Goal: Task Accomplishment & Management: Complete application form

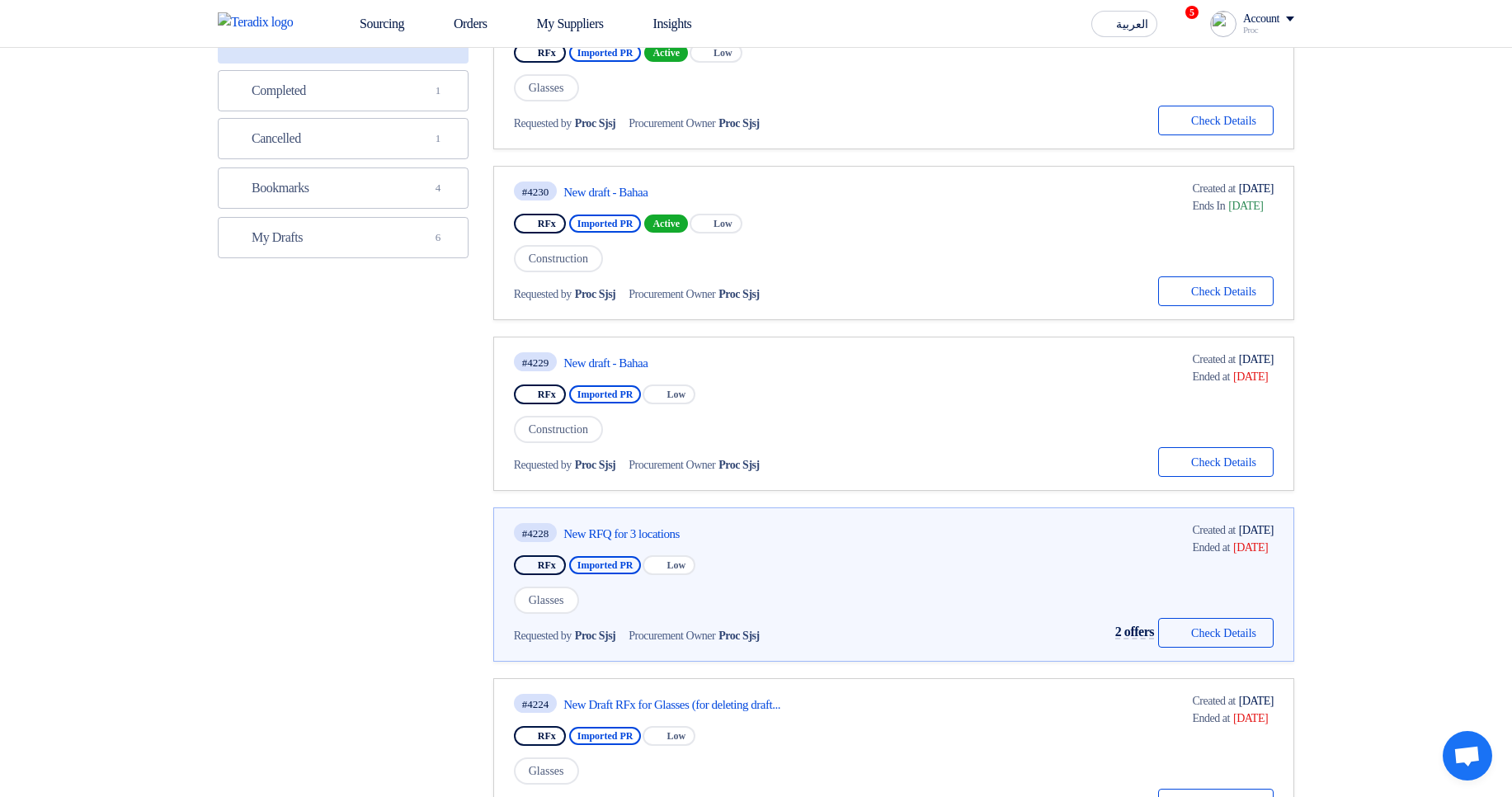
scroll to position [396, 0]
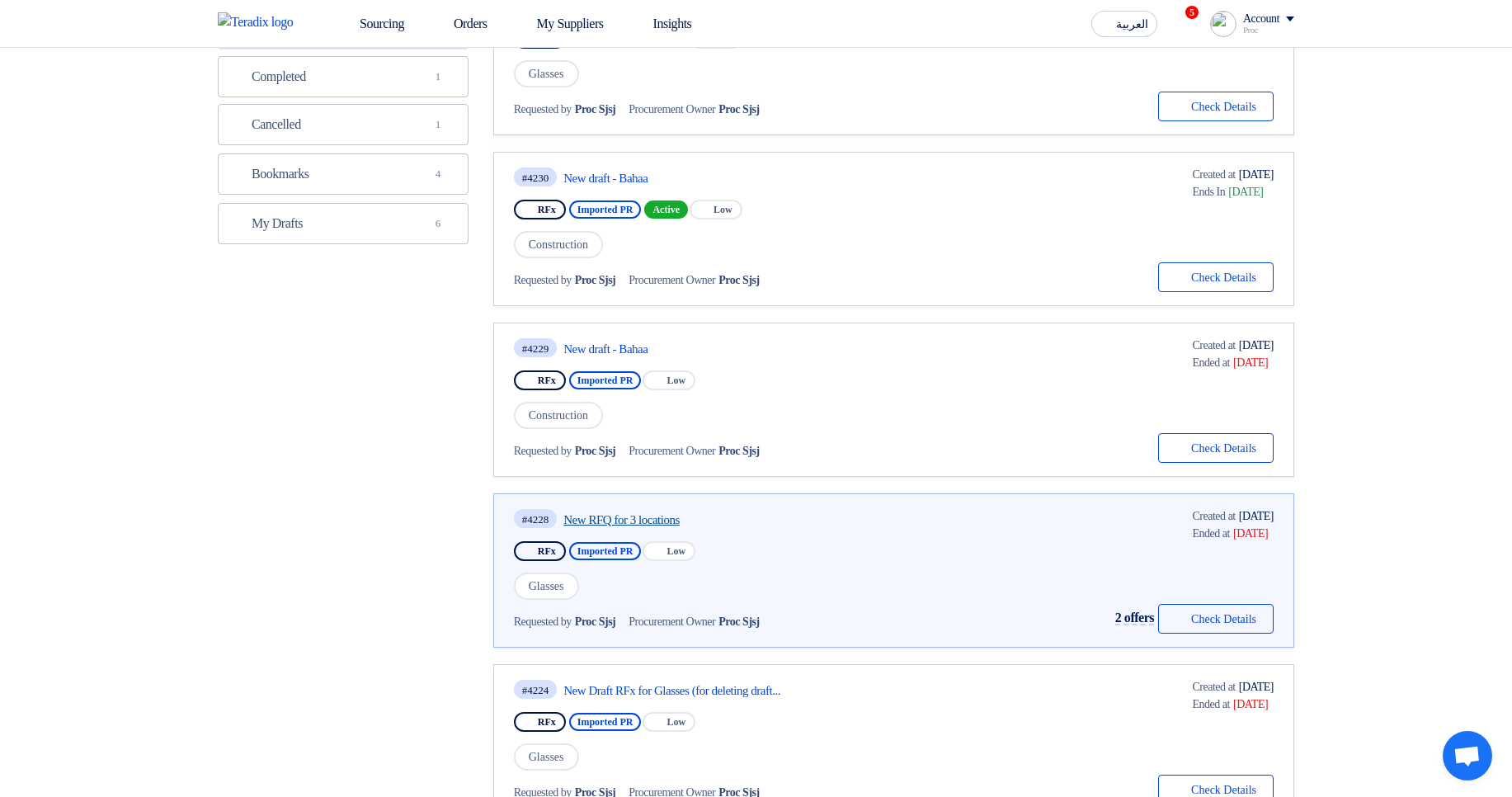
click at [646, 513] on link "New RFQ for 3 locations" at bounding box center [718, 520] width 309 height 15
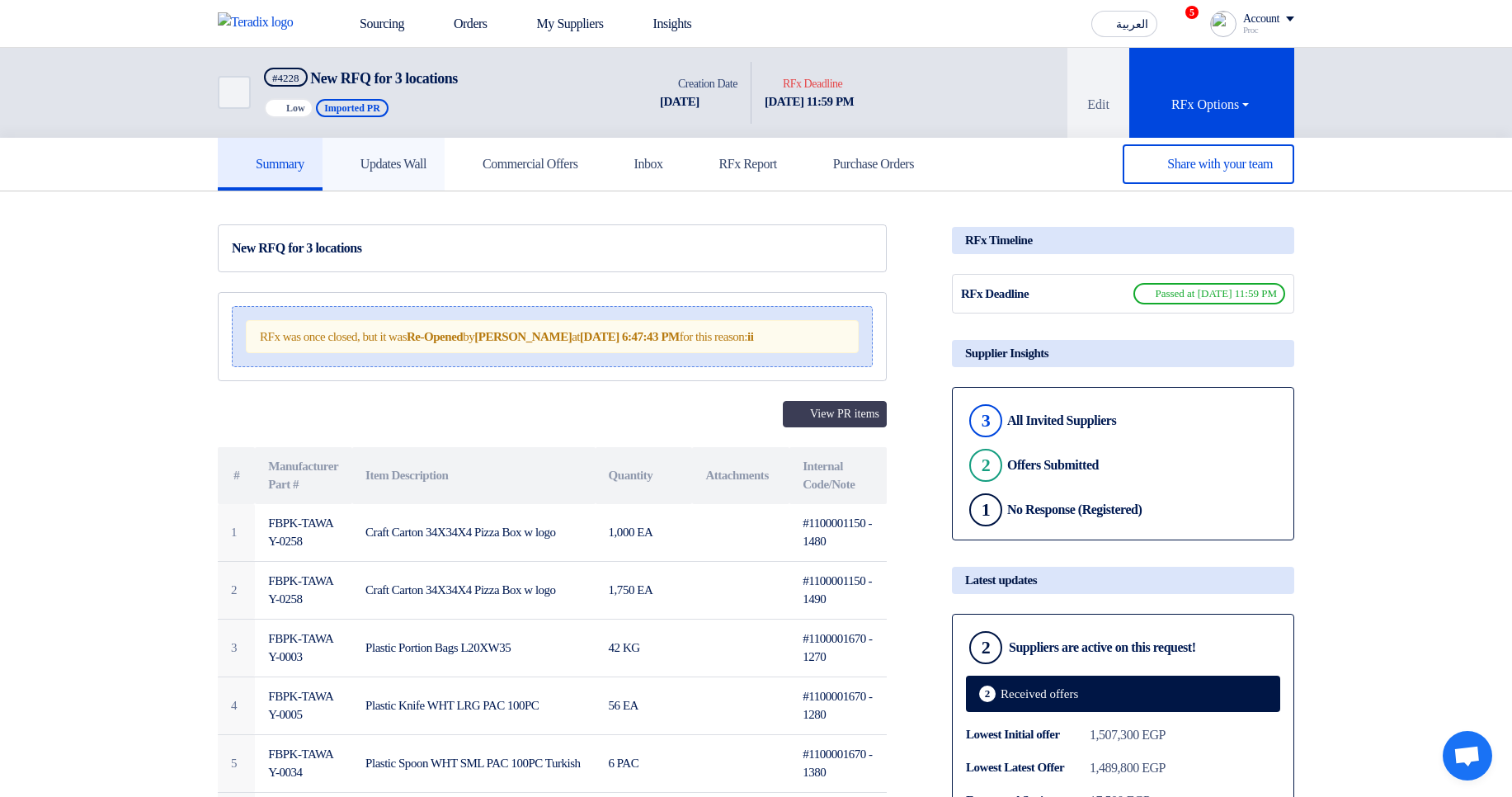
click at [427, 163] on h5 "Updates Wall" at bounding box center [384, 164] width 86 height 17
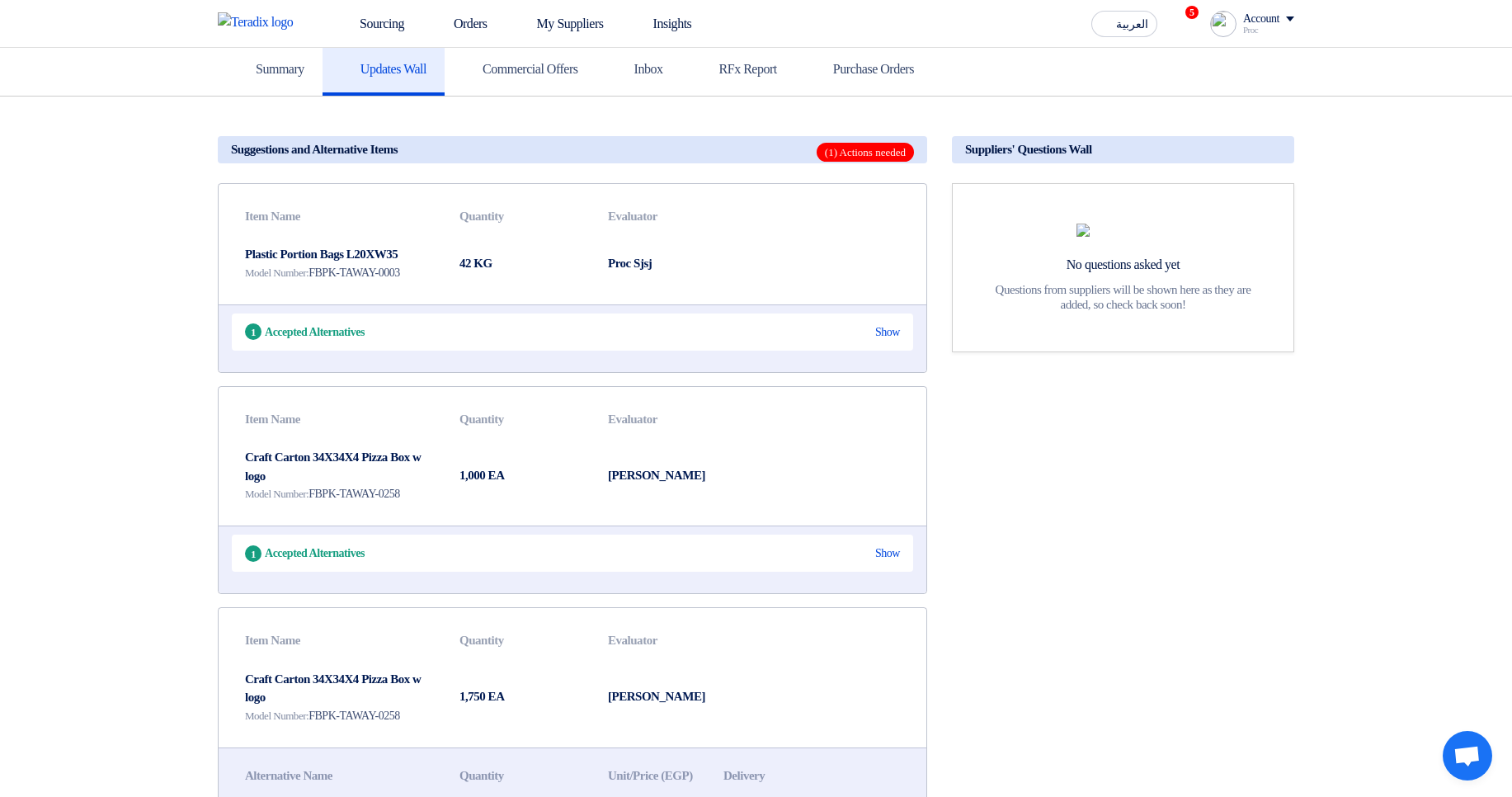
scroll to position [99, 0]
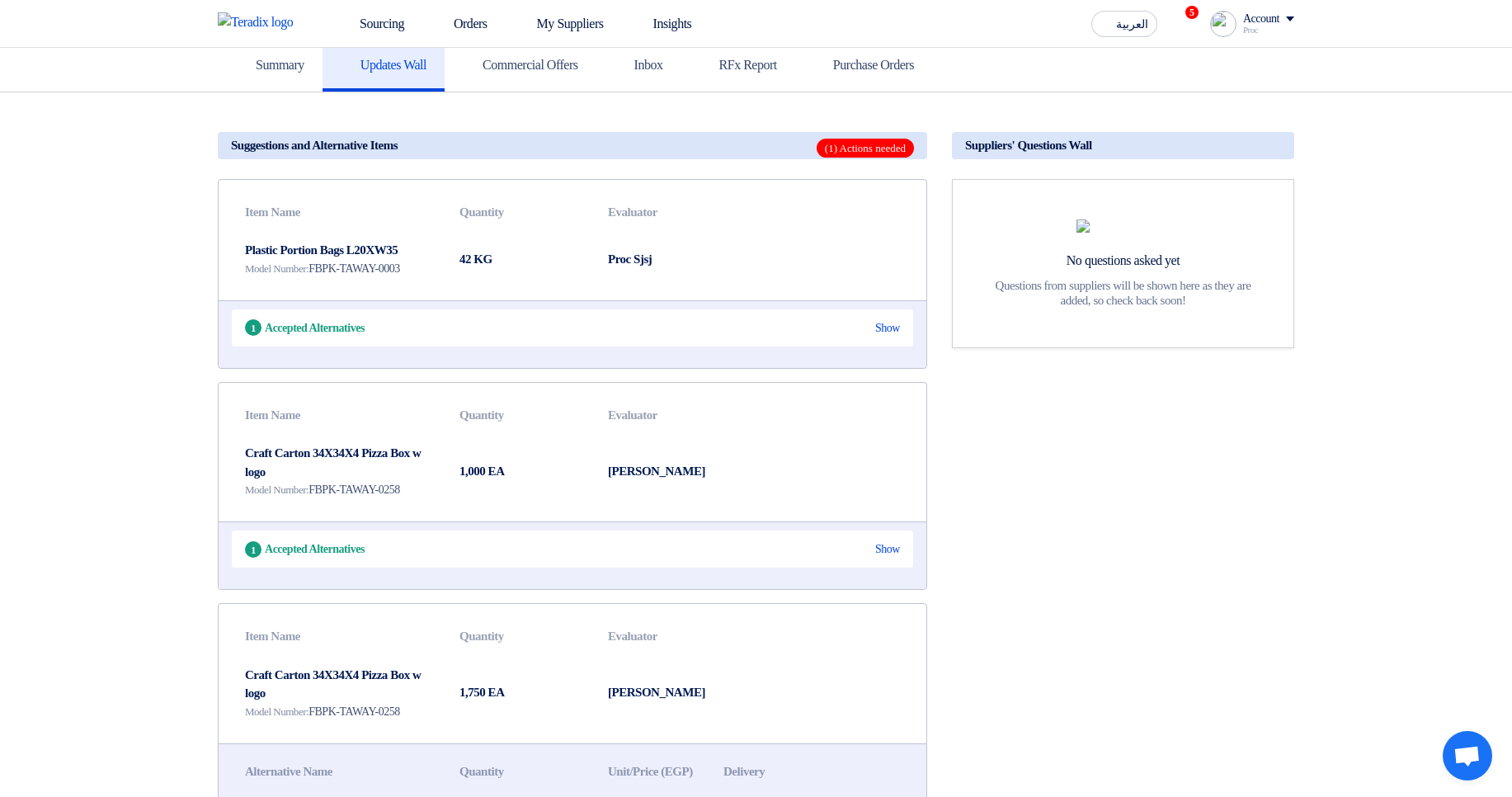
click at [902, 335] on div "1 Accepted Alternatives Show" at bounding box center [573, 328] width 682 height 37
click at [889, 331] on div "Show" at bounding box center [887, 328] width 25 height 17
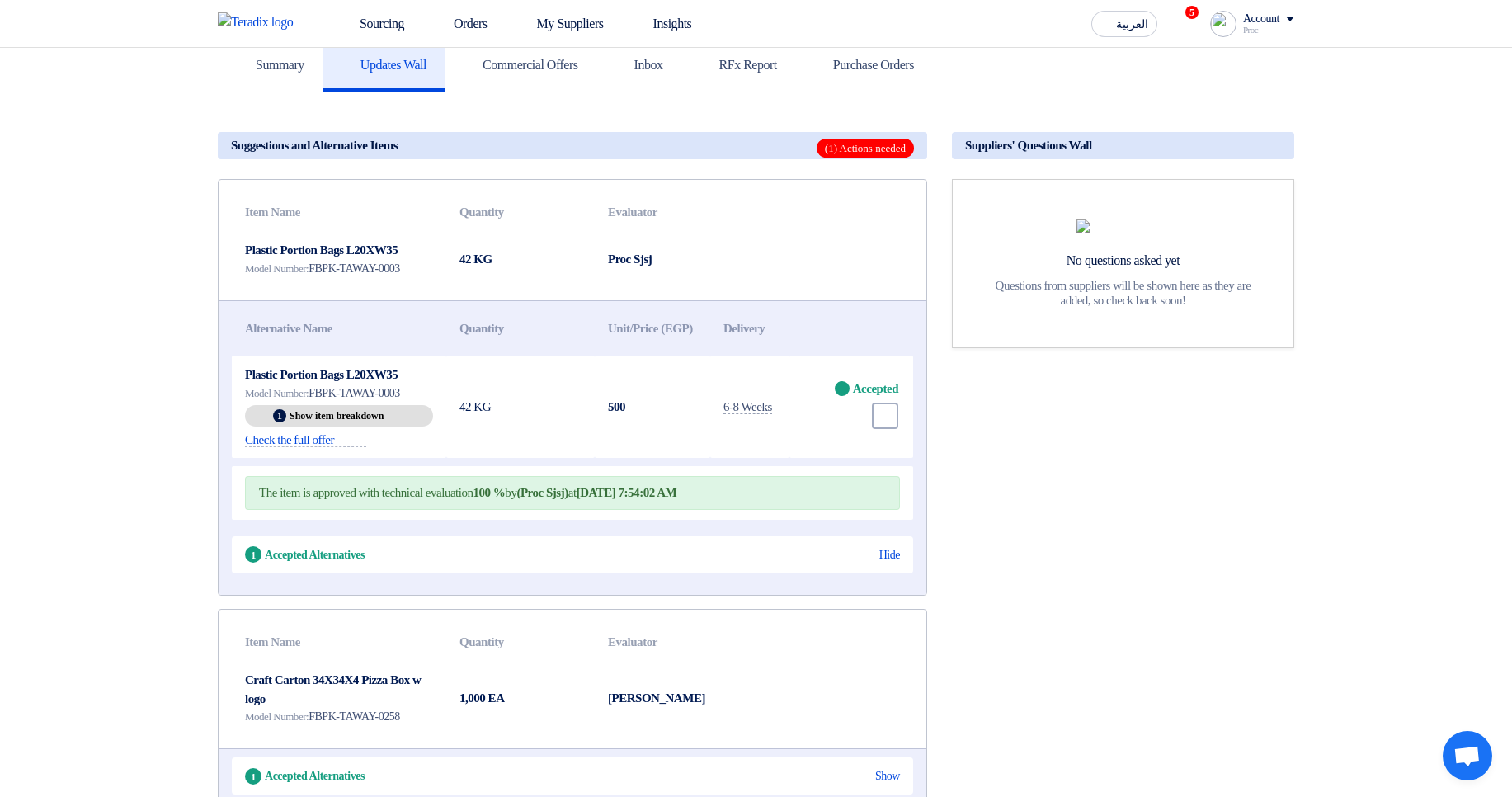
click at [891, 573] on div "1 Accepted Alternatives Hide" at bounding box center [573, 554] width 682 height 37
click at [886, 564] on div "Hide" at bounding box center [889, 554] width 21 height 17
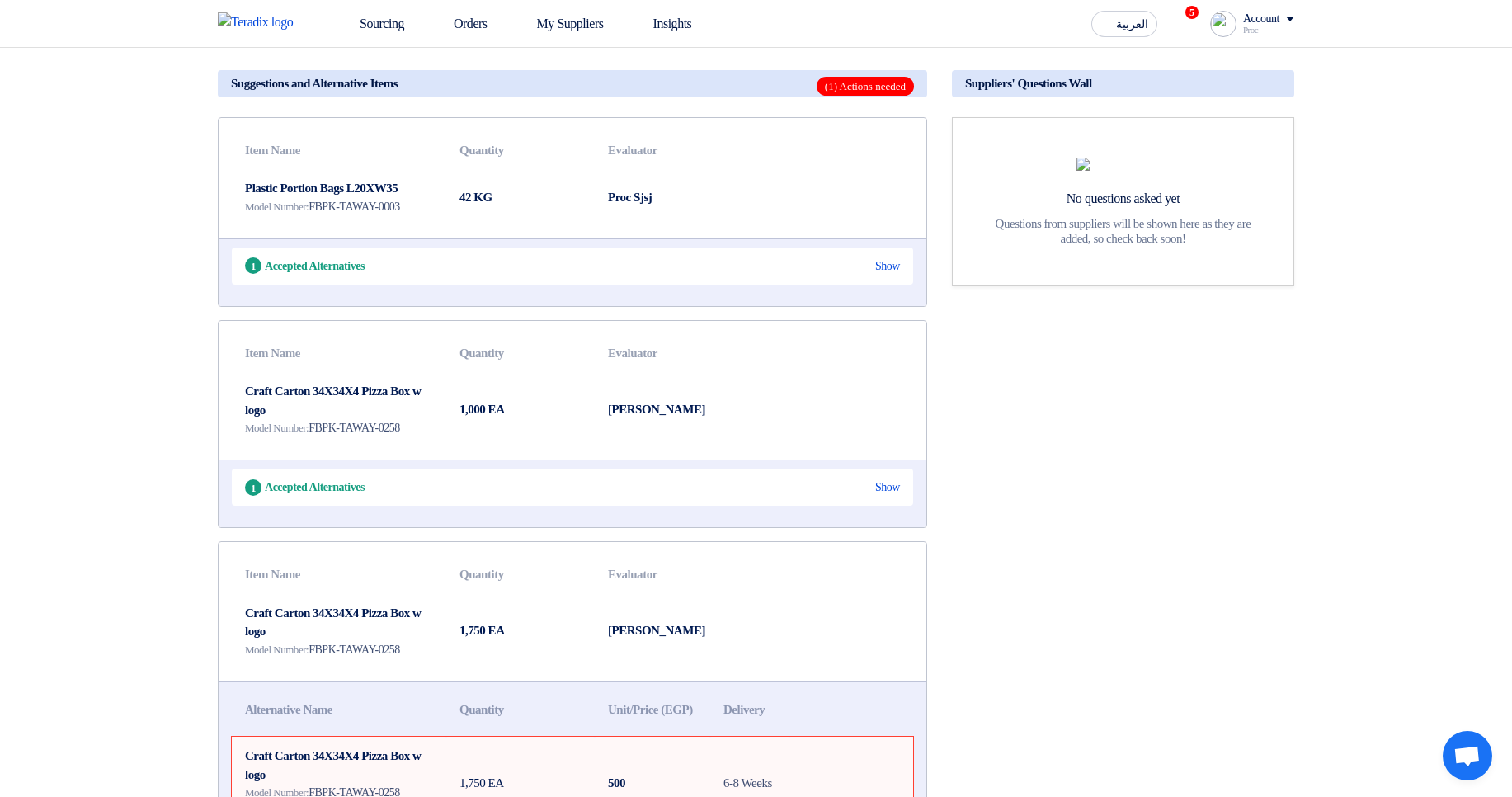
scroll to position [297, 0]
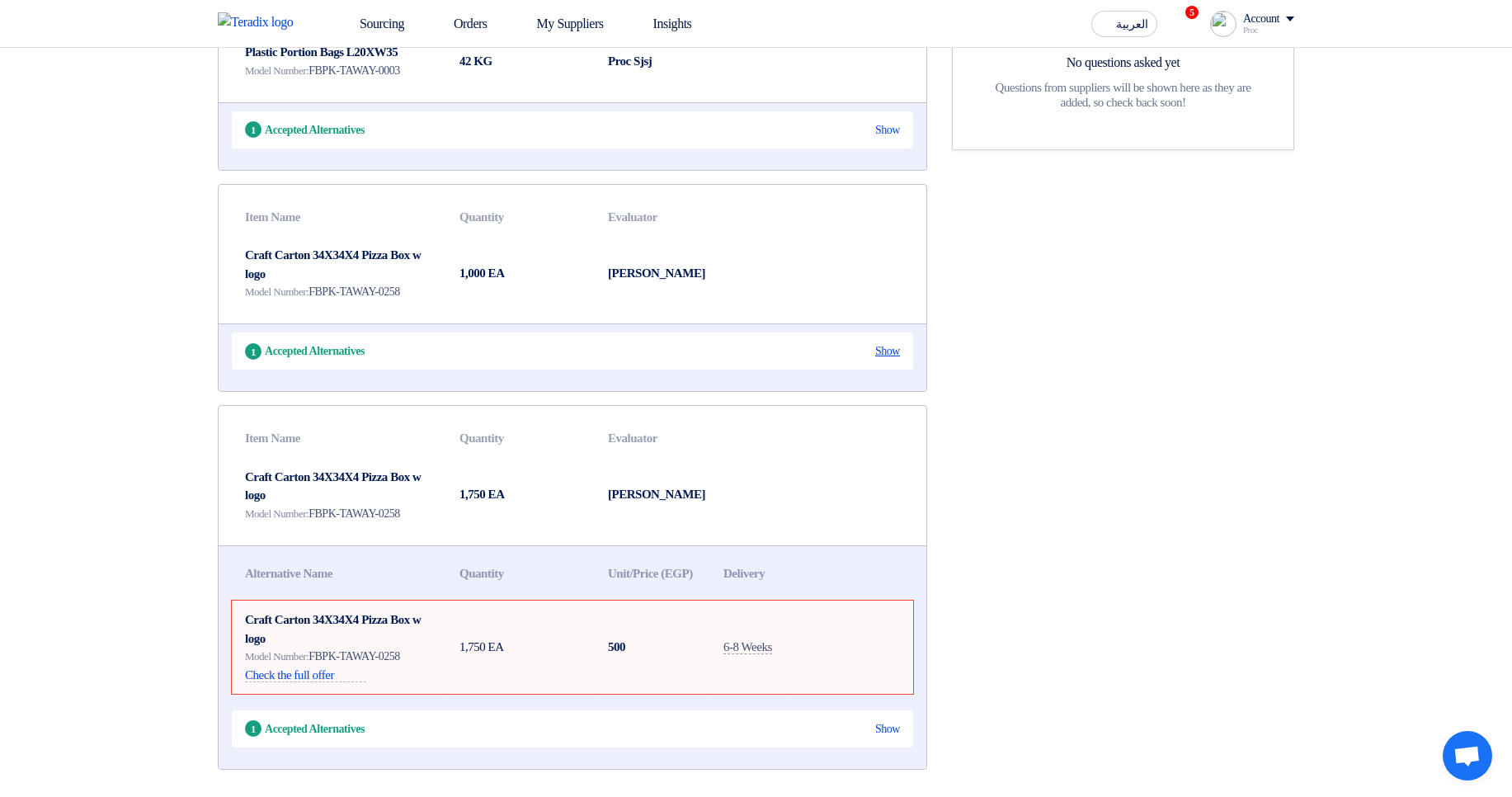
click at [877, 360] on div "Show" at bounding box center [887, 351] width 25 height 17
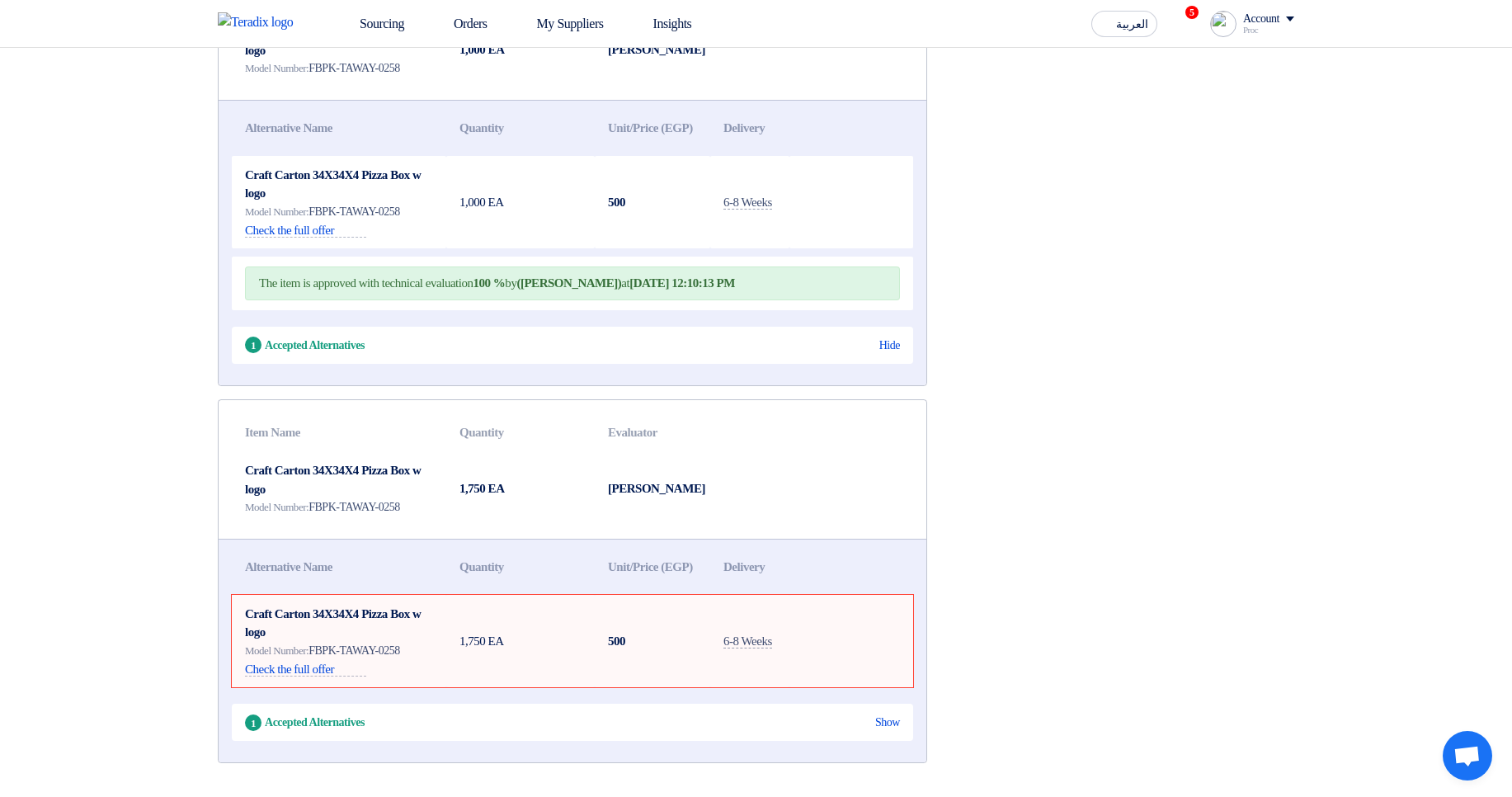
scroll to position [594, 0]
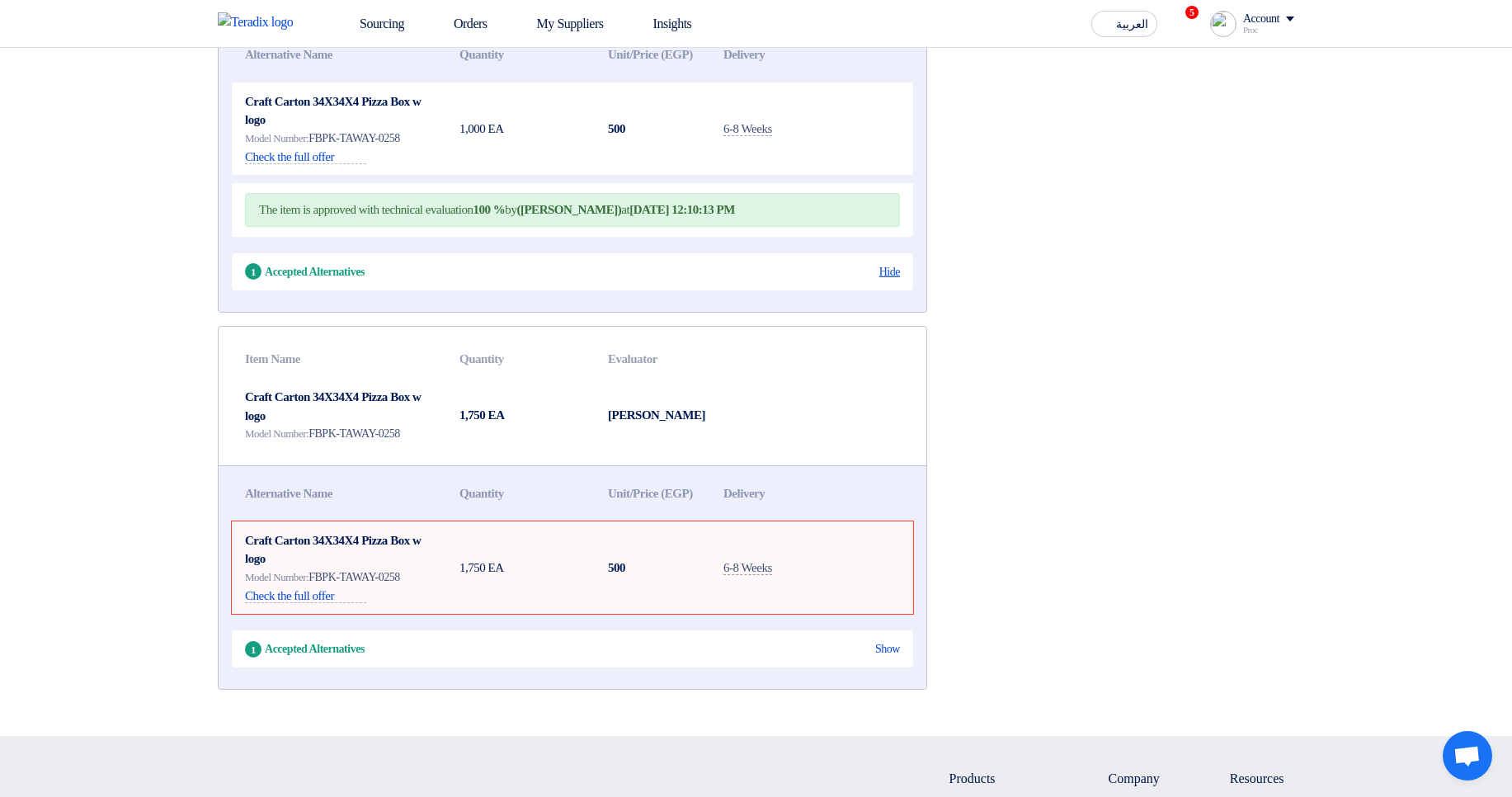
click at [889, 281] on div "Hide" at bounding box center [889, 271] width 21 height 17
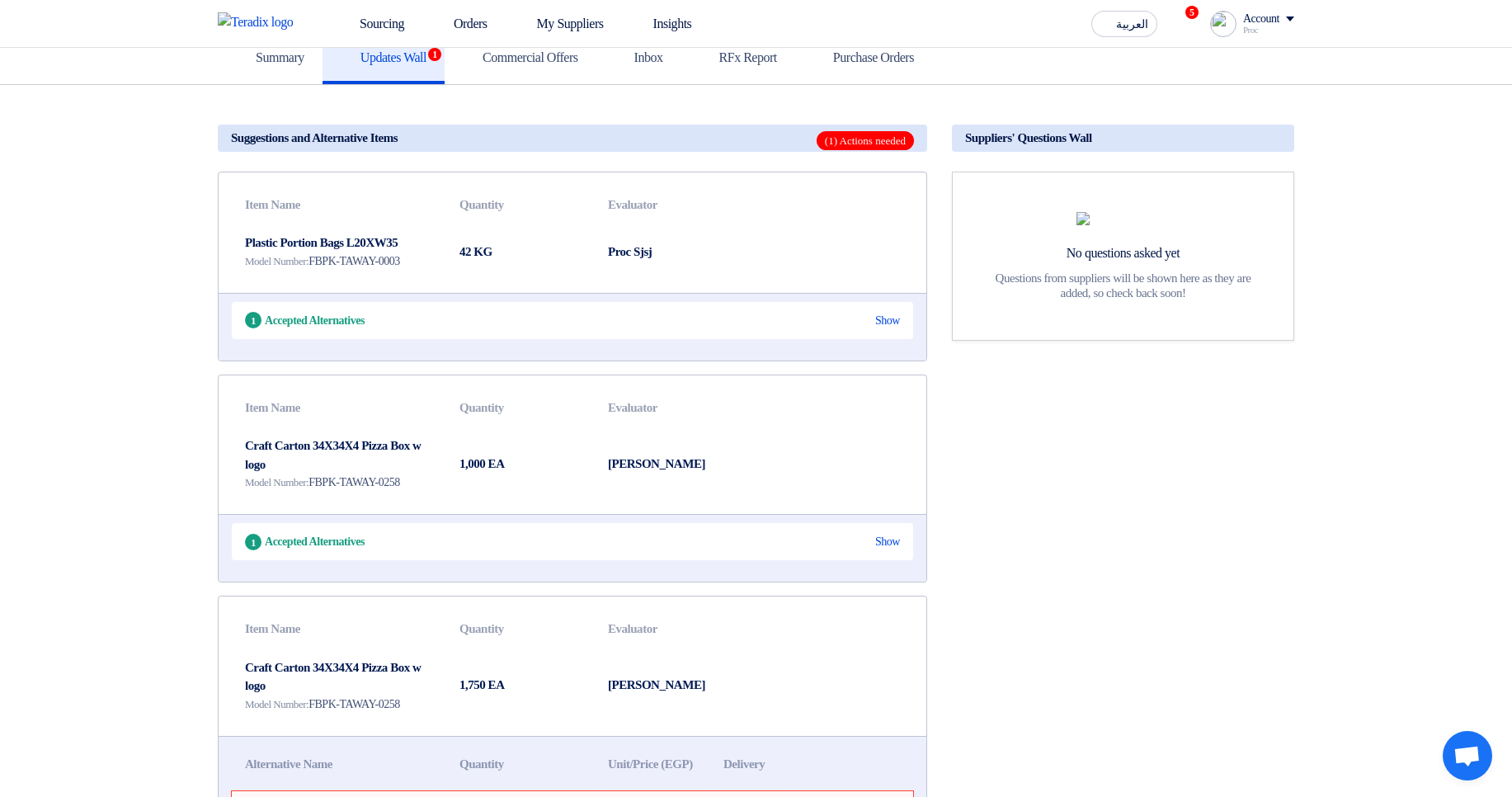
scroll to position [99, 0]
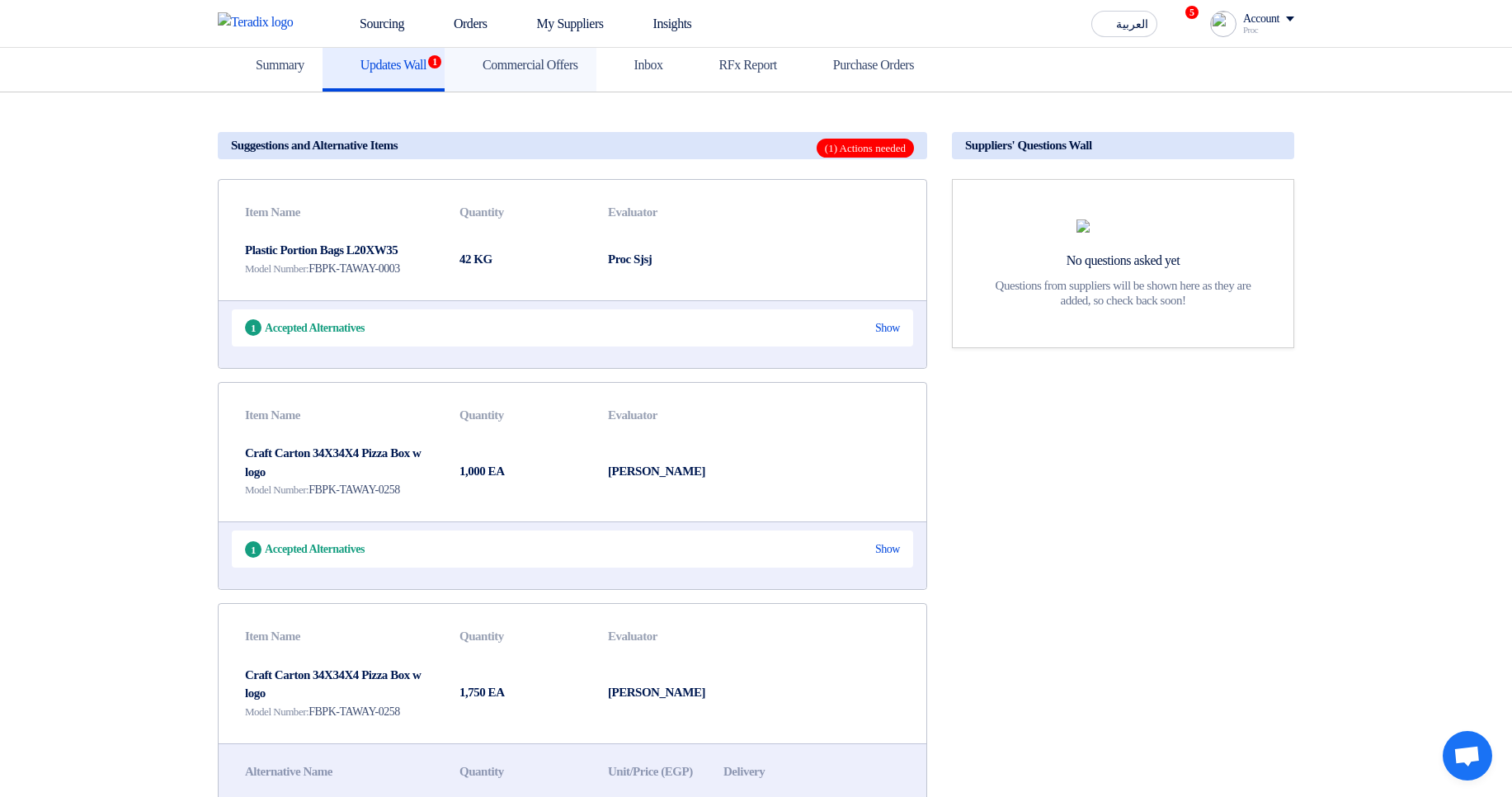
click at [543, 78] on link "Commercial Offers" at bounding box center [521, 65] width 152 height 53
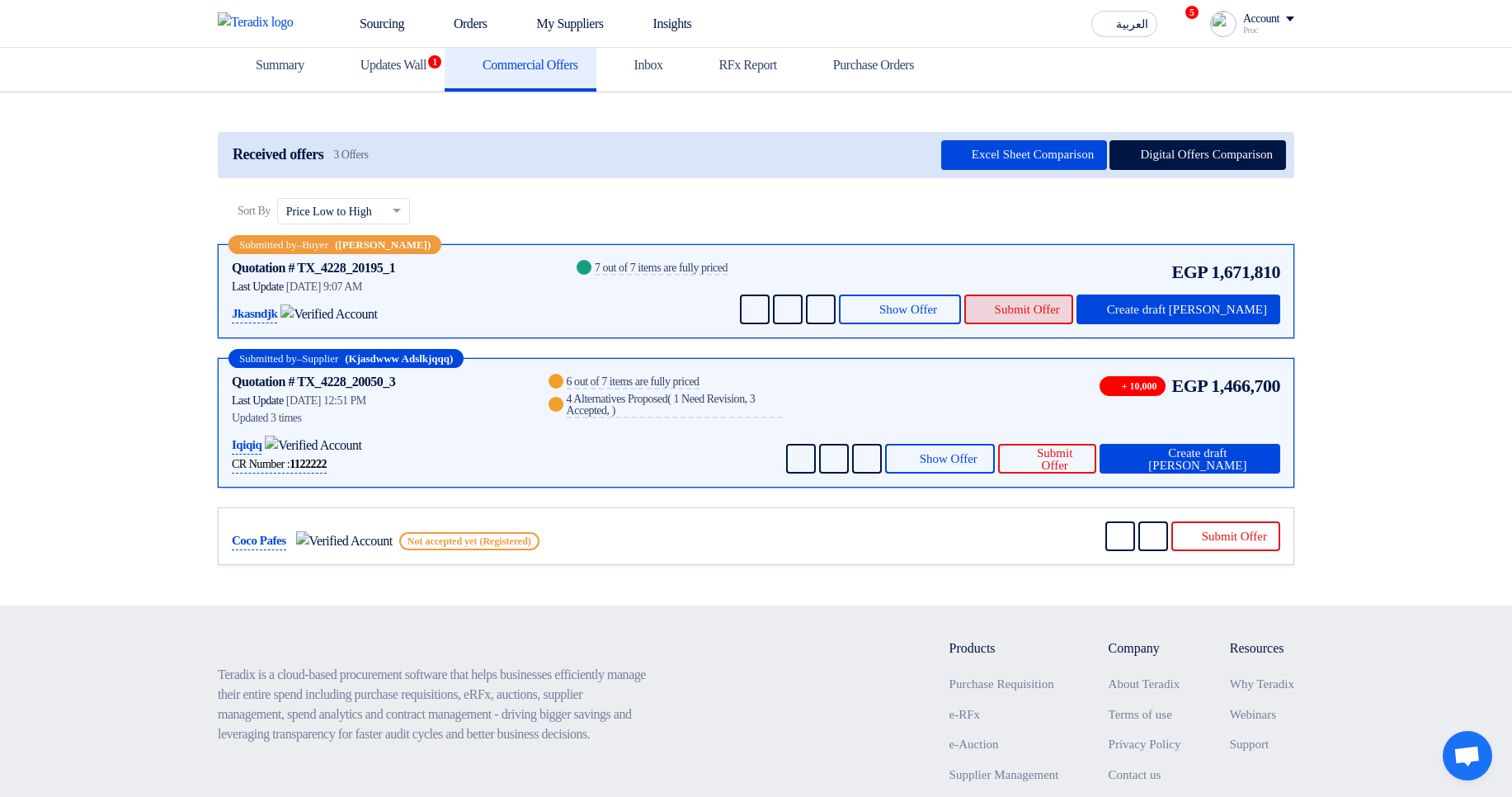
click at [1060, 304] on span "Submit Offer" at bounding box center [1027, 309] width 65 height 12
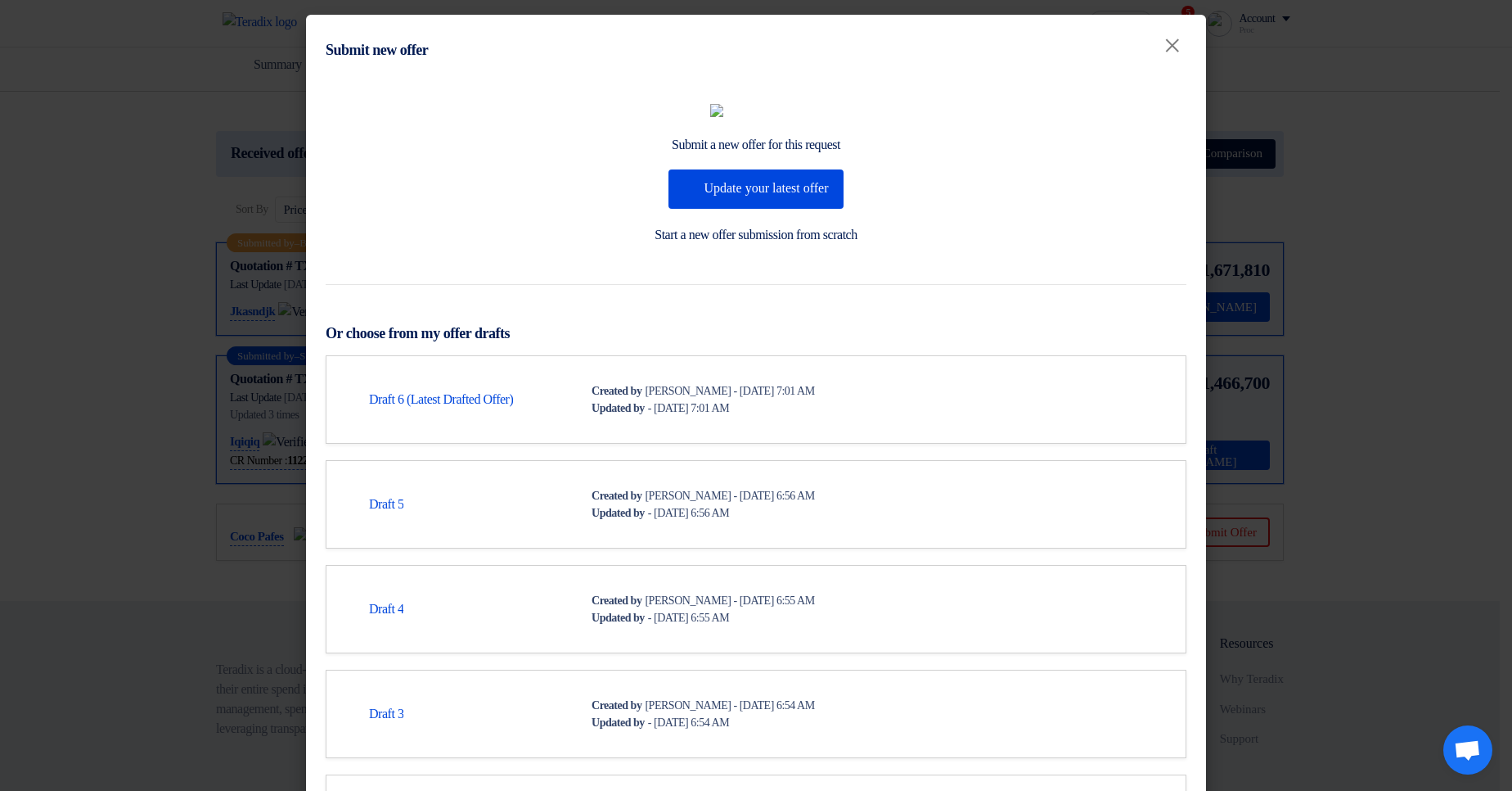
click at [1353, 268] on modal-container "Submit new offer × Submit a new offer for this request Update your latest offer…" at bounding box center [756, 396] width 1512 height 791
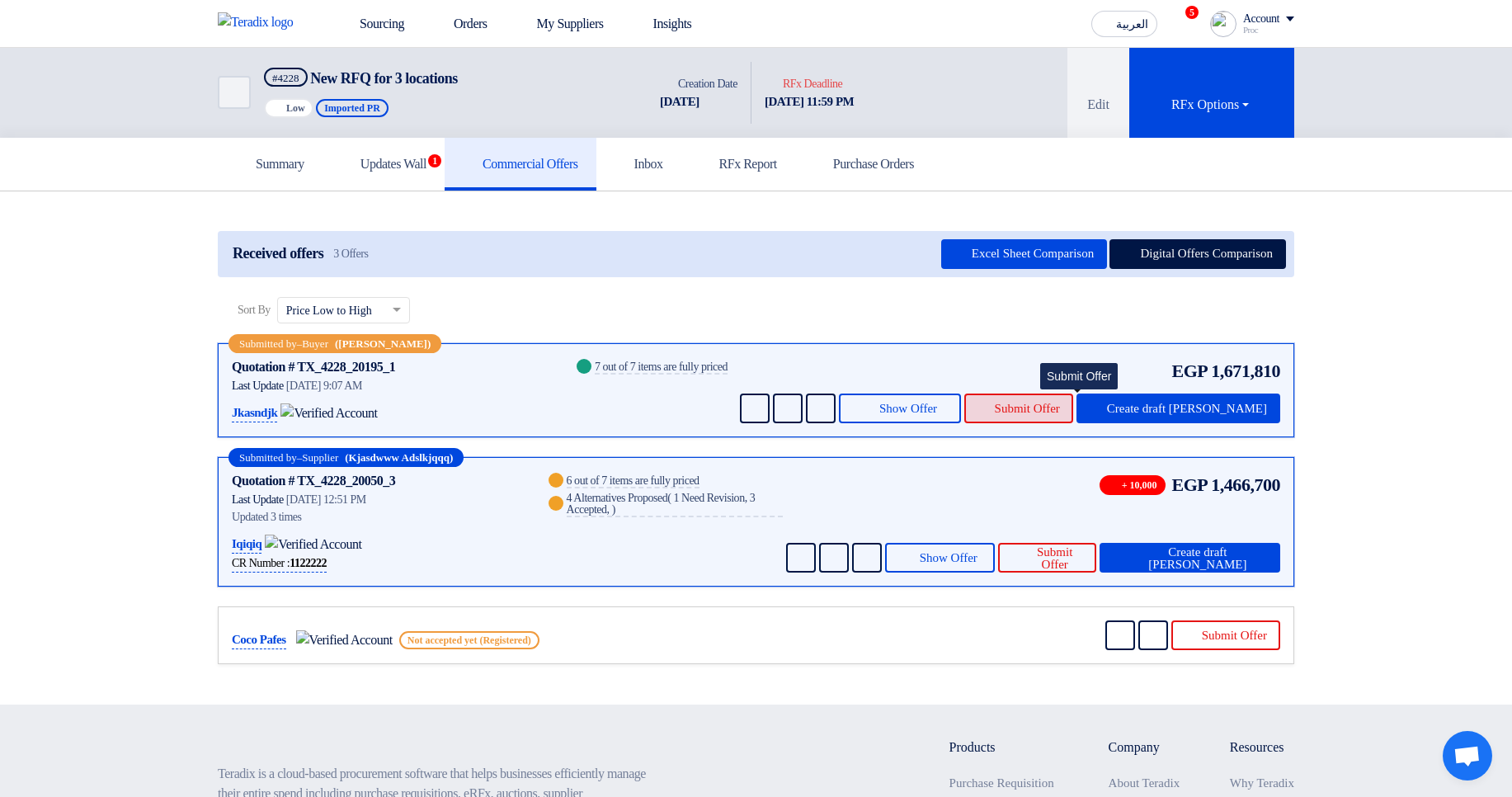
click at [1060, 403] on span "Submit Offer" at bounding box center [1027, 408] width 65 height 12
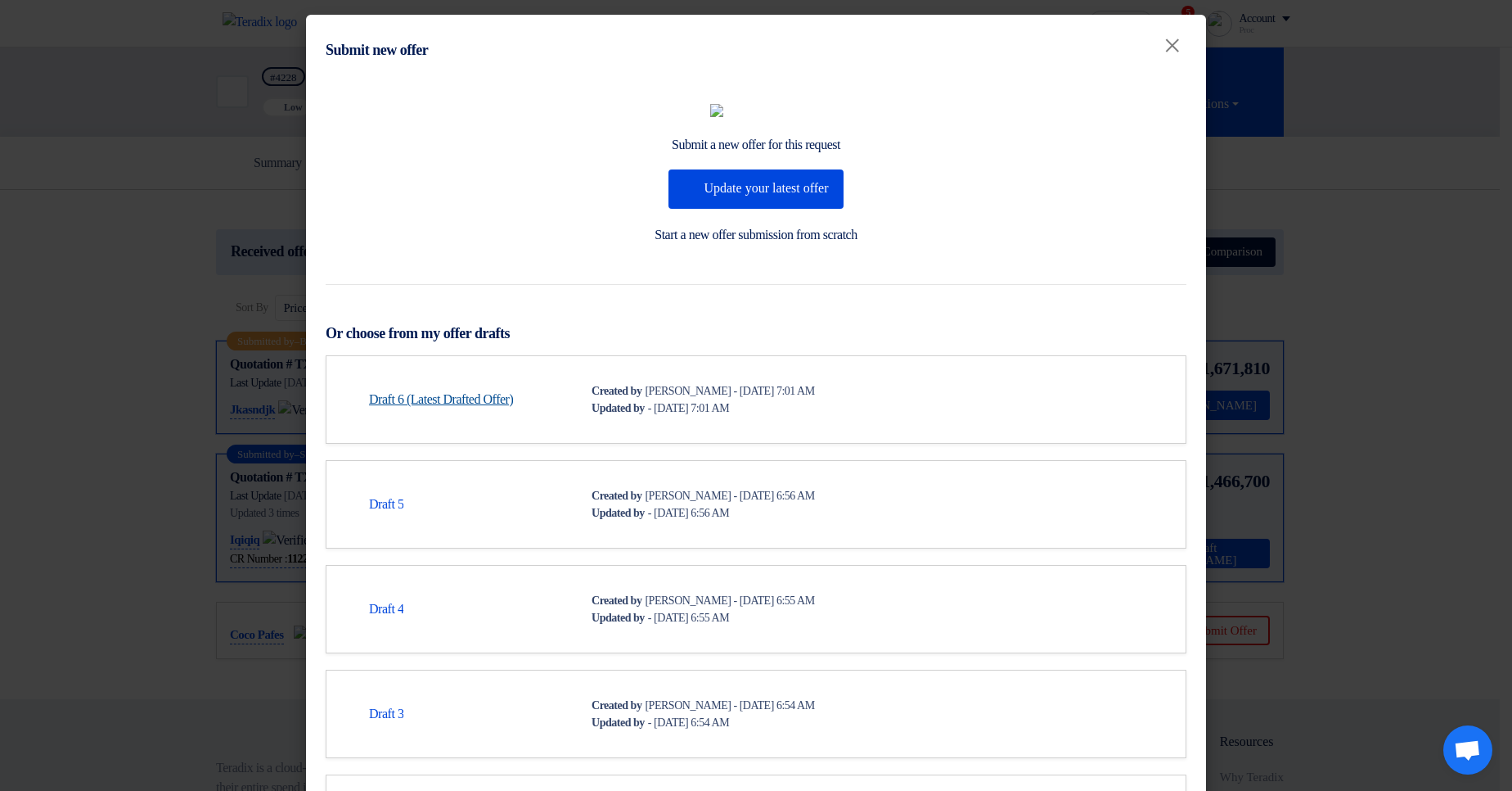
click at [459, 409] on link "Draft 6 (Latest Drafted Offer)" at bounding box center [441, 400] width 144 height 20
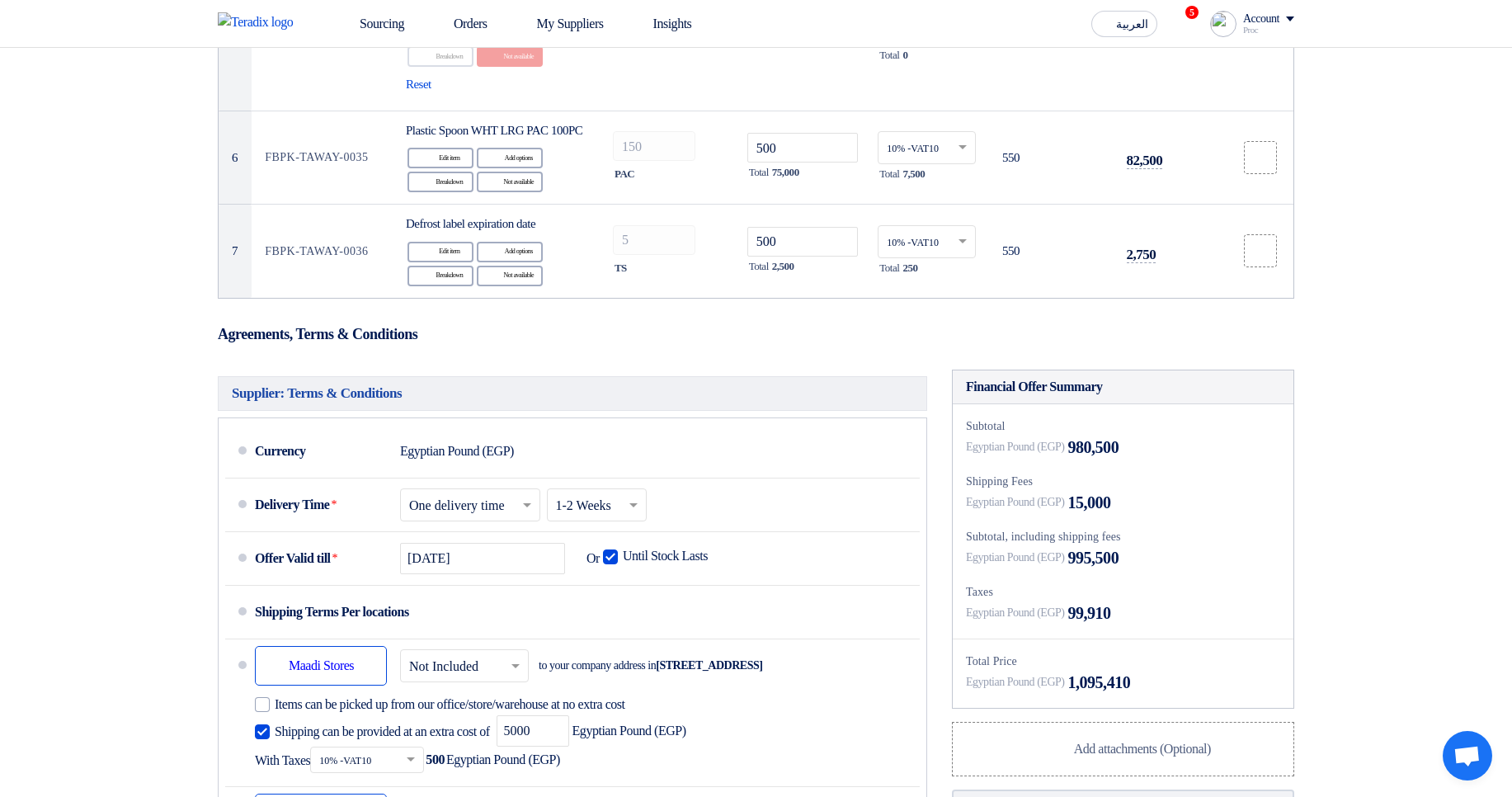
scroll to position [989, 0]
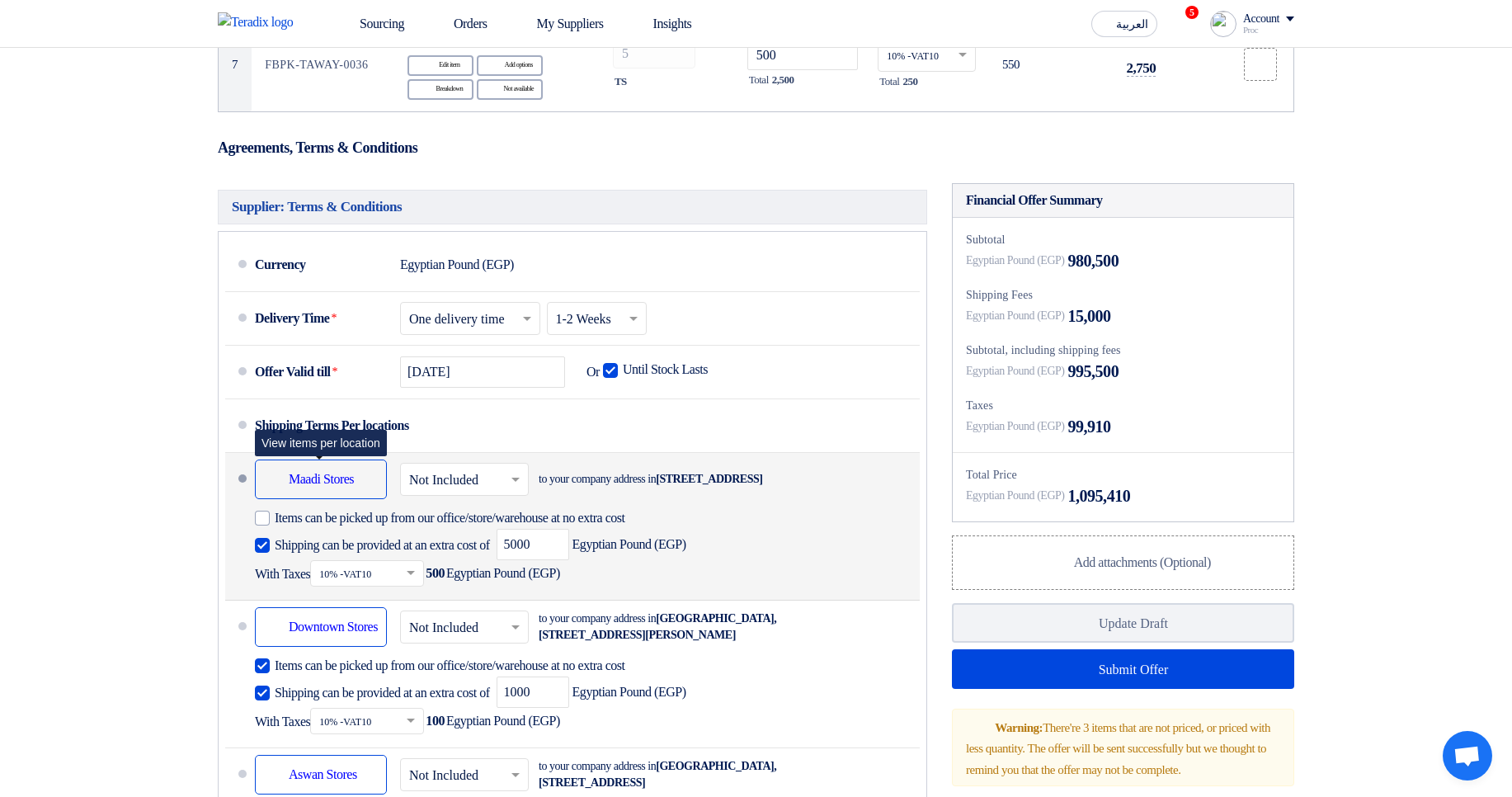
click at [281, 499] on div "Shipping To location Maadi Stores" at bounding box center [321, 479] width 132 height 40
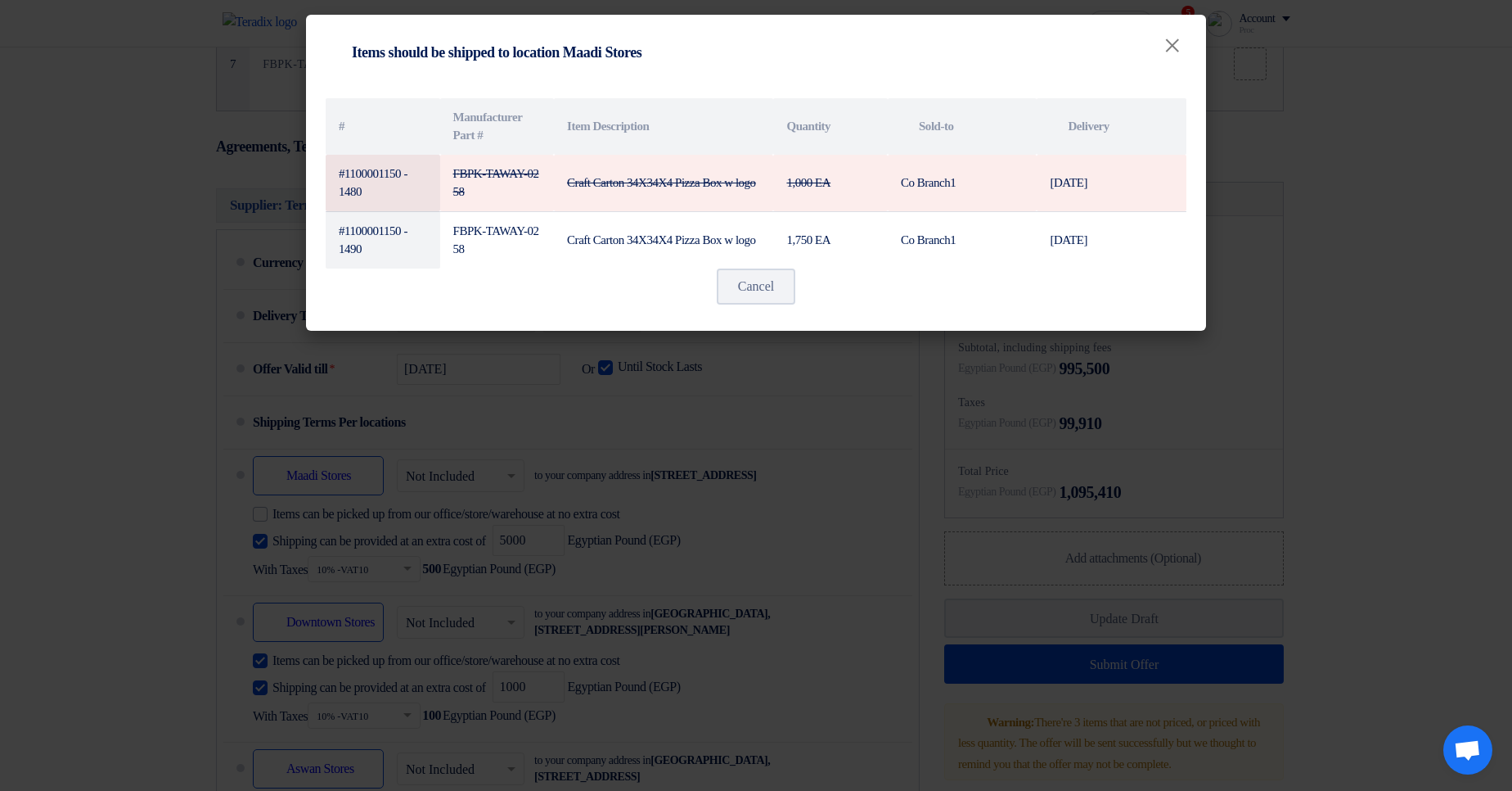
click at [1412, 282] on modal-container "Shipping To location Items should be shipped to location Maadi Stores × # Manuf…" at bounding box center [756, 396] width 1512 height 791
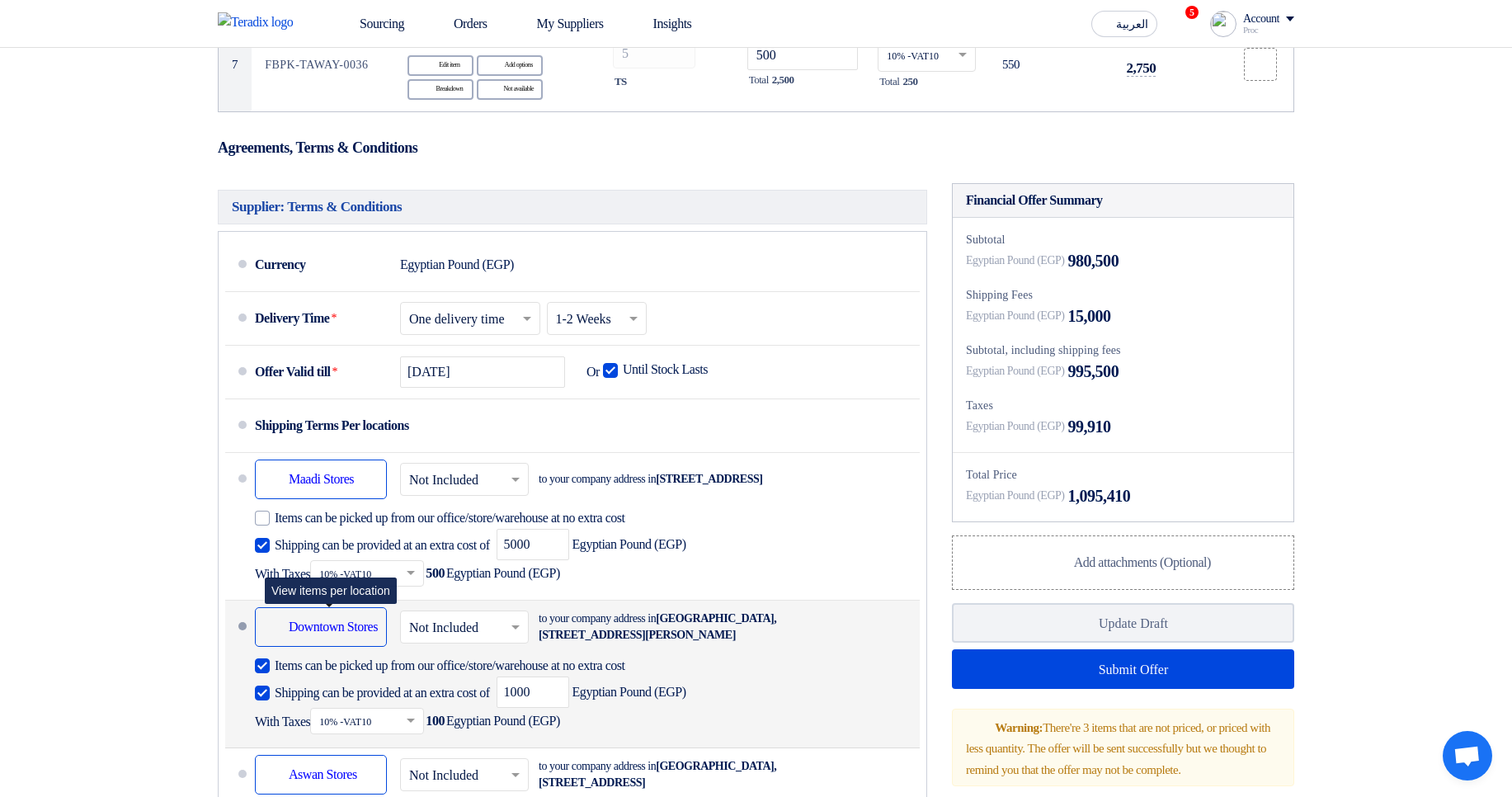
click at [328, 647] on div "Shipping To location Downtown Stores" at bounding box center [321, 627] width 132 height 40
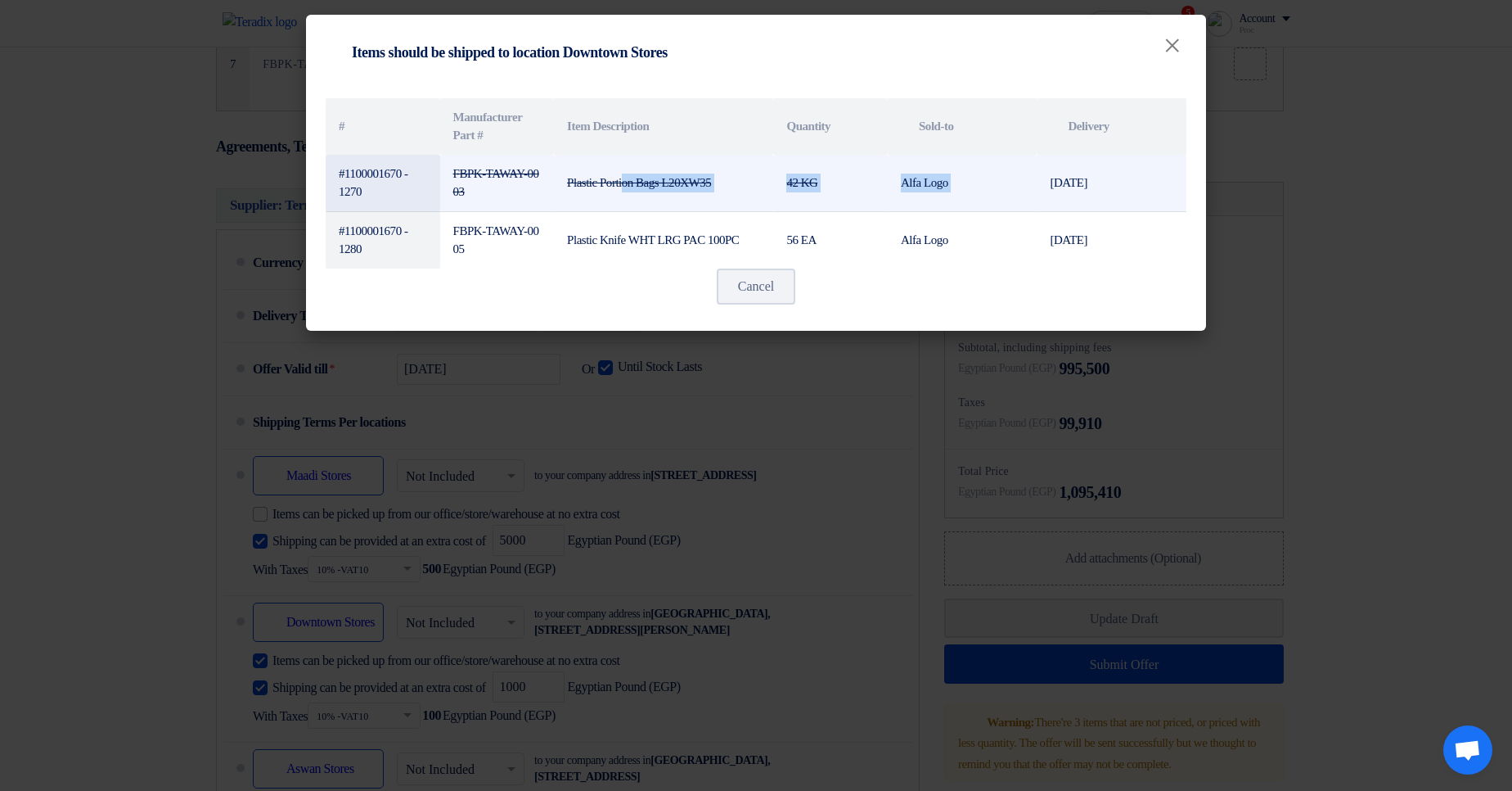
drag, startPoint x: 563, startPoint y: 174, endPoint x: 1095, endPoint y: 160, distance: 532.2
click at [1095, 160] on tr "#1100001670 - 1270 FBPK-TAWAY-0003 Plastic Portion Bags L20XW35 42 KG Alfa Logo…" at bounding box center [756, 183] width 860 height 57
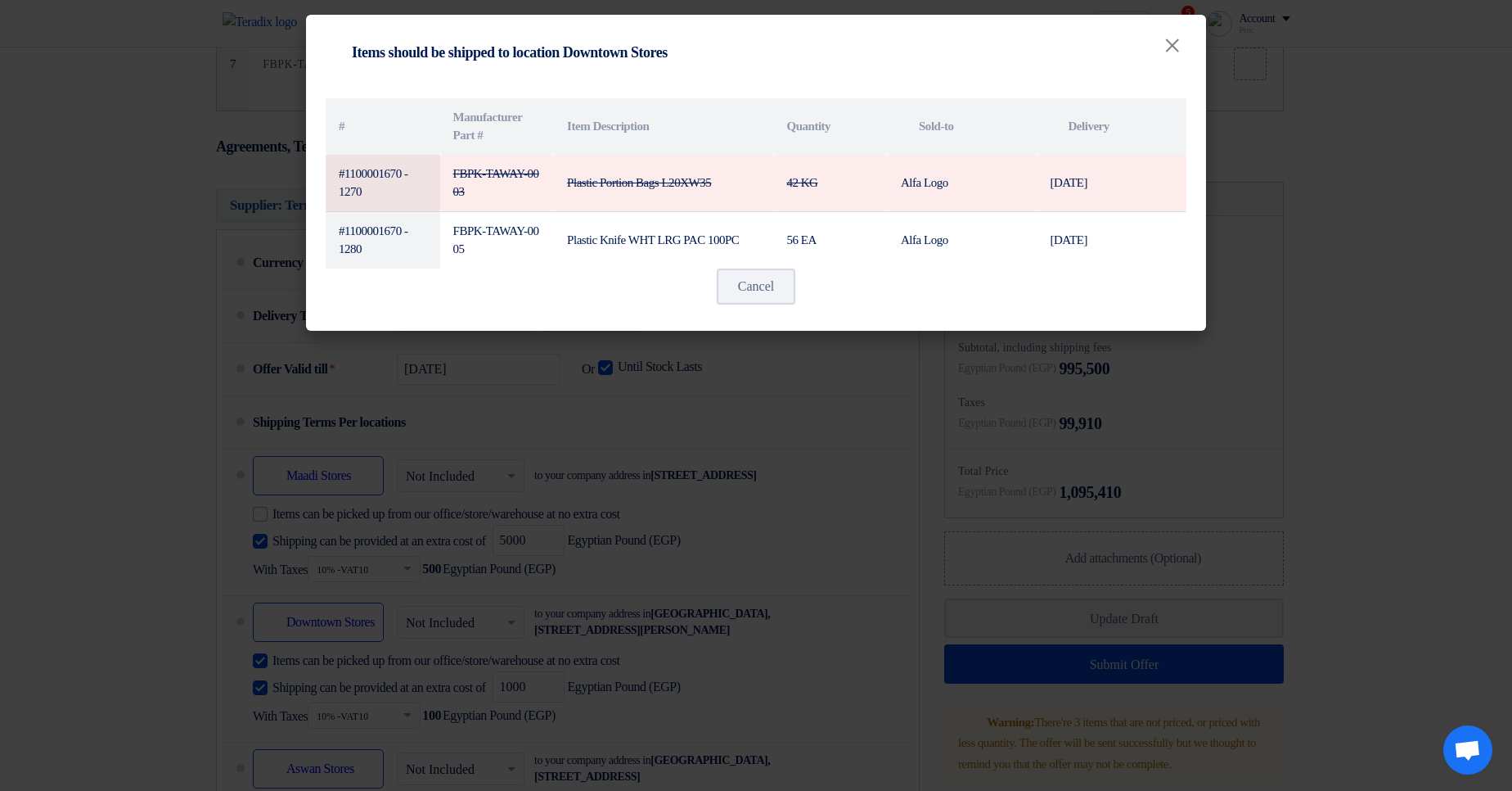
click at [1314, 173] on modal-container "Shipping To location Items should be shipped to location Downtown Stores × # Ma…" at bounding box center [756, 396] width 1512 height 791
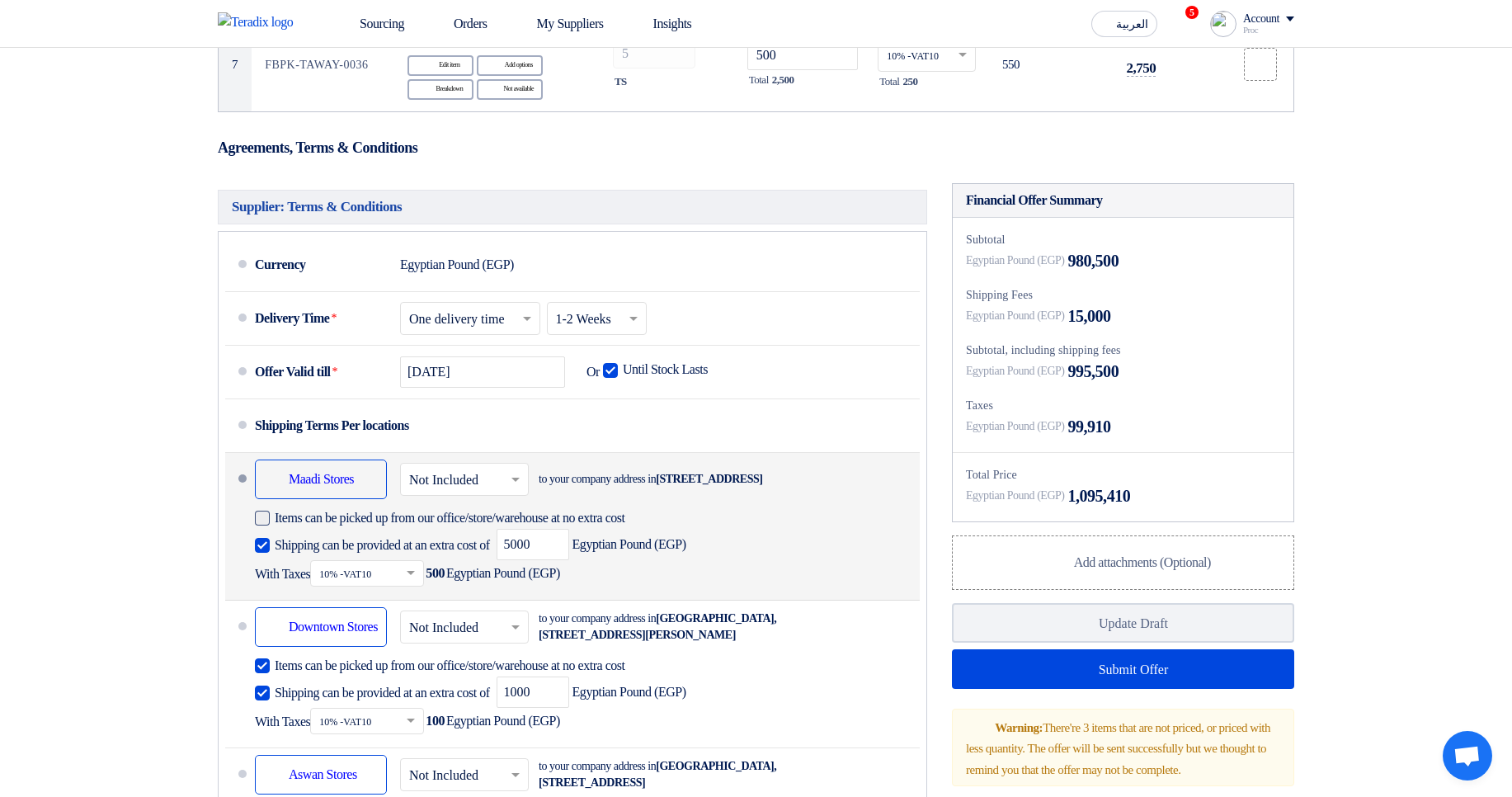
scroll to position [1385, 0]
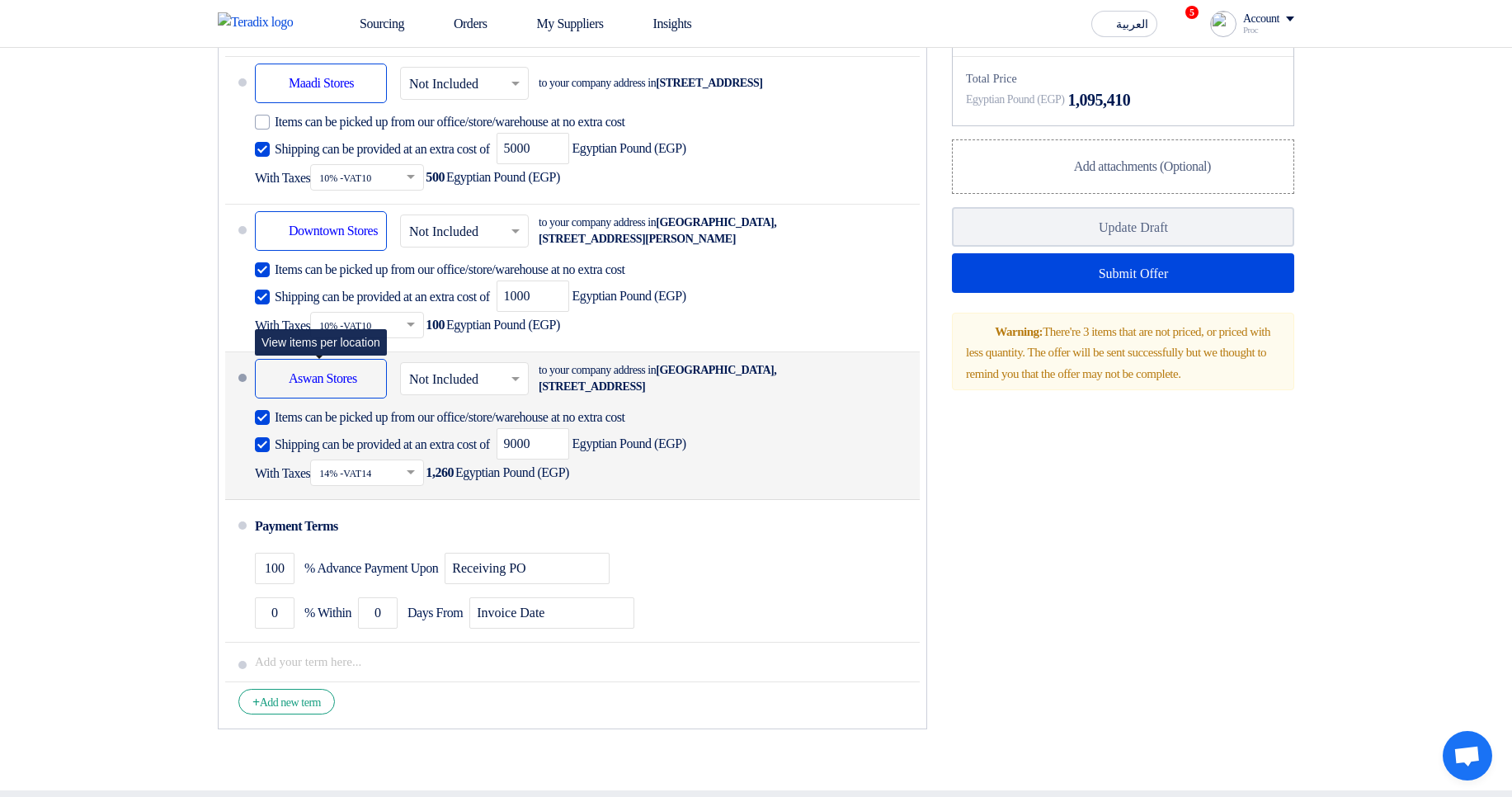
click at [328, 398] on div "Shipping To location Aswan Stores" at bounding box center [321, 379] width 132 height 40
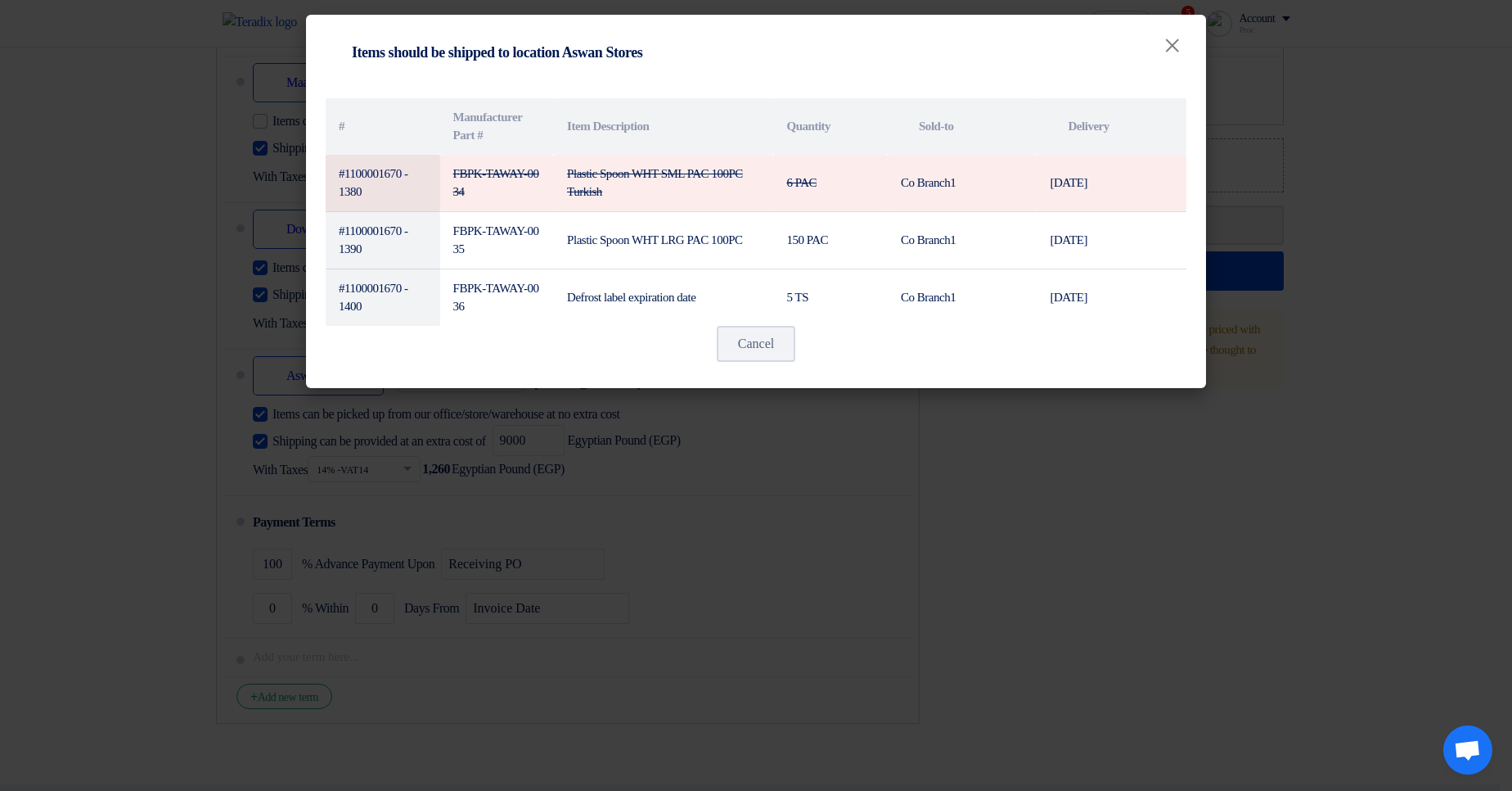
click at [1180, 556] on modal-container "Shipping To location Items should be shipped to location Aswan Stores × # Manuf…" at bounding box center [756, 396] width 1512 height 791
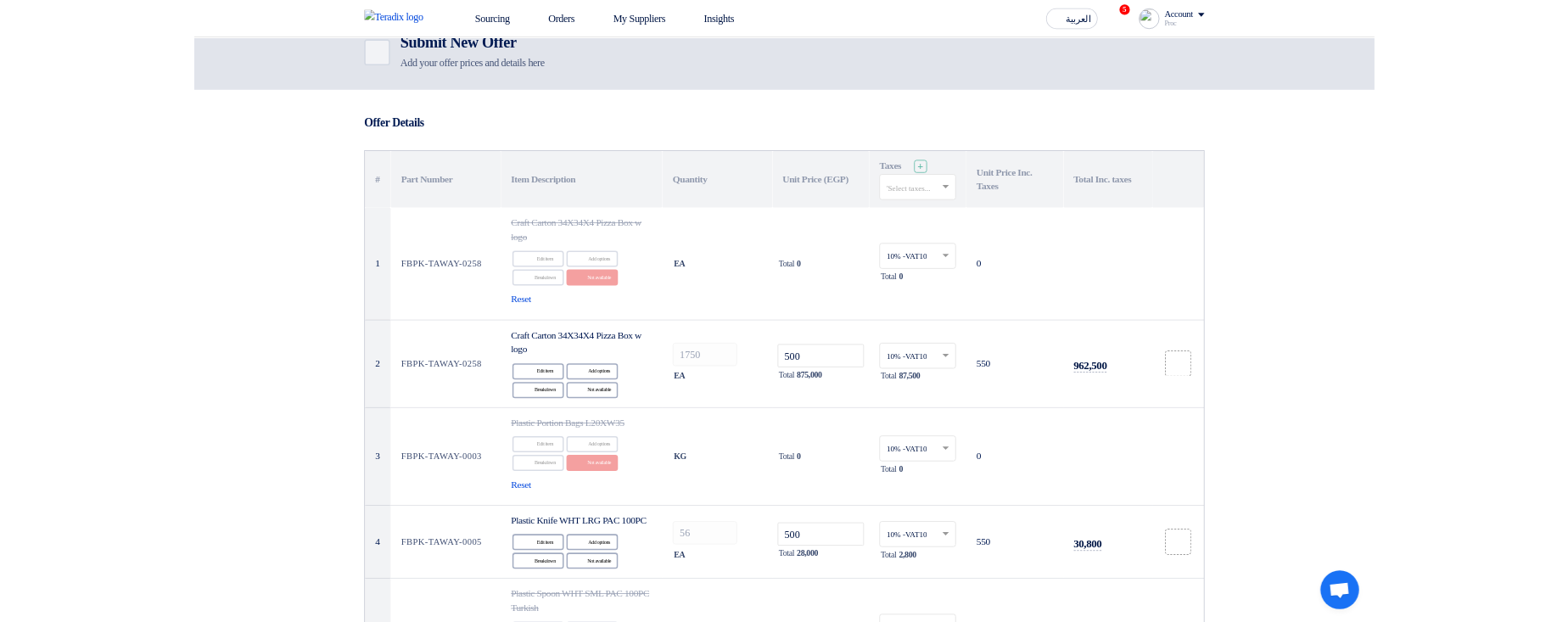
scroll to position [0, 0]
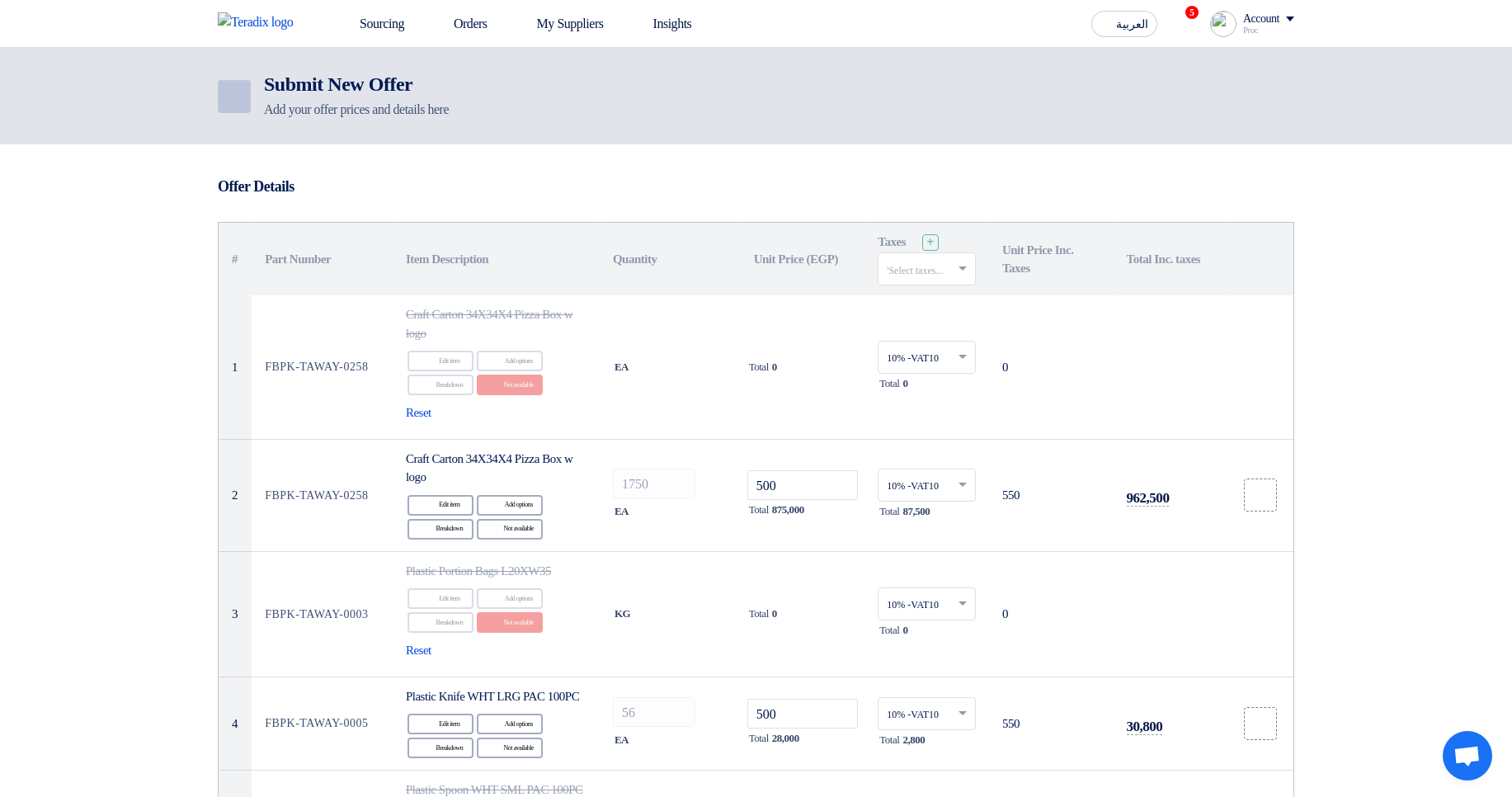
click at [242, 106] on icon "Back" at bounding box center [233, 97] width 20 height 20
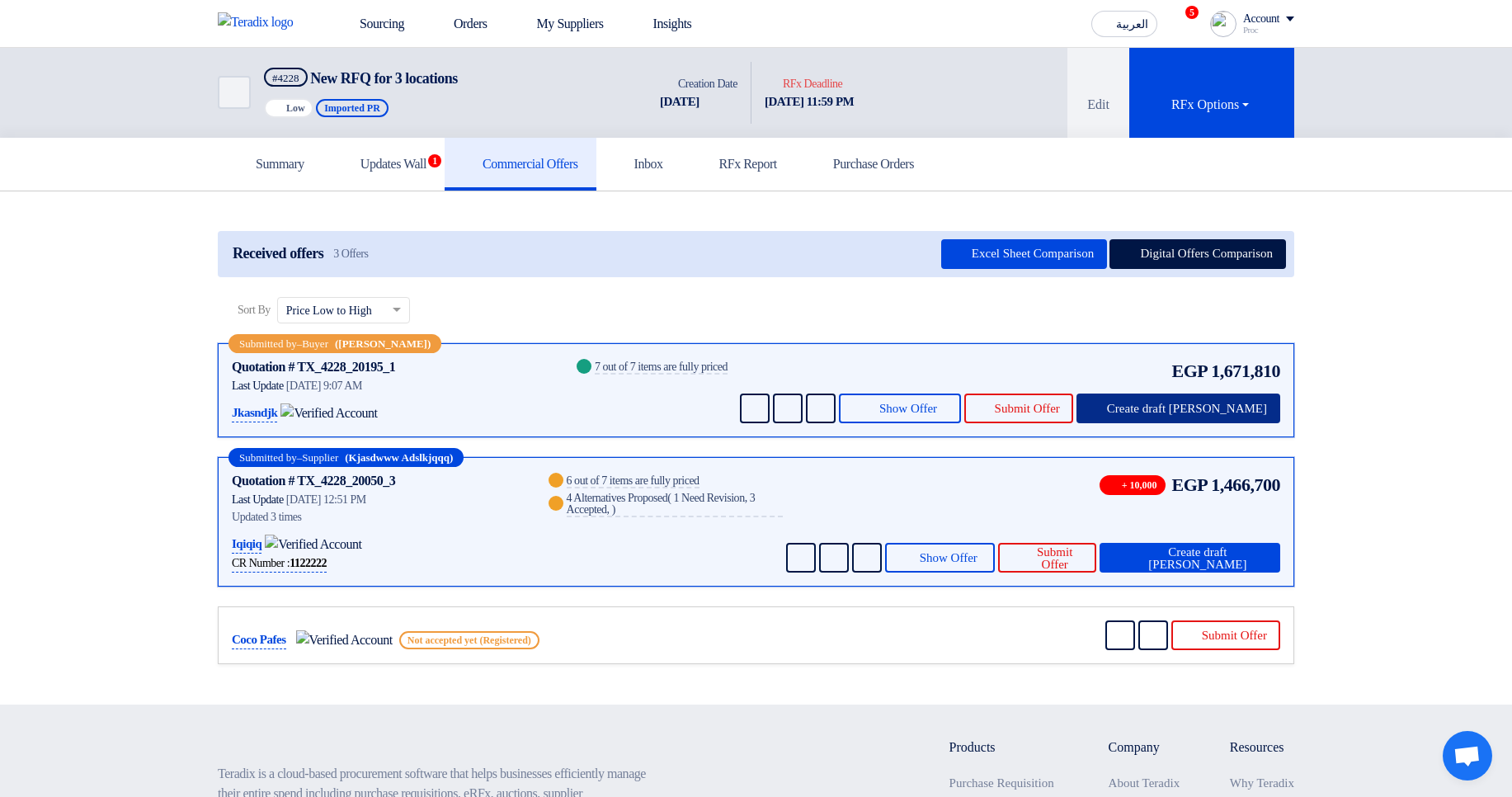
click at [1222, 406] on span "Create draft [PERSON_NAME]" at bounding box center [1187, 408] width 160 height 12
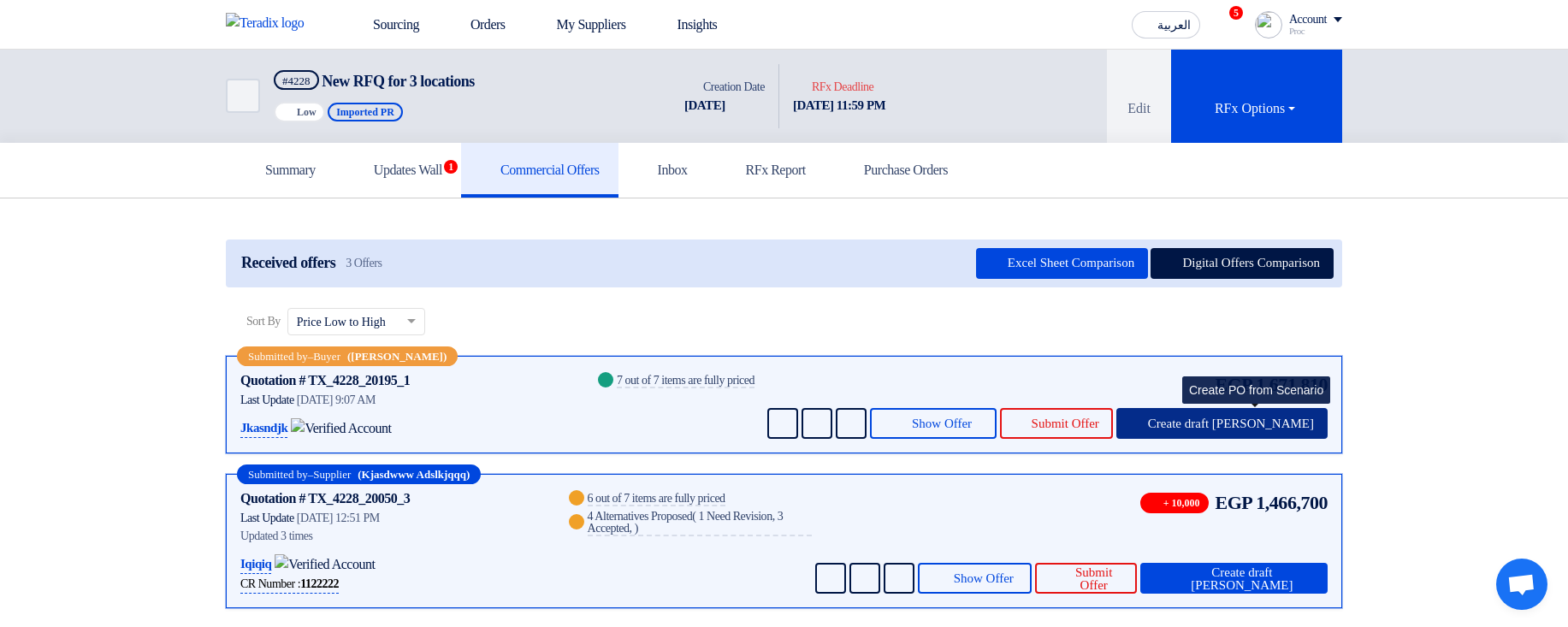
click at [1262, 432] on button "Create draft [PERSON_NAME]" at bounding box center [1221, 423] width 211 height 31
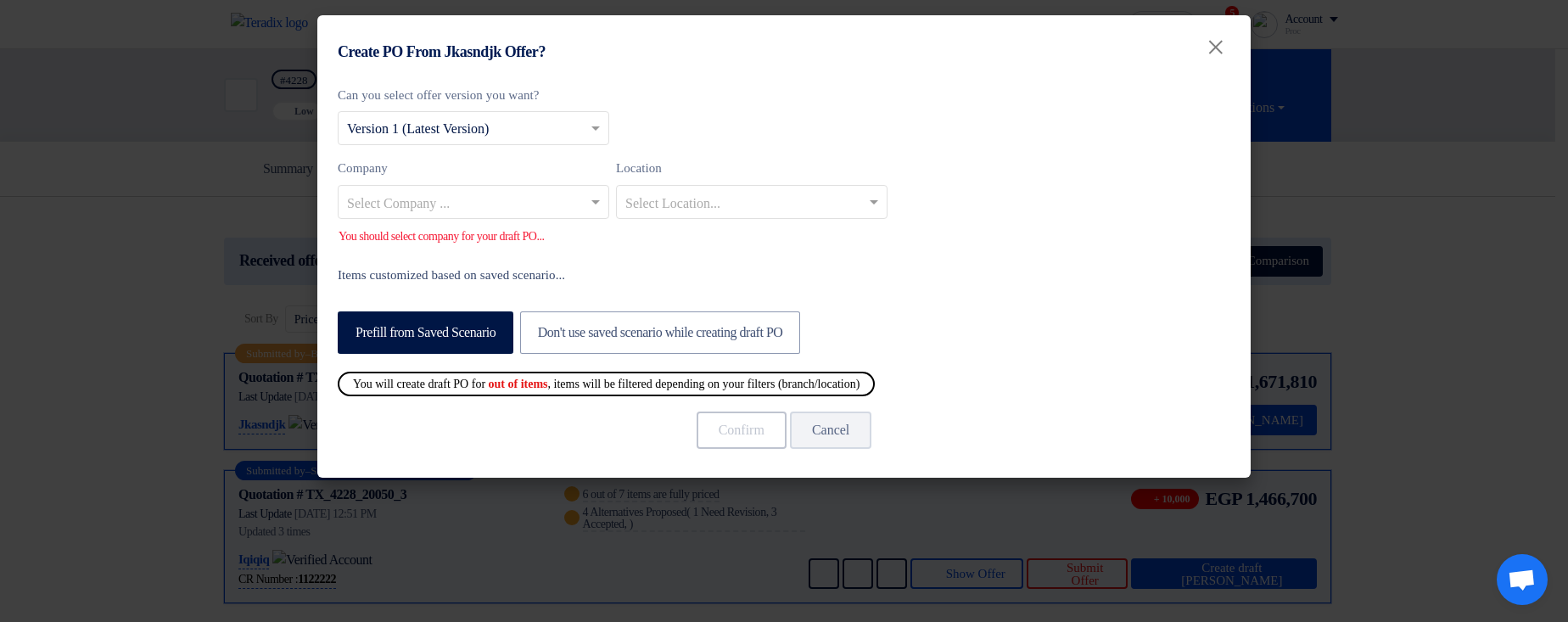
click at [522, 385] on b "out of items" at bounding box center [519, 384] width 59 height 13
drag, startPoint x: 522, startPoint y: 385, endPoint x: 557, endPoint y: 384, distance: 35.0
click at [548, 384] on b "out of items" at bounding box center [519, 384] width 59 height 13
click at [1050, 274] on label "Items customized based on saved scenario..." at bounding box center [784, 275] width 892 height 20
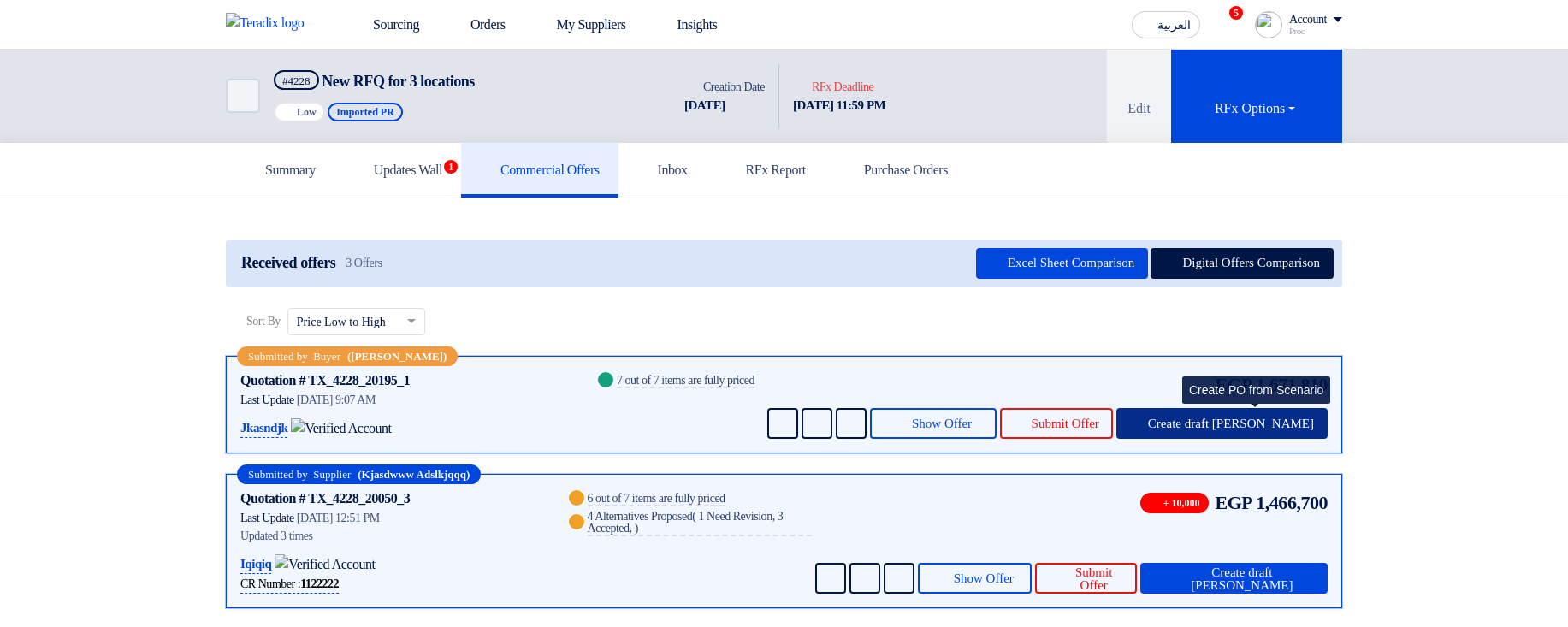
click at [1249, 418] on span "Create draft [PERSON_NAME]" at bounding box center [1231, 423] width 166 height 13
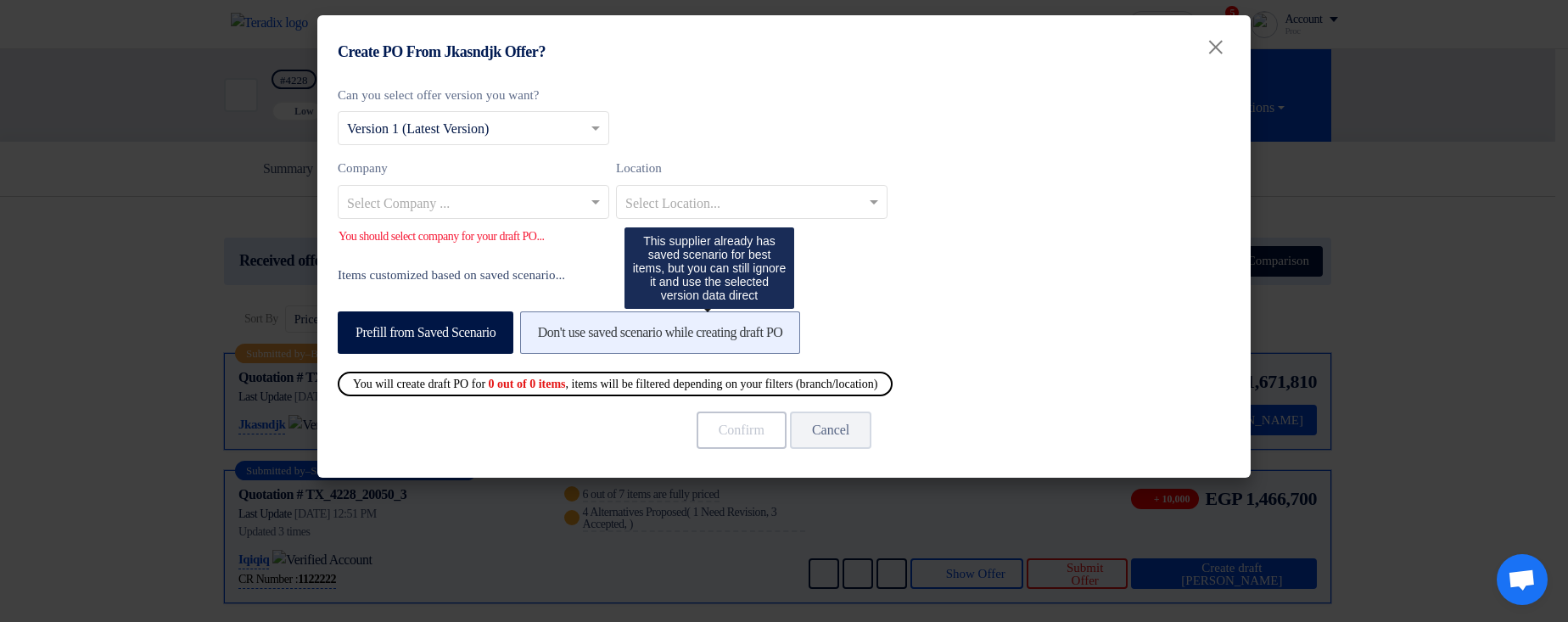
click at [647, 335] on label "Don't use saved scenario while creating draft PO" at bounding box center [660, 333] width 281 height 42
click at [549, 335] on input "Don't use saved scenario while creating draft PO" at bounding box center [543, 331] width 11 height 11
radio input "true"
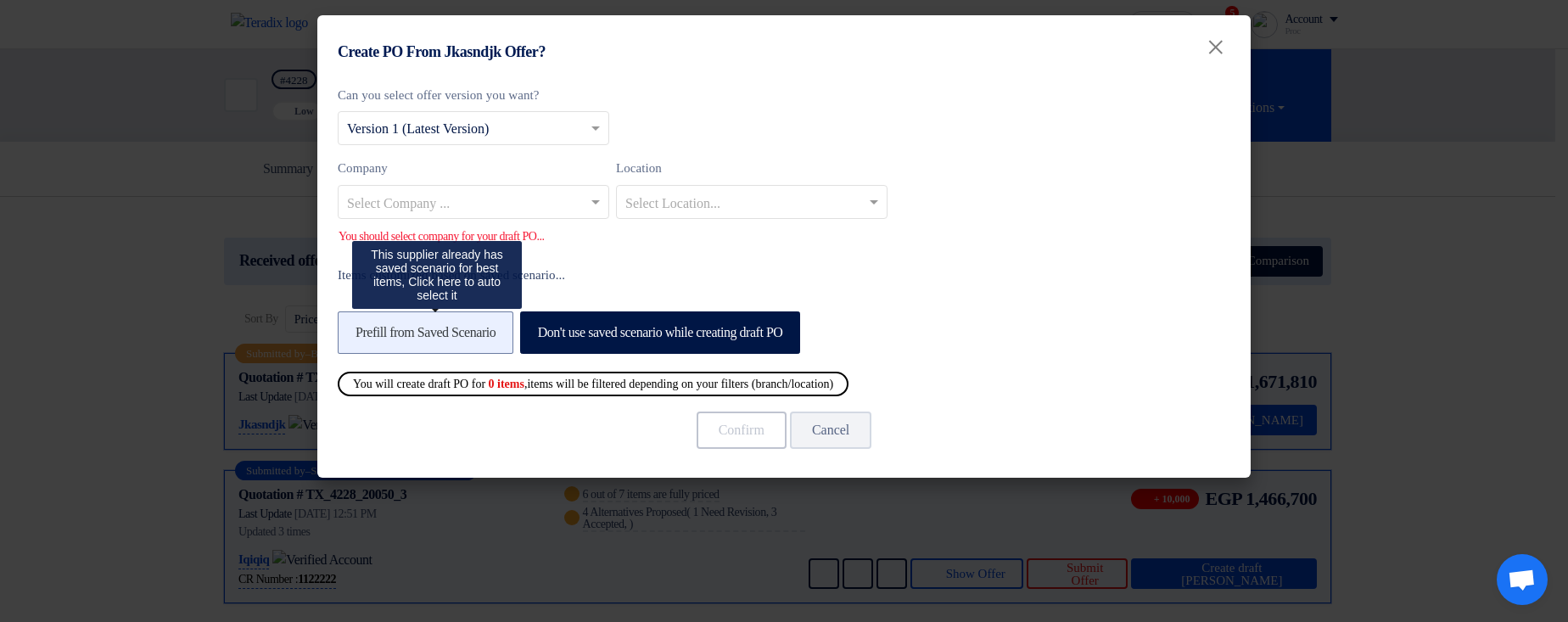
click at [481, 334] on label "Prefill from Saved Scenario" at bounding box center [425, 333] width 176 height 42
click at [367, 334] on input "Prefill from Saved Scenario" at bounding box center [361, 331] width 11 height 11
radio input "true"
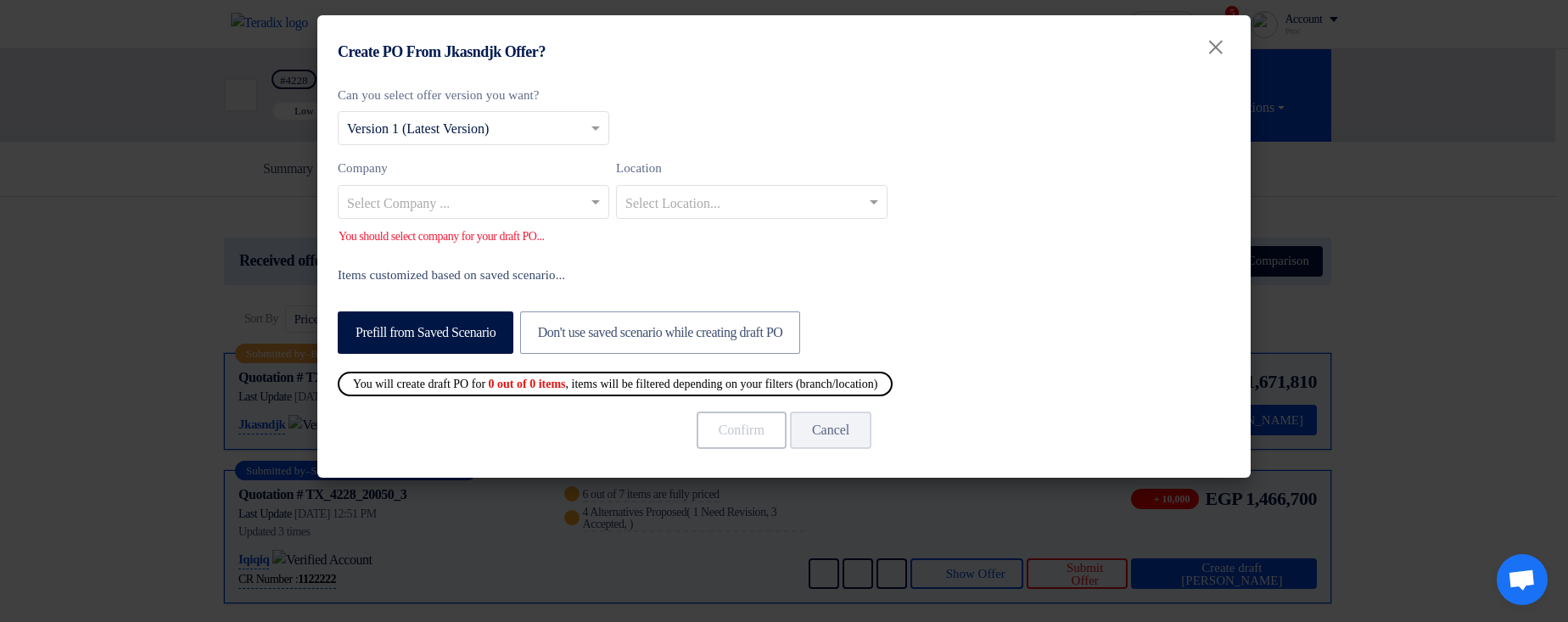
click at [464, 214] on input "text" at bounding box center [465, 203] width 236 height 28
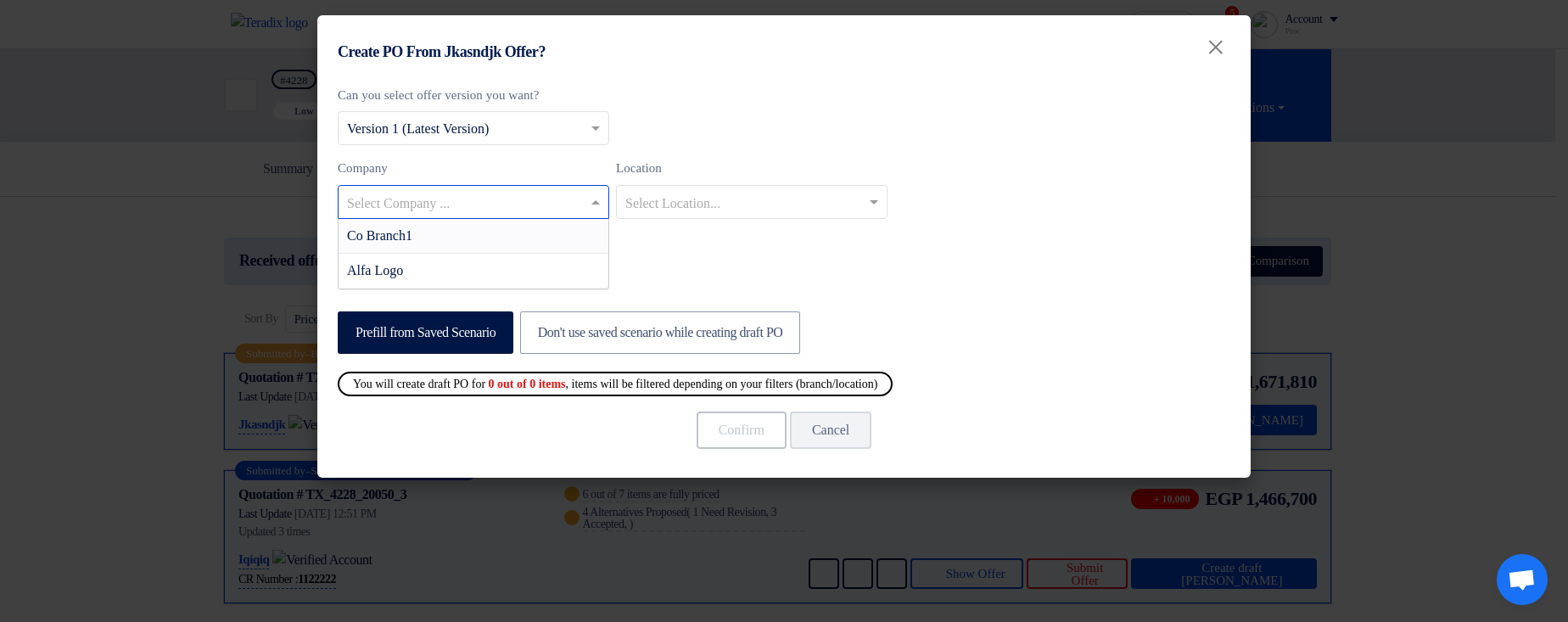
click at [475, 239] on div "Co Branch1" at bounding box center [474, 236] width 270 height 35
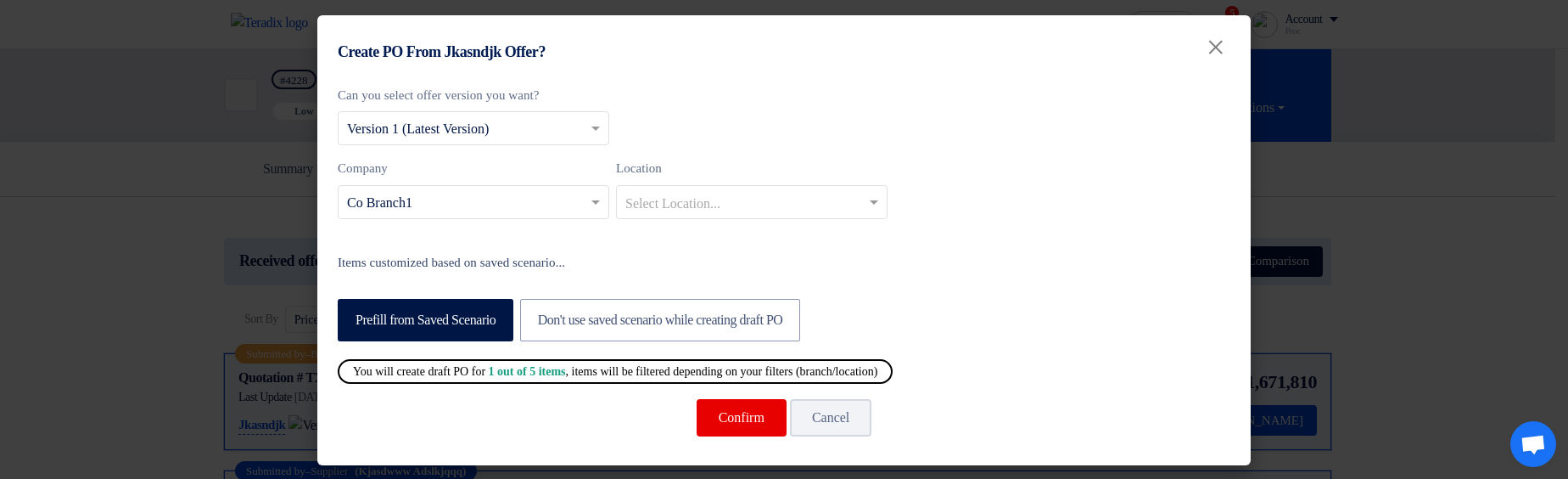
click at [1044, 312] on div "Prefill from Saved Scenario Don't use saved scenario while creating draft PO" at bounding box center [784, 318] width 892 height 54
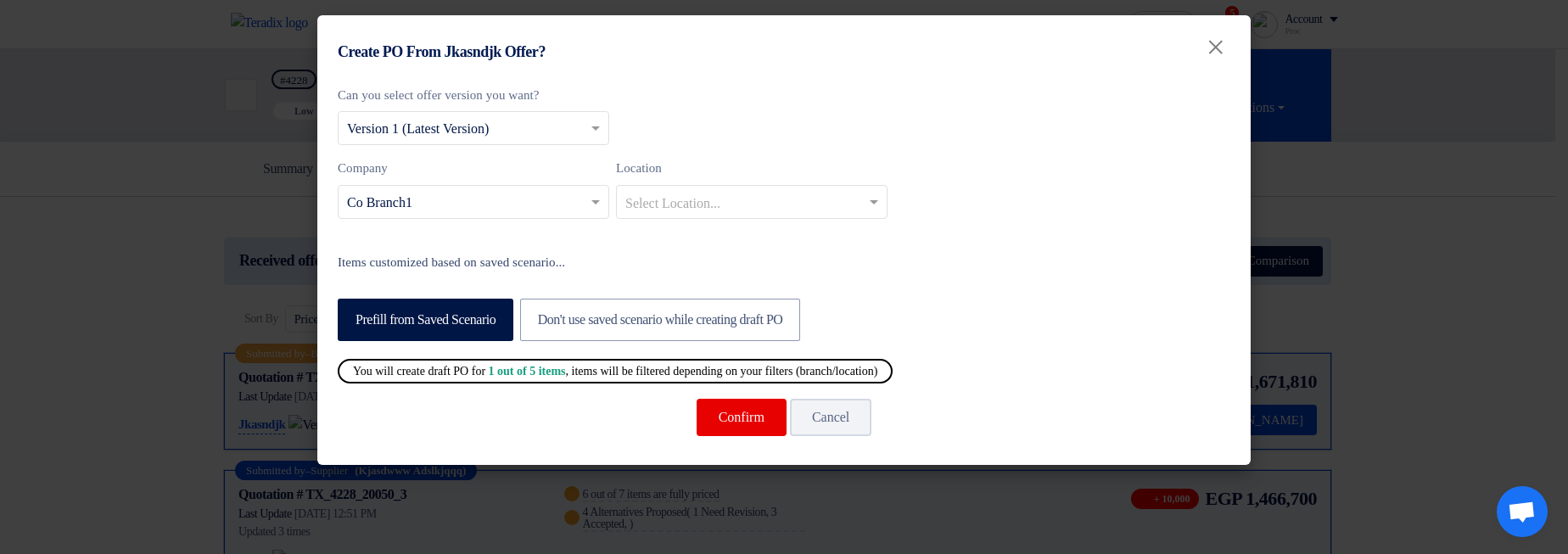
click at [566, 367] on b "1 out of 5 items" at bounding box center [527, 371] width 77 height 13
click at [627, 367] on div "You will create draft PO for 1 out of 5 items , items will be filtered dependin…" at bounding box center [615, 371] width 555 height 25
click at [570, 206] on input "text" at bounding box center [465, 203] width 236 height 28
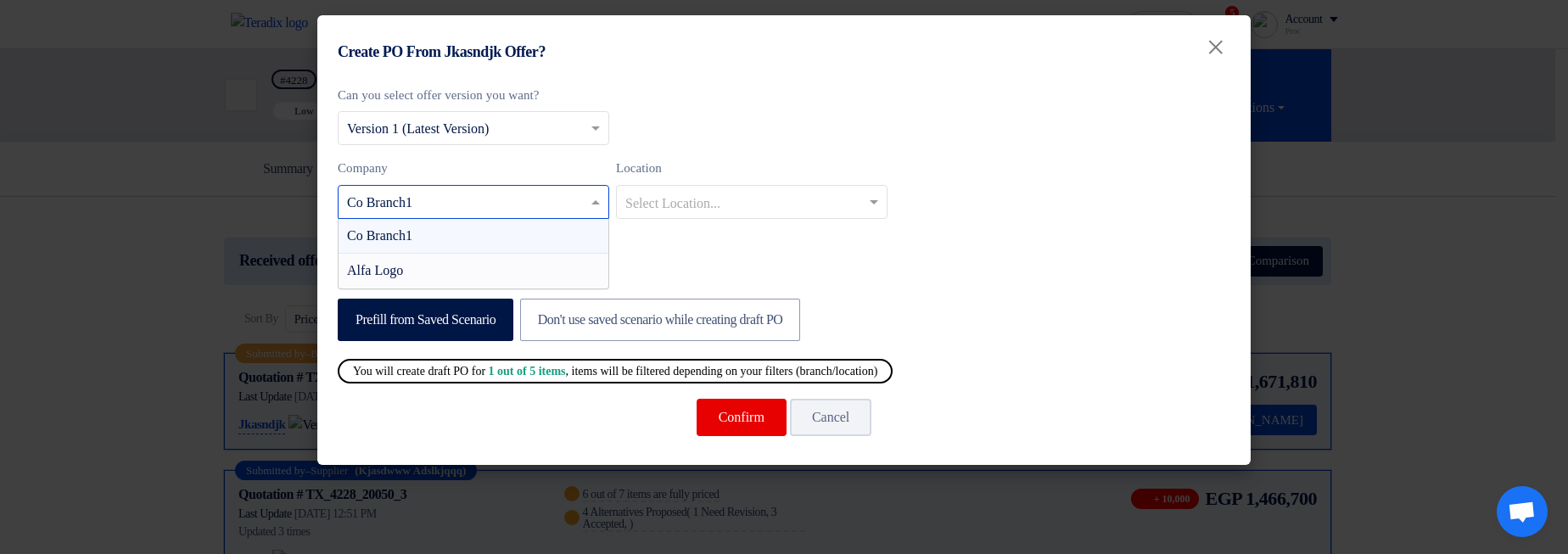
click at [1157, 271] on div "Can you select offer version you want? Select from offer versions × Version 1 (…" at bounding box center [784, 271] width 933 height 389
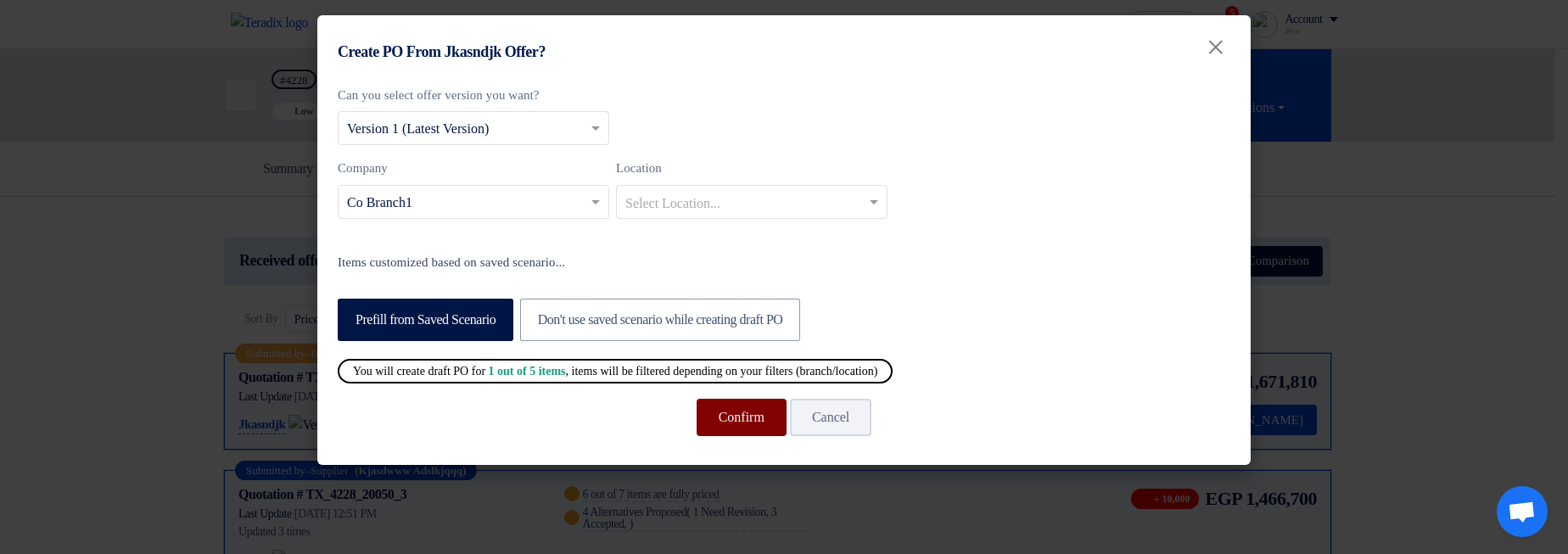
click at [724, 419] on button "Confirm" at bounding box center [742, 417] width 90 height 37
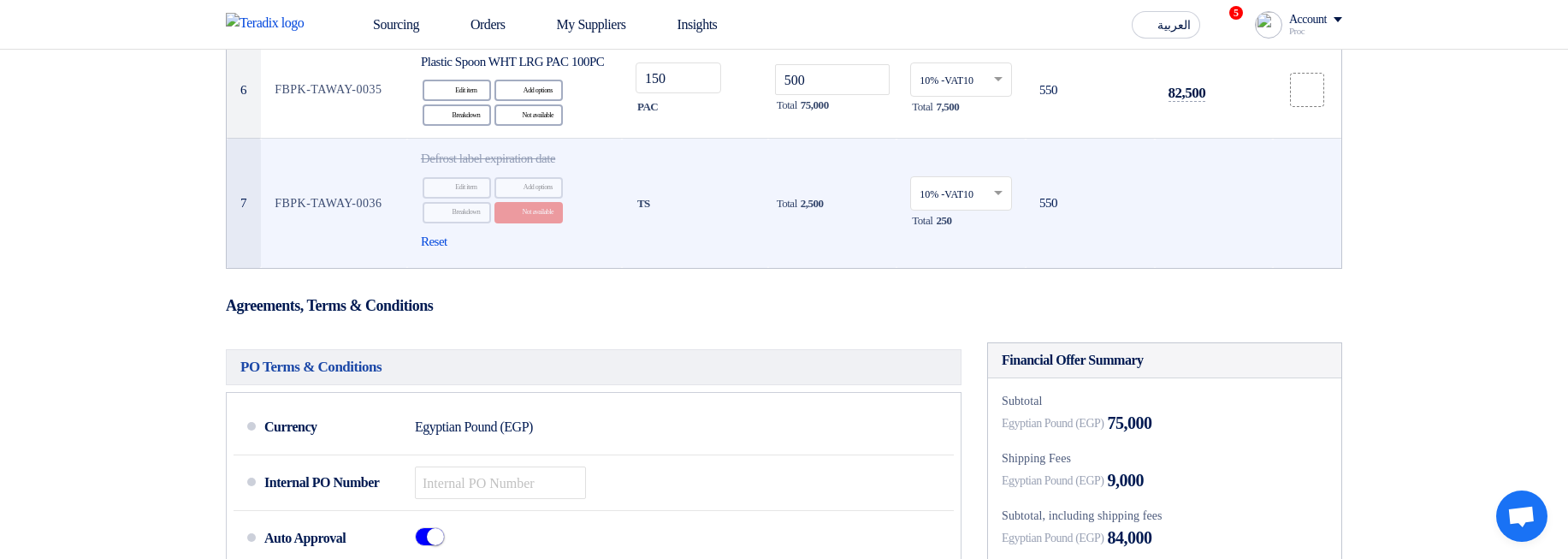
scroll to position [719, 0]
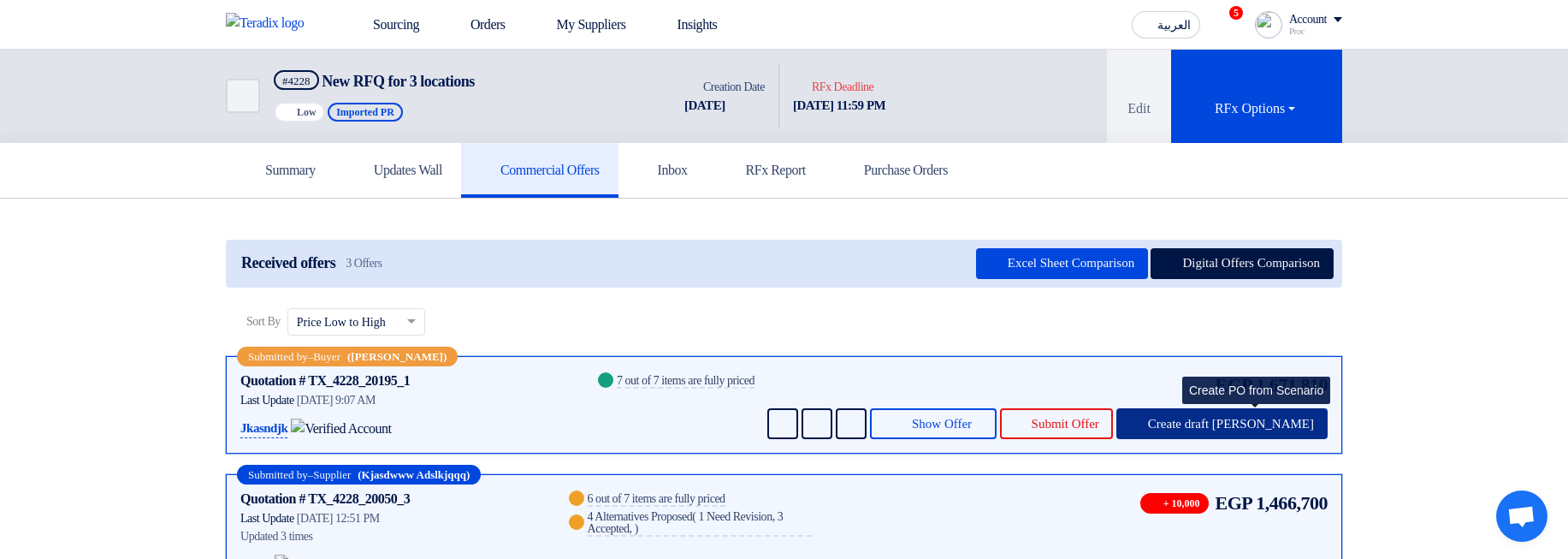
click at [1250, 413] on button "Create draft PO" at bounding box center [1221, 424] width 211 height 31
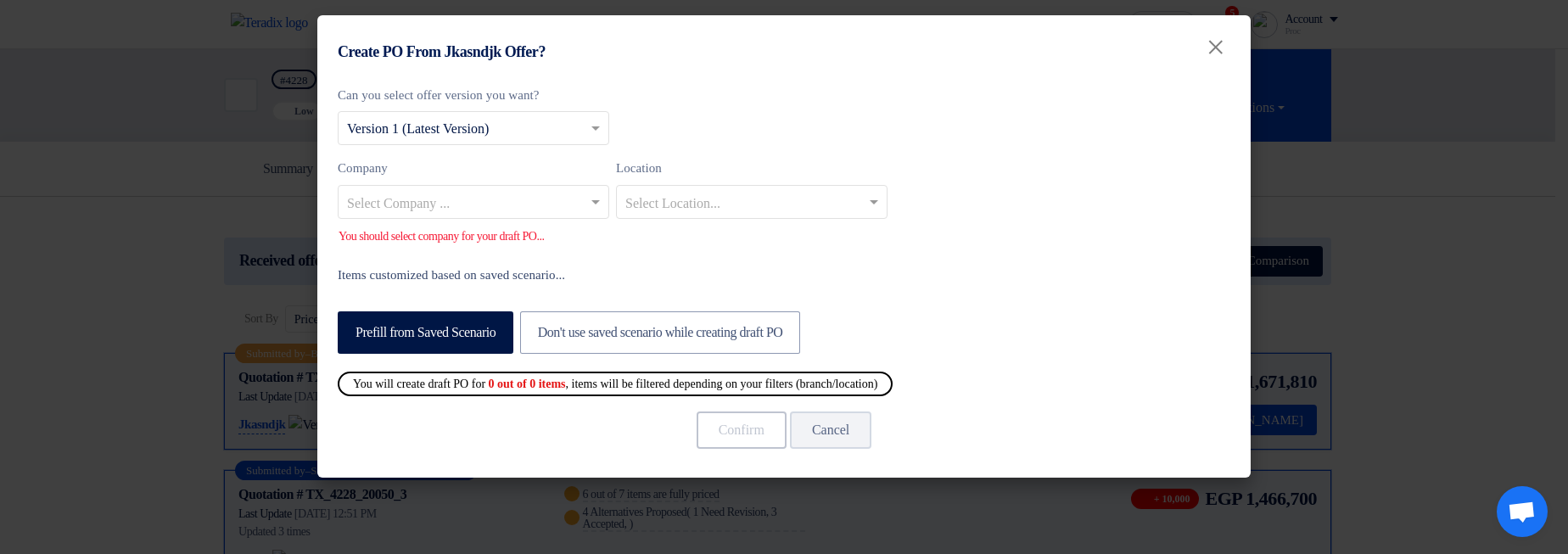
click at [502, 203] on input "text" at bounding box center [465, 203] width 236 height 28
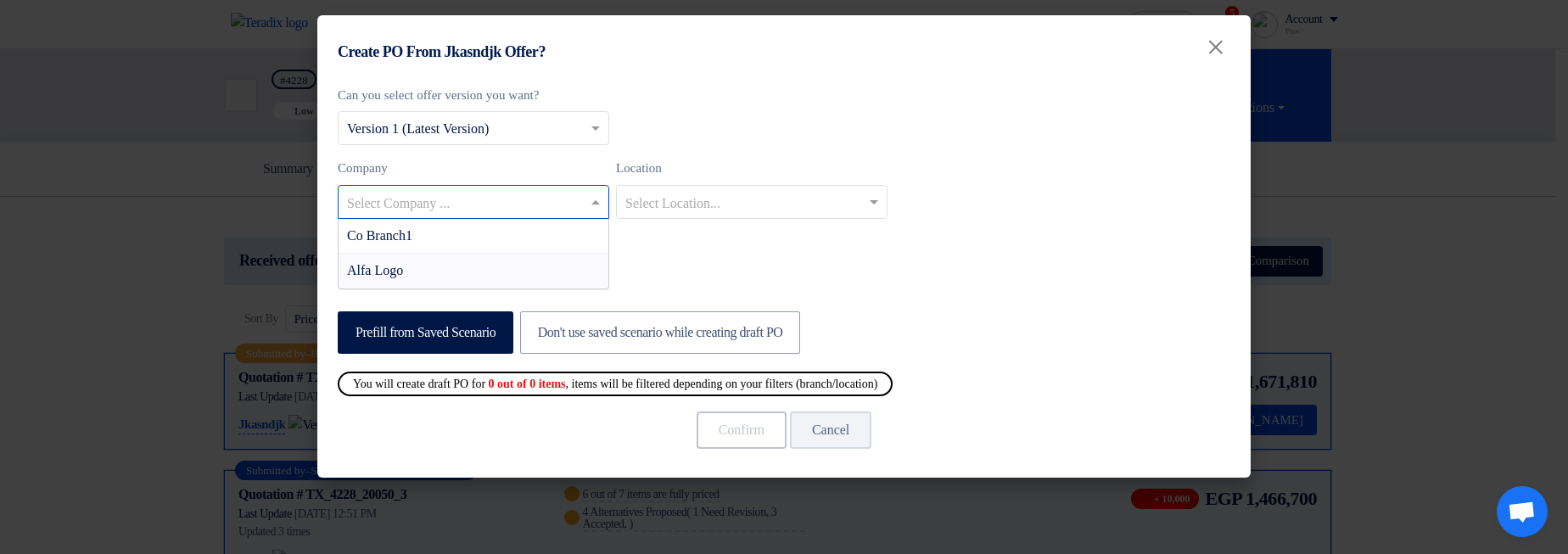
click at [477, 277] on div "Alfa Logo" at bounding box center [474, 271] width 270 height 34
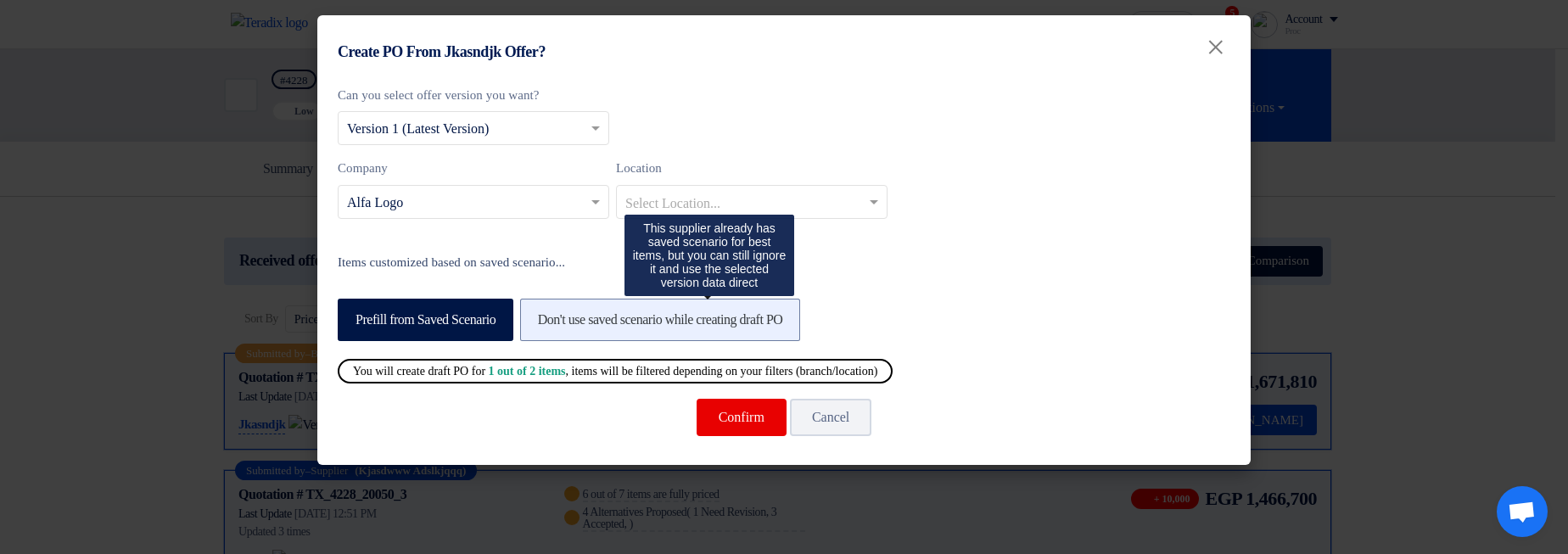
click at [677, 302] on label "Don't use saved scenario while creating draft PO" at bounding box center [660, 320] width 281 height 42
click at [549, 313] on input "Don't use saved scenario while creating draft PO" at bounding box center [543, 318] width 11 height 11
radio input "true"
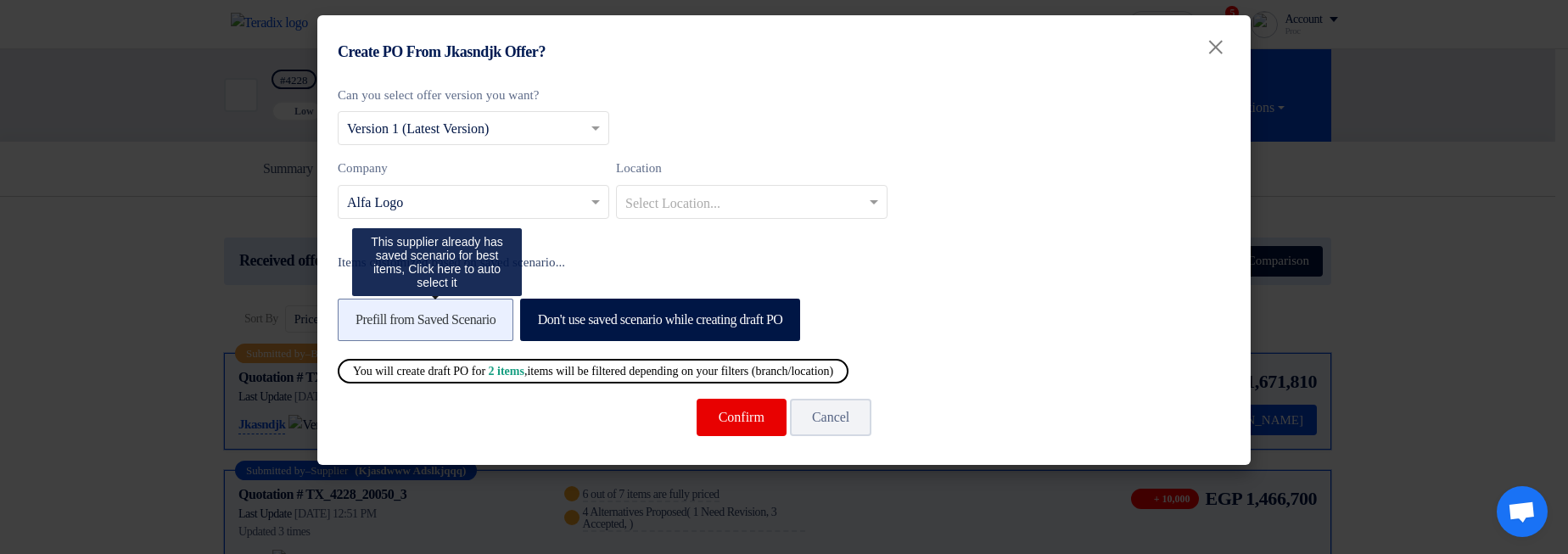
click at [503, 306] on label "Prefill from Saved Scenario" at bounding box center [425, 320] width 176 height 42
click at [367, 313] on input "Prefill from Saved Scenario" at bounding box center [361, 318] width 11 height 11
radio input "true"
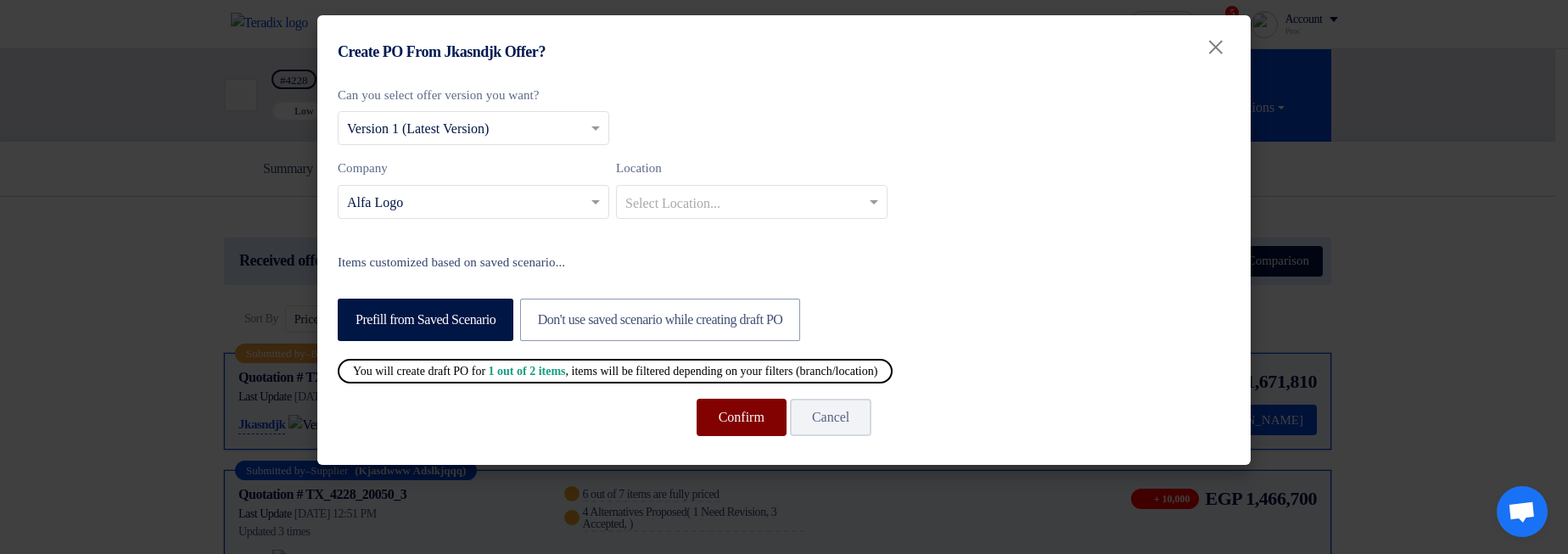
click at [725, 413] on button "Confirm" at bounding box center [742, 417] width 90 height 37
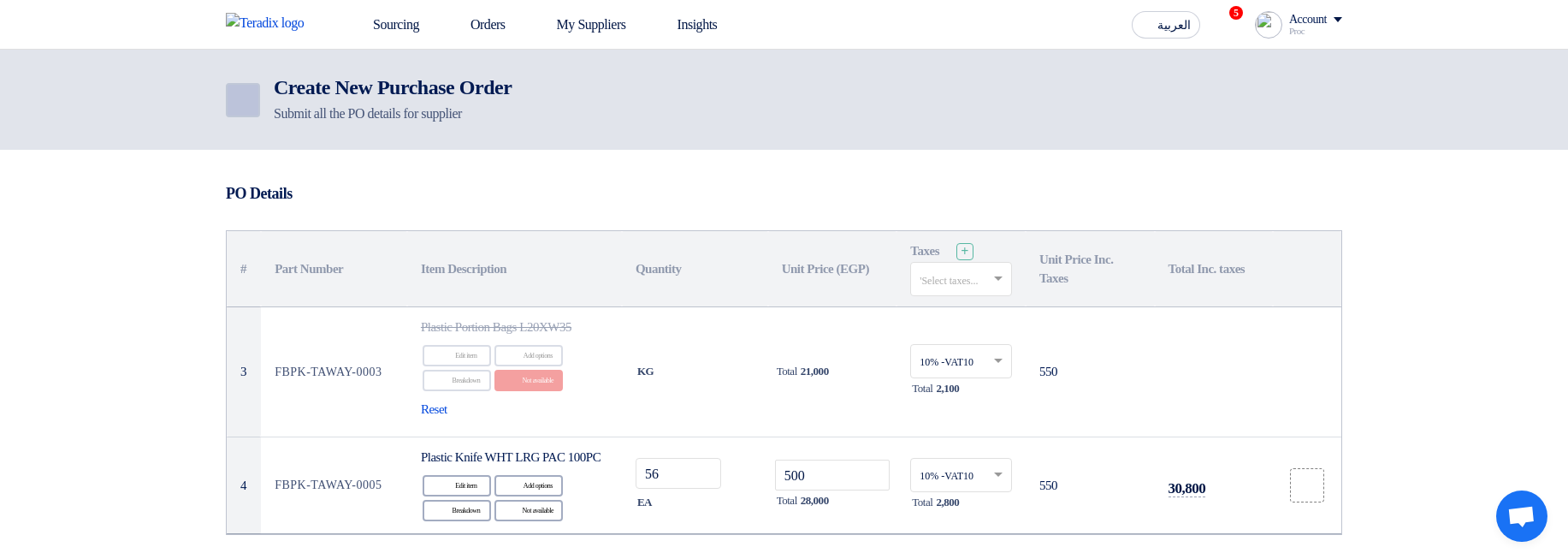
click at [252, 105] on link "Back" at bounding box center [243, 100] width 34 height 34
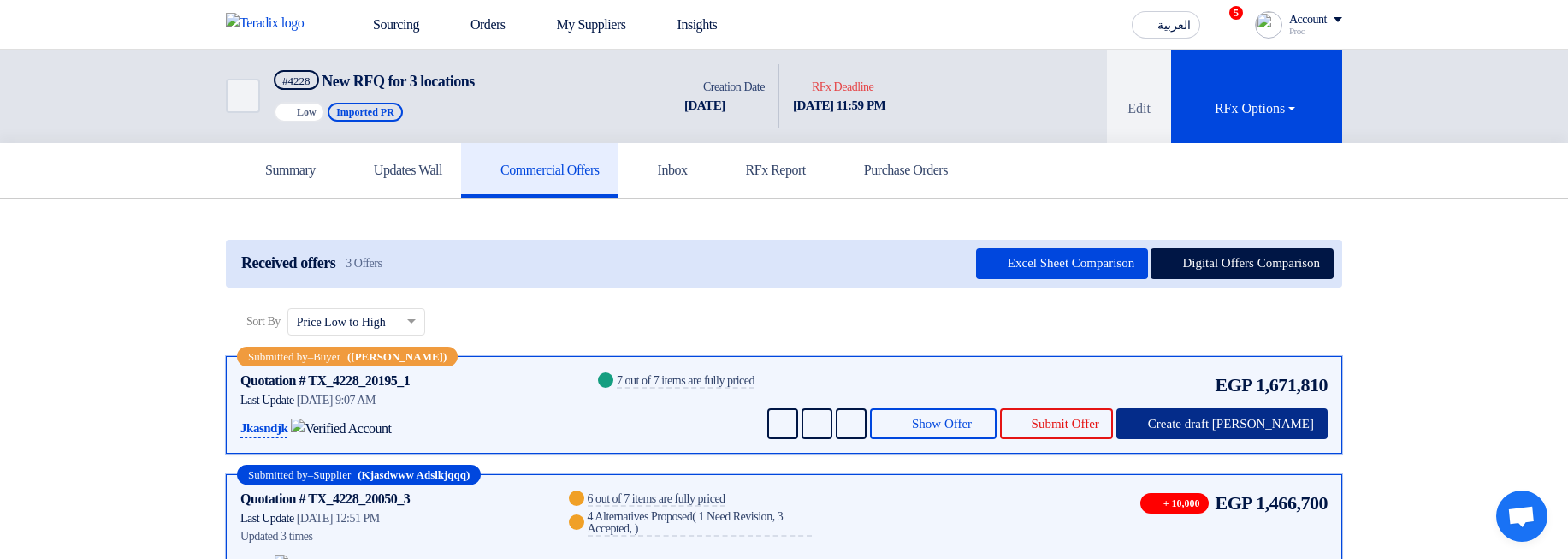
click at [1293, 437] on button "Create draft [PERSON_NAME]" at bounding box center [1221, 424] width 211 height 31
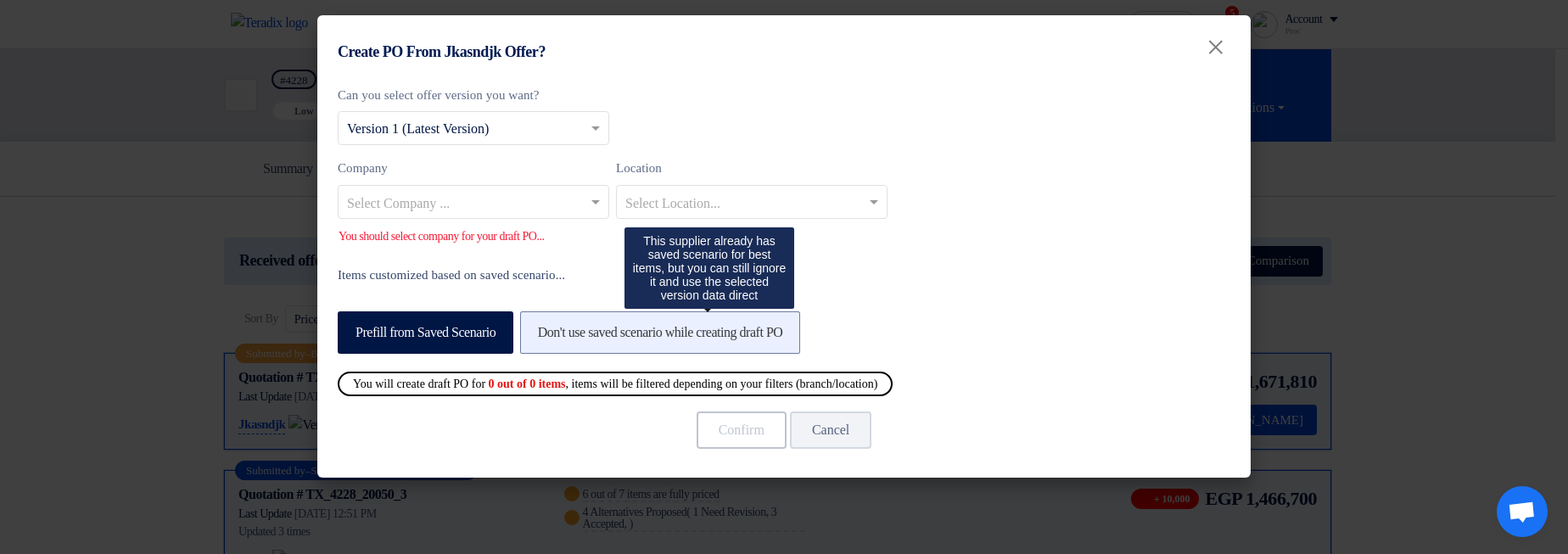
click at [662, 326] on label "Don't use saved scenario while creating draft PO" at bounding box center [660, 333] width 281 height 42
click at [549, 326] on input "Don't use saved scenario while creating draft PO" at bounding box center [543, 331] width 11 height 11
radio input "true"
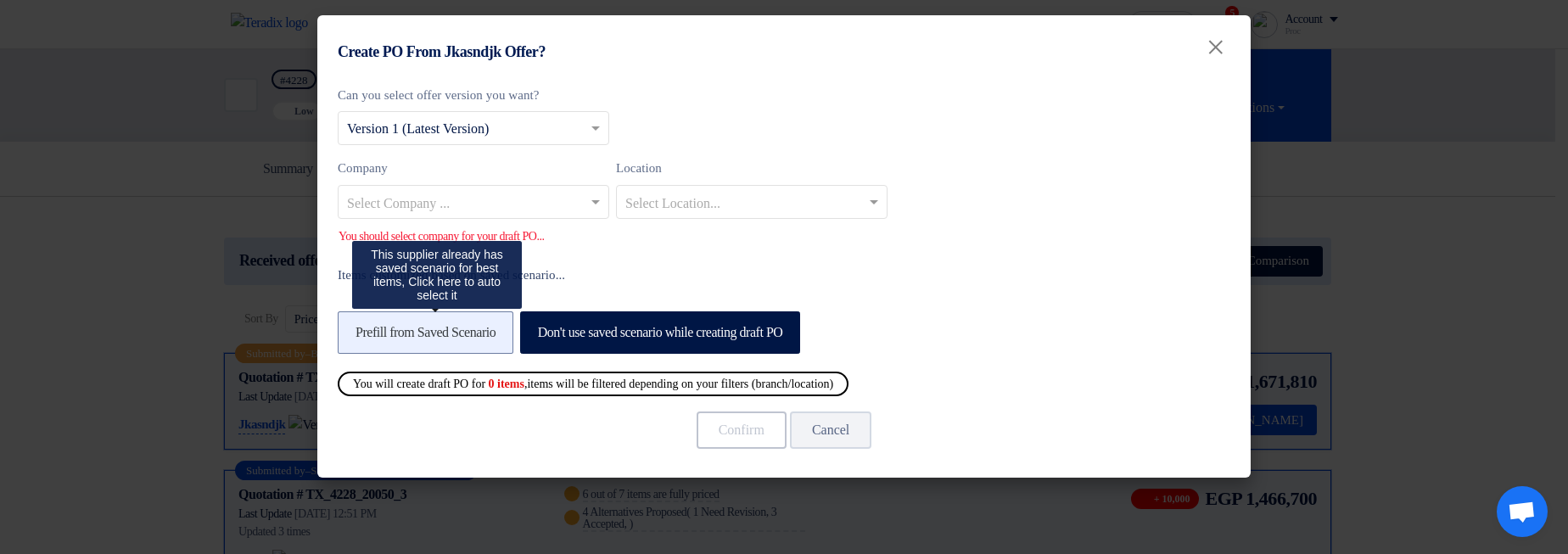
click at [448, 333] on label "Prefill from Saved Scenario" at bounding box center [425, 333] width 176 height 42
click at [367, 333] on input "Prefill from Saved Scenario" at bounding box center [361, 331] width 11 height 11
radio input "true"
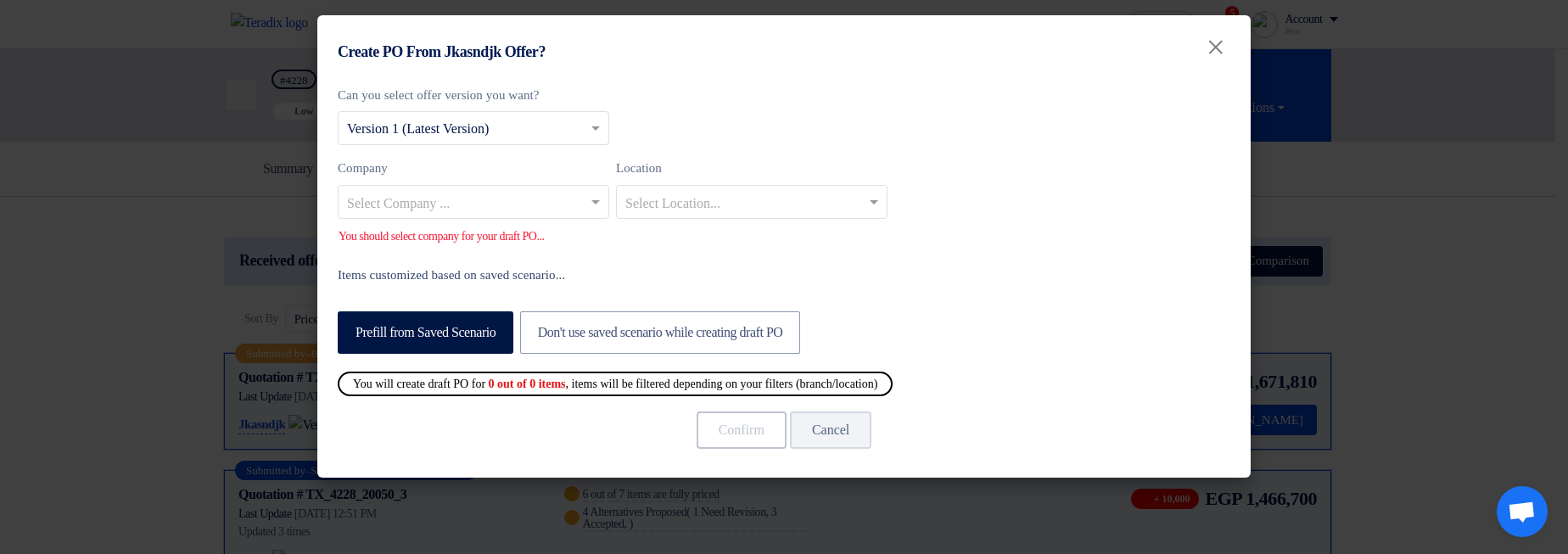
click at [1520, 251] on modal-container "Create PO From Jkasndjk Offer? × Can you select offer version you want? Select …" at bounding box center [784, 277] width 1568 height 554
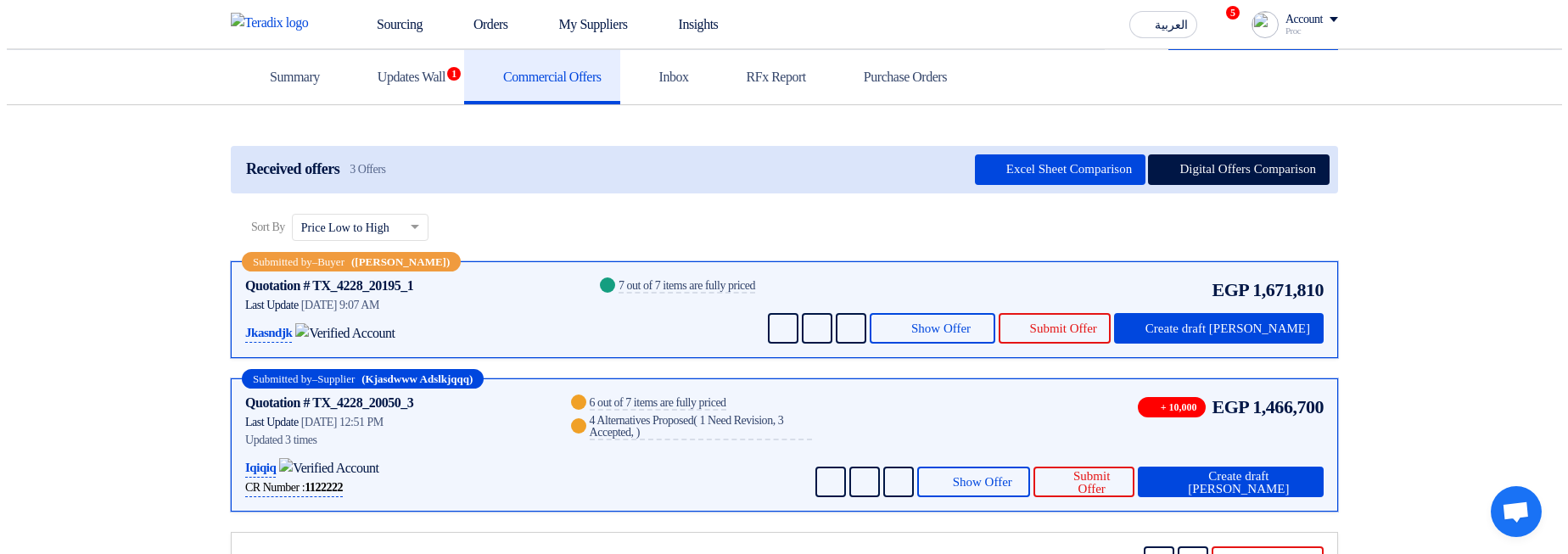
scroll to position [102, 0]
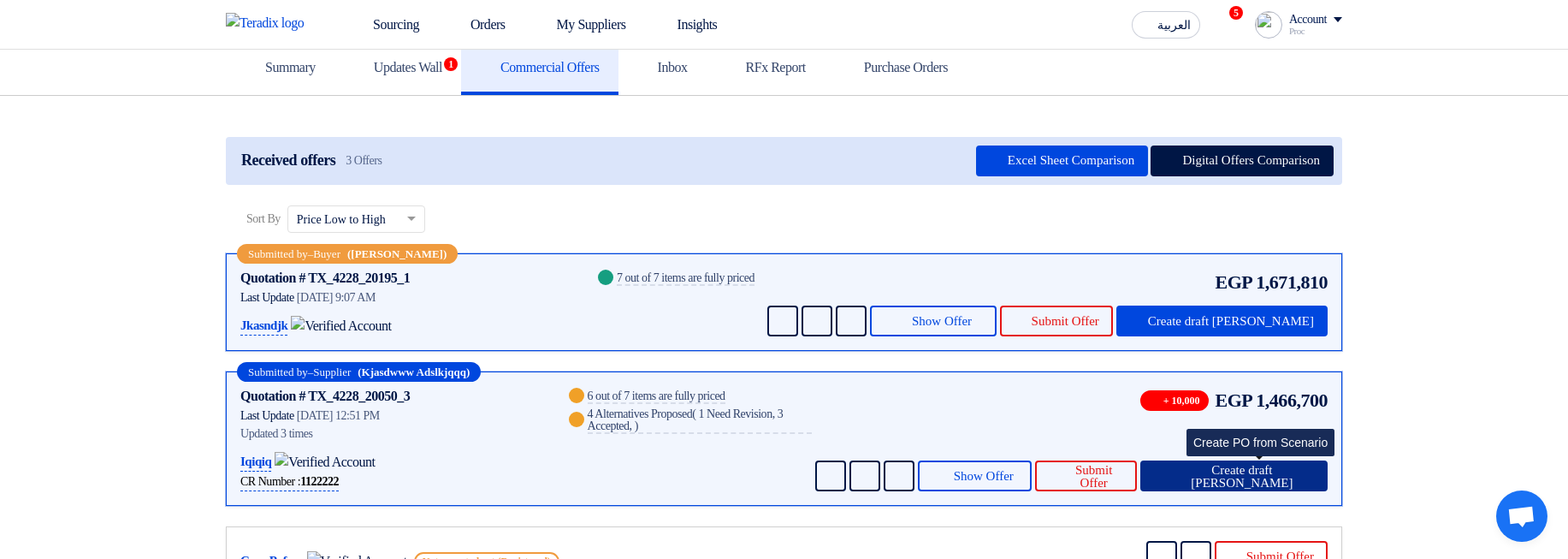
click at [1267, 468] on span "Create draft [PERSON_NAME]" at bounding box center [1242, 477] width 144 height 26
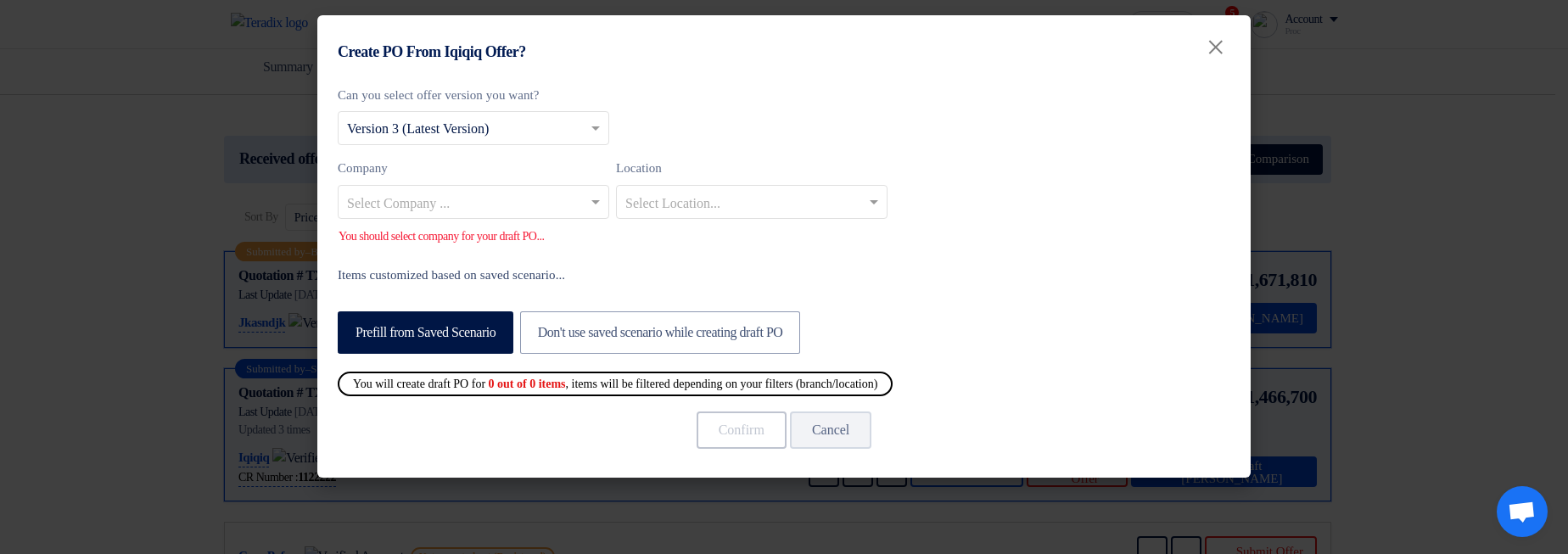
drag, startPoint x: 461, startPoint y: 185, endPoint x: 471, endPoint y: 199, distance: 17.2
click at [461, 185] on div "Select Company ..." at bounding box center [474, 202] width 272 height 34
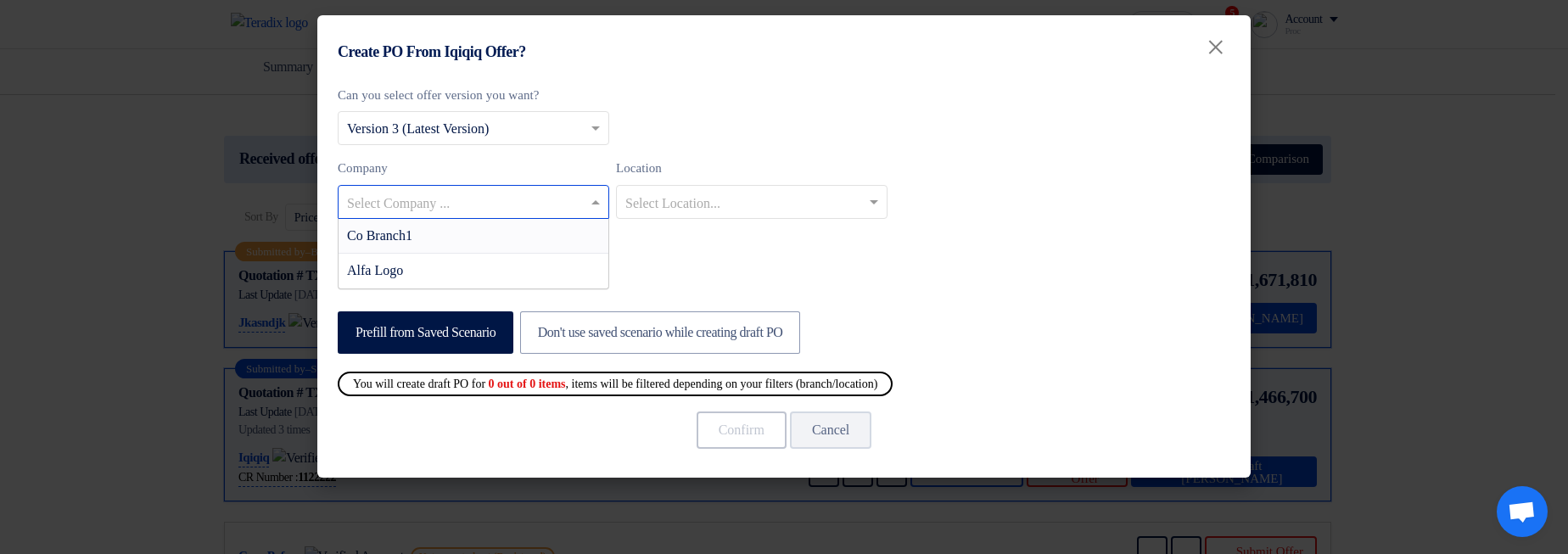
click at [468, 232] on div "Co Branch1" at bounding box center [474, 236] width 270 height 35
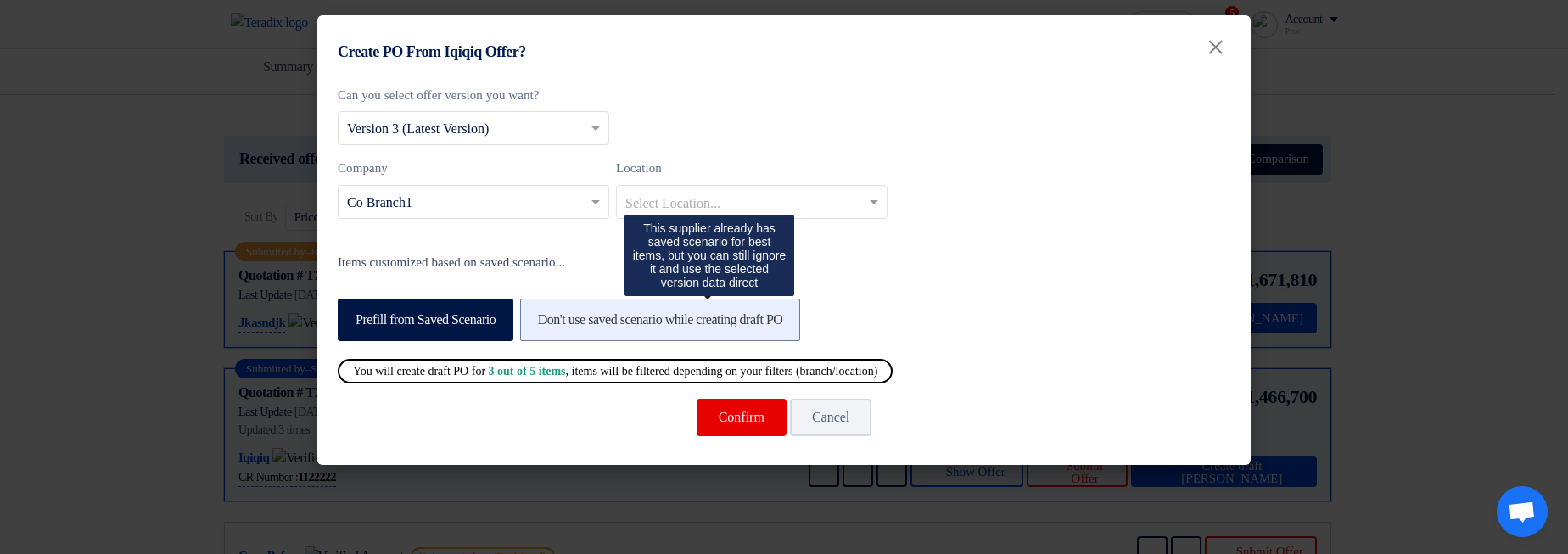
click at [596, 313] on label "Don't use saved scenario while creating draft PO" at bounding box center [660, 320] width 281 height 42
click at [549, 313] on input "Don't use saved scenario while creating draft PO" at bounding box center [543, 318] width 11 height 11
radio input "true"
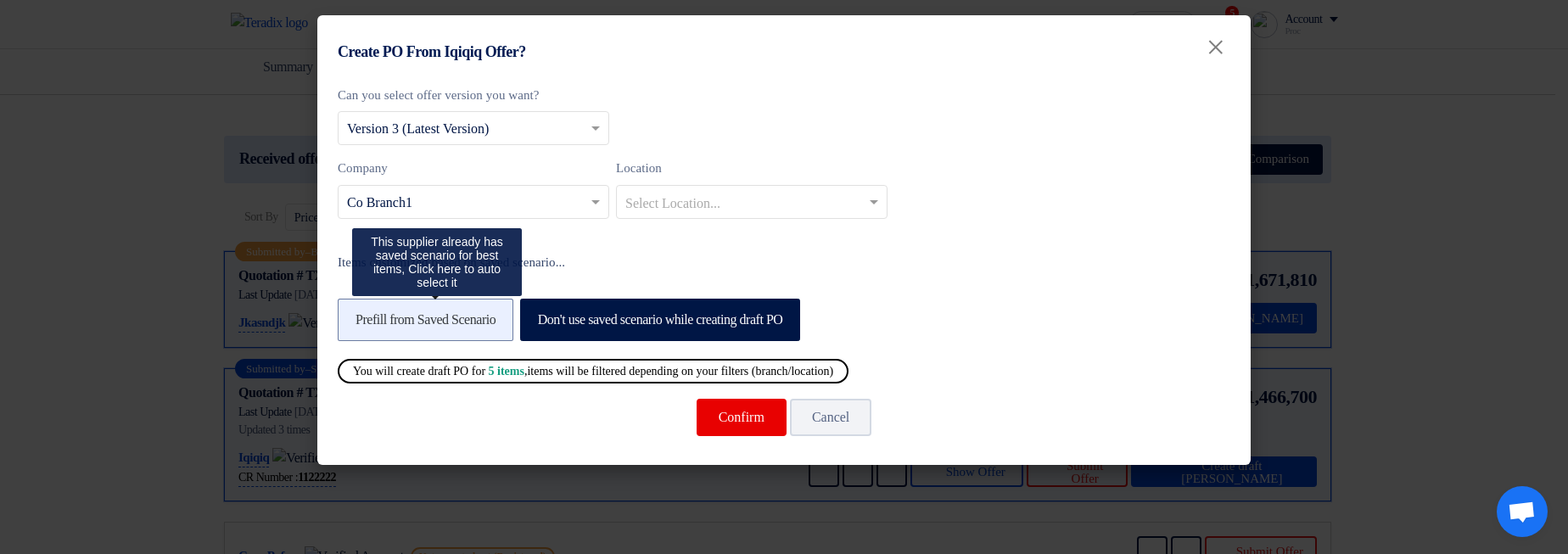
click at [480, 320] on label "Prefill from Saved Scenario" at bounding box center [425, 320] width 176 height 42
click at [367, 320] on input "Prefill from Saved Scenario" at bounding box center [361, 318] width 11 height 11
radio input "true"
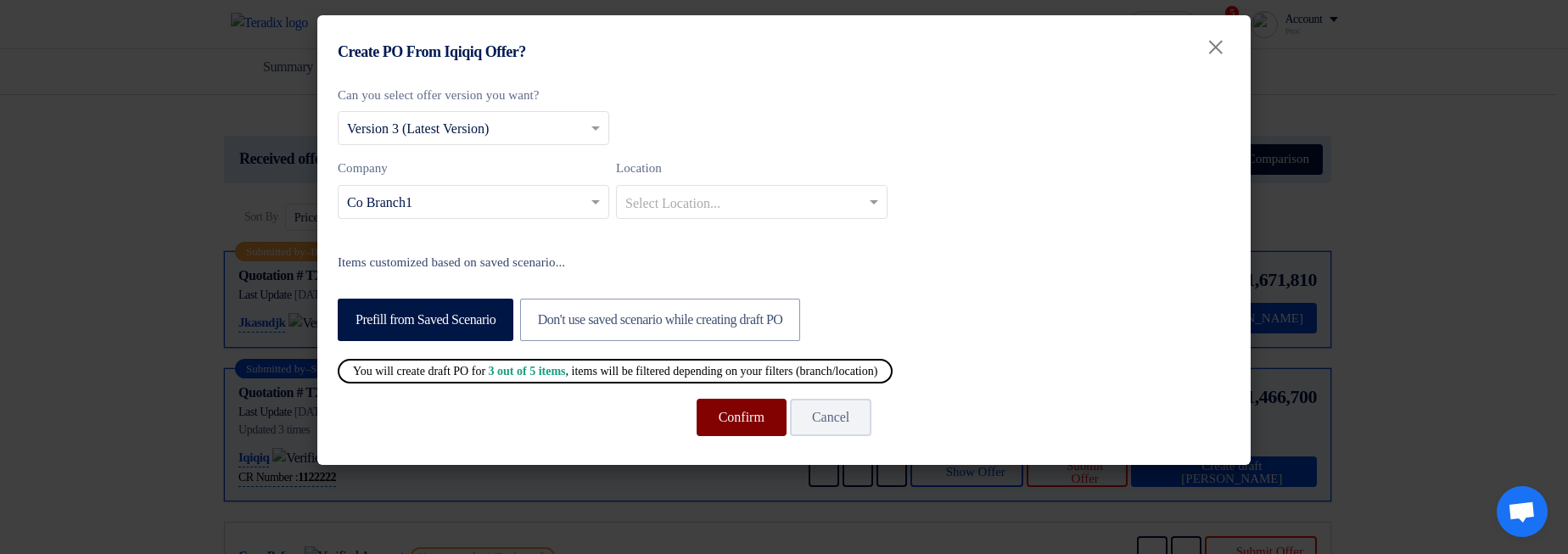
click at [714, 421] on button "Confirm" at bounding box center [742, 417] width 90 height 37
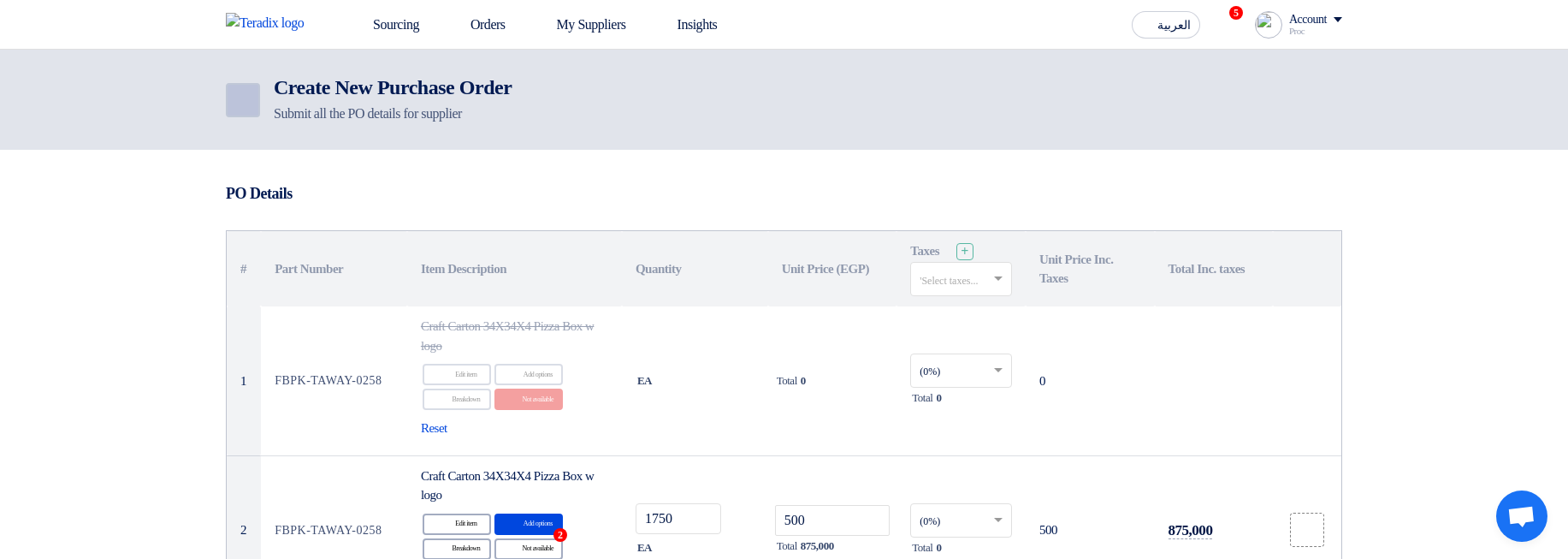
click at [238, 94] on icon "Back" at bounding box center [241, 100] width 21 height 21
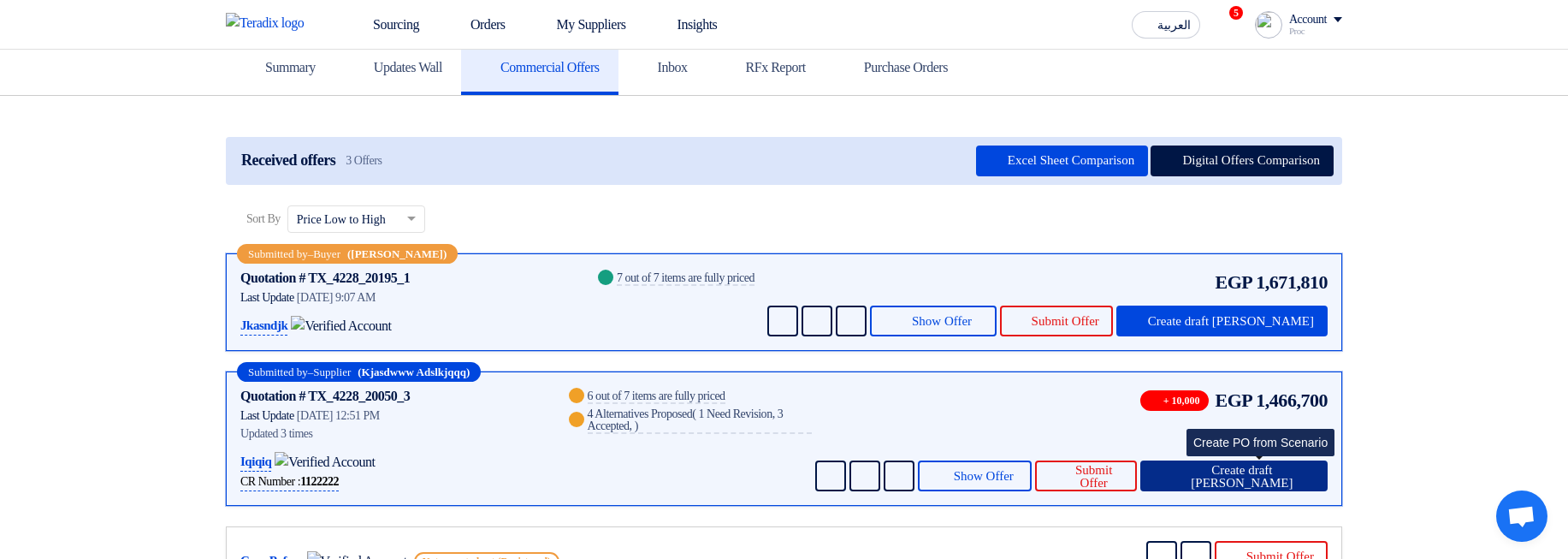
click at [1248, 479] on span "Create draft [PERSON_NAME]" at bounding box center [1242, 477] width 144 height 26
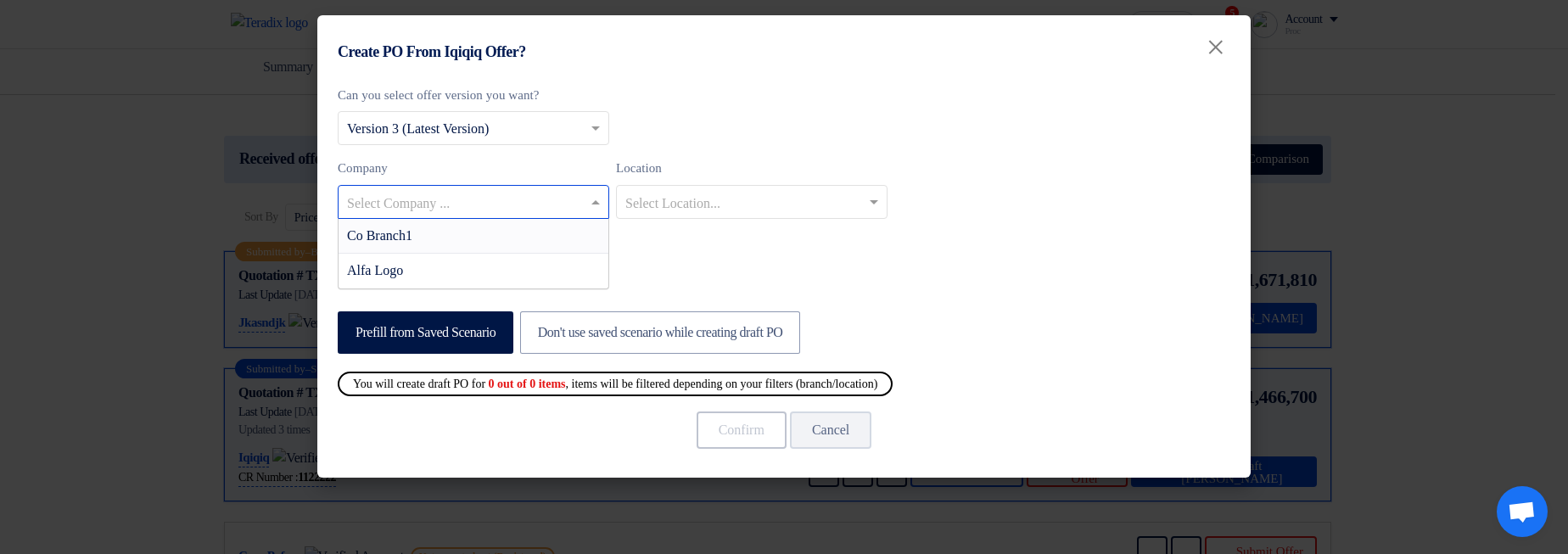
click at [458, 196] on input "text" at bounding box center [465, 203] width 236 height 28
click at [481, 266] on div "Alfa Logo" at bounding box center [474, 271] width 270 height 34
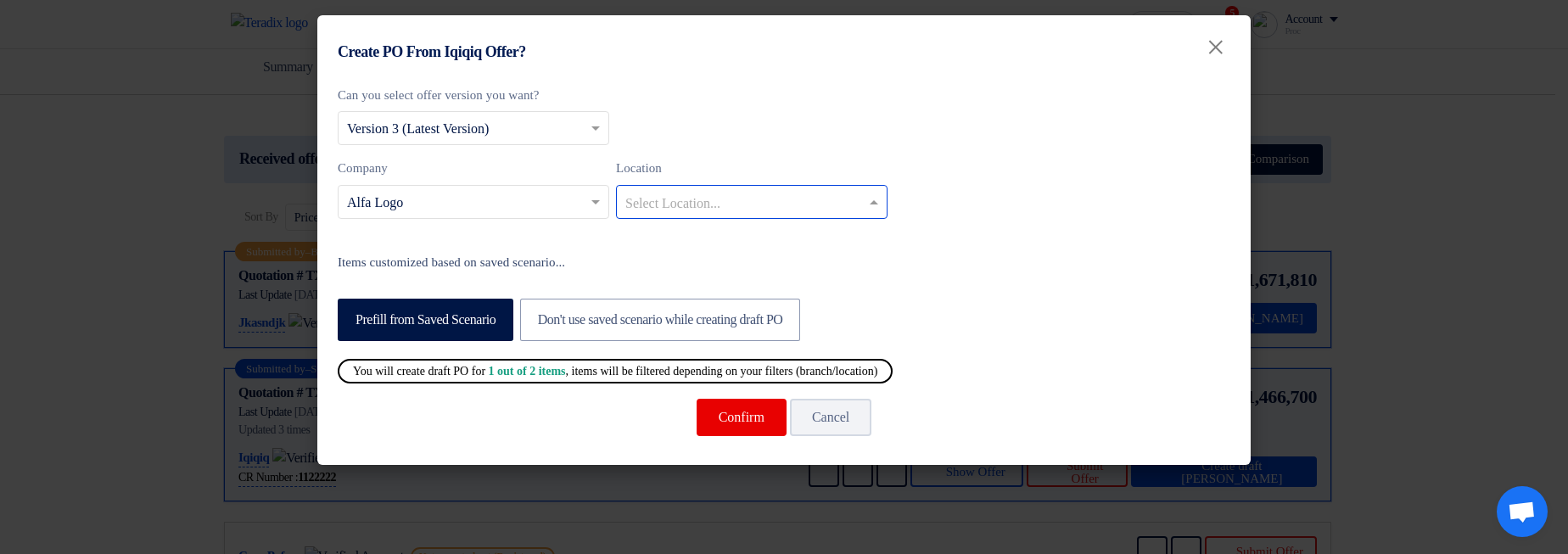
click at [666, 193] on input "text" at bounding box center [744, 203] width 236 height 28
click at [678, 240] on span "Maadi Stores" at bounding box center [661, 235] width 72 height 14
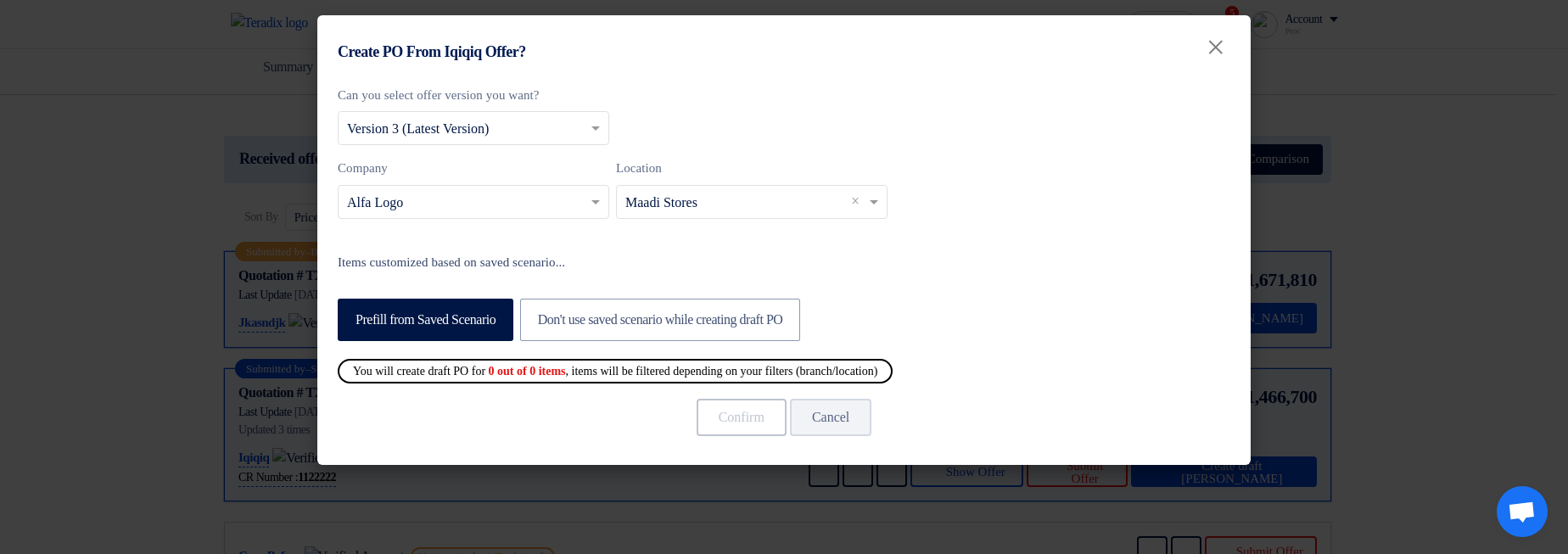
click at [687, 200] on input "text" at bounding box center [744, 203] width 236 height 28
click at [1052, 227] on div "Company Select Company ... × Alfa Logo Location Select Location..." at bounding box center [784, 195] width 892 height 74
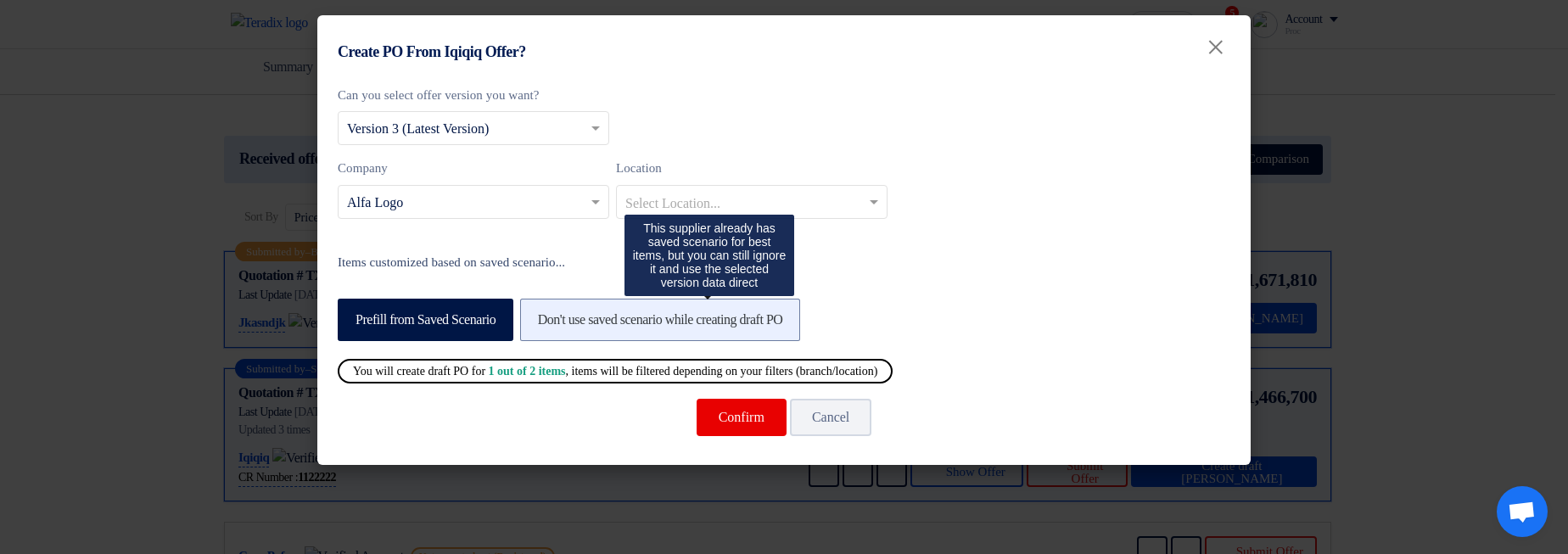
click at [623, 300] on label "Don't use saved scenario while creating draft PO" at bounding box center [660, 320] width 281 height 42
click at [549, 313] on input "Don't use saved scenario while creating draft PO" at bounding box center [543, 318] width 11 height 11
radio input "true"
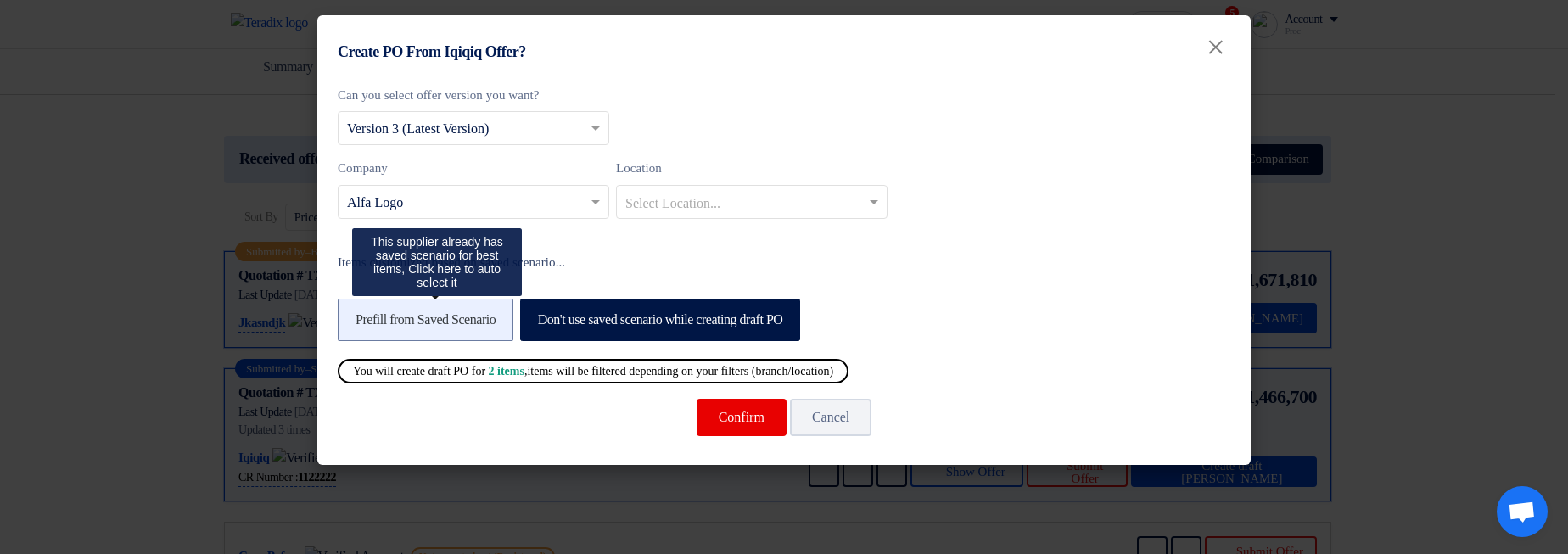
click at [484, 328] on label "Prefill from Saved Scenario" at bounding box center [425, 320] width 176 height 42
click at [367, 324] on input "Prefill from Saved Scenario" at bounding box center [361, 318] width 11 height 11
radio input "true"
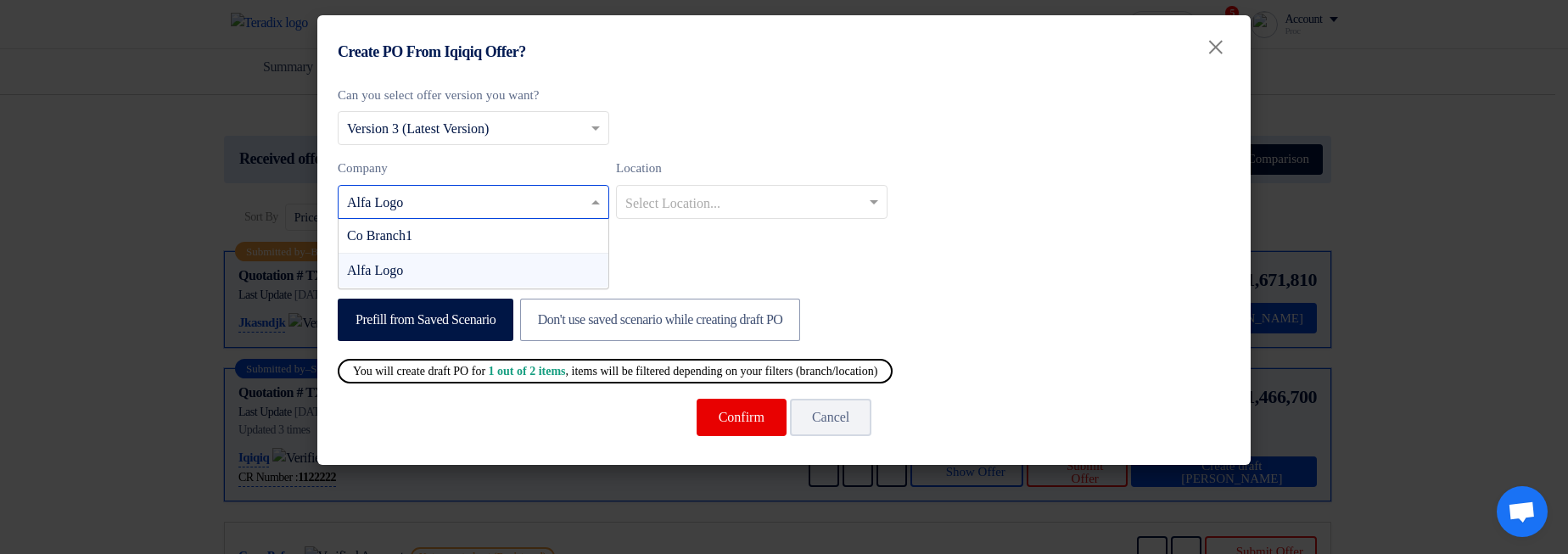
click at [468, 201] on input "text" at bounding box center [465, 203] width 236 height 28
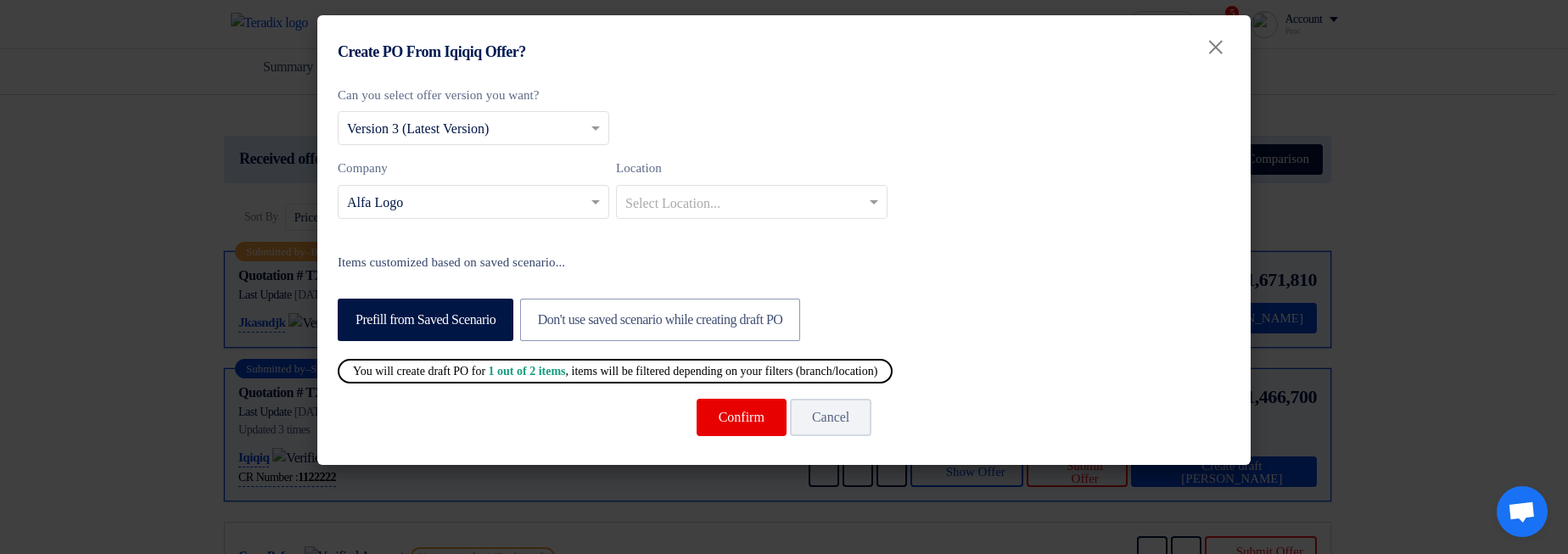
click at [1008, 231] on div "Company Select Company ... × Alfa Logo Location Select Location..." at bounding box center [784, 195] width 892 height 74
click at [752, 416] on button "Confirm" at bounding box center [742, 417] width 90 height 37
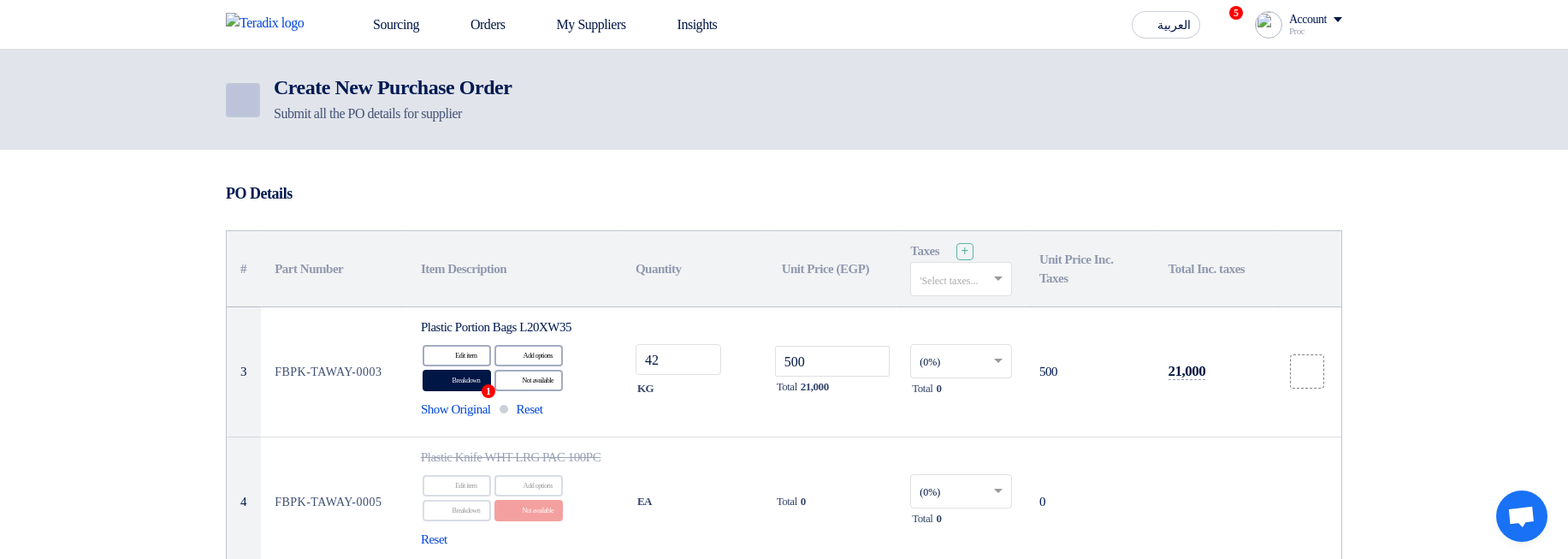
click at [238, 97] on icon "Back" at bounding box center [241, 100] width 21 height 21
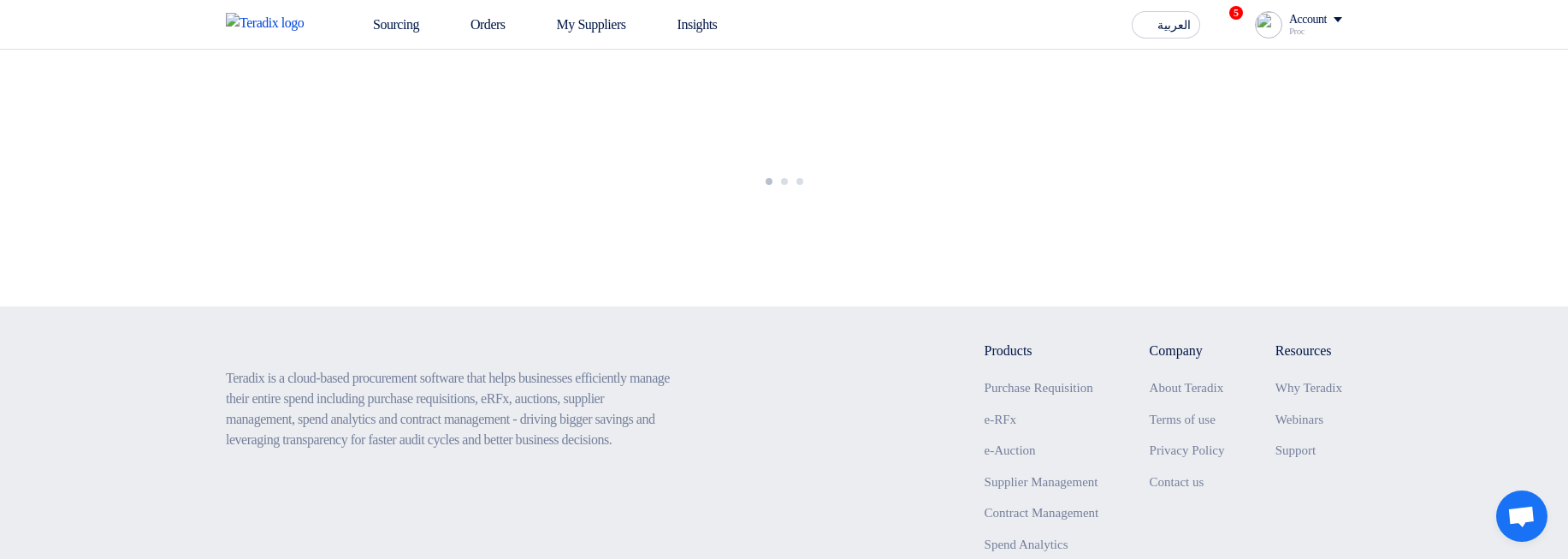
scroll to position [103, 0]
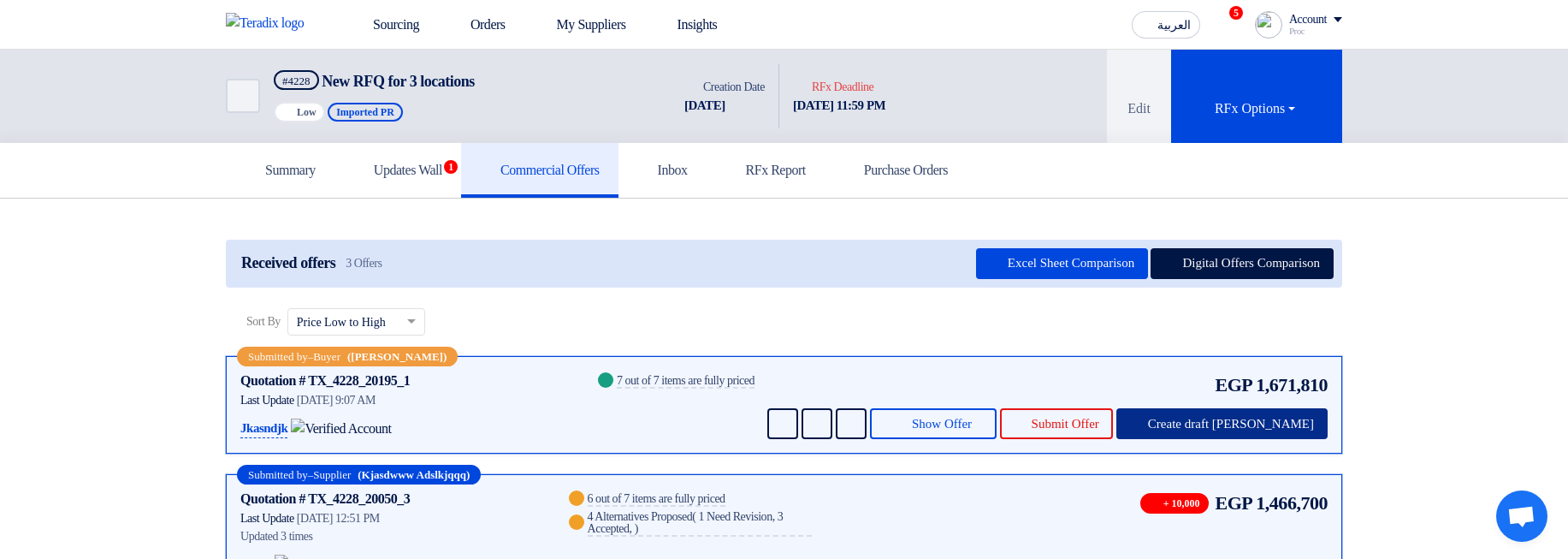
drag, startPoint x: 1264, startPoint y: 440, endPoint x: 1250, endPoint y: 427, distance: 19.1
click at [1264, 441] on div "Submitted by – Buyer ([PERSON_NAME]) Quotation # TX_4228_20195_1 Contacts Last …" at bounding box center [784, 405] width 1116 height 98
click at [1249, 425] on span "Create draft [PERSON_NAME]" at bounding box center [1231, 424] width 166 height 13
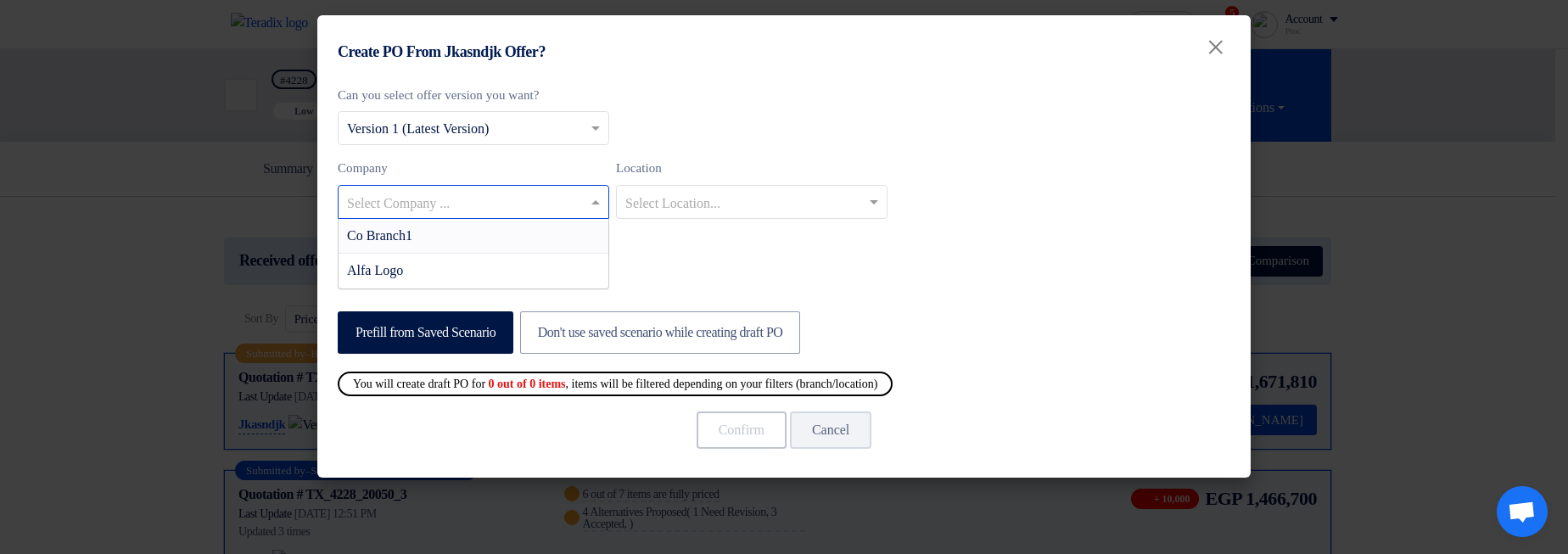
click at [472, 211] on input "text" at bounding box center [465, 203] width 236 height 28
click at [469, 238] on div "Co Branch1" at bounding box center [474, 236] width 270 height 35
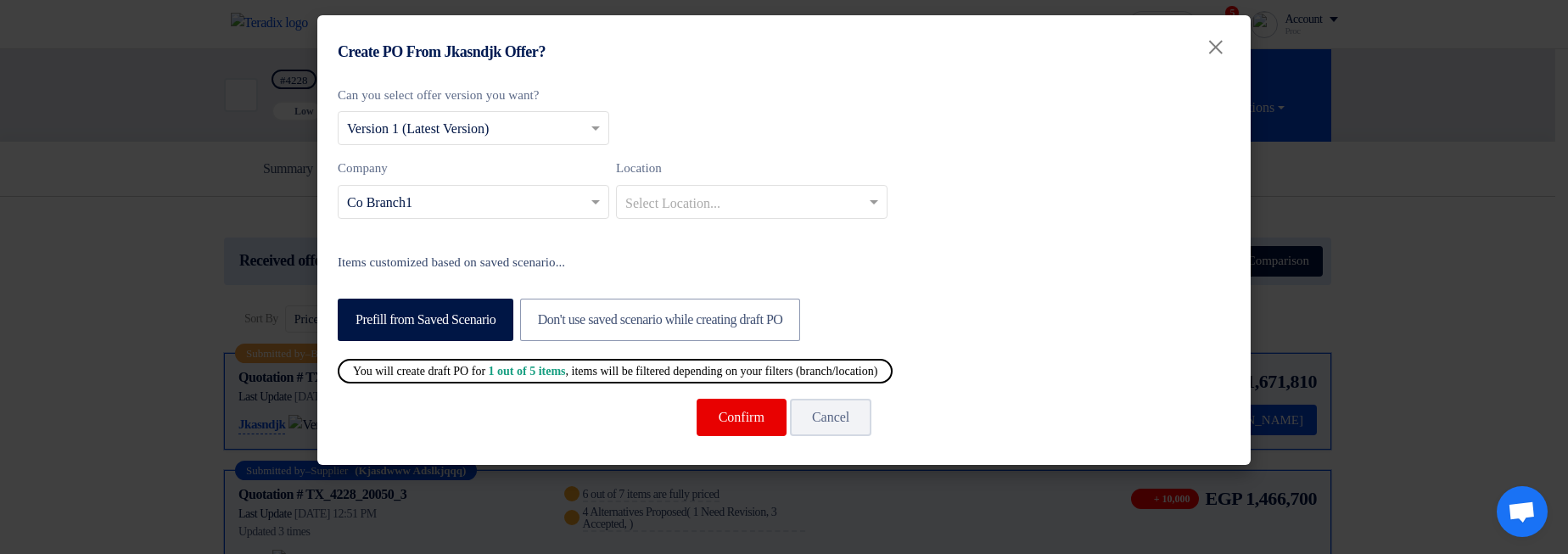
click at [486, 210] on input "text" at bounding box center [465, 203] width 236 height 28
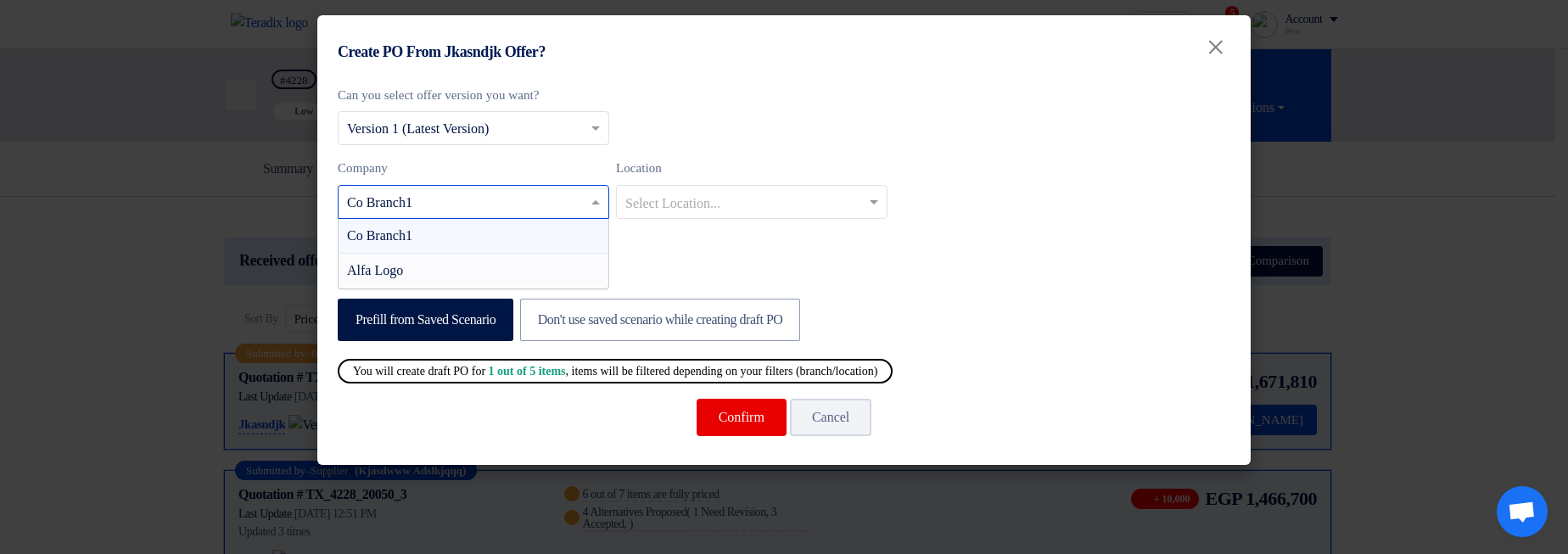
click at [481, 264] on div "Alfa Logo" at bounding box center [474, 271] width 270 height 34
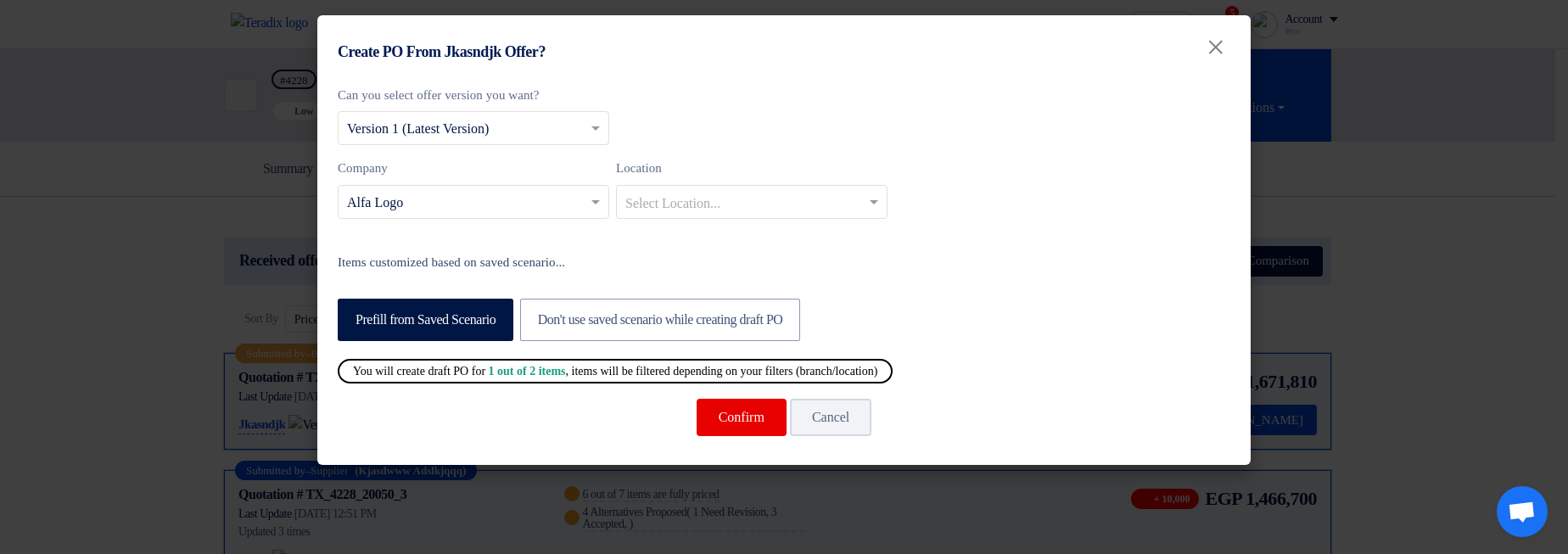
click at [1336, 266] on modal-container "Create PO From Jkasndjk Offer? × Can you select offer version you want? Select …" at bounding box center [784, 277] width 1568 height 554
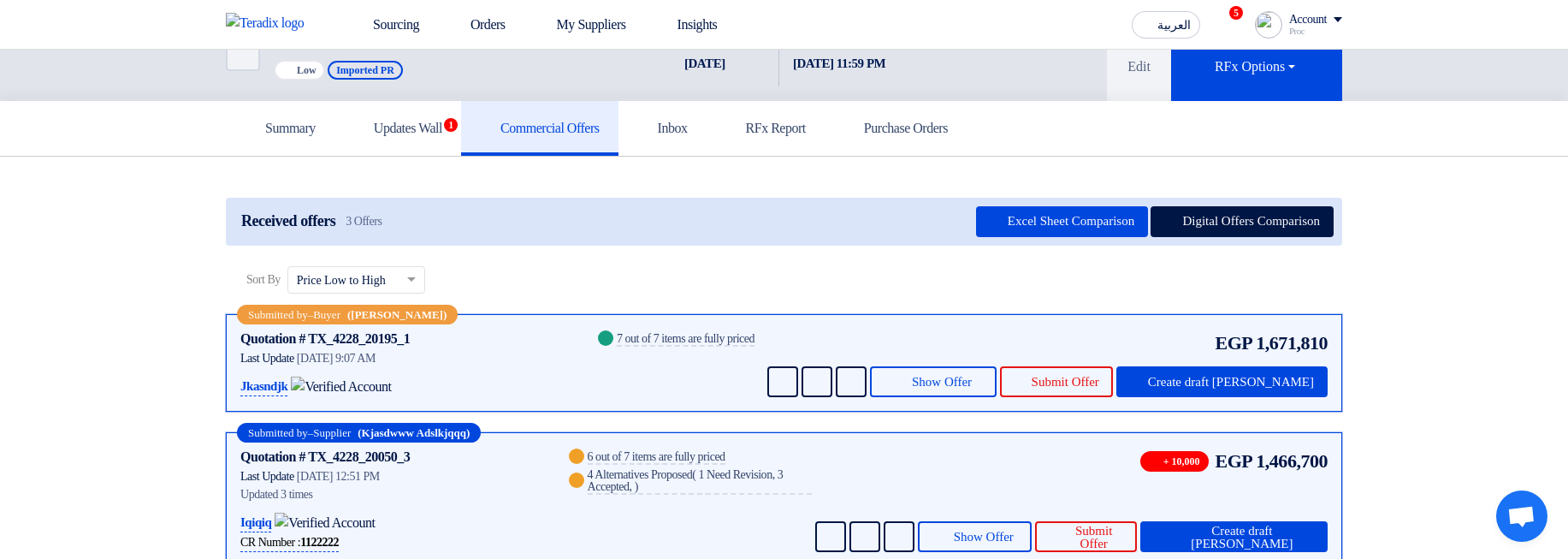
scroll to position [103, 0]
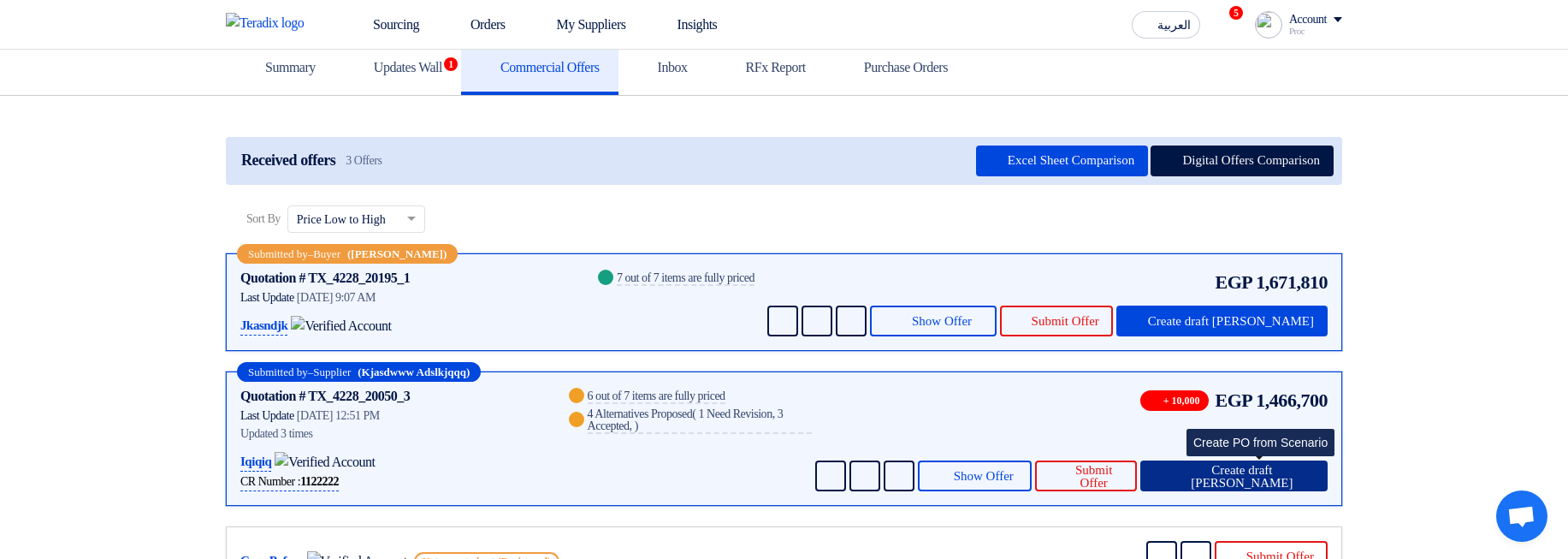
click at [1234, 469] on span "Create draft [PERSON_NAME]" at bounding box center [1242, 477] width 144 height 26
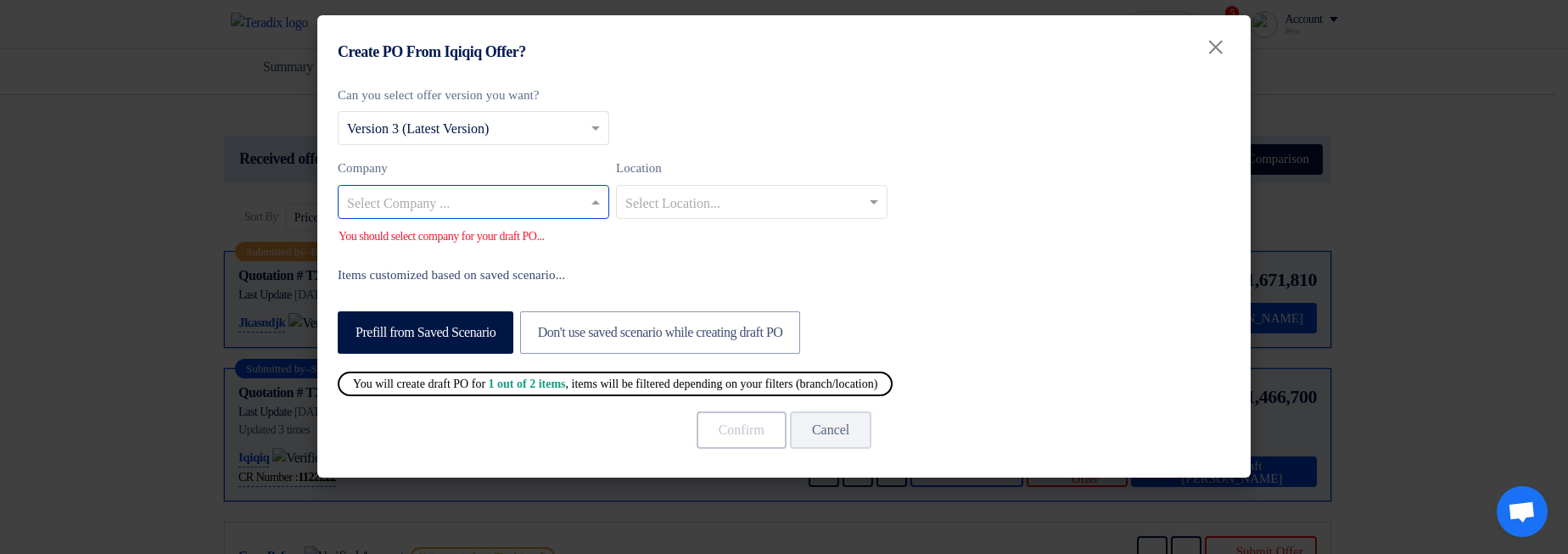
click at [495, 212] on input "text" at bounding box center [465, 203] width 236 height 28
click at [497, 236] on div "Co Branch1" at bounding box center [474, 236] width 270 height 35
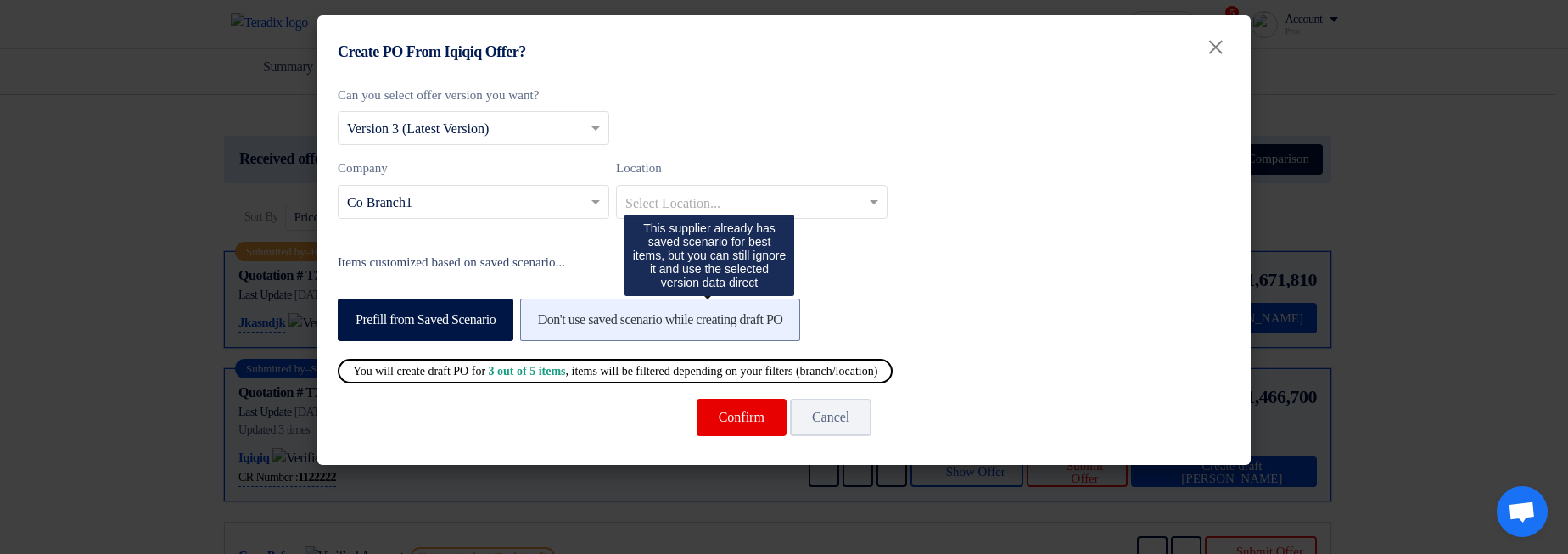
click at [641, 319] on label "Don't use saved scenario while creating draft PO" at bounding box center [660, 320] width 281 height 42
click at [549, 319] on input "Don't use saved scenario while creating draft PO" at bounding box center [543, 318] width 11 height 11
radio input "true"
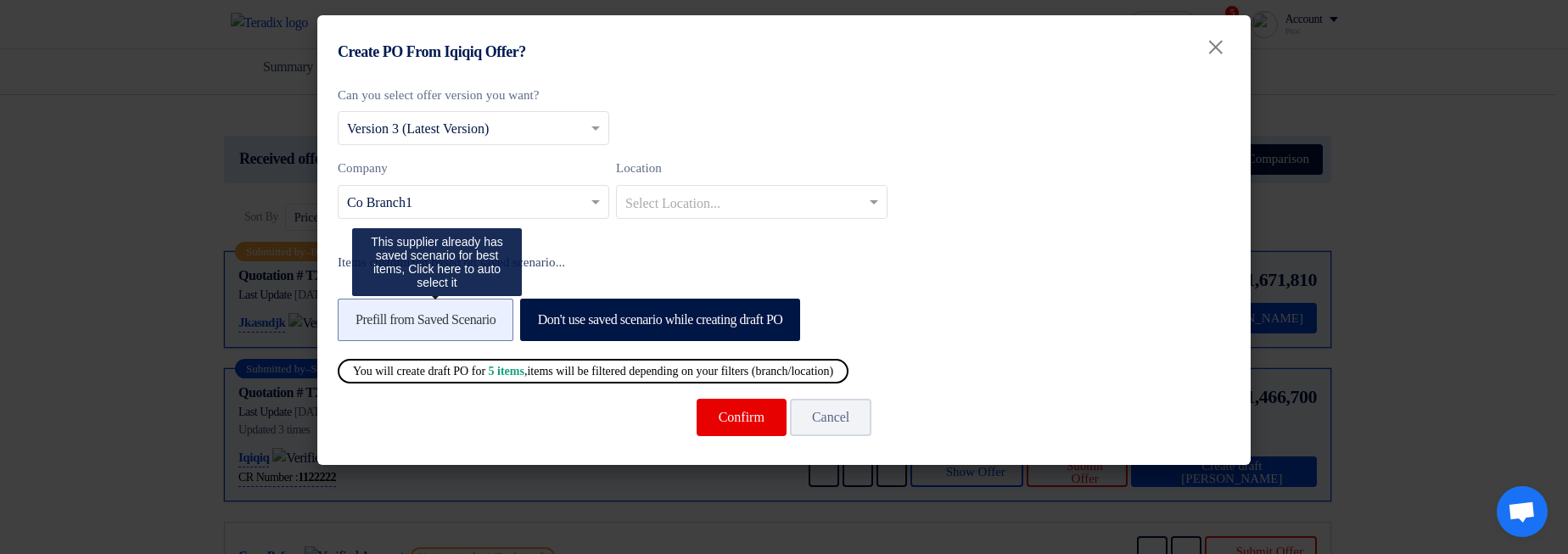
click at [469, 307] on label "Prefill from Saved Scenario" at bounding box center [425, 320] width 176 height 42
click at [367, 313] on input "Prefill from Saved Scenario" at bounding box center [361, 318] width 11 height 11
radio input "true"
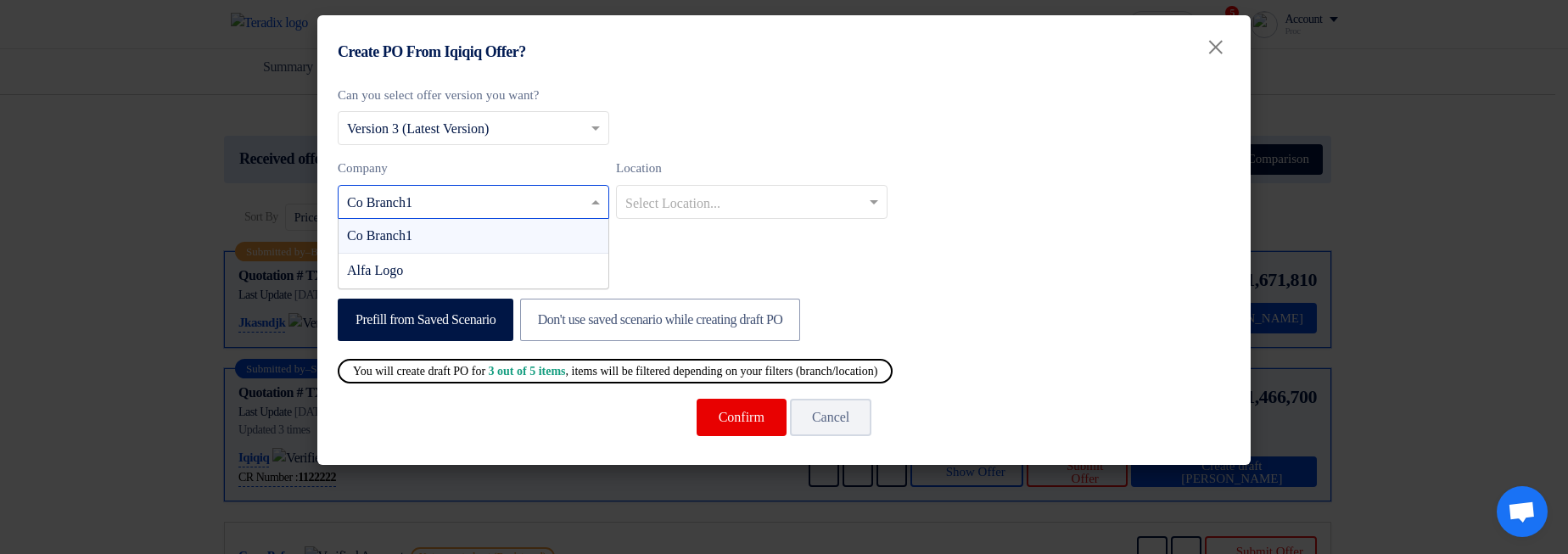
click at [533, 215] on input "text" at bounding box center [465, 203] width 236 height 28
click at [511, 268] on div "Alfa Logo" at bounding box center [474, 271] width 270 height 34
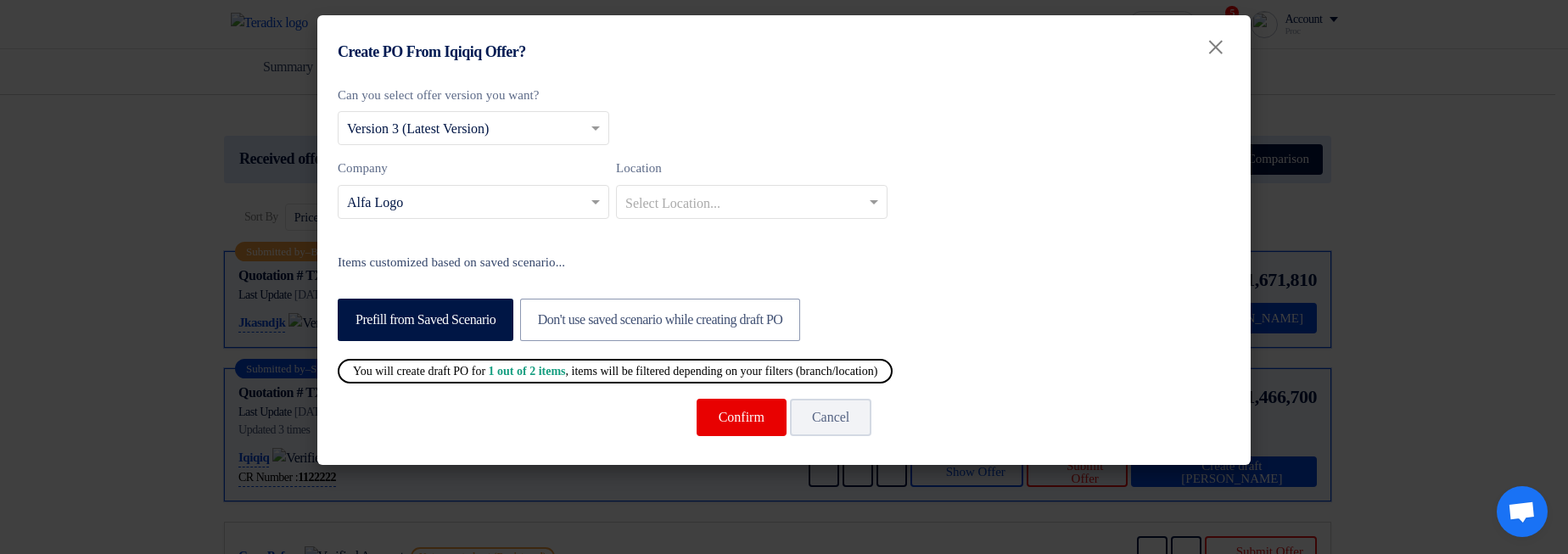
click at [853, 257] on label "Items customized based on saved scenario..." at bounding box center [784, 262] width 892 height 20
click at [698, 192] on input "text" at bounding box center [744, 203] width 236 height 28
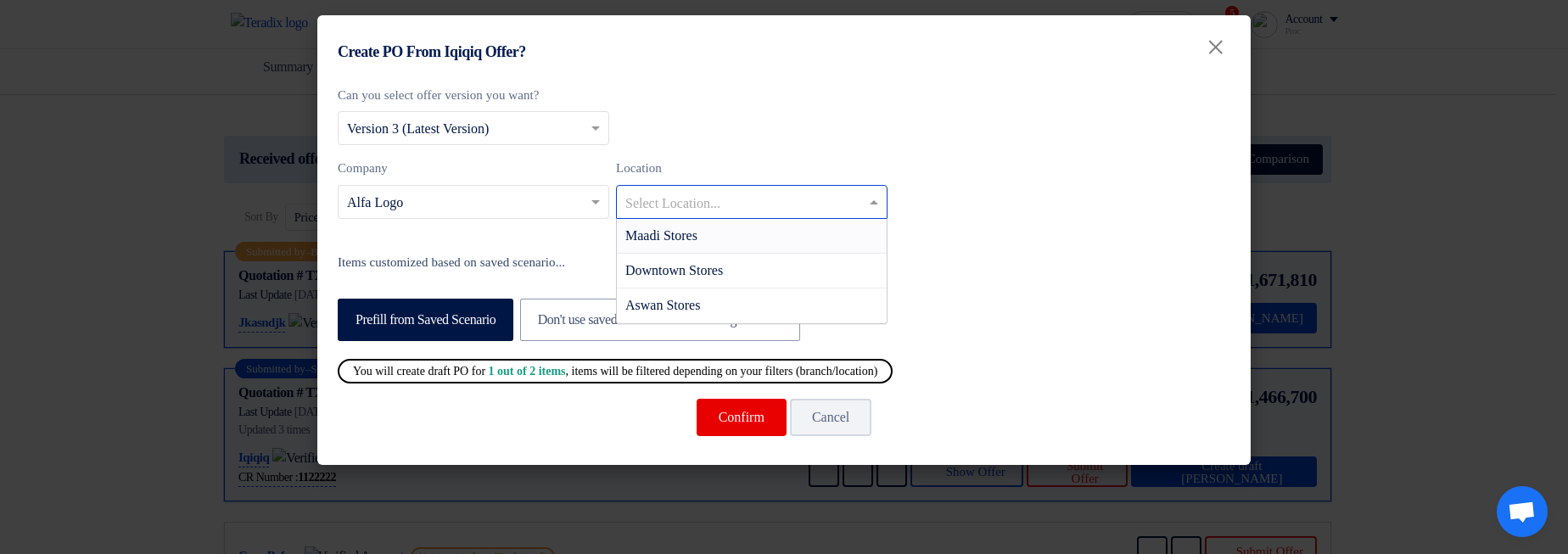
click at [689, 237] on span "Maadi Stores" at bounding box center [661, 235] width 72 height 14
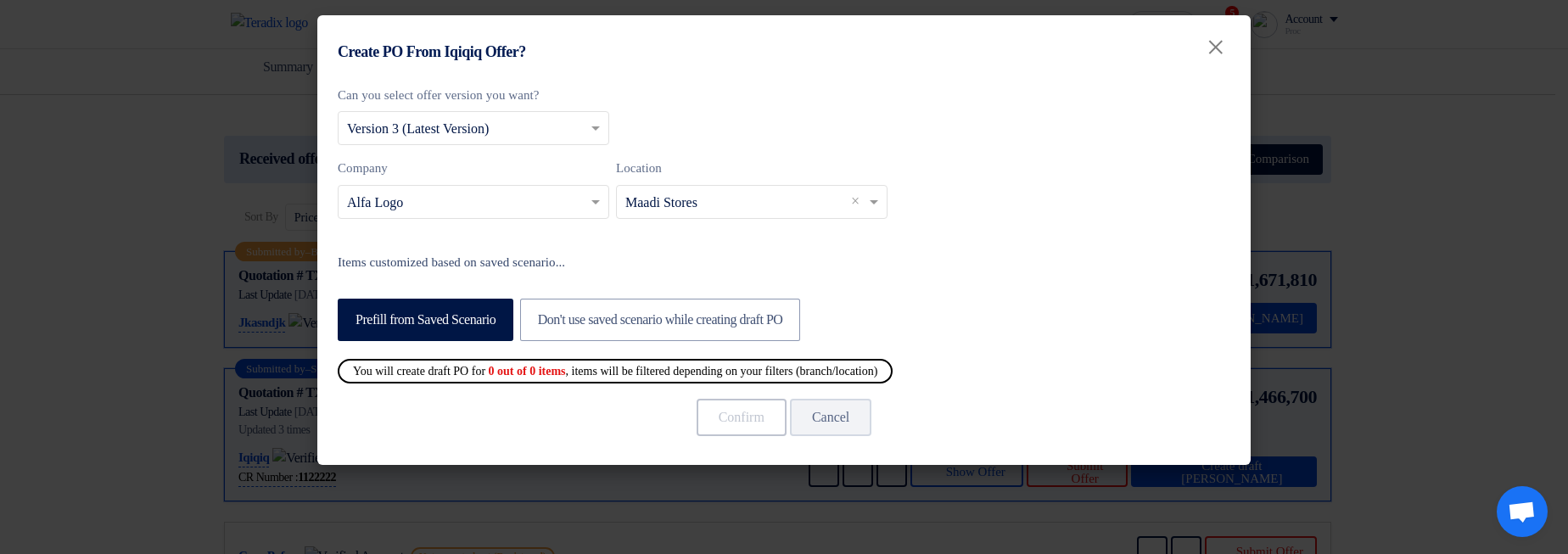
click at [686, 198] on input "text" at bounding box center [744, 203] width 236 height 28
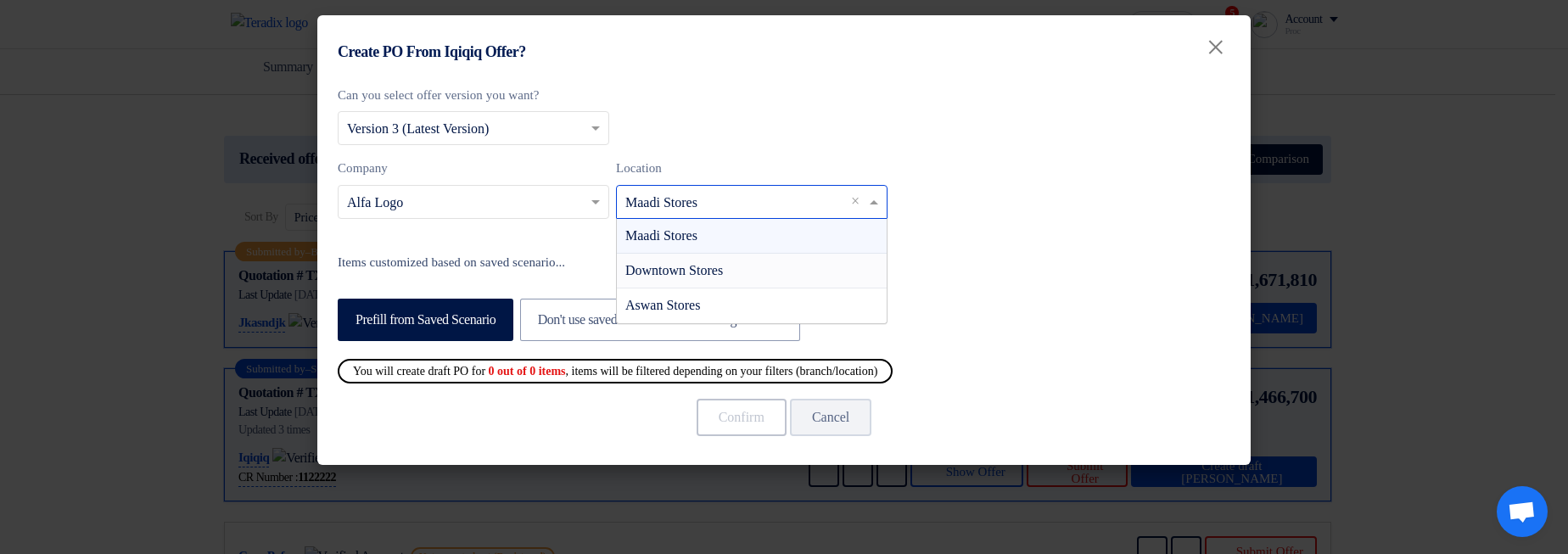
click at [699, 272] on span "Downtown Stores" at bounding box center [674, 270] width 98 height 14
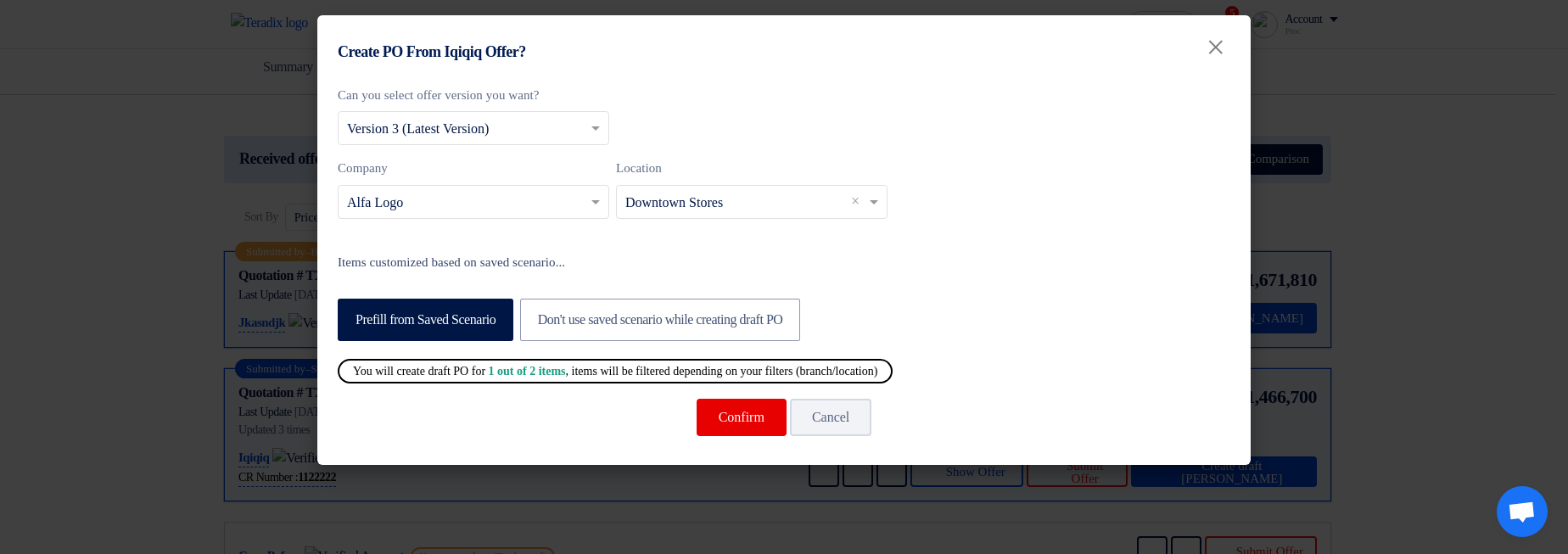
click at [671, 195] on input "text" at bounding box center [744, 203] width 236 height 28
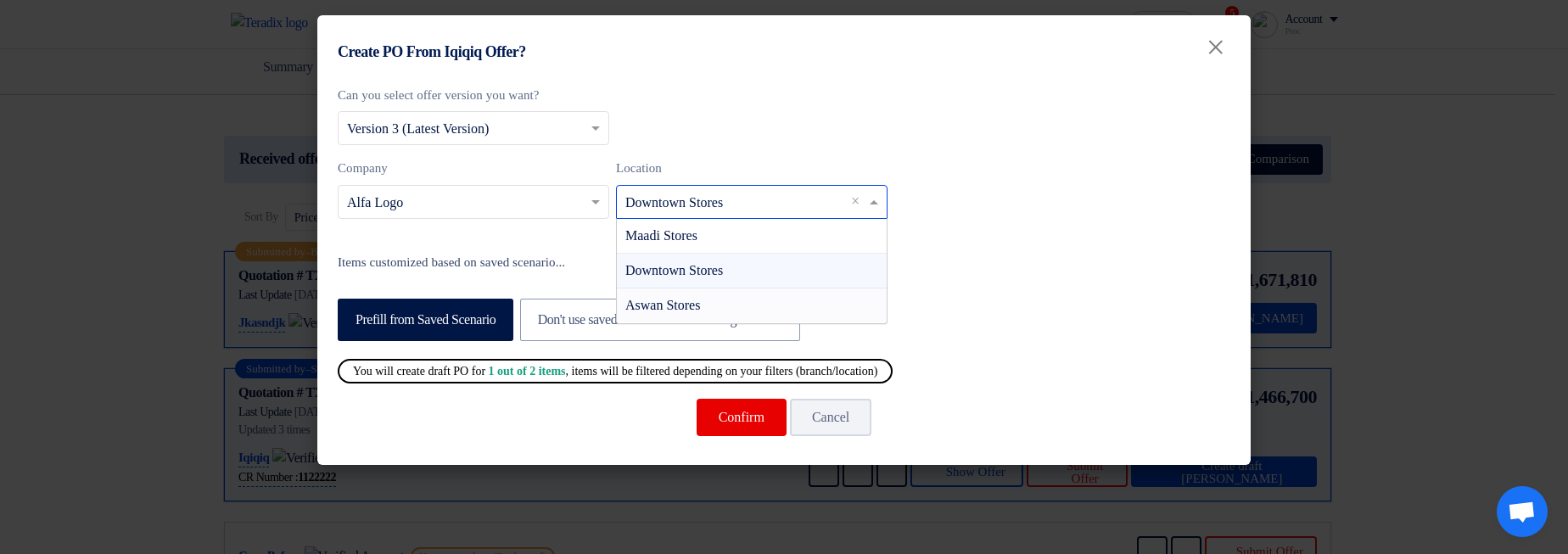
click at [679, 302] on span "Aswan Stores" at bounding box center [663, 305] width 75 height 14
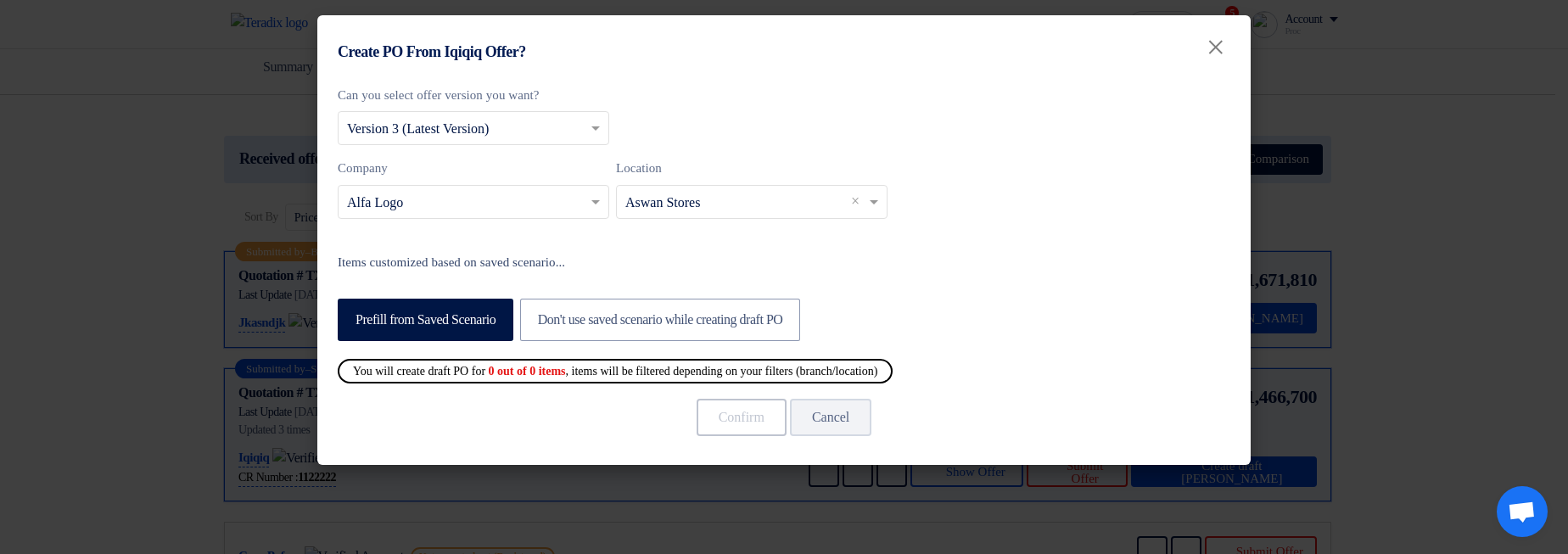
click at [992, 296] on div "Prefill from Saved Scenario Don't use saved scenario while creating draft PO" at bounding box center [784, 318] width 892 height 53
click at [1413, 266] on modal-container "Create PO From Iqiqiq Offer? × Can you select offer version you want? Select fr…" at bounding box center [784, 277] width 1568 height 554
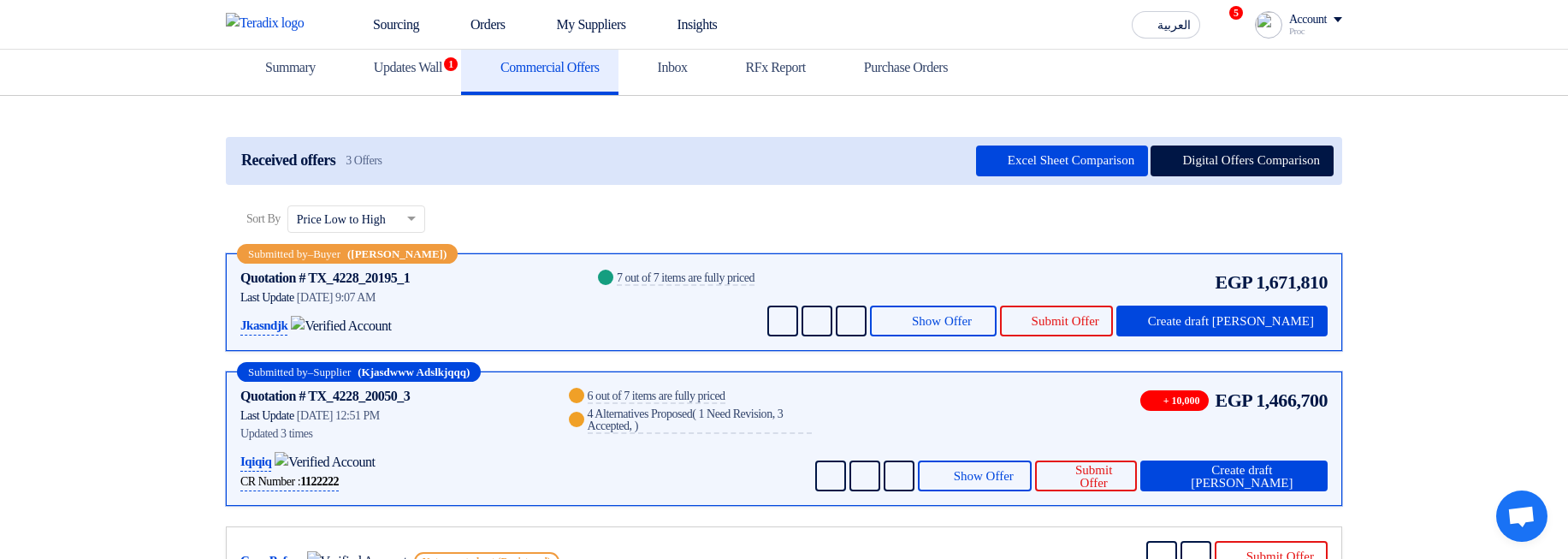
scroll to position [0, 0]
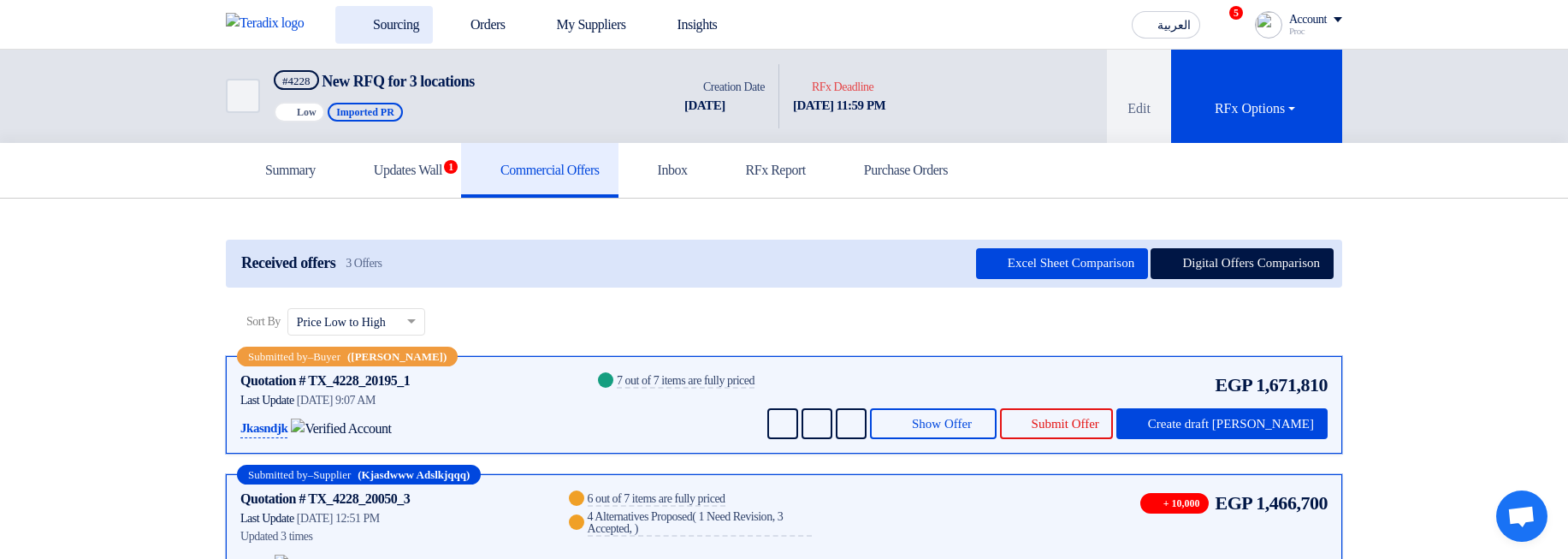
click at [407, 39] on link "Sourcing" at bounding box center [384, 25] width 98 height 38
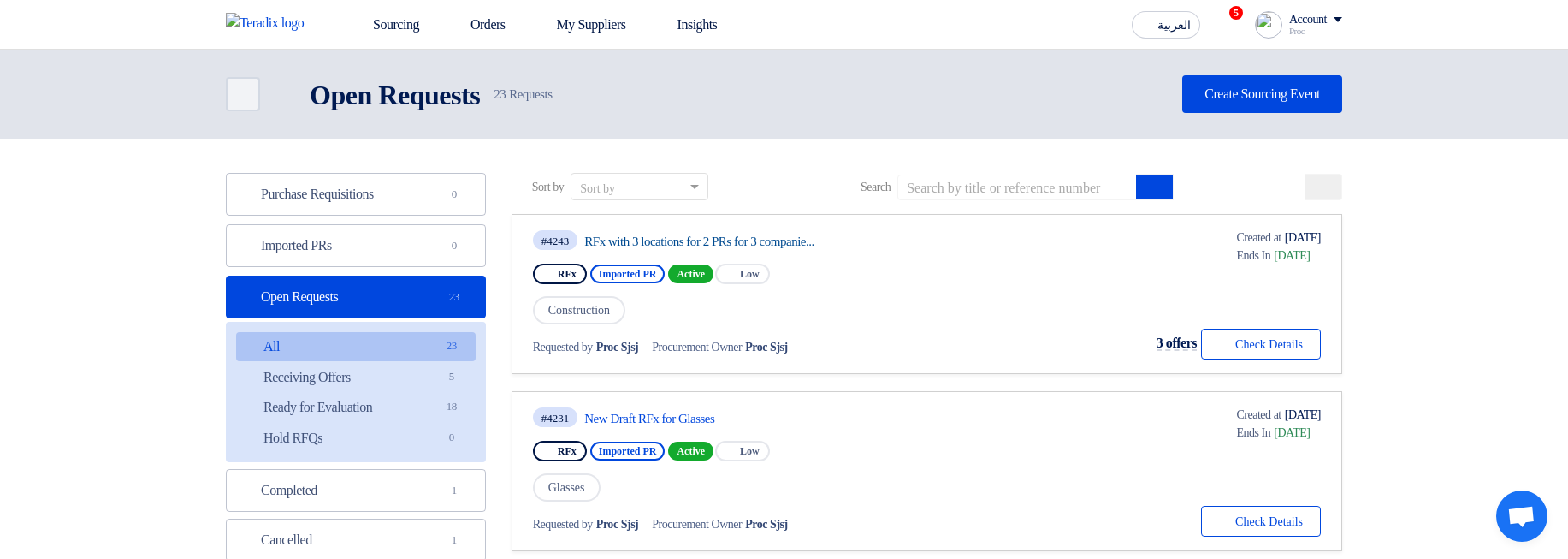
click at [798, 237] on link "RFx with 3 locations for 2 PRs for 3 companie..." at bounding box center [745, 241] width 321 height 15
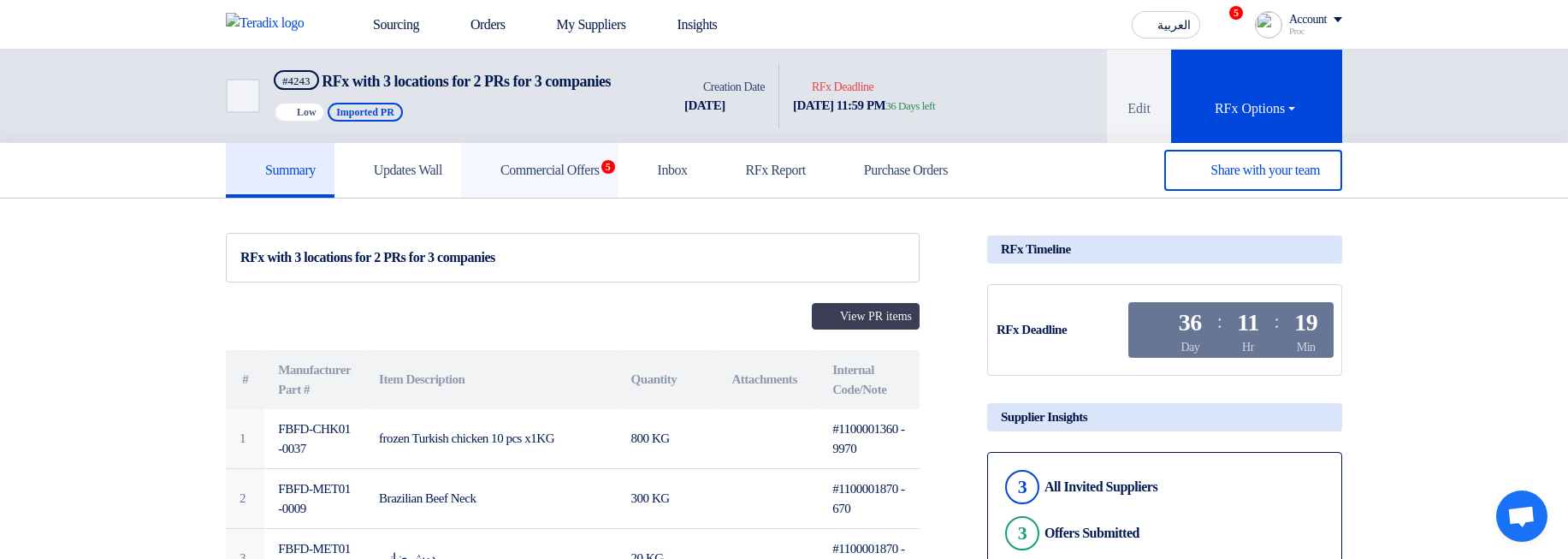
click at [600, 179] on h5 "Commercial Offers 5" at bounding box center [540, 170] width 120 height 17
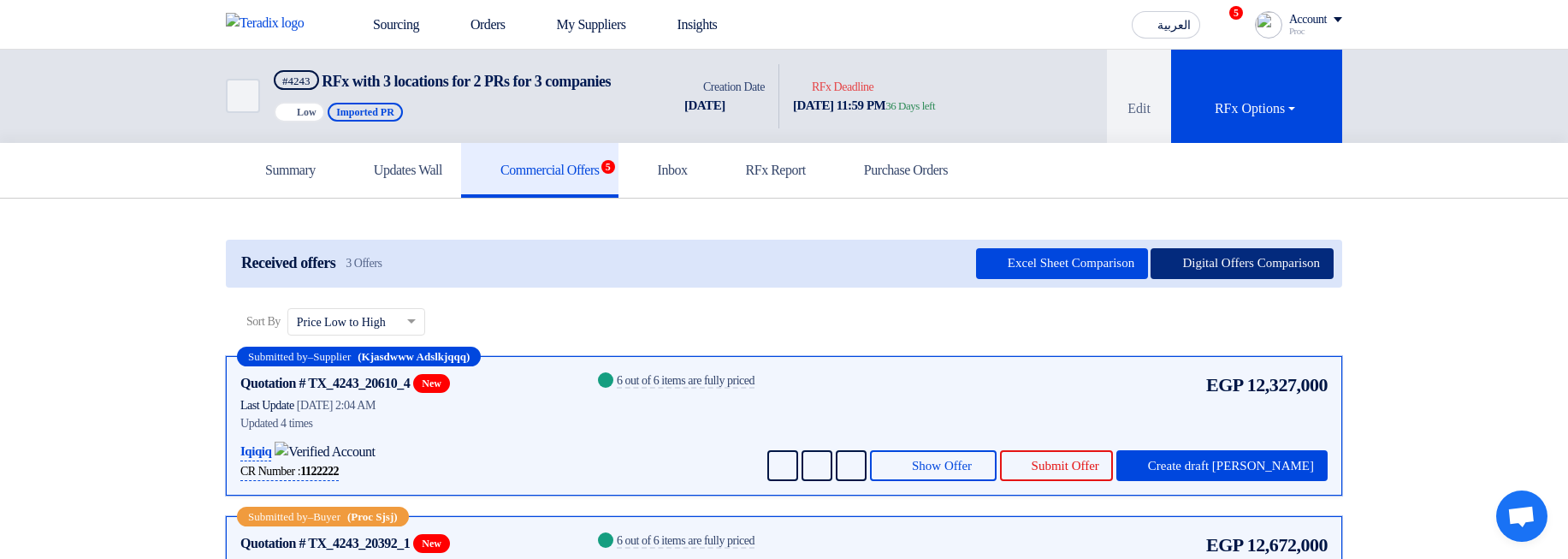
click at [1197, 276] on button "Digital Offers Comparison" at bounding box center [1242, 264] width 183 height 31
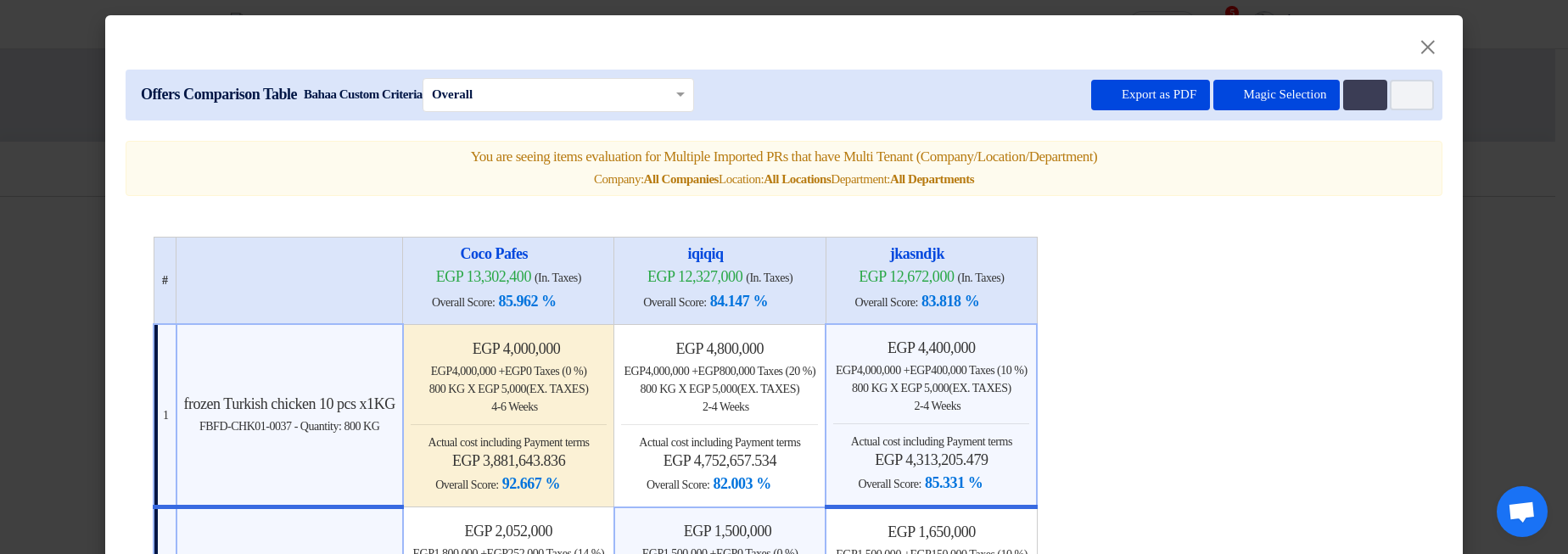
click at [1029, 416] on div "egp 4,400,000 egp 4,000,000 + egp 400,000 Taxes (10 %) 800 KG x egp 5,000 (Ex. …" at bounding box center [931, 416] width 196 height 155
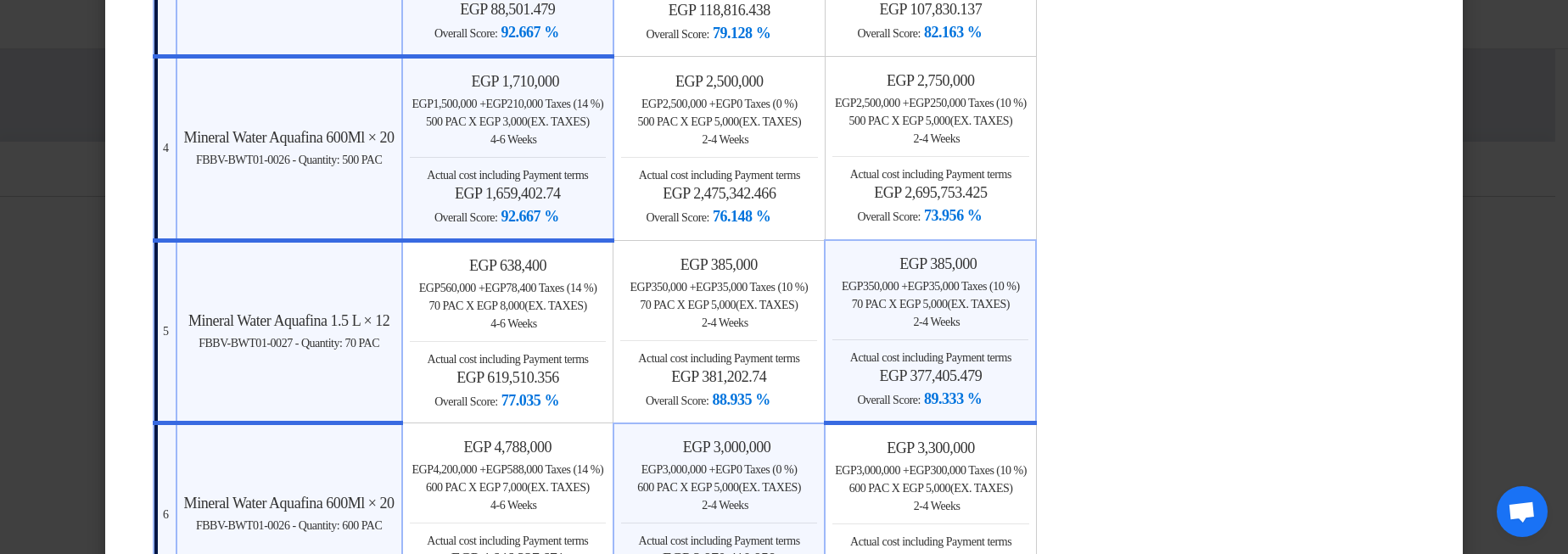
click at [1011, 354] on span "Actual cost including Payment terms" at bounding box center [931, 357] width 161 height 13
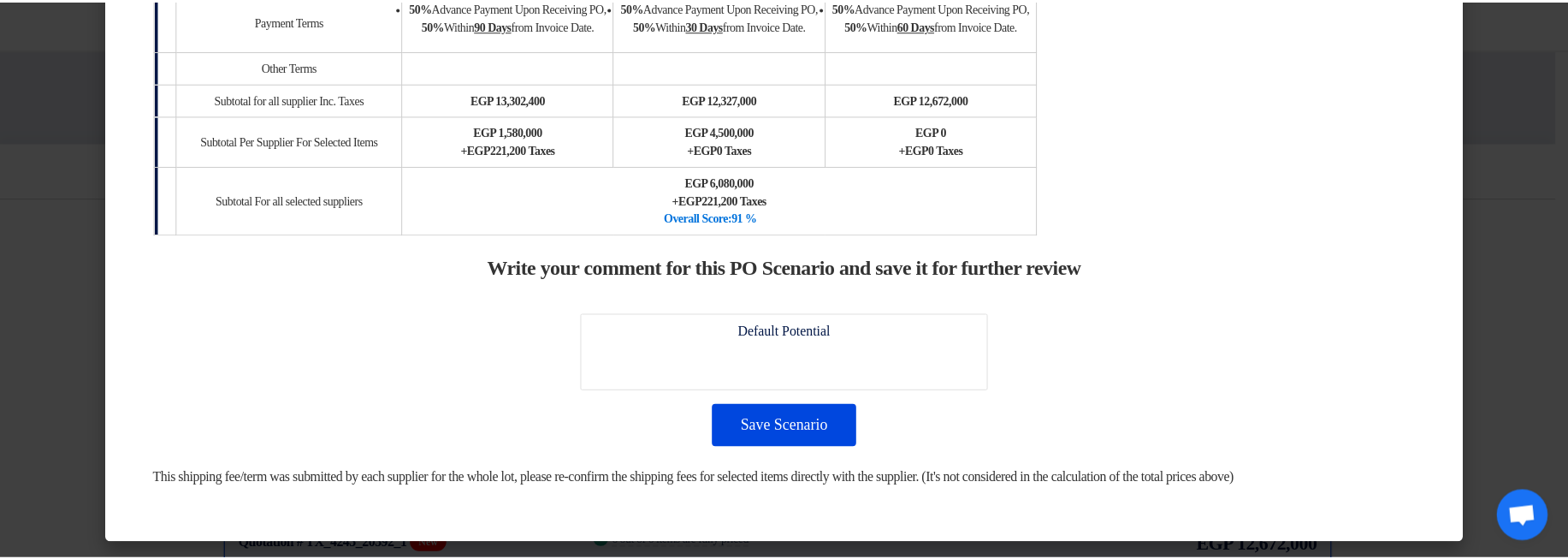
scroll to position [1757, 0]
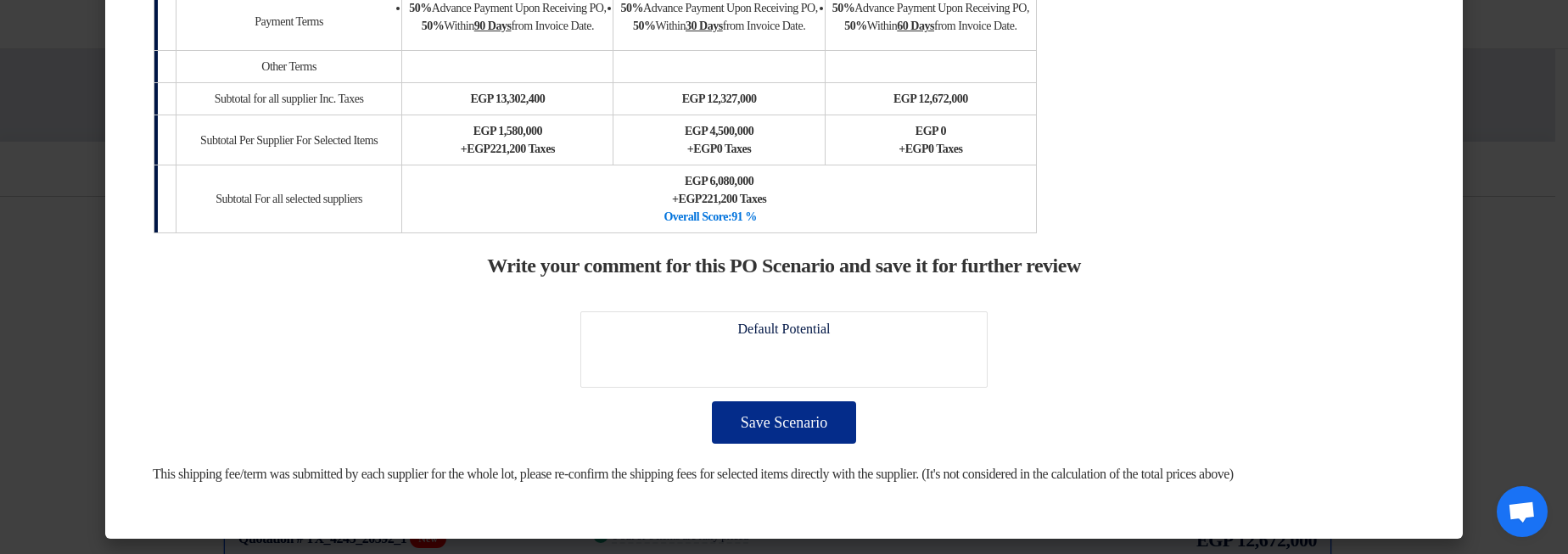
click at [813, 414] on button "Save Scenario" at bounding box center [784, 422] width 144 height 42
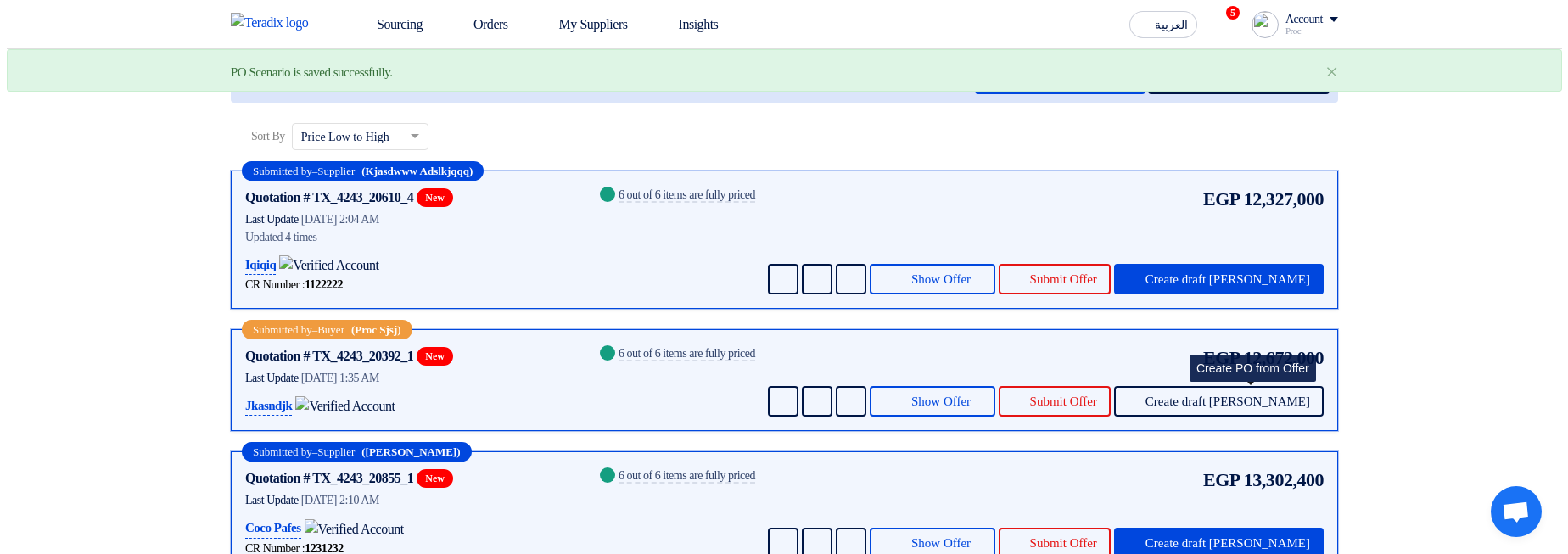
scroll to position [407, 0]
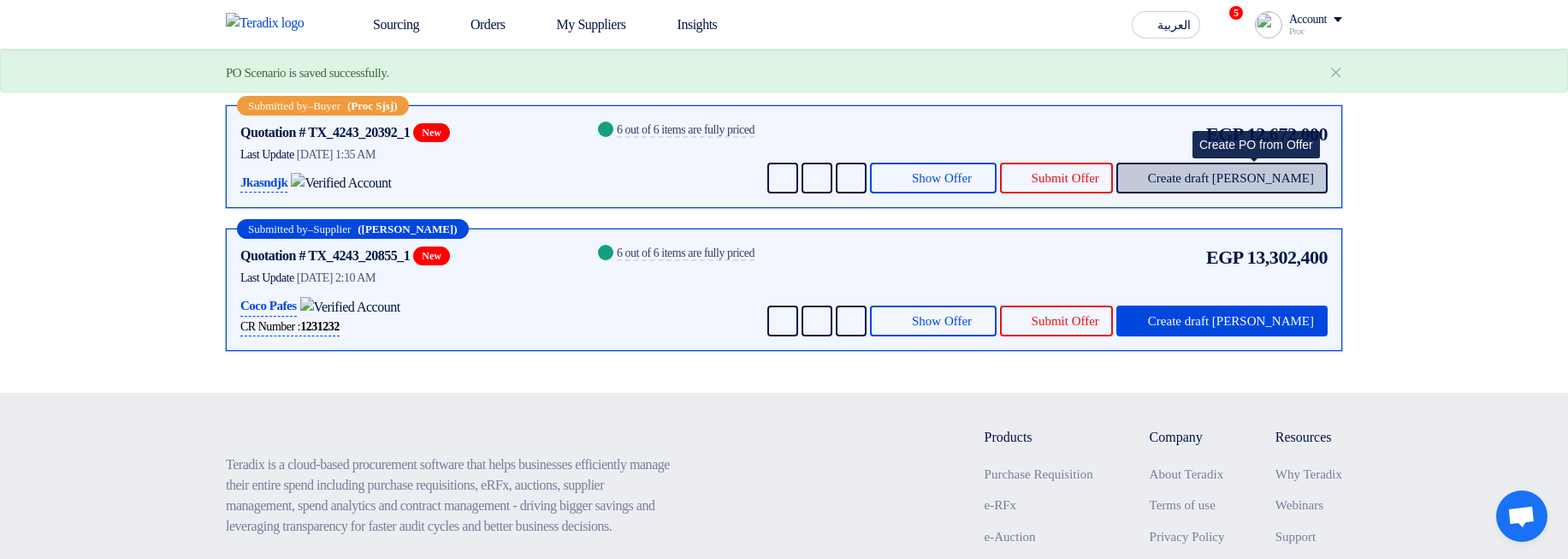
click at [1278, 185] on span "Create draft [PERSON_NAME]" at bounding box center [1231, 178] width 166 height 13
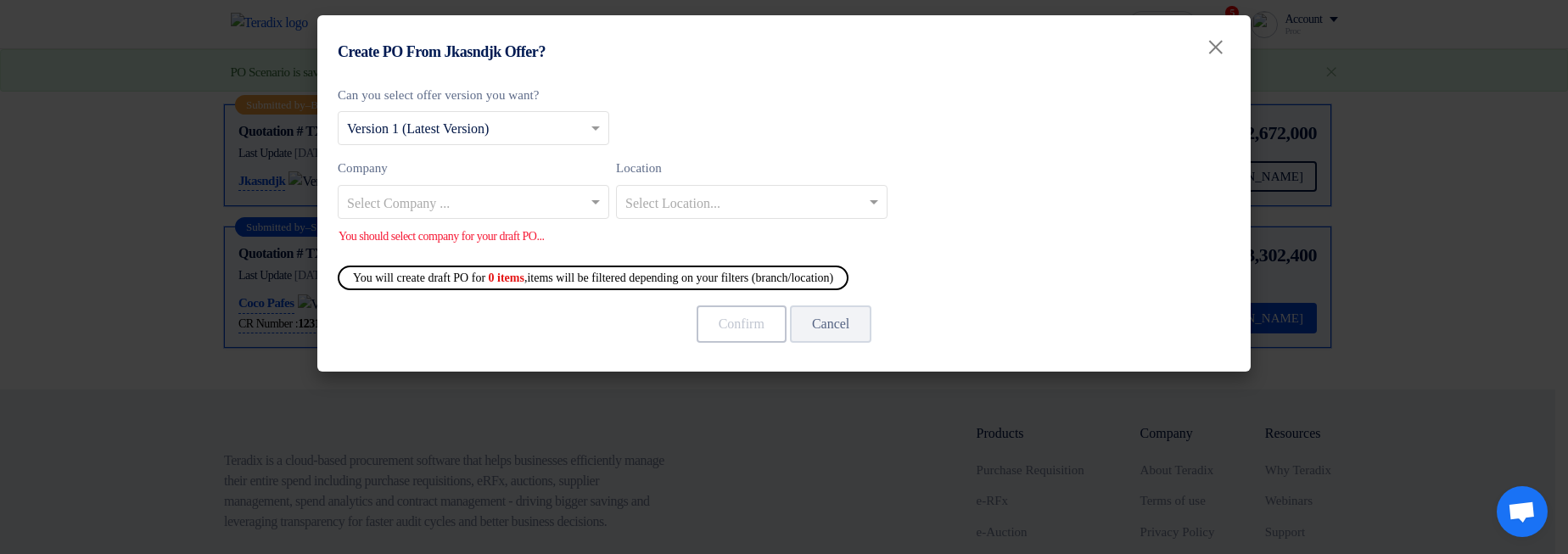
click at [510, 209] on input "text" at bounding box center [465, 203] width 236 height 28
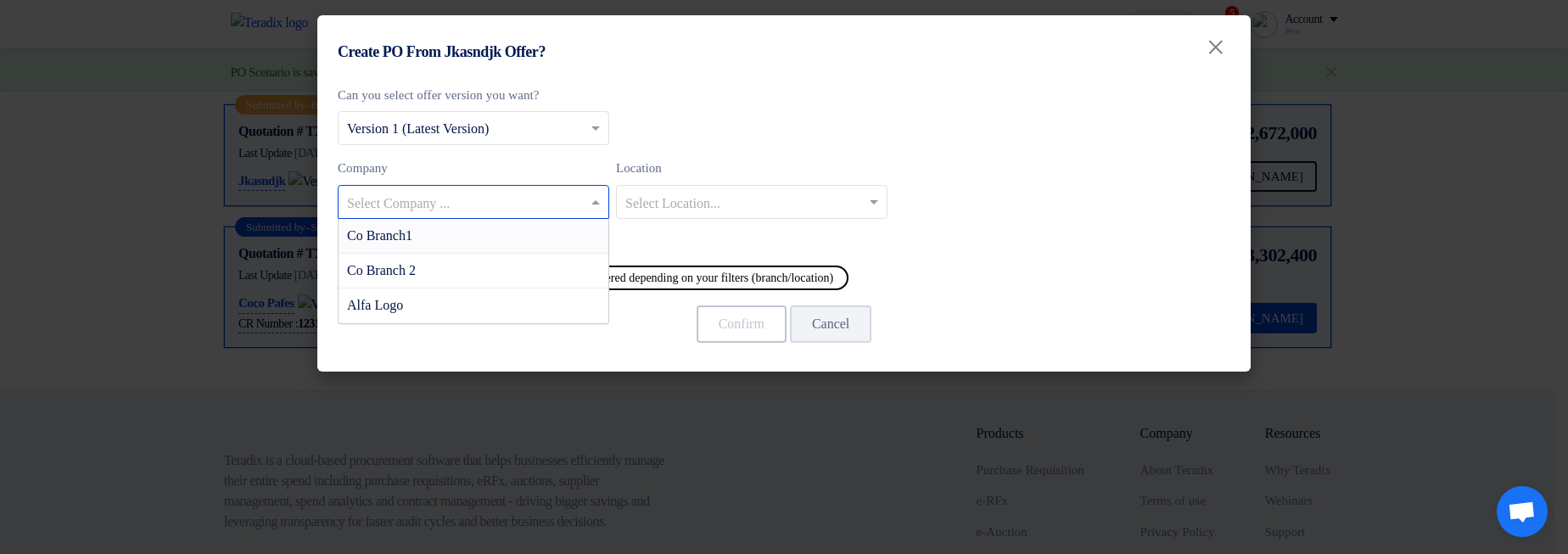
click at [515, 230] on div "Co Branch1" at bounding box center [474, 236] width 270 height 35
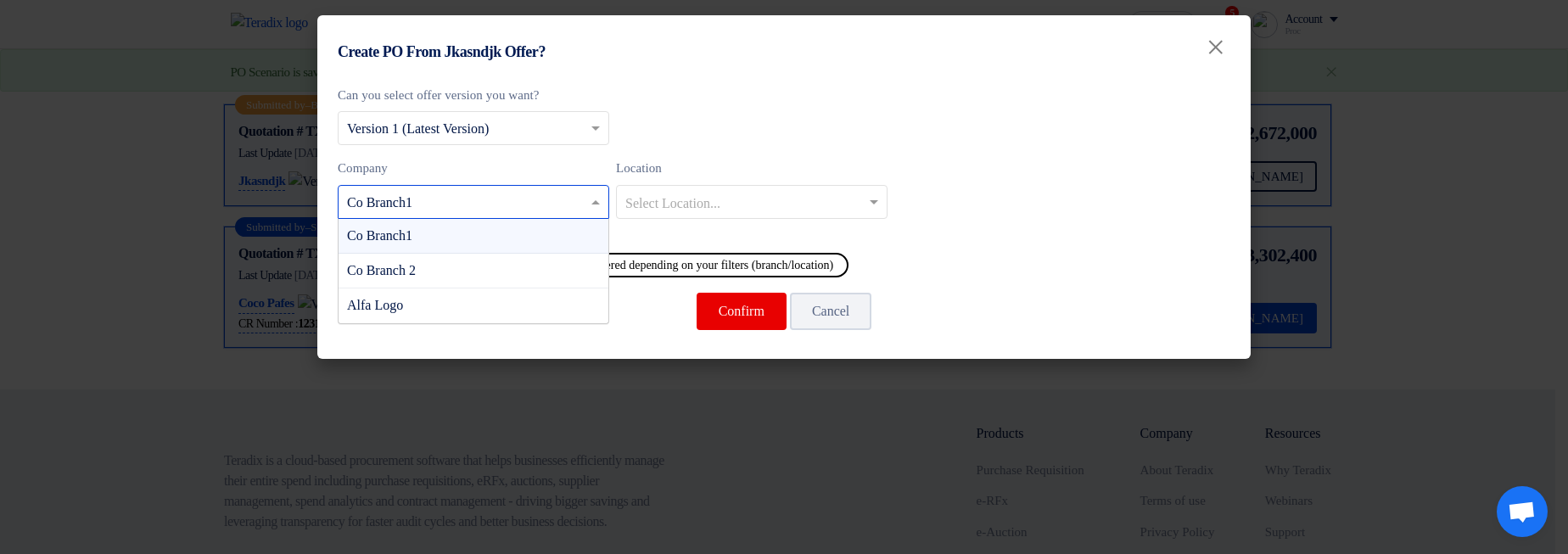
click at [520, 204] on input "text" at bounding box center [465, 203] width 236 height 28
click at [481, 278] on div "Co Branch 2" at bounding box center [474, 271] width 270 height 35
click at [509, 199] on input "text" at bounding box center [465, 203] width 236 height 28
click at [458, 309] on div "Alfa Logo" at bounding box center [474, 305] width 270 height 34
click at [503, 203] on input "text" at bounding box center [465, 203] width 236 height 28
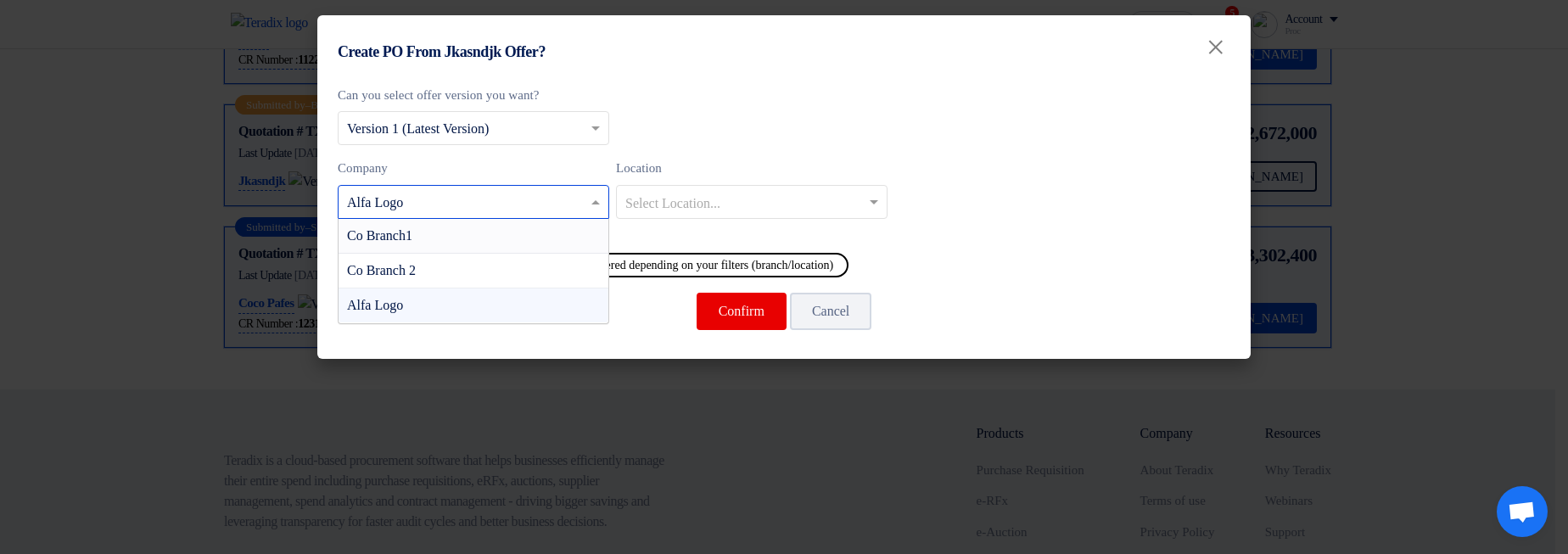
click at [482, 234] on div "Co Branch1" at bounding box center [474, 236] width 270 height 35
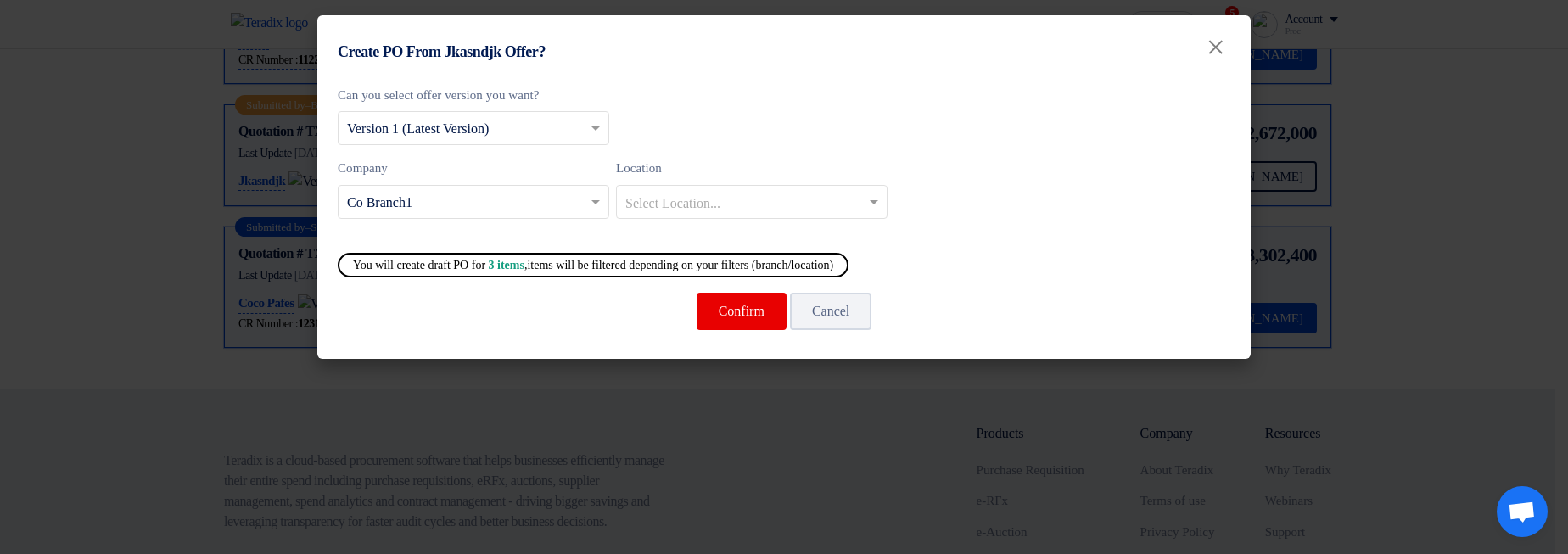
click at [653, 209] on input "text" at bounding box center [744, 203] width 236 height 28
click at [1152, 238] on div "Can you select offer version you want? Select from offer versions × Version 1 (…" at bounding box center [784, 218] width 933 height 282
click at [1342, 252] on modal-container "Create PO From Jkasndjk Offer? × Can you select offer version you want? Select …" at bounding box center [784, 277] width 1568 height 554
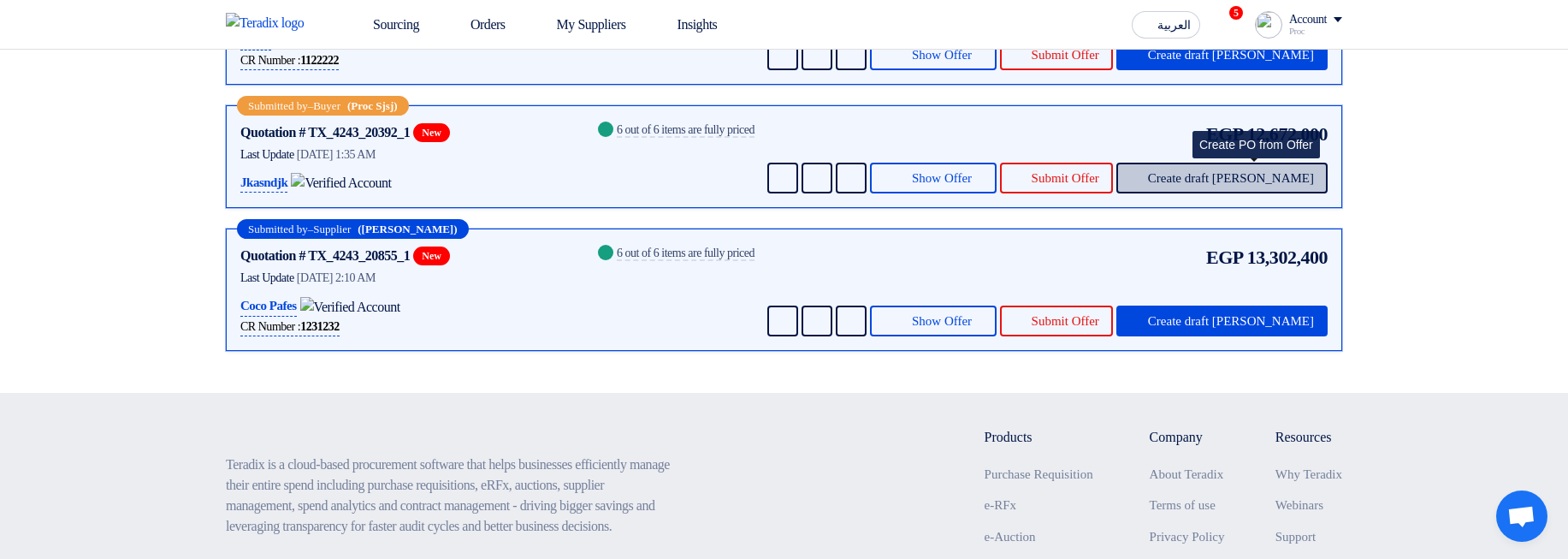
click at [1288, 185] on span "Create draft [PERSON_NAME]" at bounding box center [1231, 178] width 166 height 13
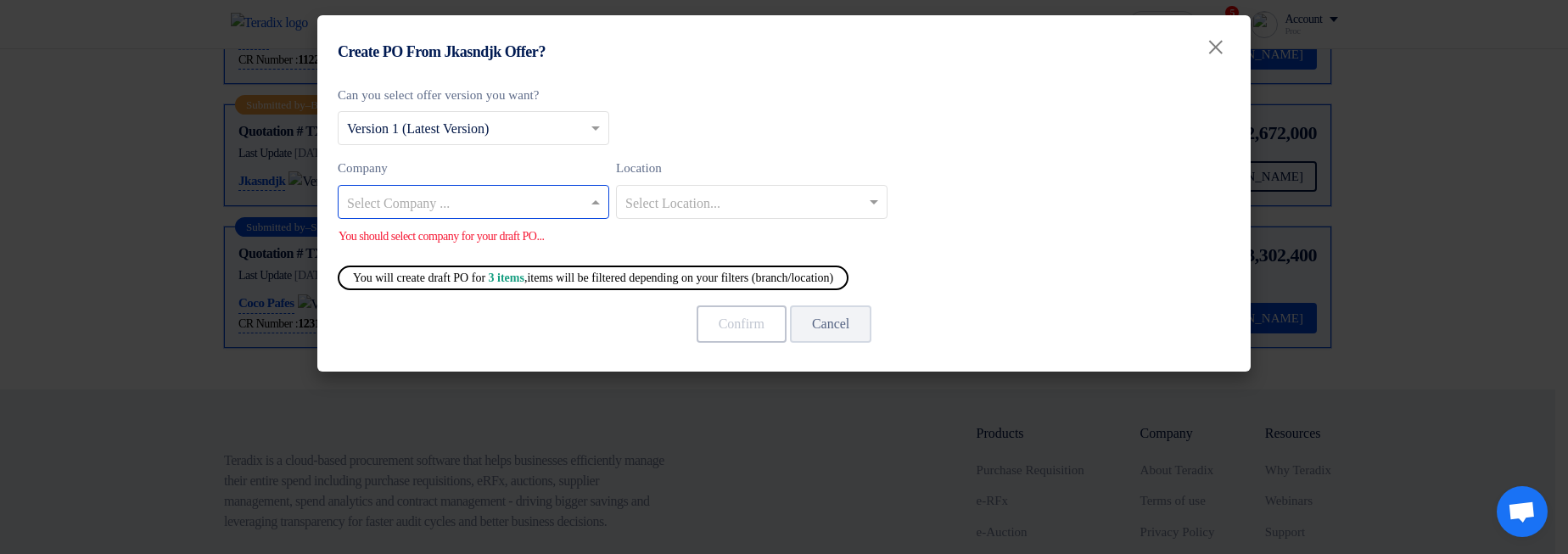
click at [481, 198] on input "text" at bounding box center [465, 203] width 236 height 28
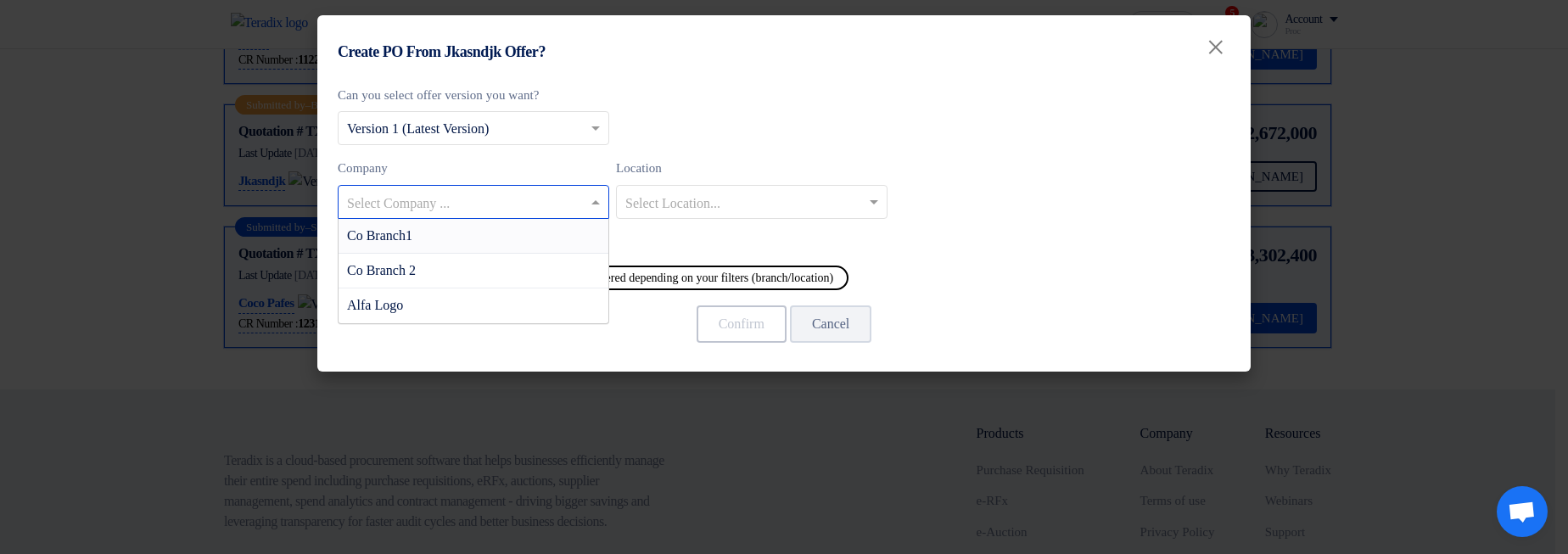
click at [482, 236] on div "Co Branch1" at bounding box center [474, 236] width 270 height 35
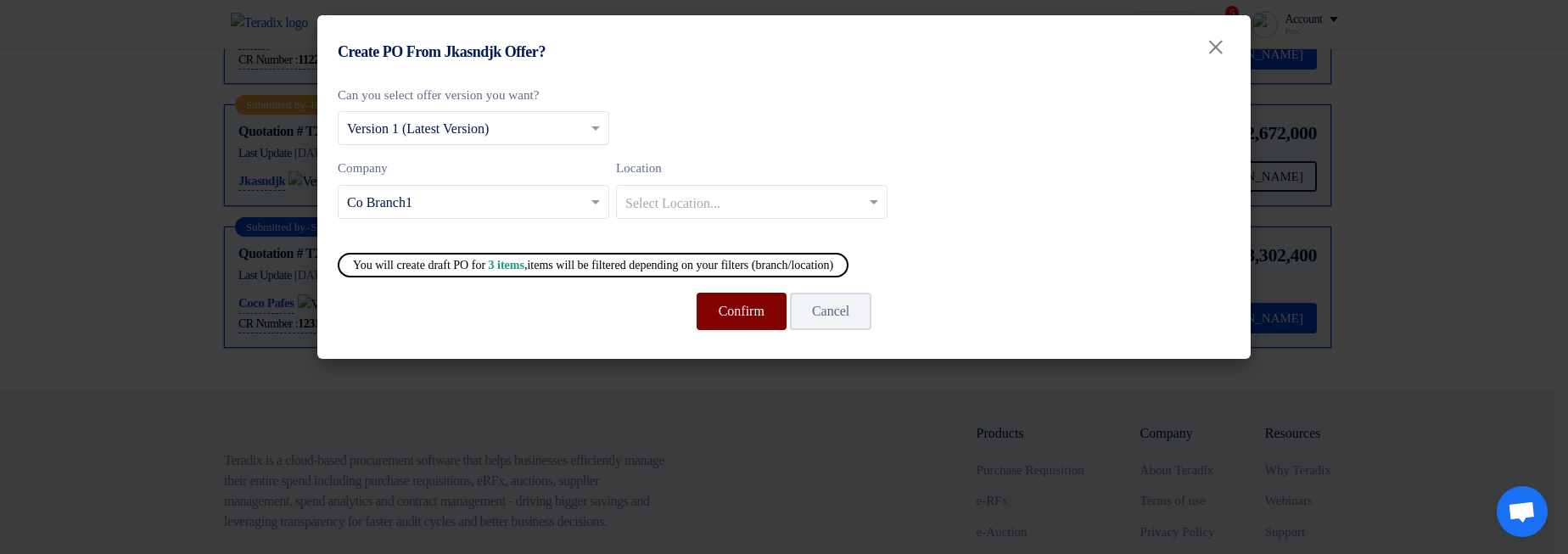
click at [746, 314] on button "Confirm" at bounding box center [742, 311] width 90 height 37
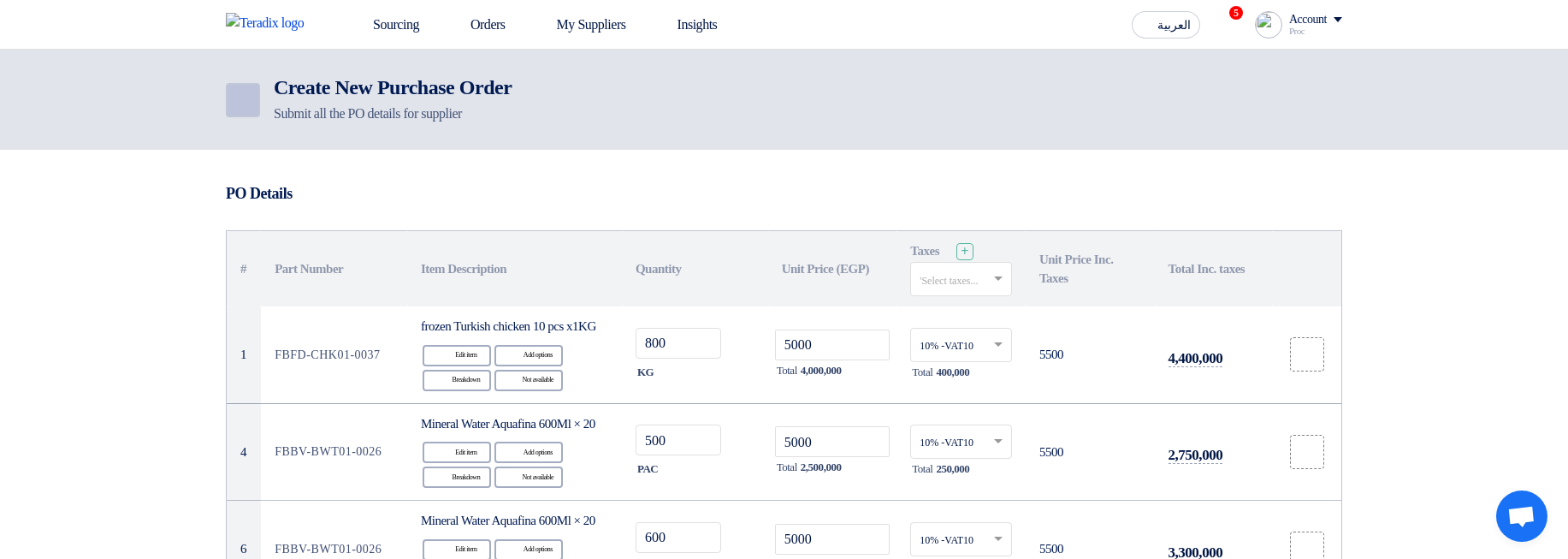
click at [231, 90] on use at bounding box center [231, 90] width 0 height 0
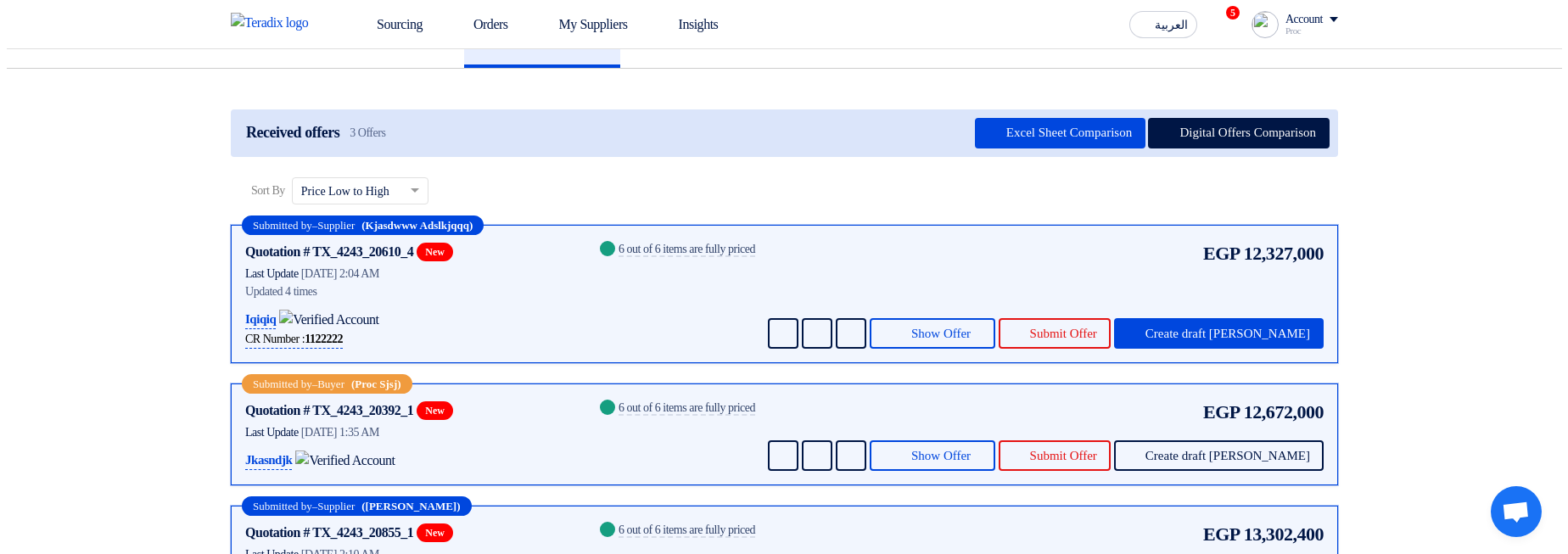
scroll to position [407, 0]
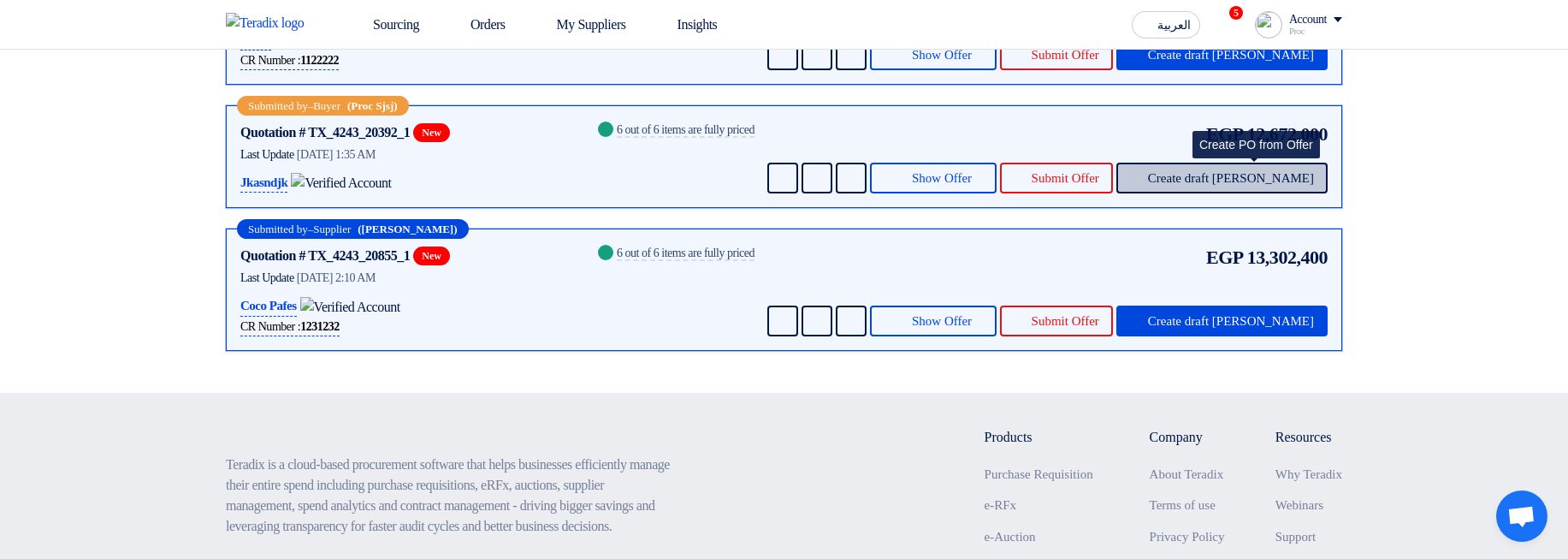
click at [1249, 185] on span "Create draft [PERSON_NAME]" at bounding box center [1231, 178] width 166 height 13
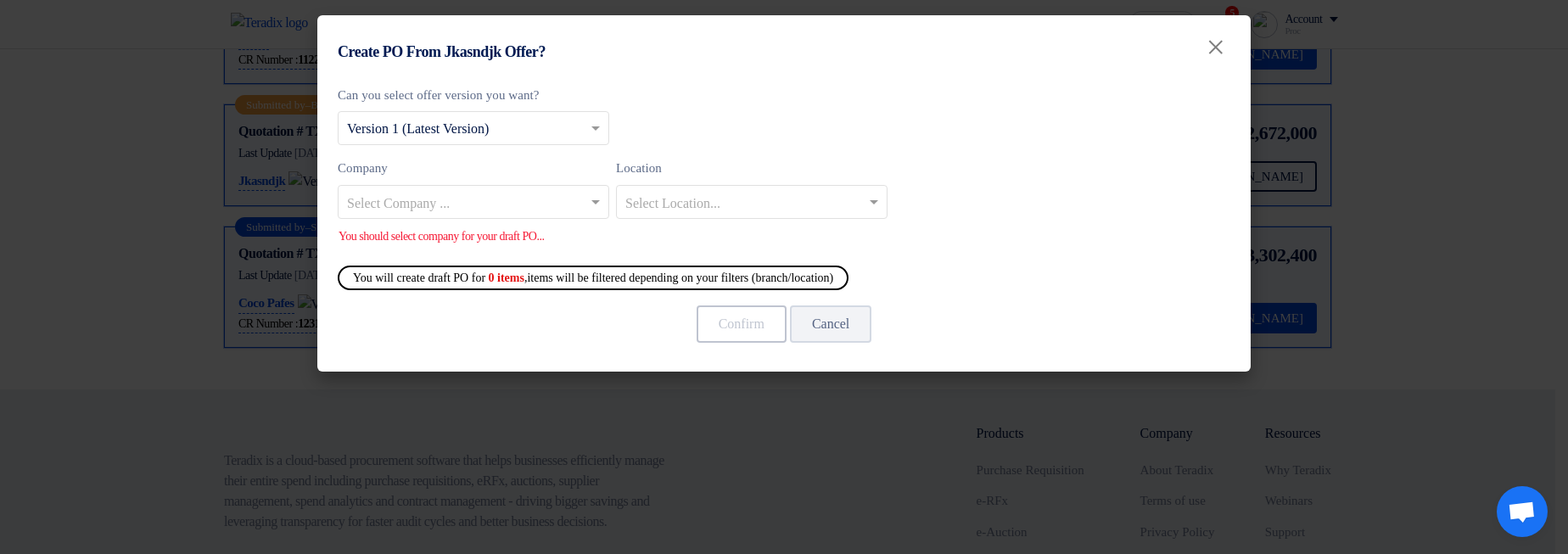
click at [466, 192] on input "text" at bounding box center [465, 203] width 236 height 28
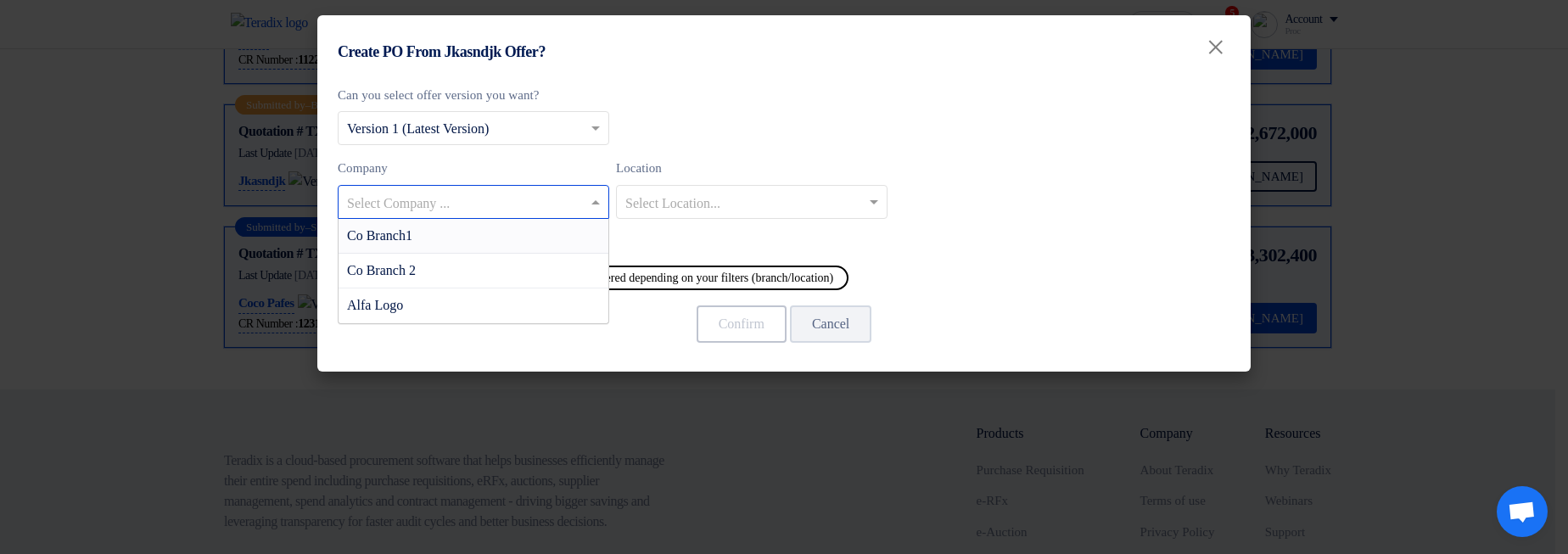
click at [472, 214] on input "text" at bounding box center [465, 203] width 236 height 28
click at [480, 244] on div "Co Branch1" at bounding box center [474, 236] width 270 height 35
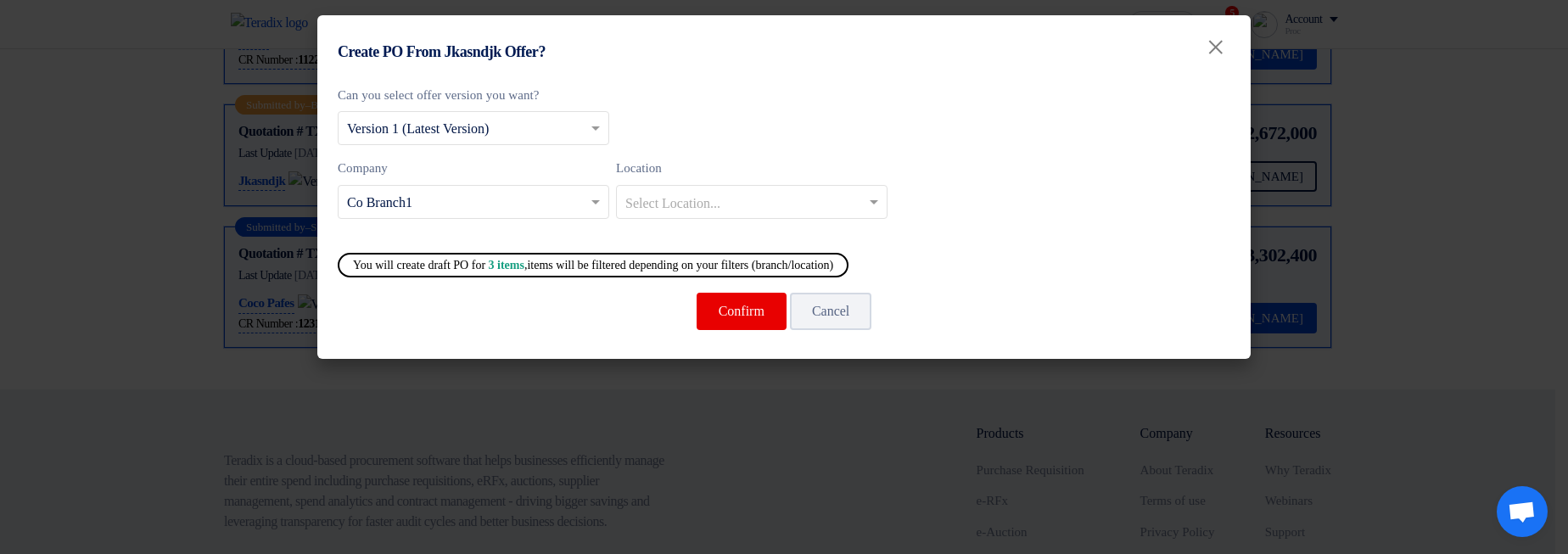
click at [414, 177] on label "Company" at bounding box center [474, 168] width 272 height 20
click at [446, 206] on input "text" at bounding box center [465, 203] width 236 height 28
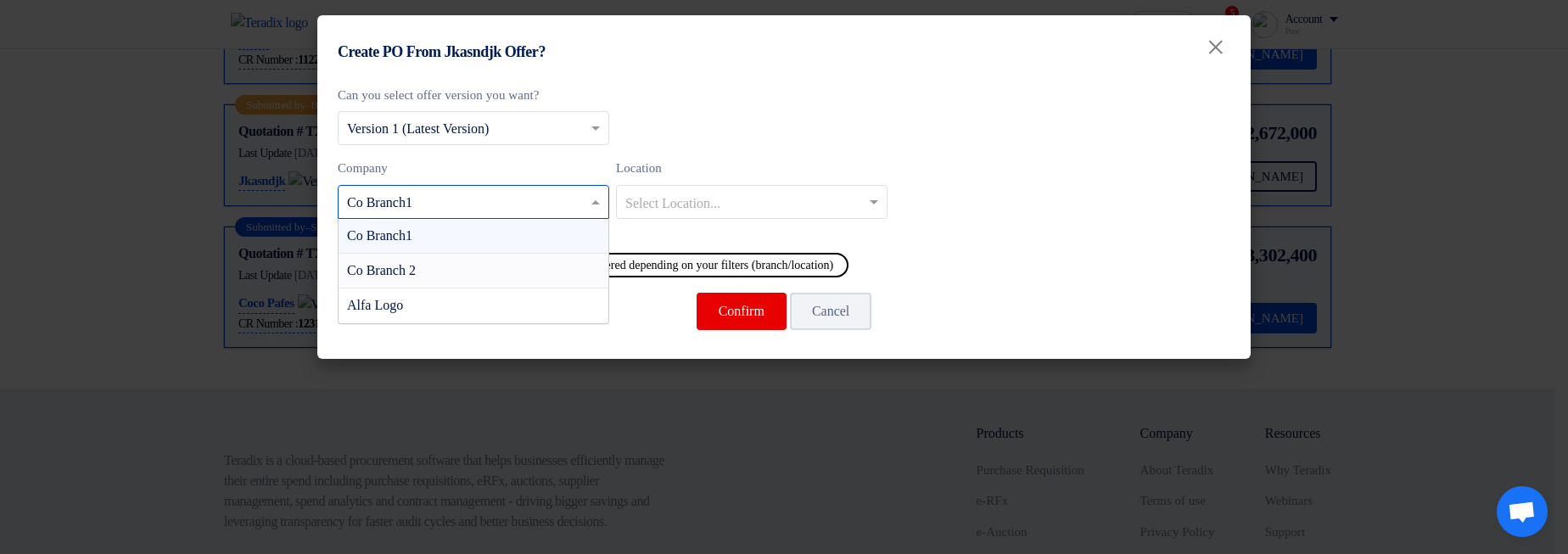
drag, startPoint x: 460, startPoint y: 269, endPoint x: 477, endPoint y: 271, distance: 17.1
click at [460, 270] on div "Co Branch 2" at bounding box center [474, 271] width 270 height 35
click at [543, 214] on input "text" at bounding box center [465, 203] width 236 height 28
click at [494, 305] on div "Alfa Logo" at bounding box center [474, 305] width 270 height 34
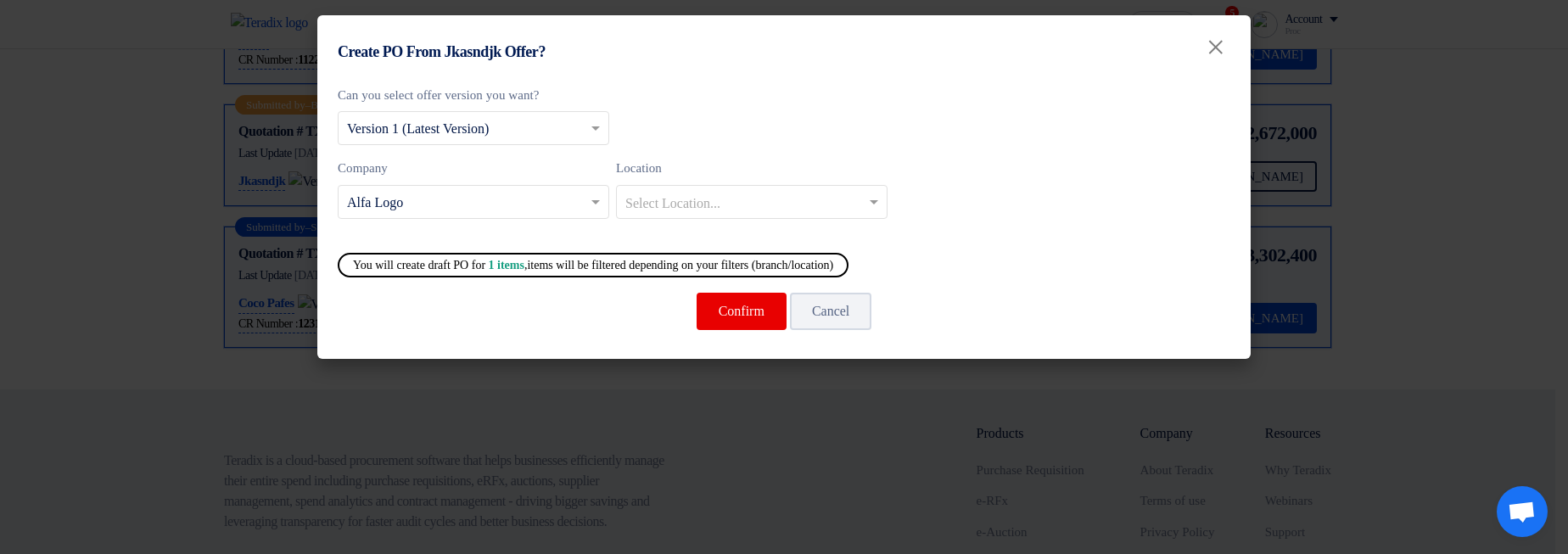
click at [497, 215] on div "Select Company ... × Alfa Logo" at bounding box center [474, 202] width 272 height 34
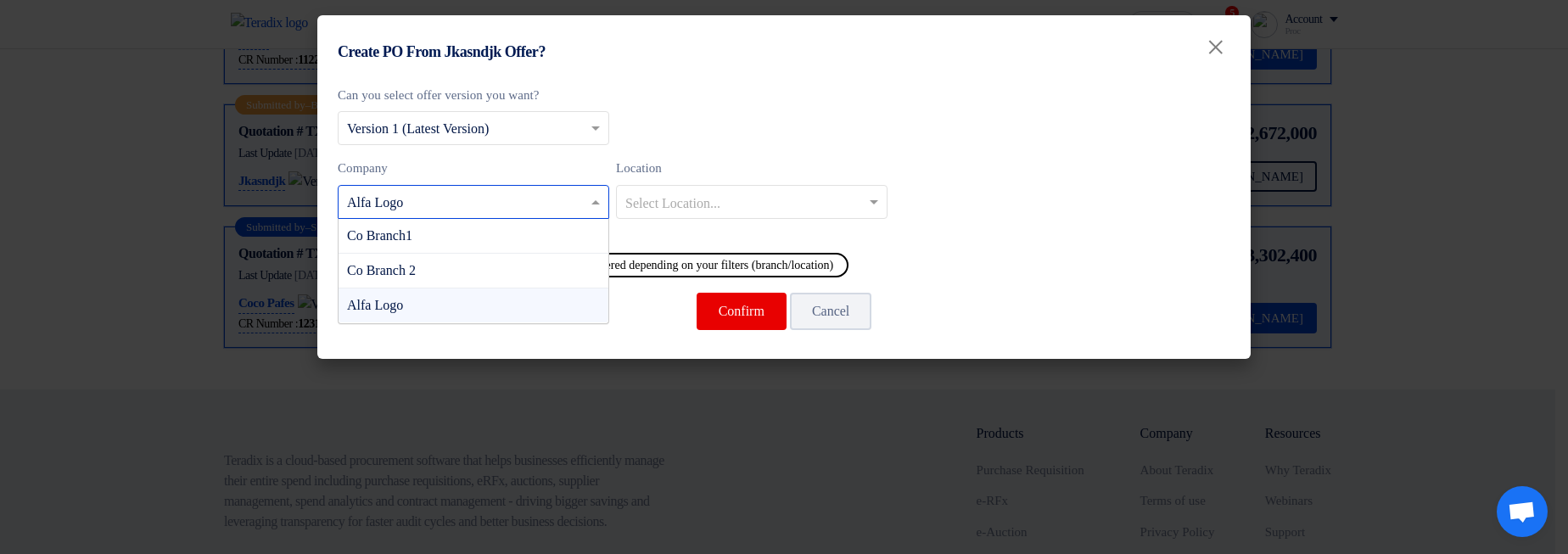
click at [455, 243] on div "Co Branch1" at bounding box center [474, 236] width 270 height 35
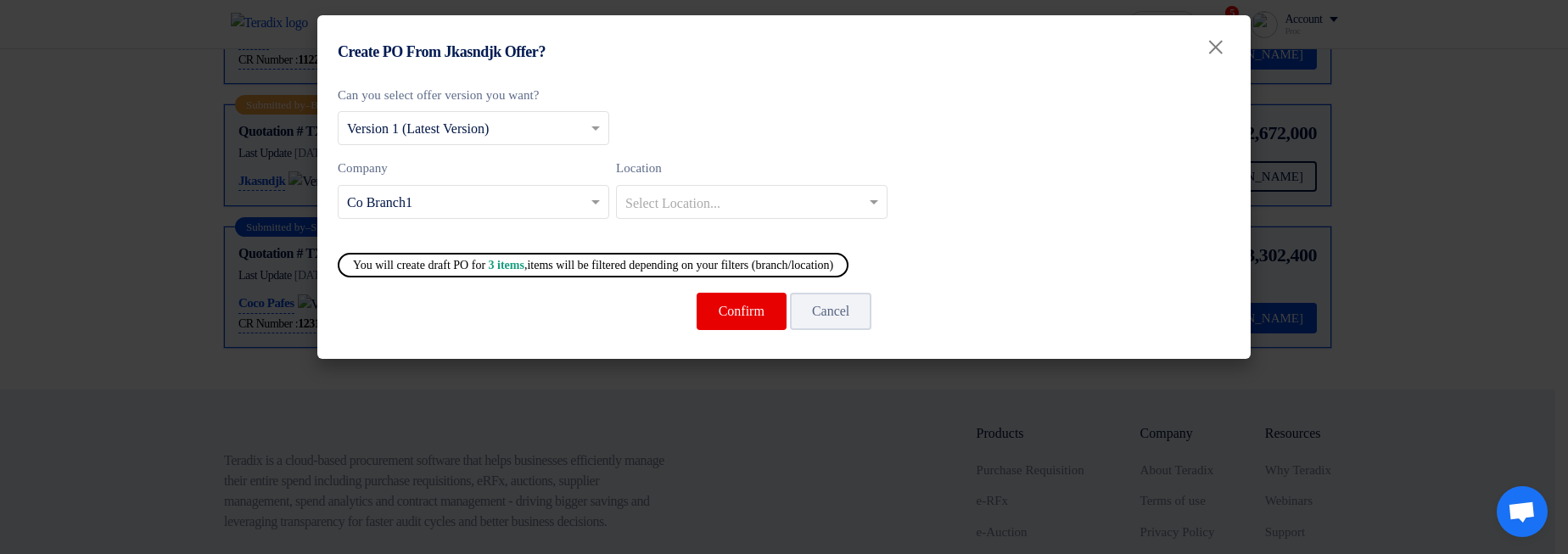
click at [708, 331] on div "Confirm Cancel" at bounding box center [784, 311] width 892 height 41
click at [707, 309] on button "Confirm" at bounding box center [742, 311] width 90 height 37
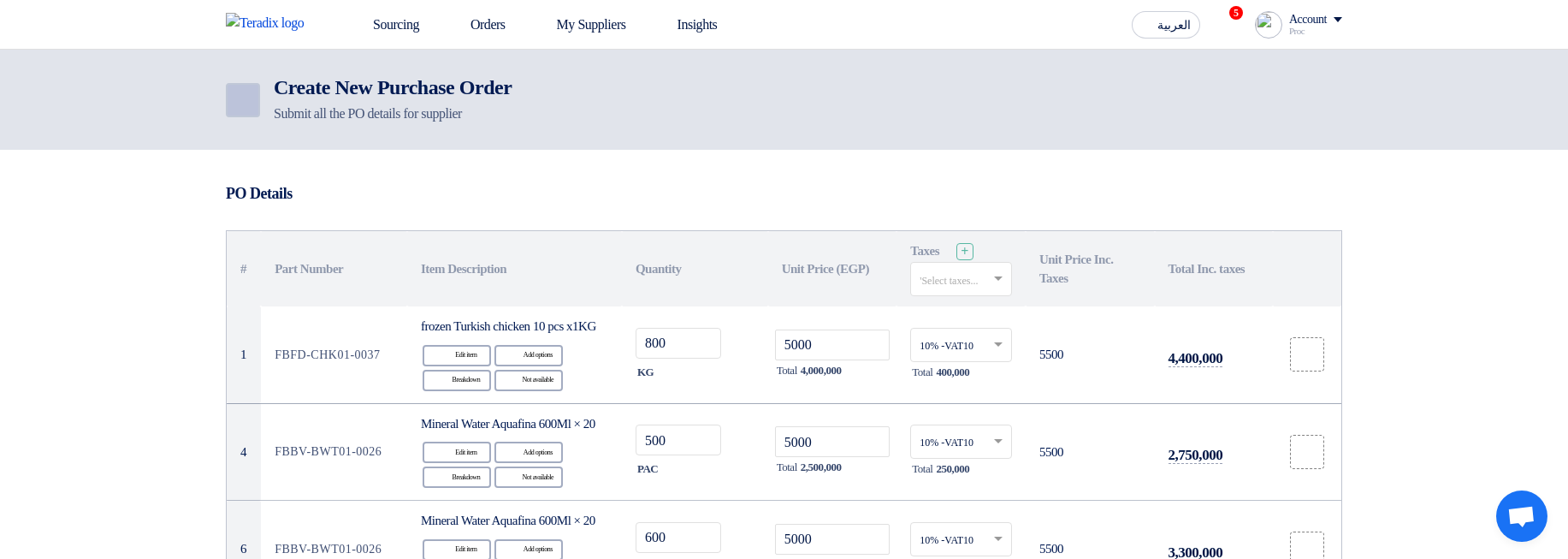
click at [247, 88] on link "Back" at bounding box center [243, 100] width 34 height 34
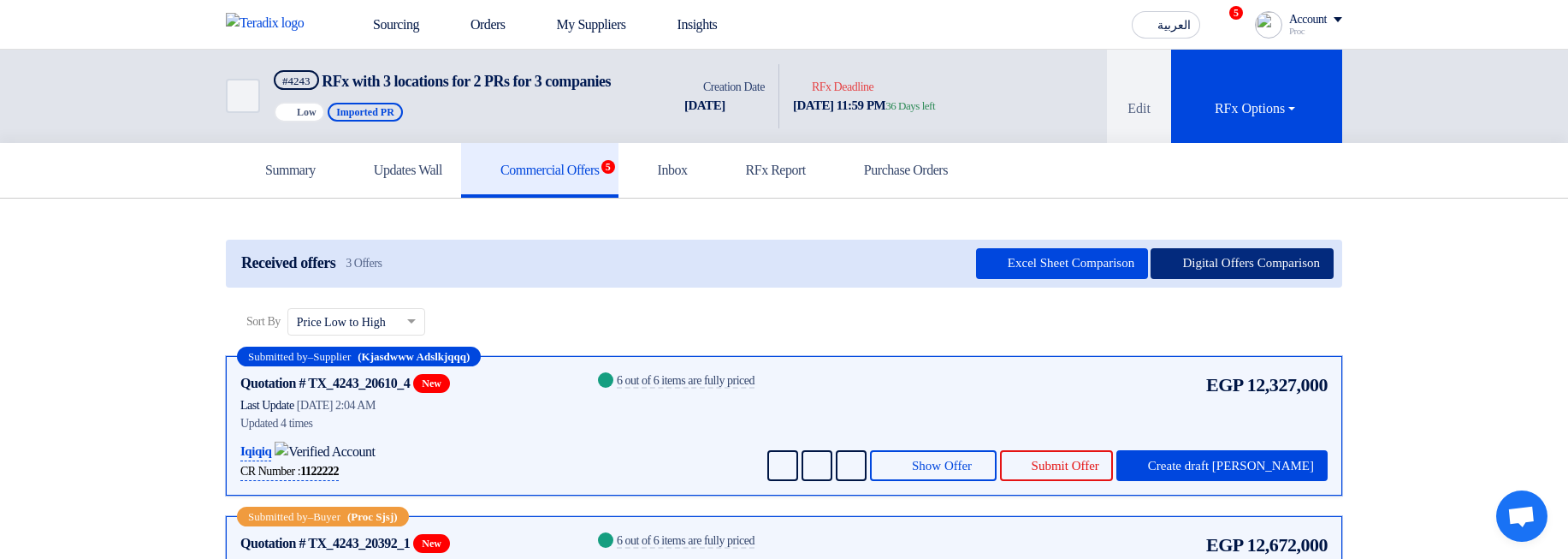
click at [1226, 279] on button "Digital Offers Comparison" at bounding box center [1242, 264] width 183 height 31
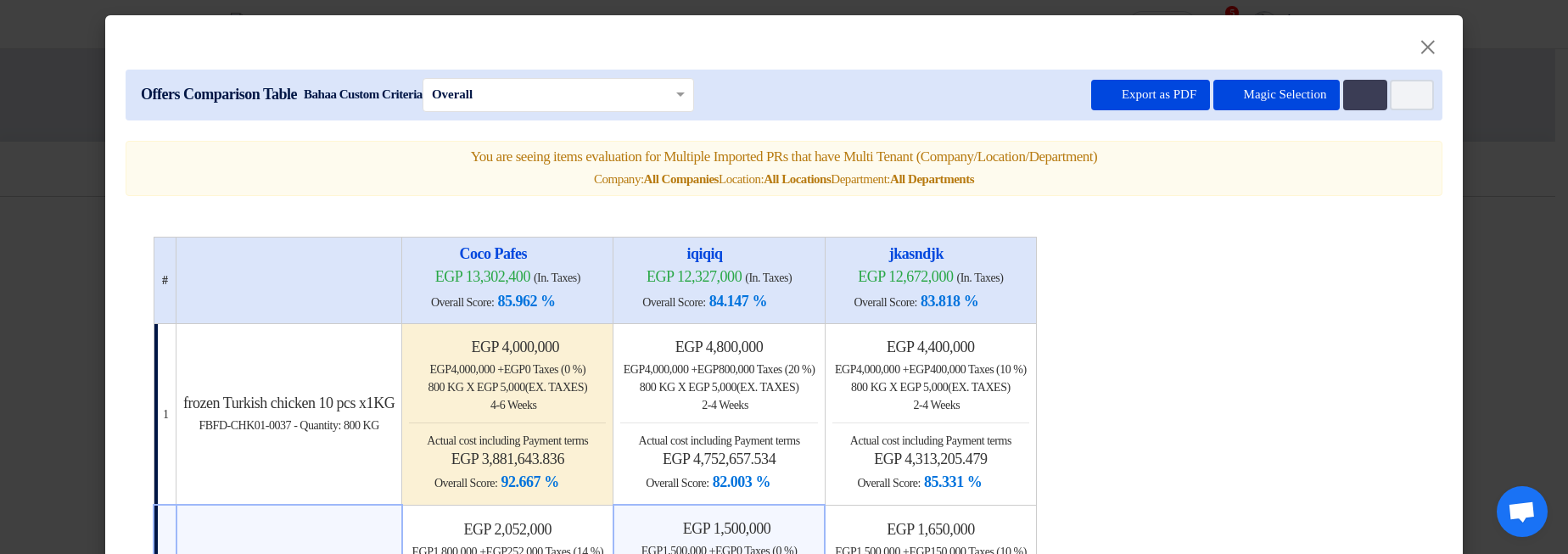
click at [1010, 394] on span "x egp 5,000 (Ex. Taxes)" at bounding box center [949, 387] width 121 height 13
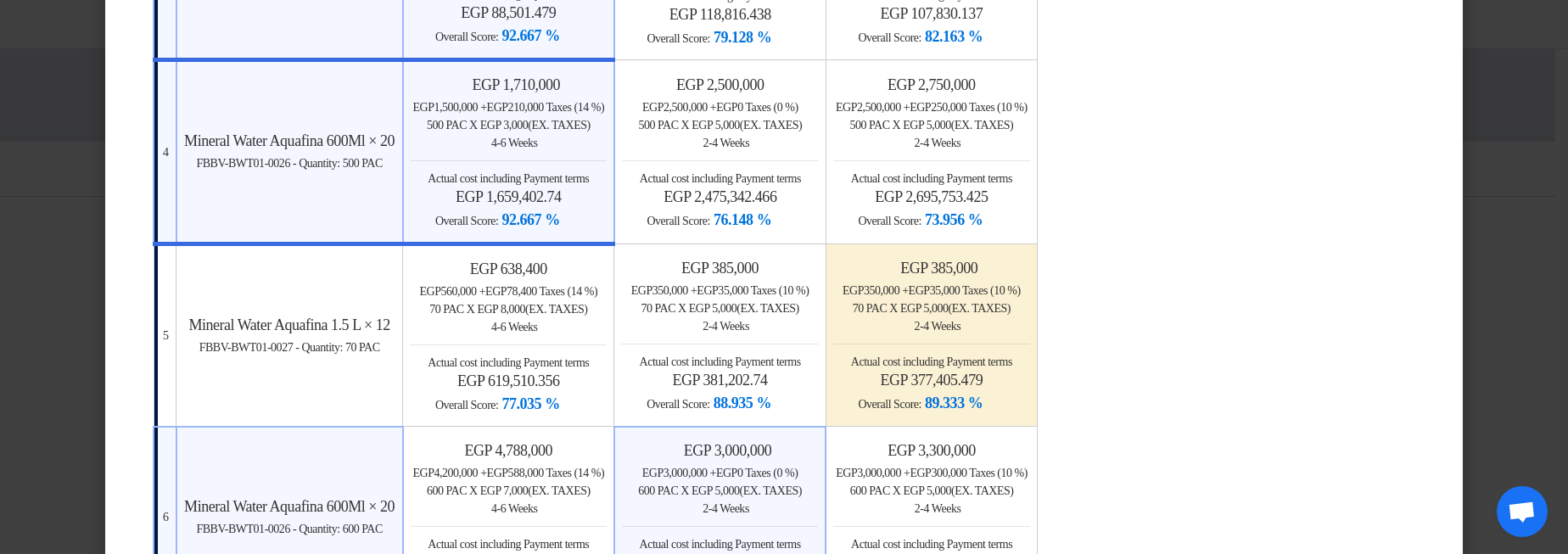
scroll to position [814, 0]
click at [1030, 371] on h4 "egp 377,405.479" at bounding box center [932, 378] width 197 height 19
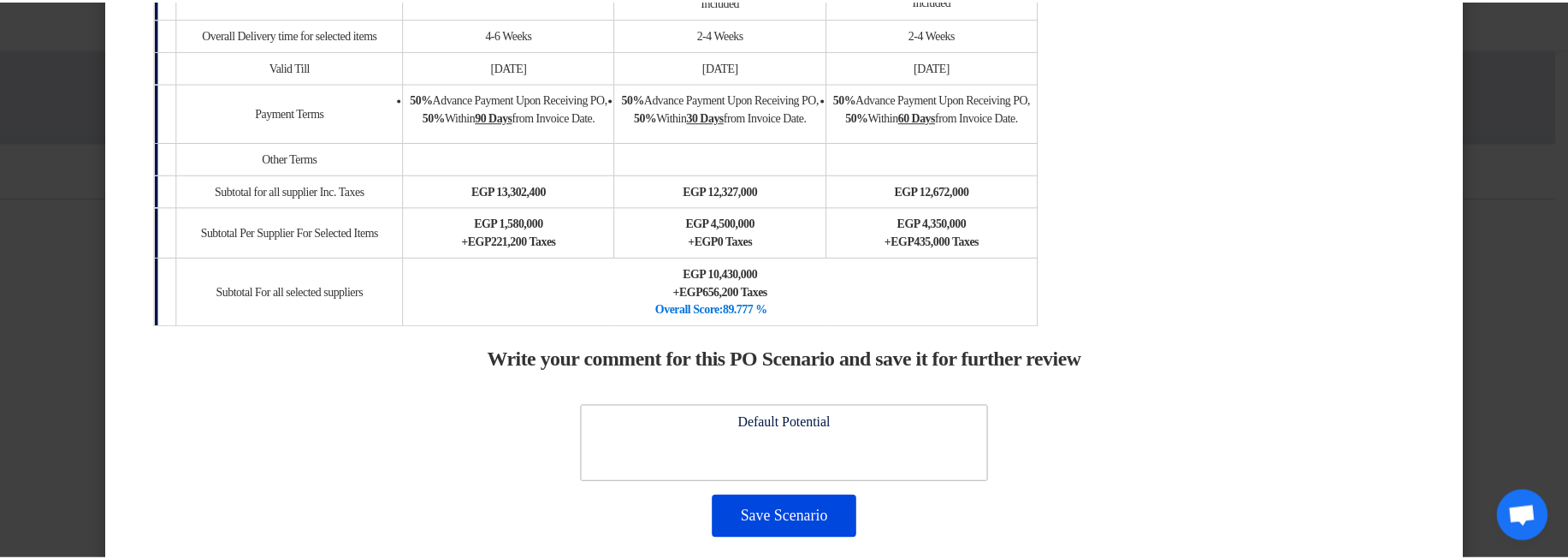
scroll to position [1760, 0]
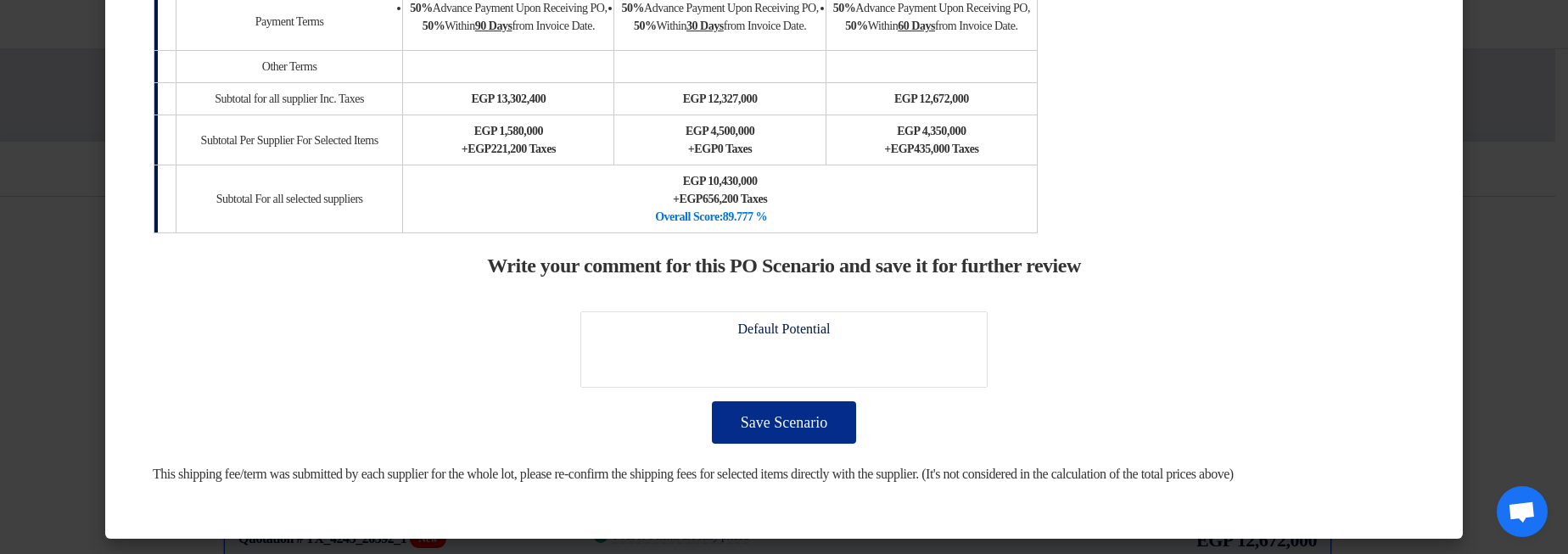
click at [830, 411] on button "Save Scenario" at bounding box center [784, 422] width 144 height 42
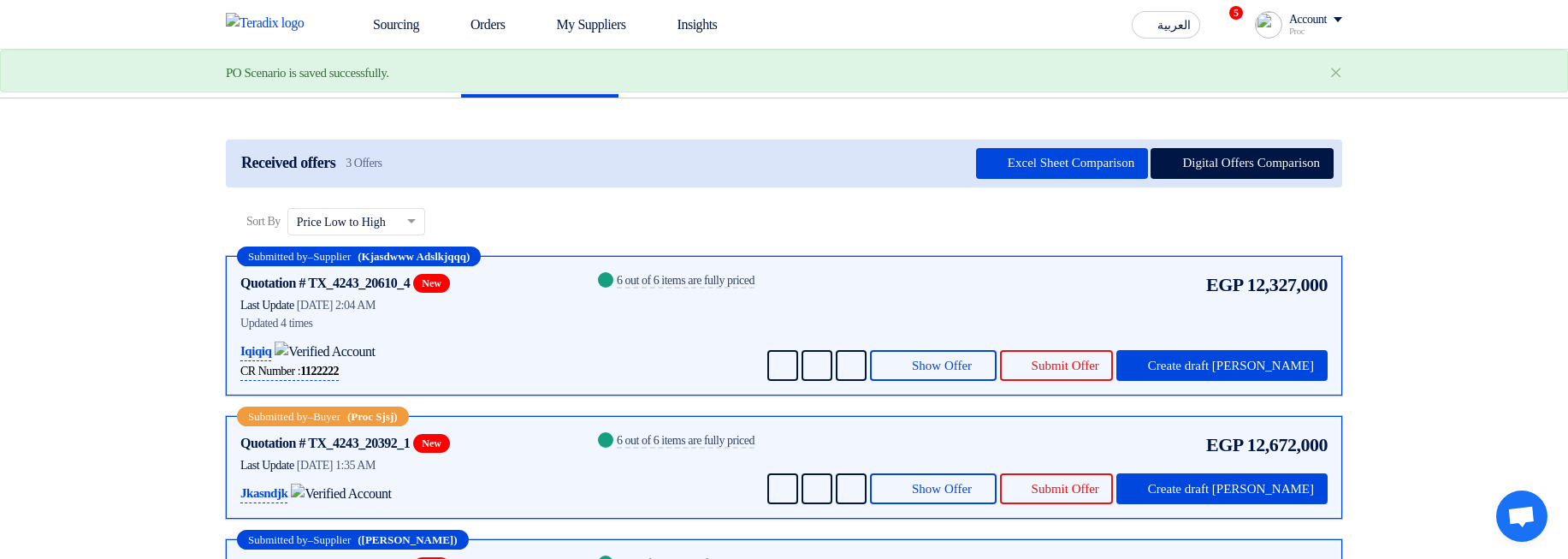
scroll to position [205, 0]
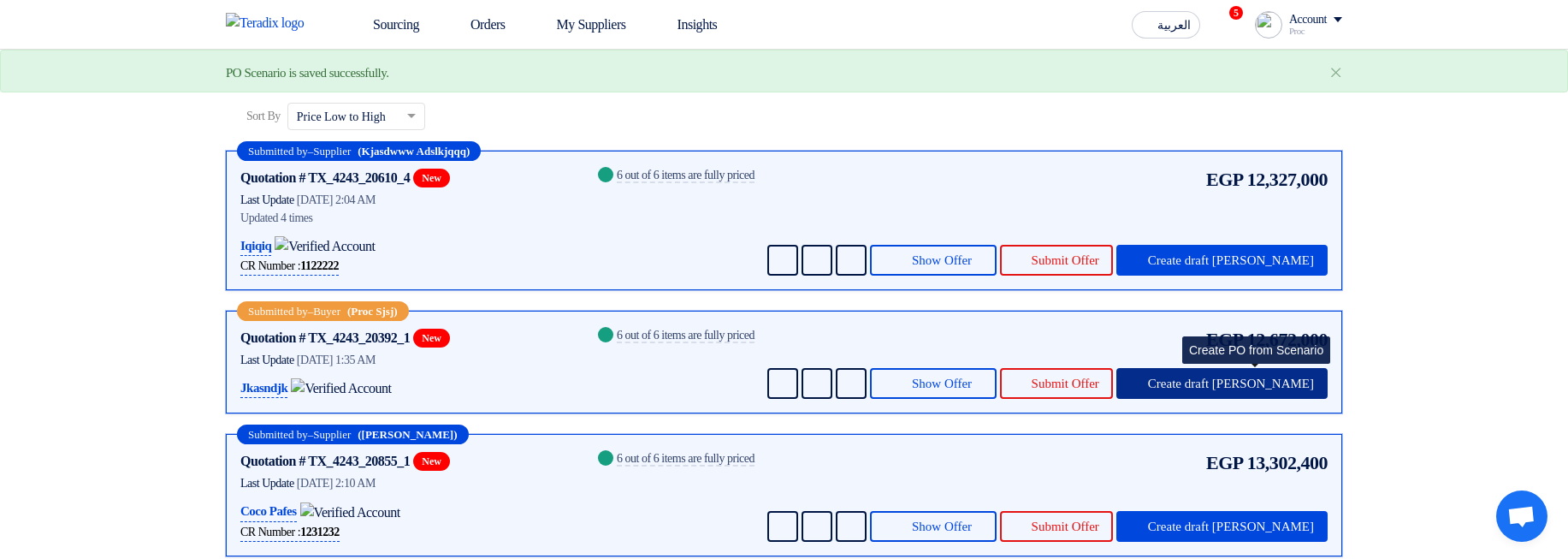
click at [1266, 390] on span "Create draft [PERSON_NAME]" at bounding box center [1231, 384] width 166 height 13
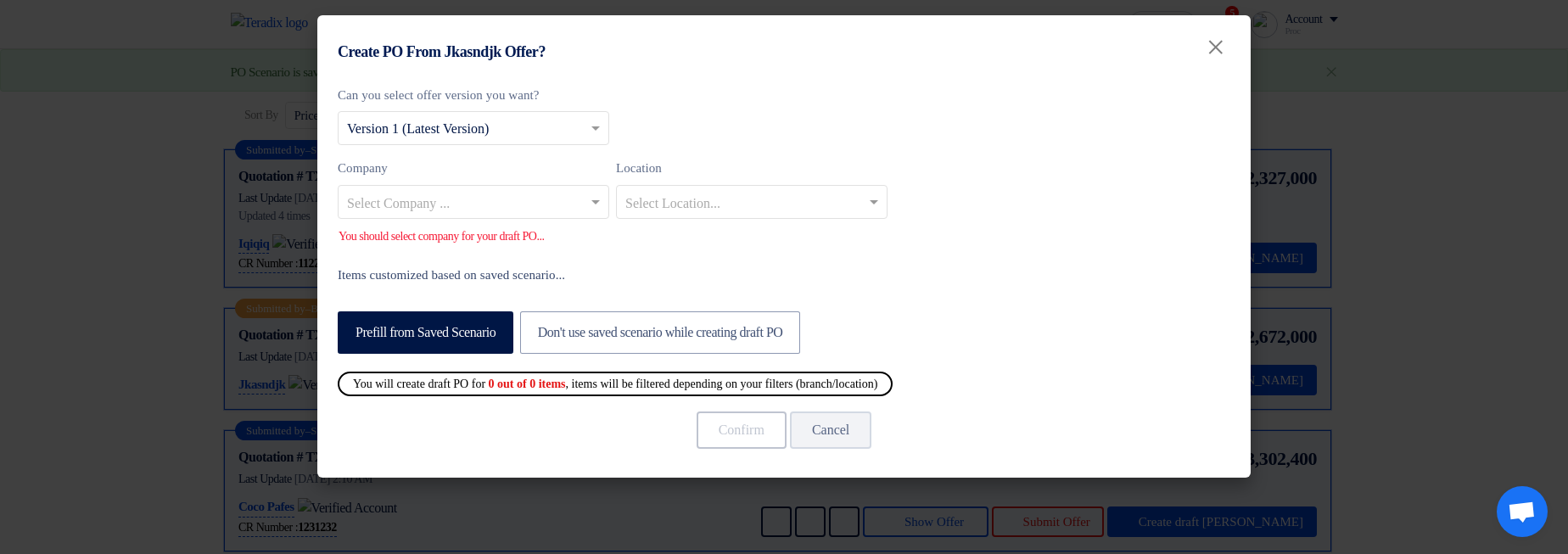
click at [498, 192] on input "text" at bounding box center [465, 203] width 236 height 28
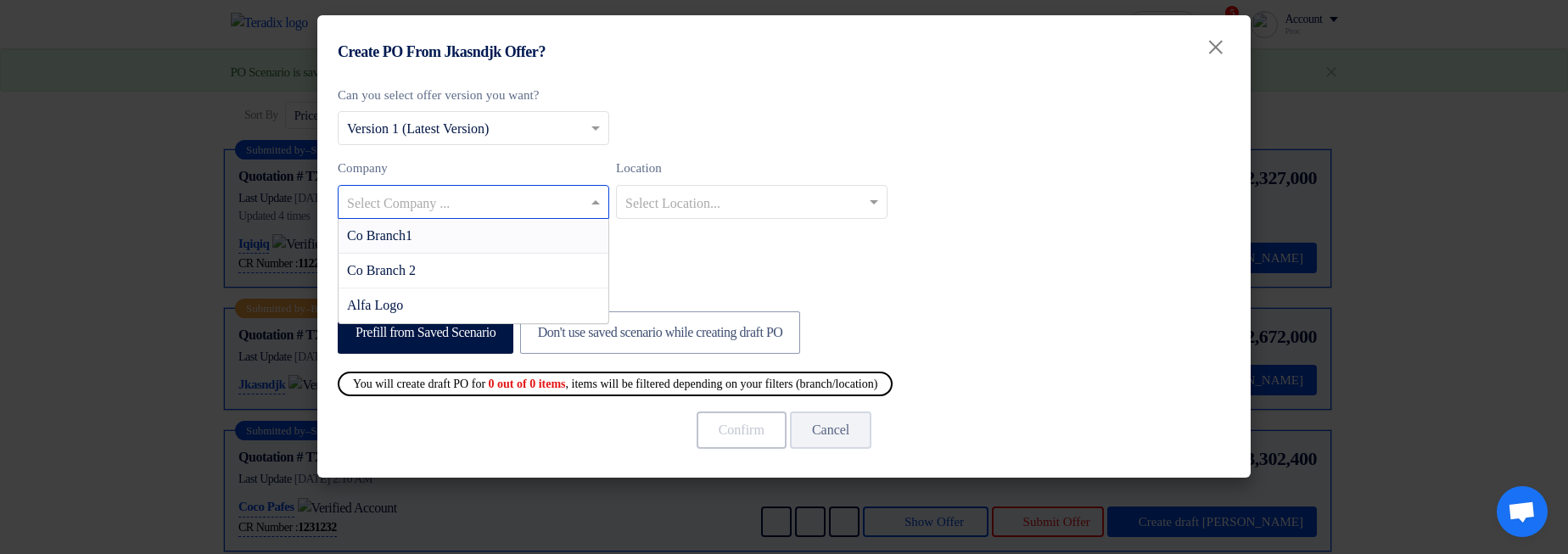
click at [490, 238] on div "Co Branch1" at bounding box center [474, 236] width 270 height 35
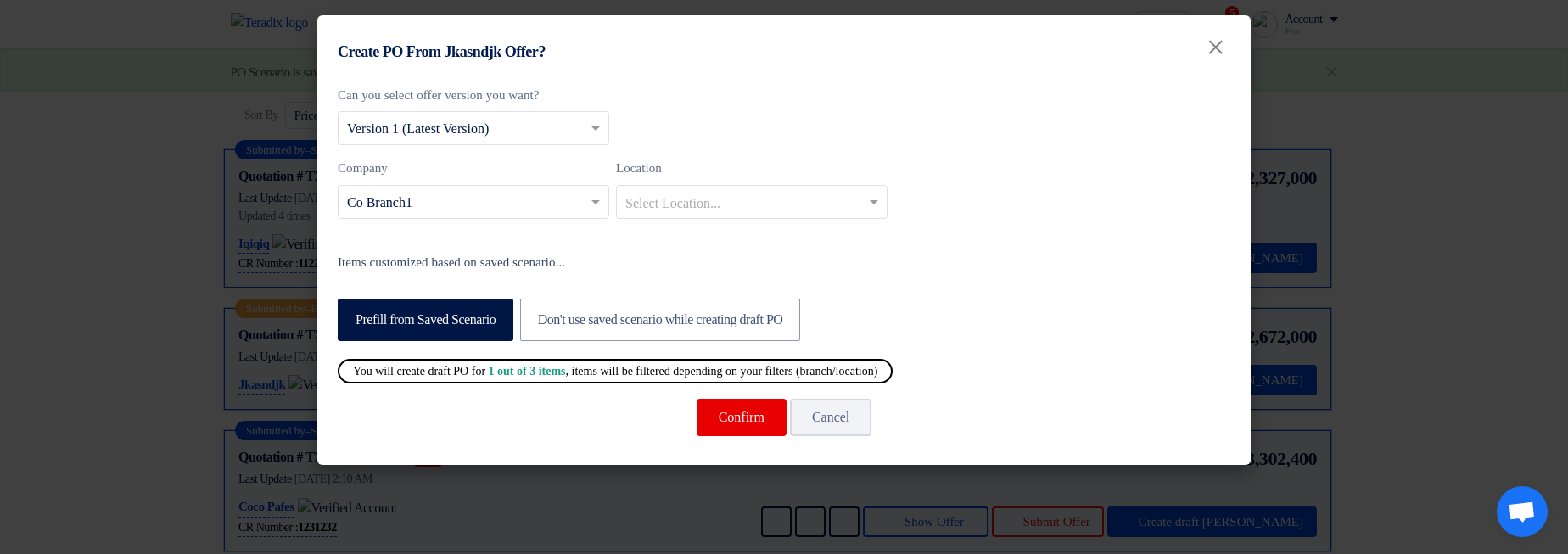
click at [512, 203] on input "text" at bounding box center [465, 203] width 236 height 28
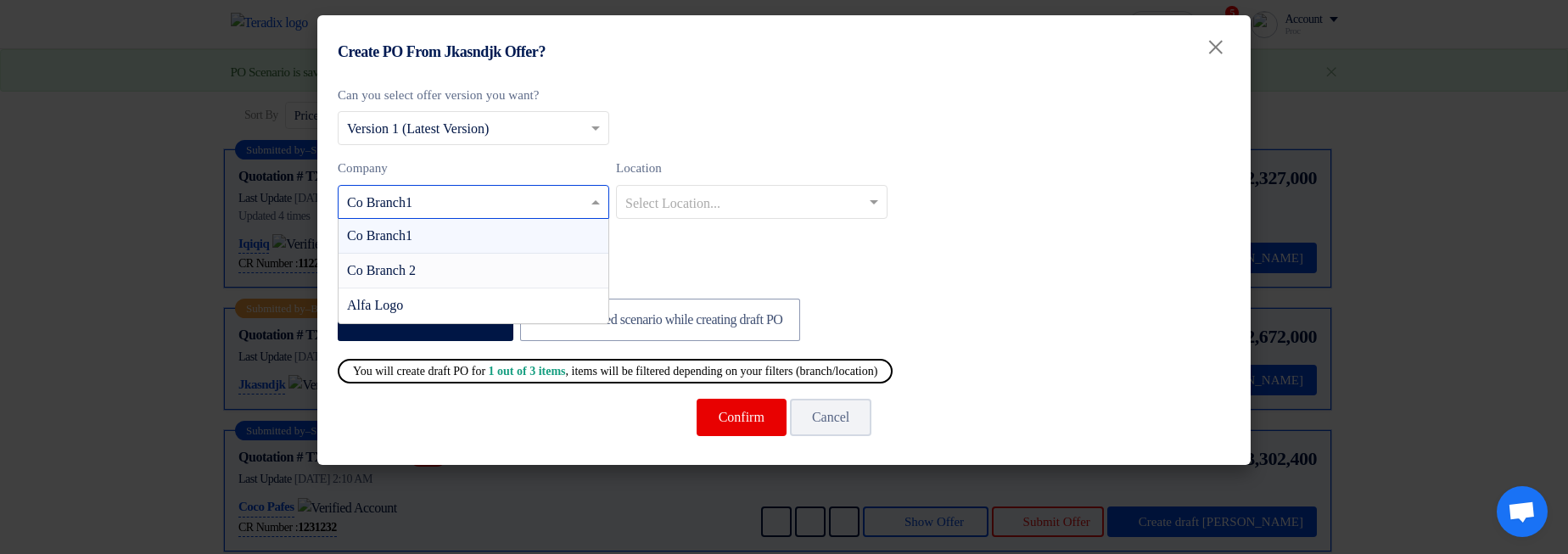
click at [497, 277] on div "Co Branch 2" at bounding box center [474, 271] width 270 height 35
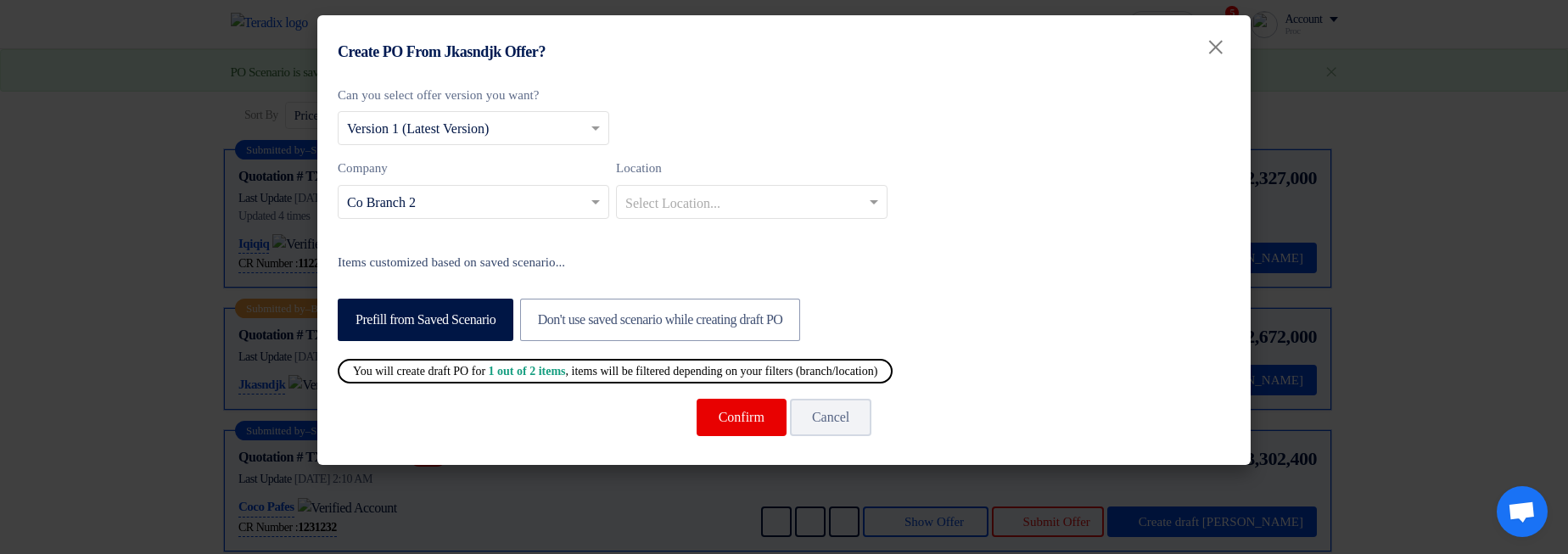
click at [517, 212] on input "text" at bounding box center [465, 203] width 236 height 28
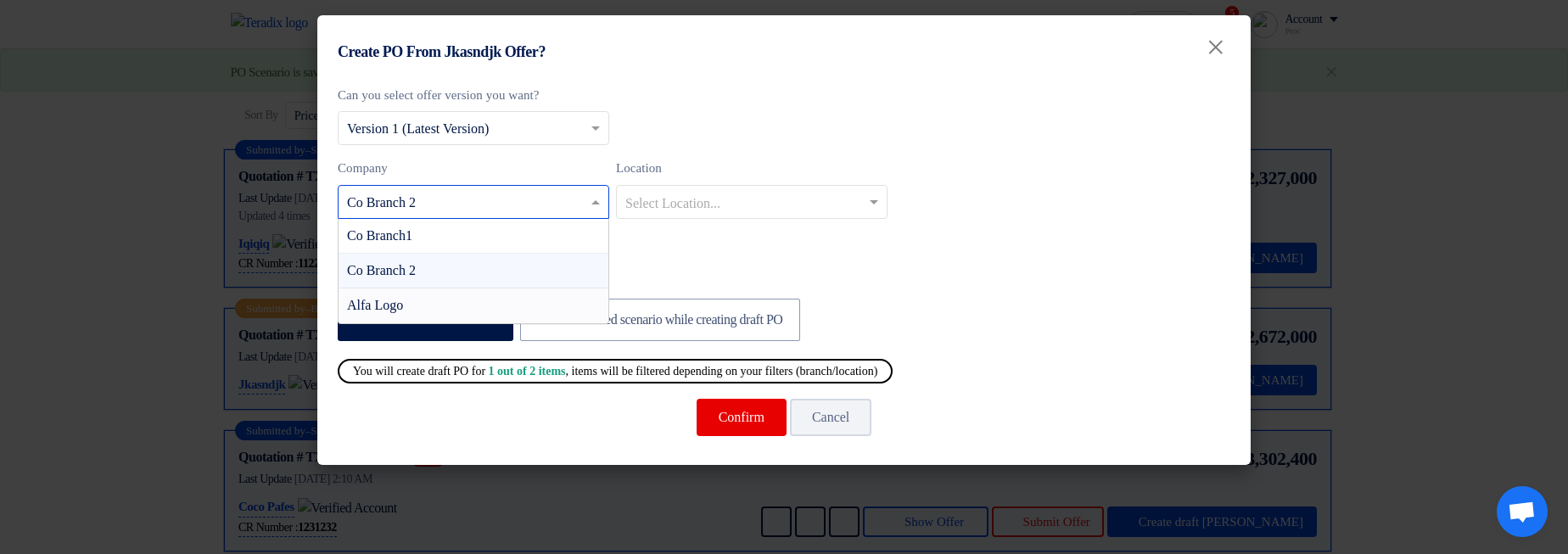
click at [513, 309] on div "Alfa Logo" at bounding box center [474, 305] width 270 height 34
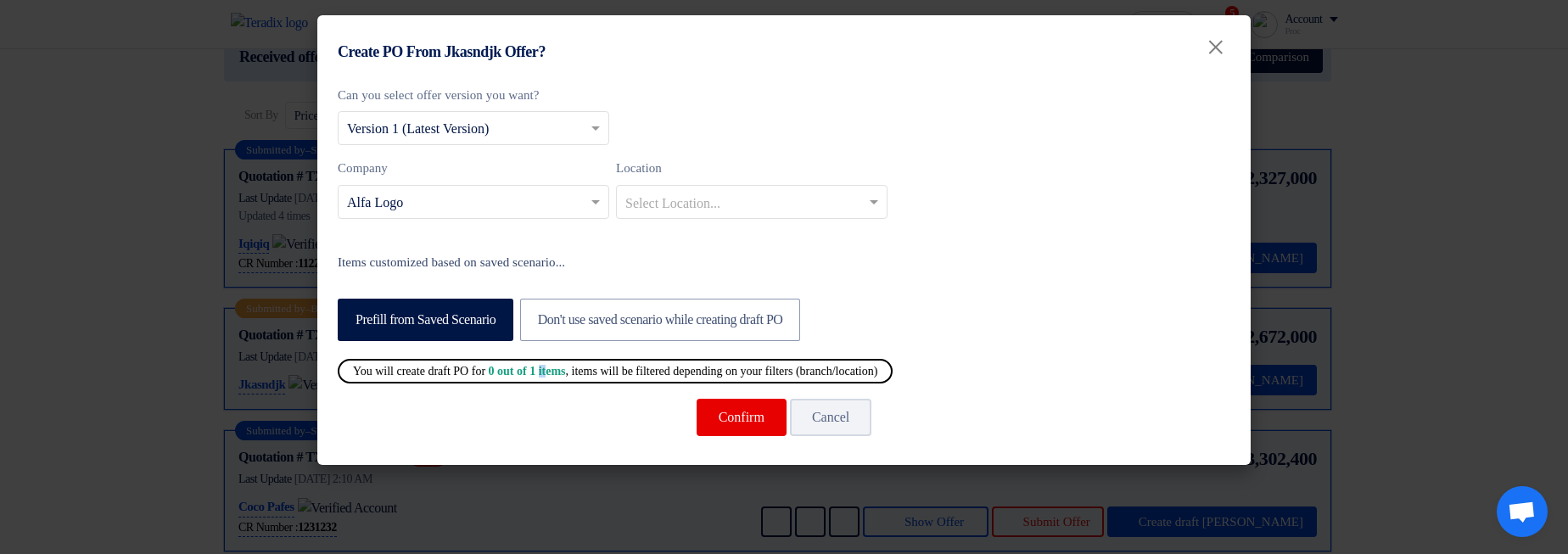
click at [510, 371] on b "0 out of 1 items" at bounding box center [527, 371] width 77 height 13
click at [1050, 290] on div "Can you select offer version you want? Select from offer versions × Version 1 (…" at bounding box center [784, 271] width 933 height 389
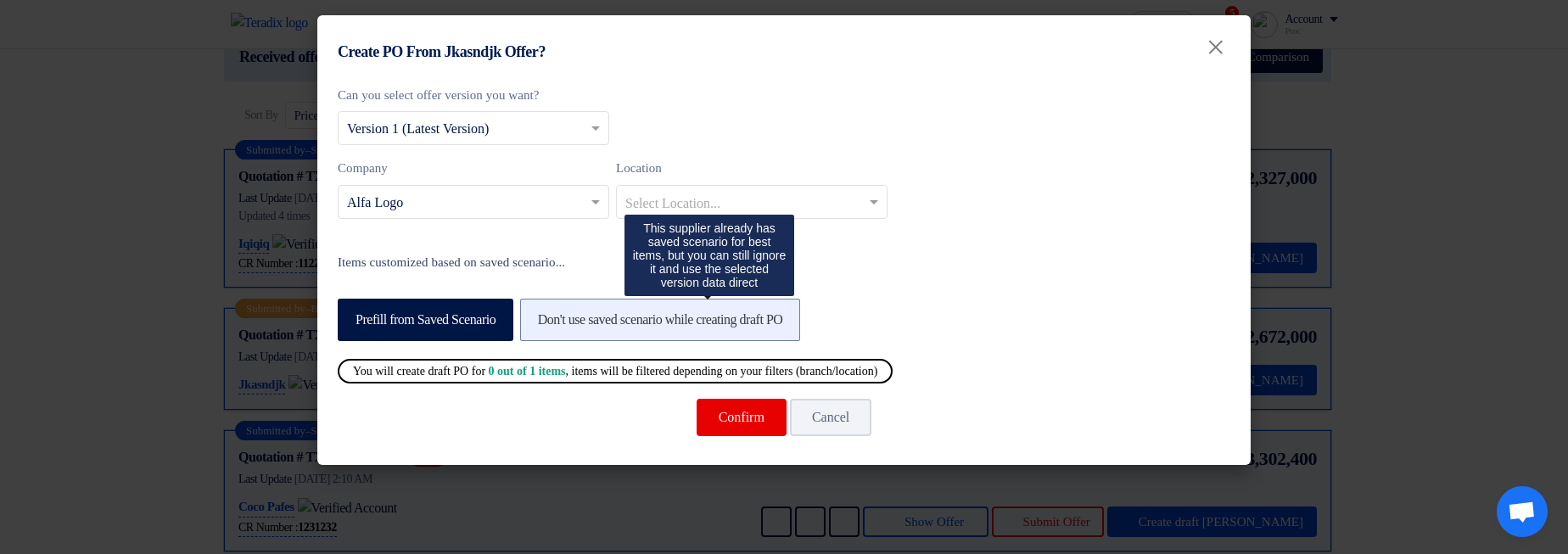
click at [628, 331] on label "Don't use saved scenario while creating draft PO" at bounding box center [660, 320] width 281 height 42
click at [549, 324] on input "Don't use saved scenario while creating draft PO" at bounding box center [543, 318] width 11 height 11
radio input "true"
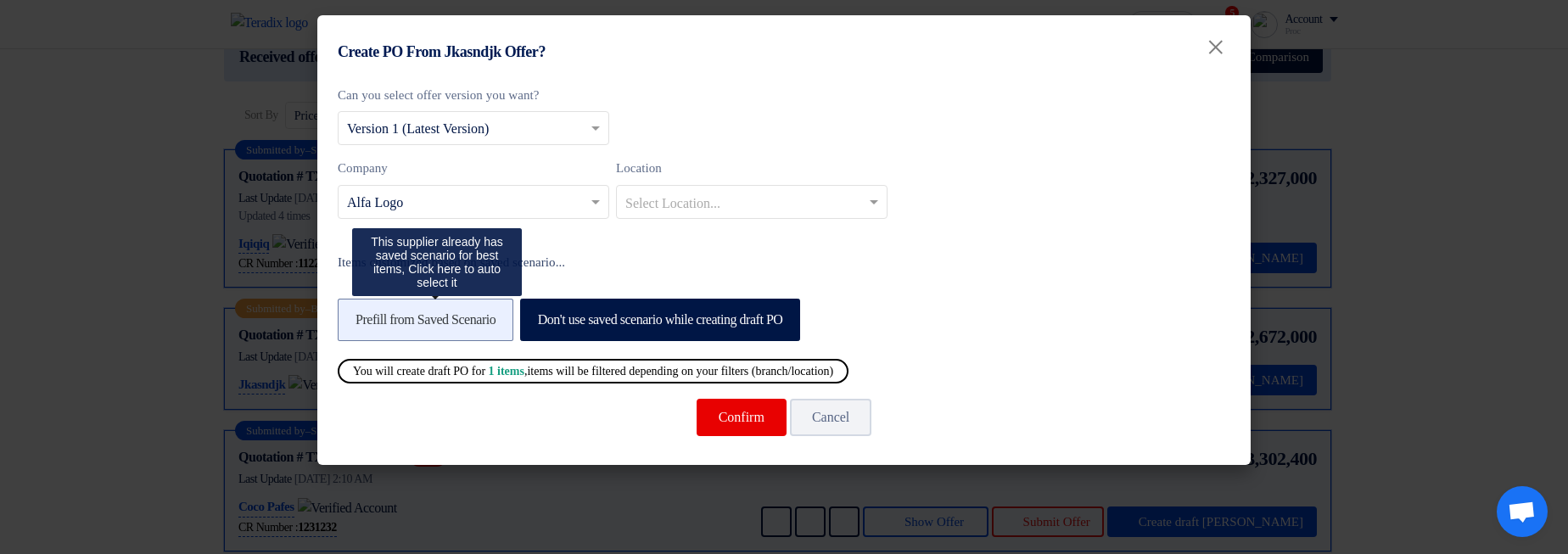
drag, startPoint x: 479, startPoint y: 330, endPoint x: 817, endPoint y: 335, distance: 338.0
click at [479, 329] on label "Prefill from Saved Scenario" at bounding box center [425, 320] width 176 height 42
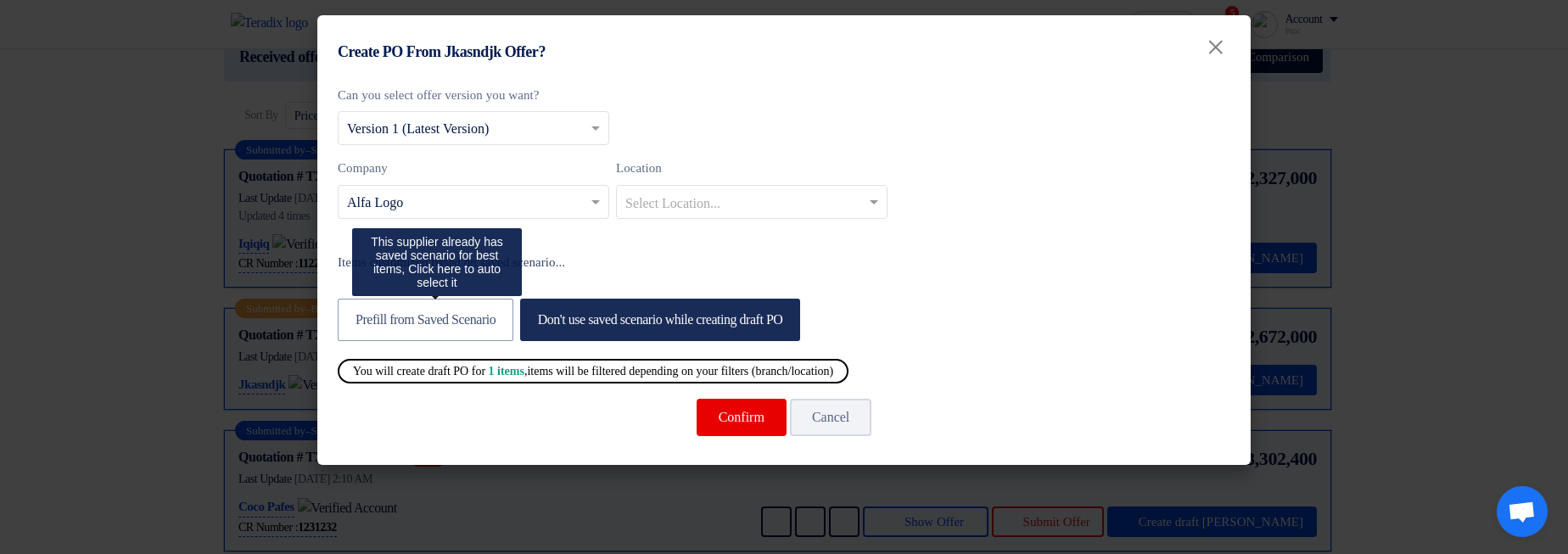
click at [367, 324] on input "Prefill from Saved Scenario" at bounding box center [361, 318] width 11 height 11
radio input "true"
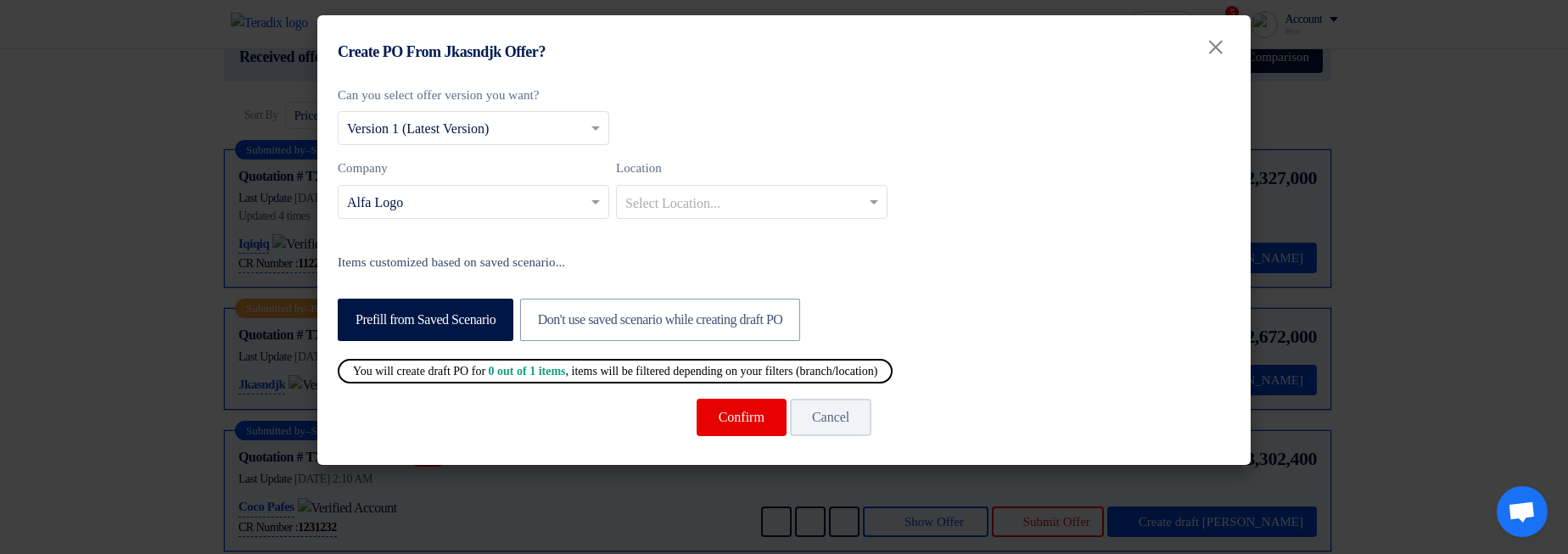
click at [1467, 198] on modal-container "Create PO From Jkasndjk Offer? × Can you select offer version you want? Select …" at bounding box center [784, 277] width 1568 height 554
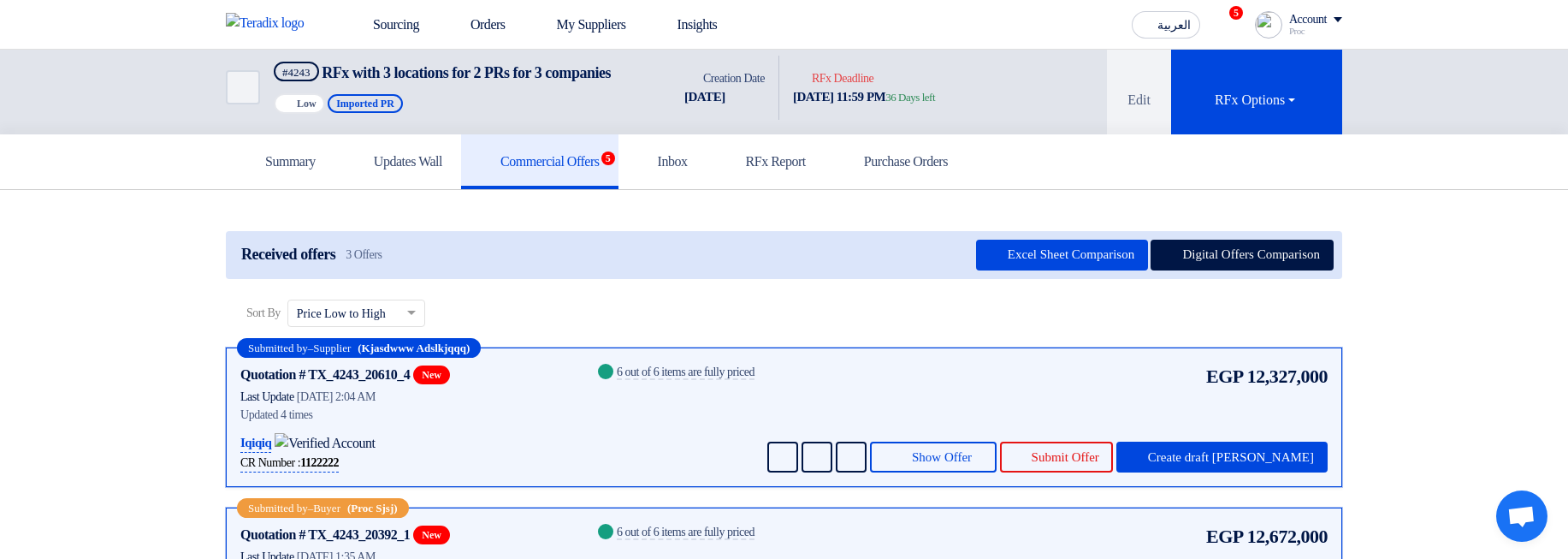
scroll to position [0, 0]
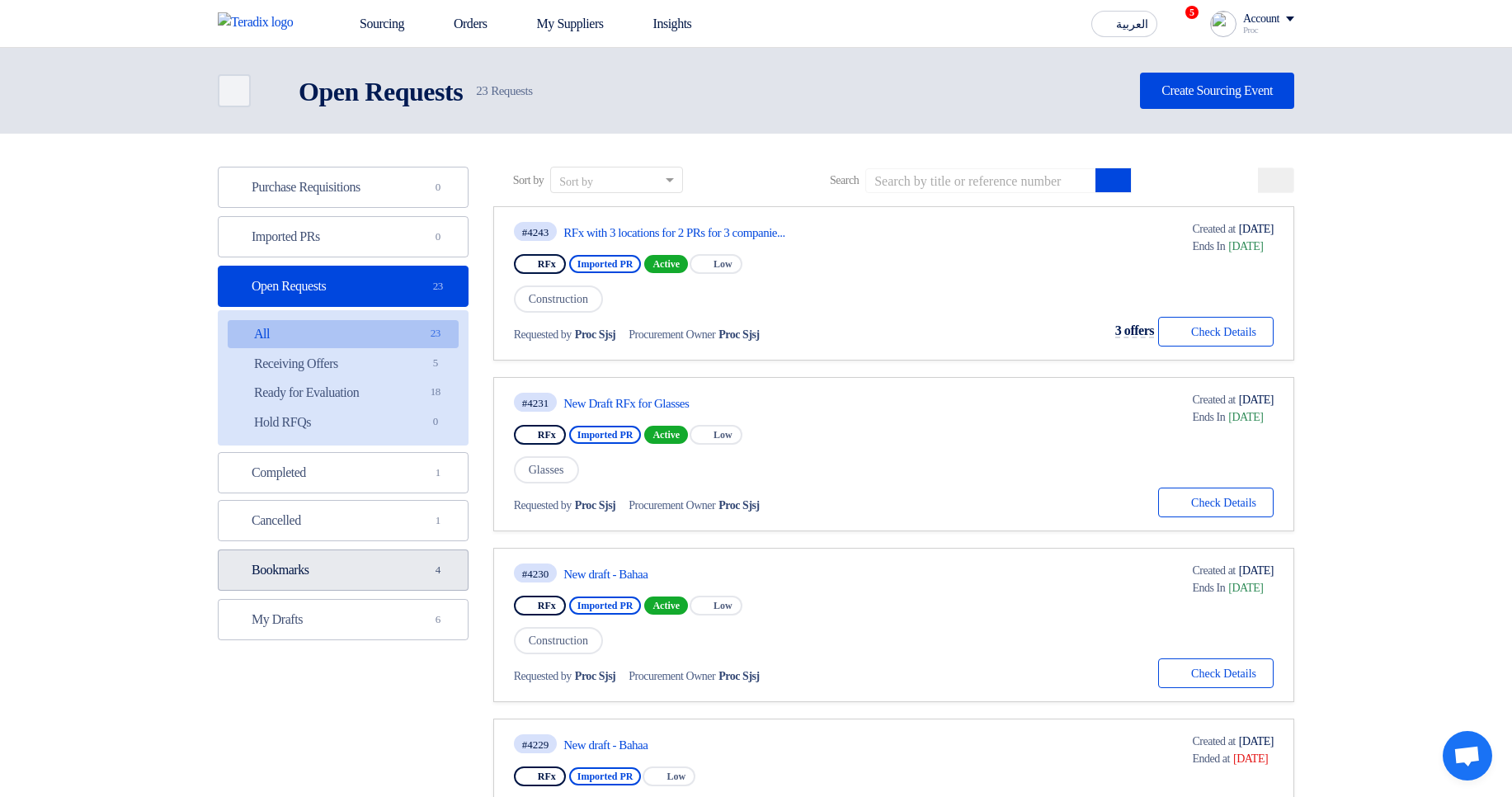
click at [378, 588] on link "Bookmarks Bookmarks 4" at bounding box center [343, 570] width 251 height 41
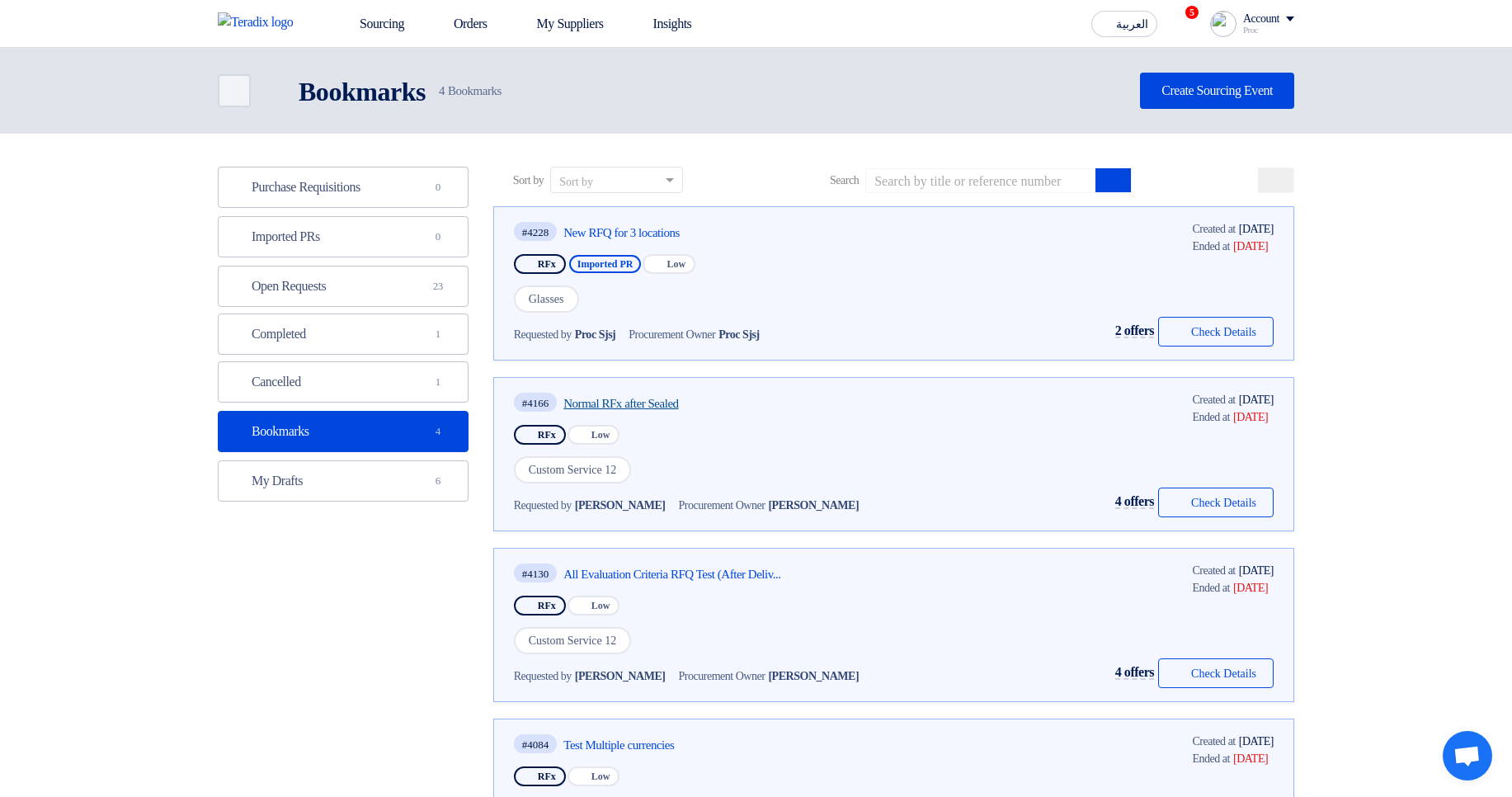
click at [650, 408] on link "Normal RFx after Sealed" at bounding box center [718, 403] width 309 height 15
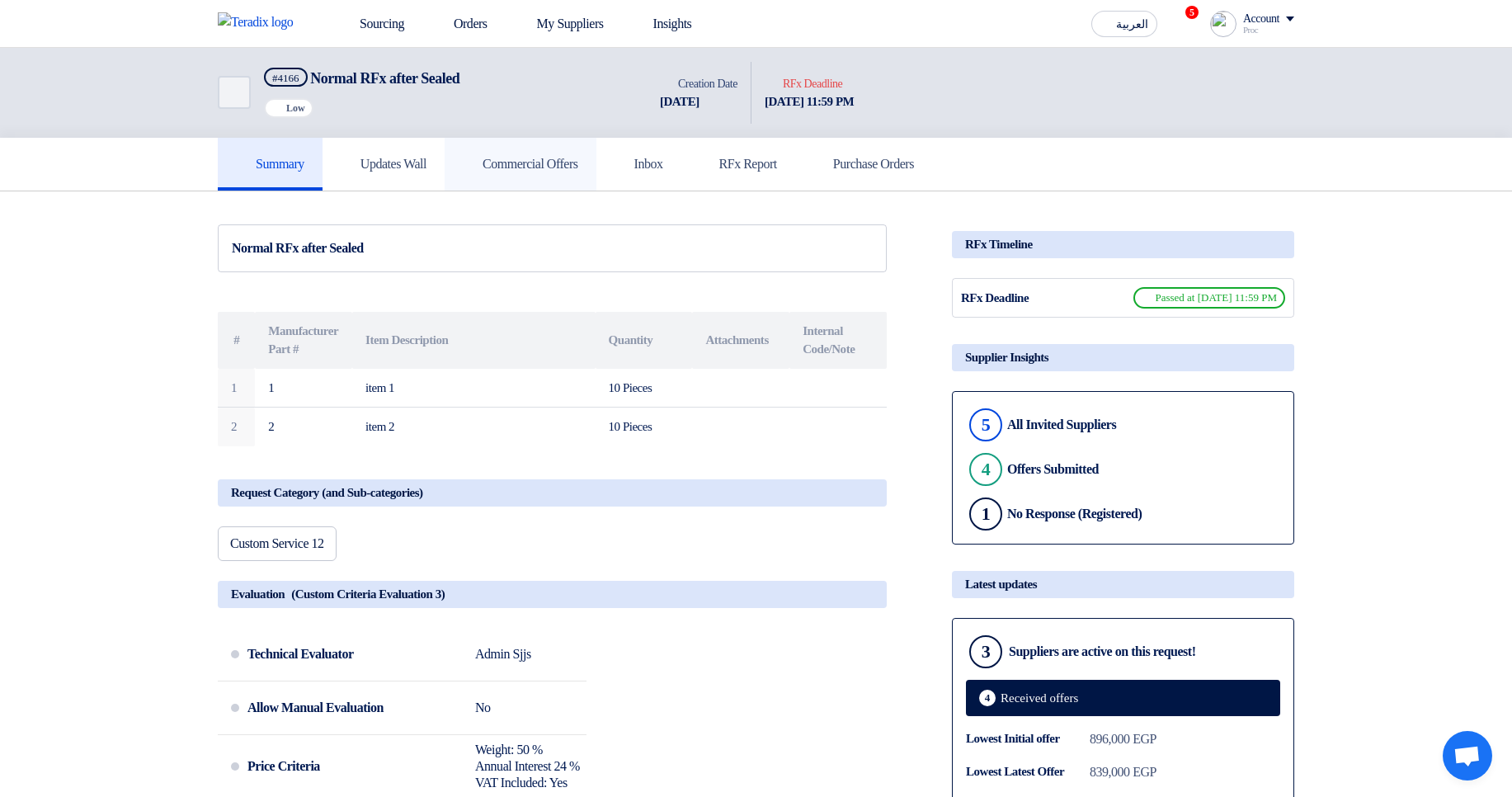
click at [533, 177] on link "Commercial Offers" at bounding box center [521, 164] width 152 height 53
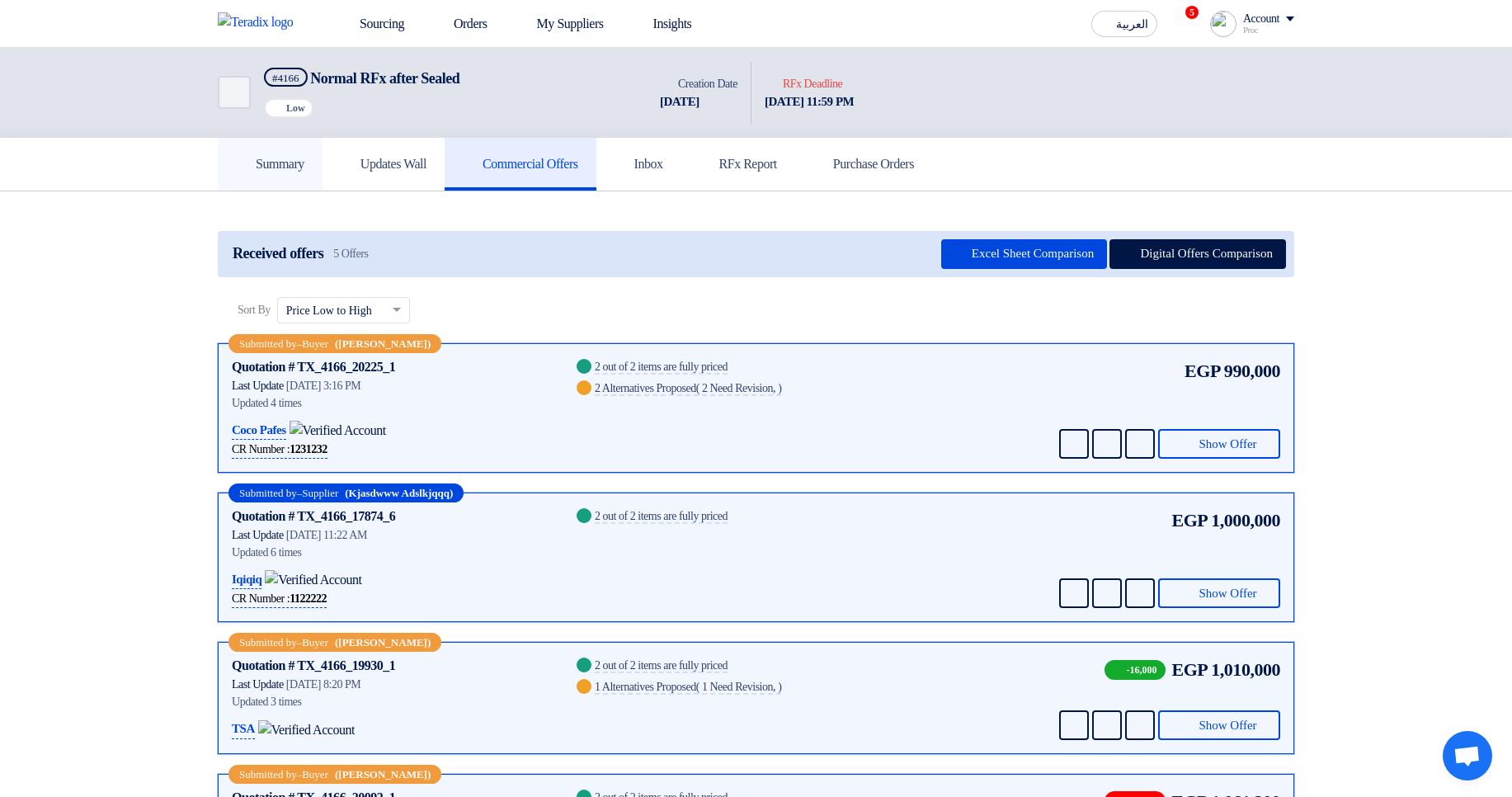
click at [251, 172] on link "Summary" at bounding box center [270, 164] width 105 height 53
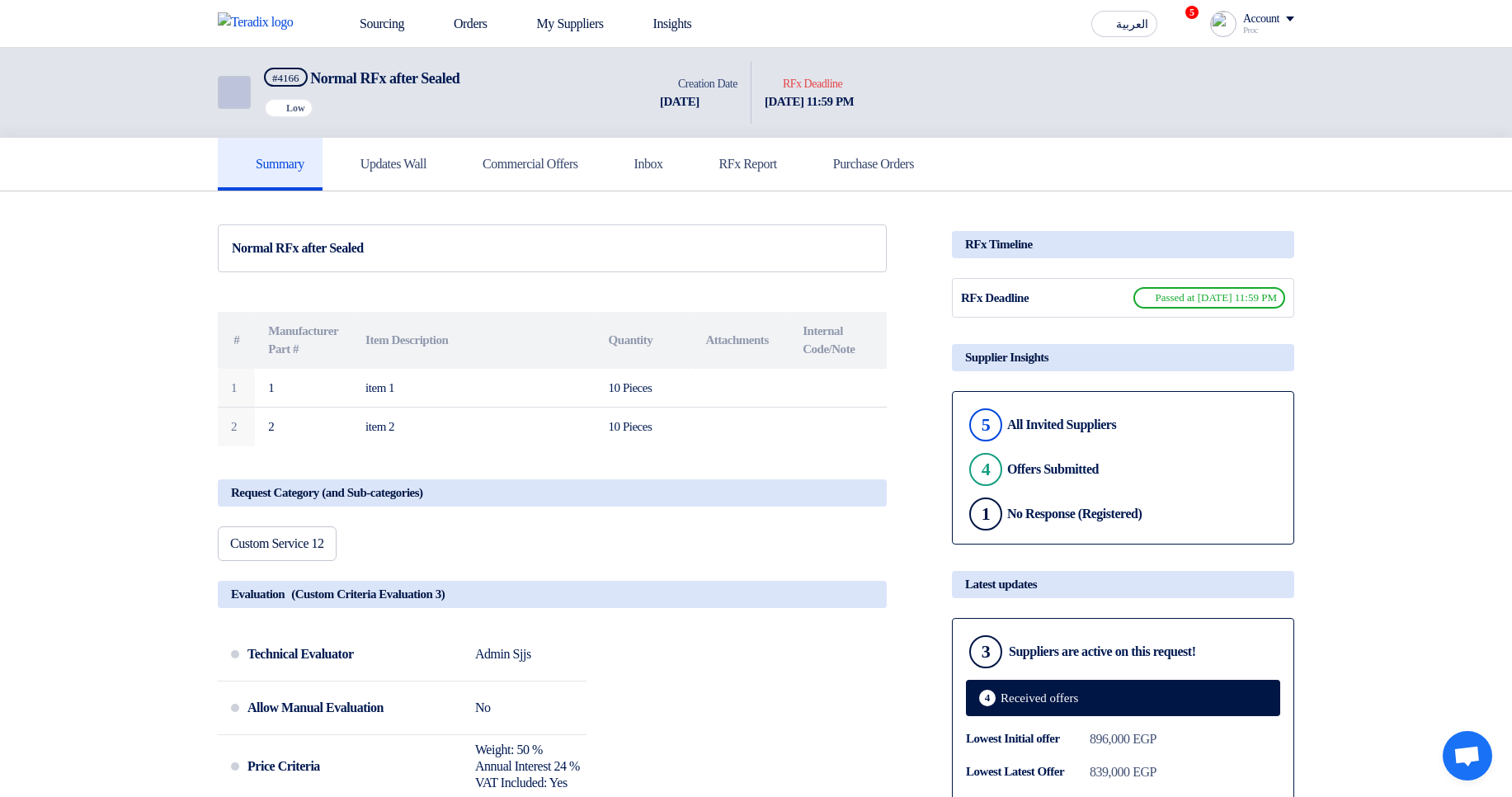
click at [223, 83] on use at bounding box center [223, 83] width 0 height 0
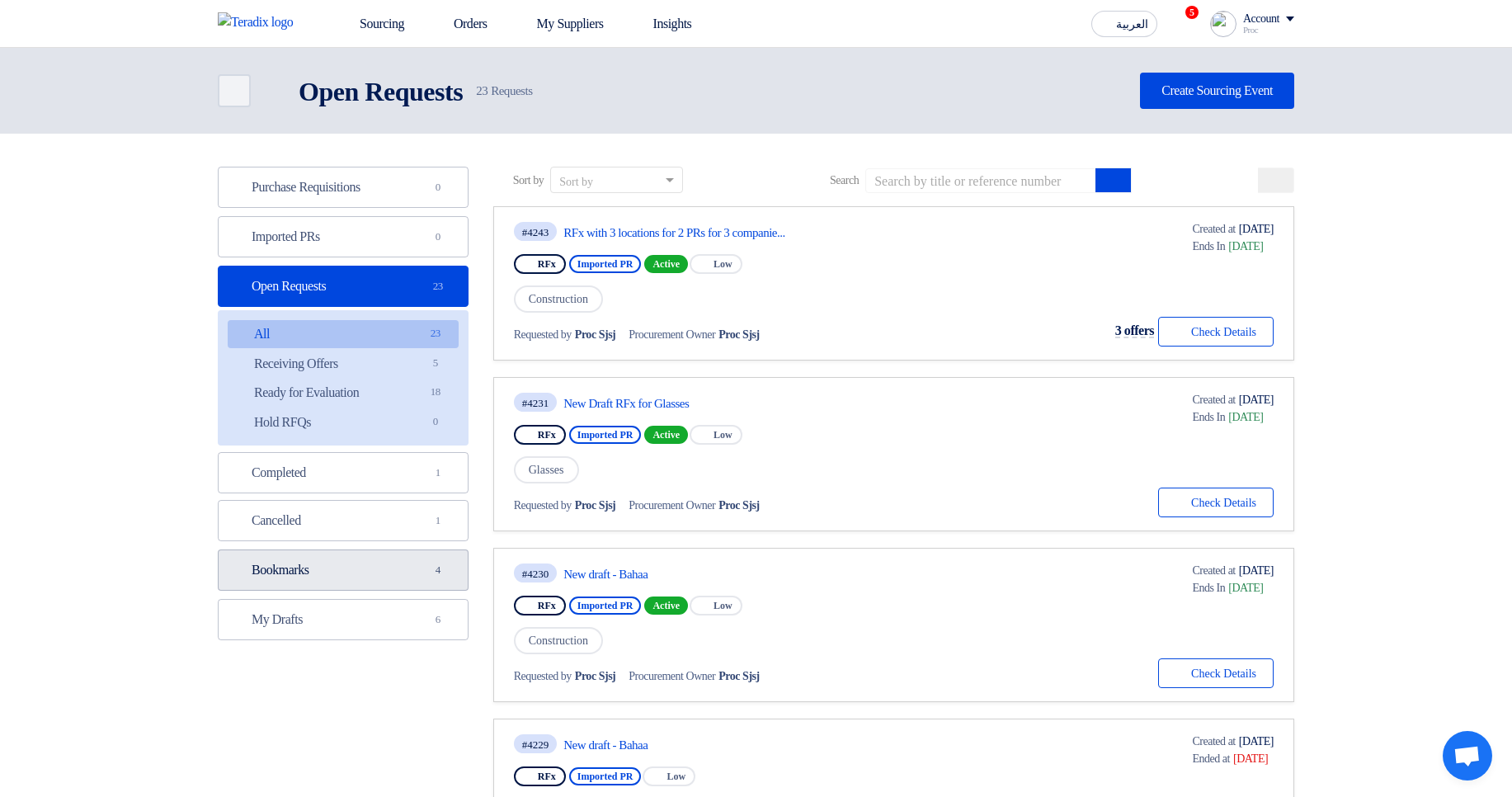
drag, startPoint x: 407, startPoint y: 581, endPoint x: 578, endPoint y: 532, distance: 177.9
click at [407, 582] on link "Bookmarks Bookmarks 4" at bounding box center [343, 570] width 251 height 41
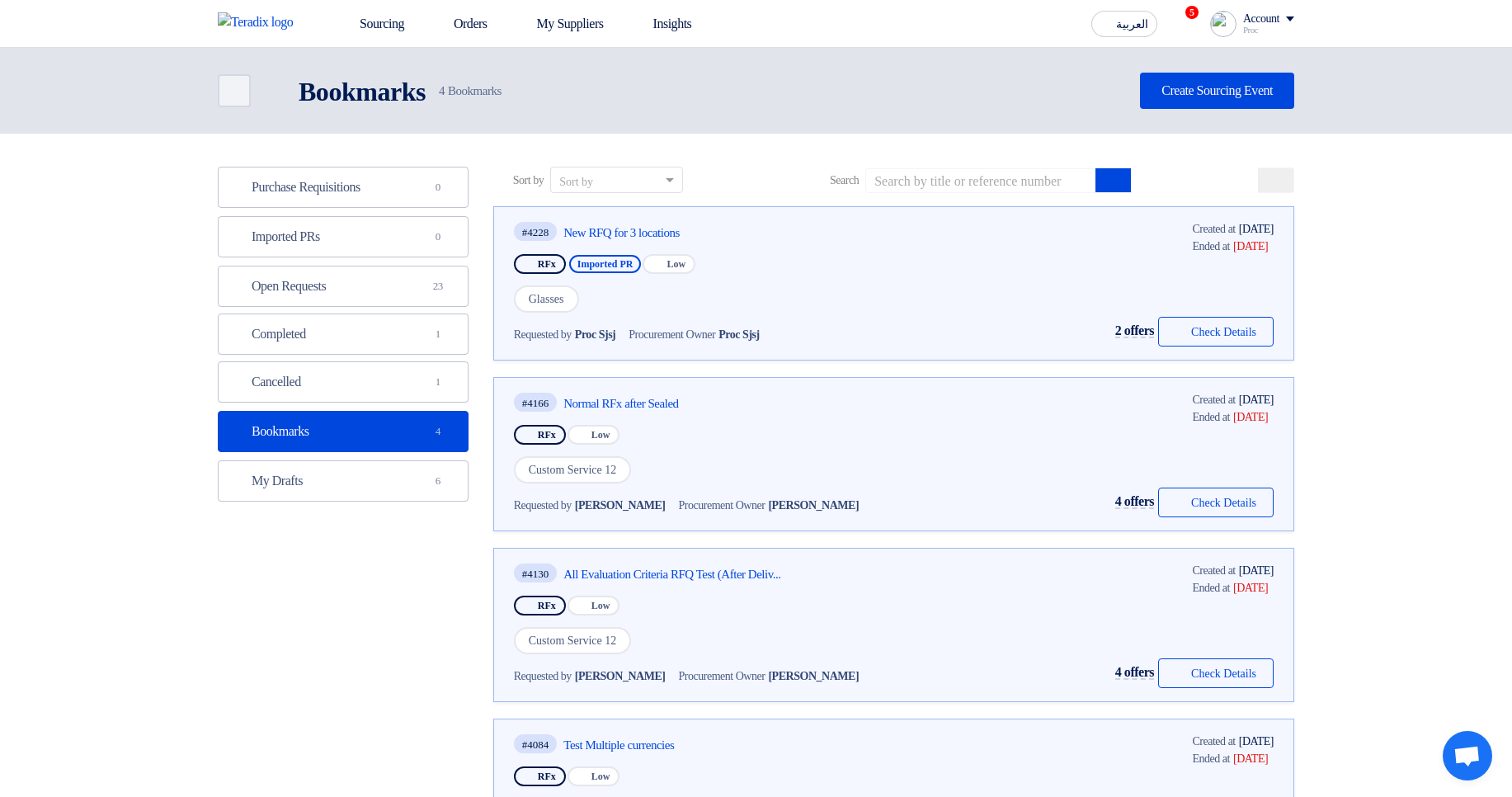
click at [1276, 178] on icon at bounding box center [1275, 184] width 13 height 13
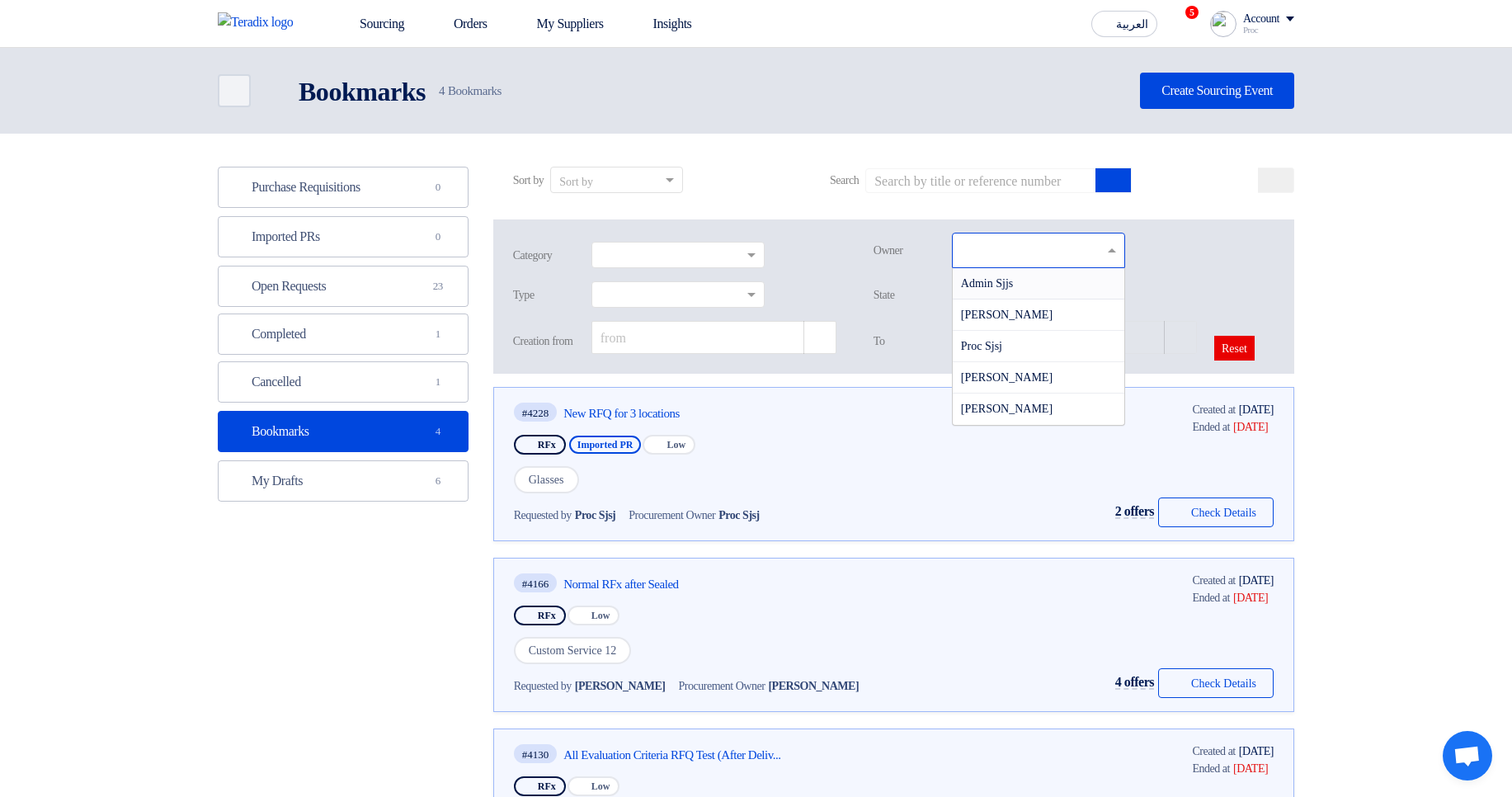
click at [1005, 246] on input "text" at bounding box center [1040, 252] width 159 height 27
click at [1030, 355] on div "Proc Sjsj" at bounding box center [1038, 347] width 172 height 31
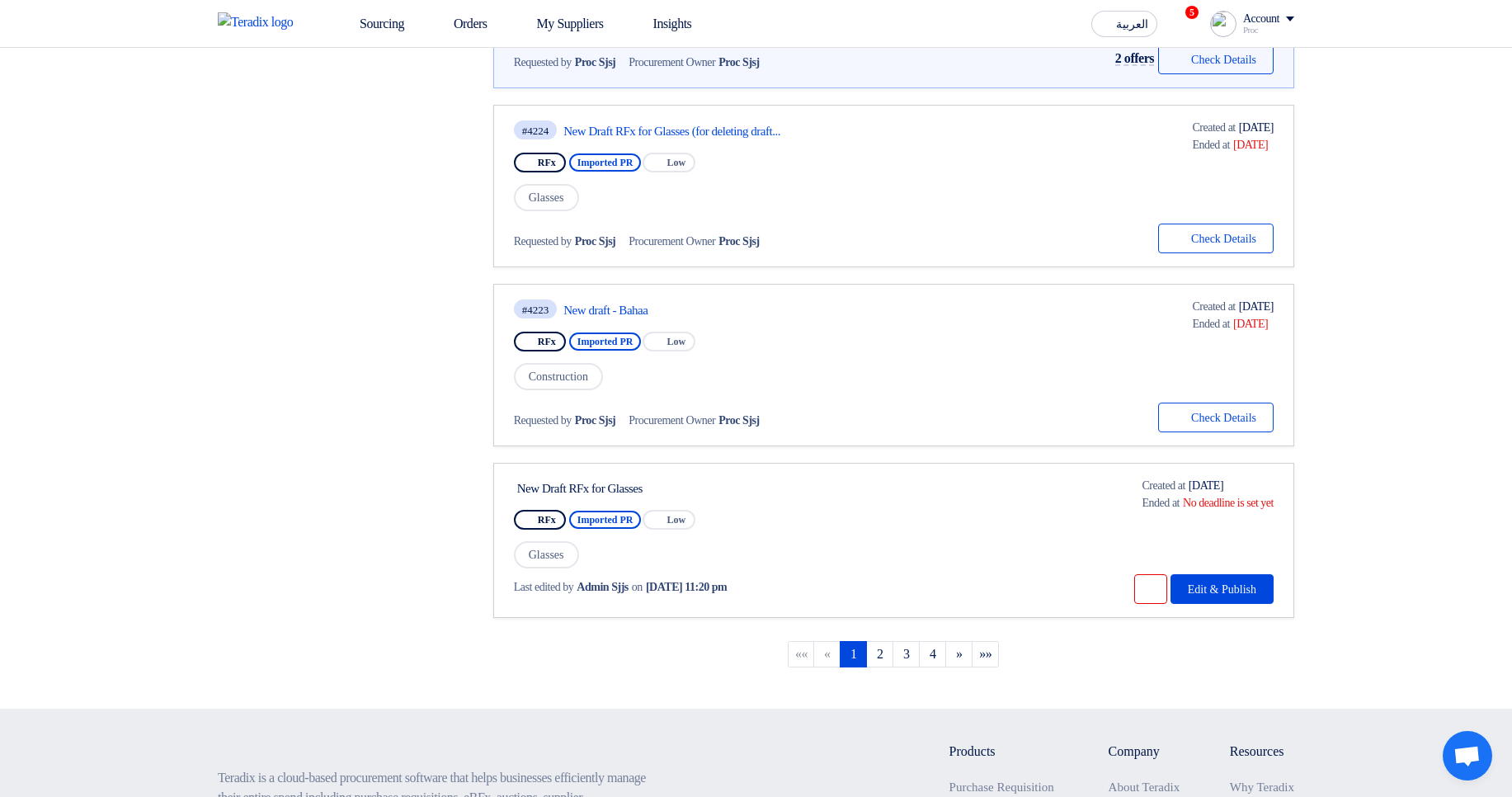
scroll to position [1583, 0]
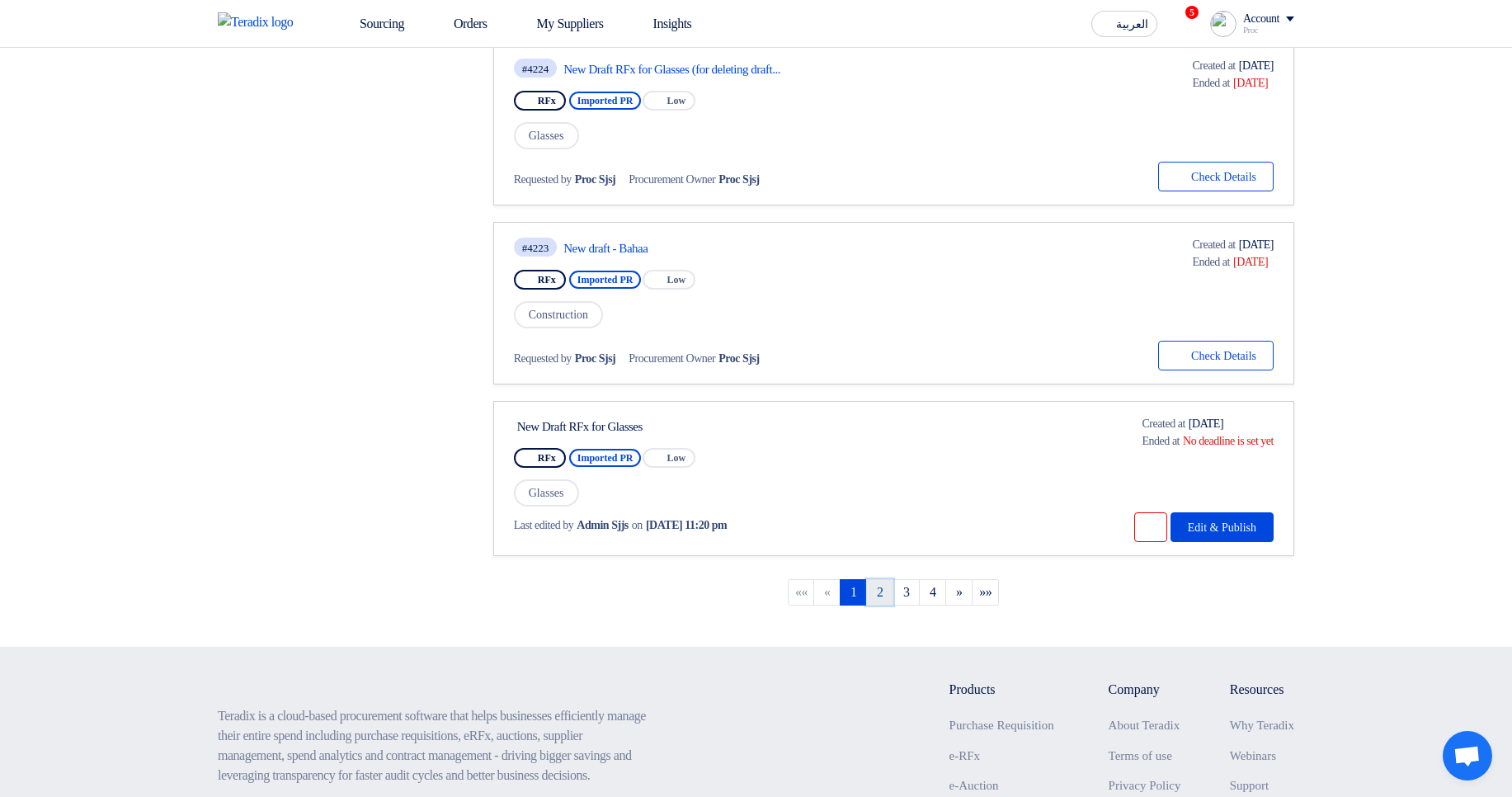
click at [886, 598] on link "2" at bounding box center [879, 592] width 27 height 26
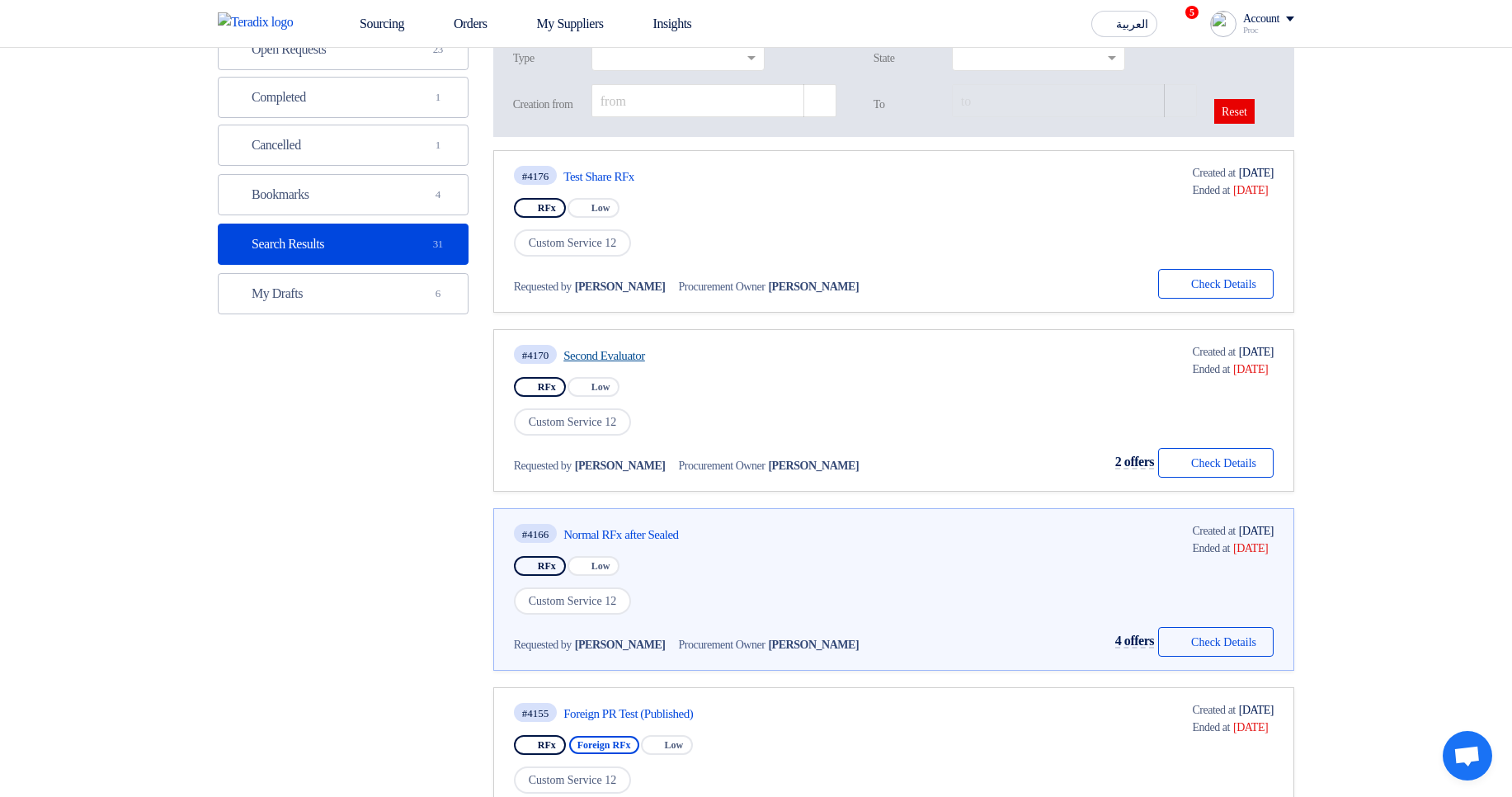
scroll to position [297, 0]
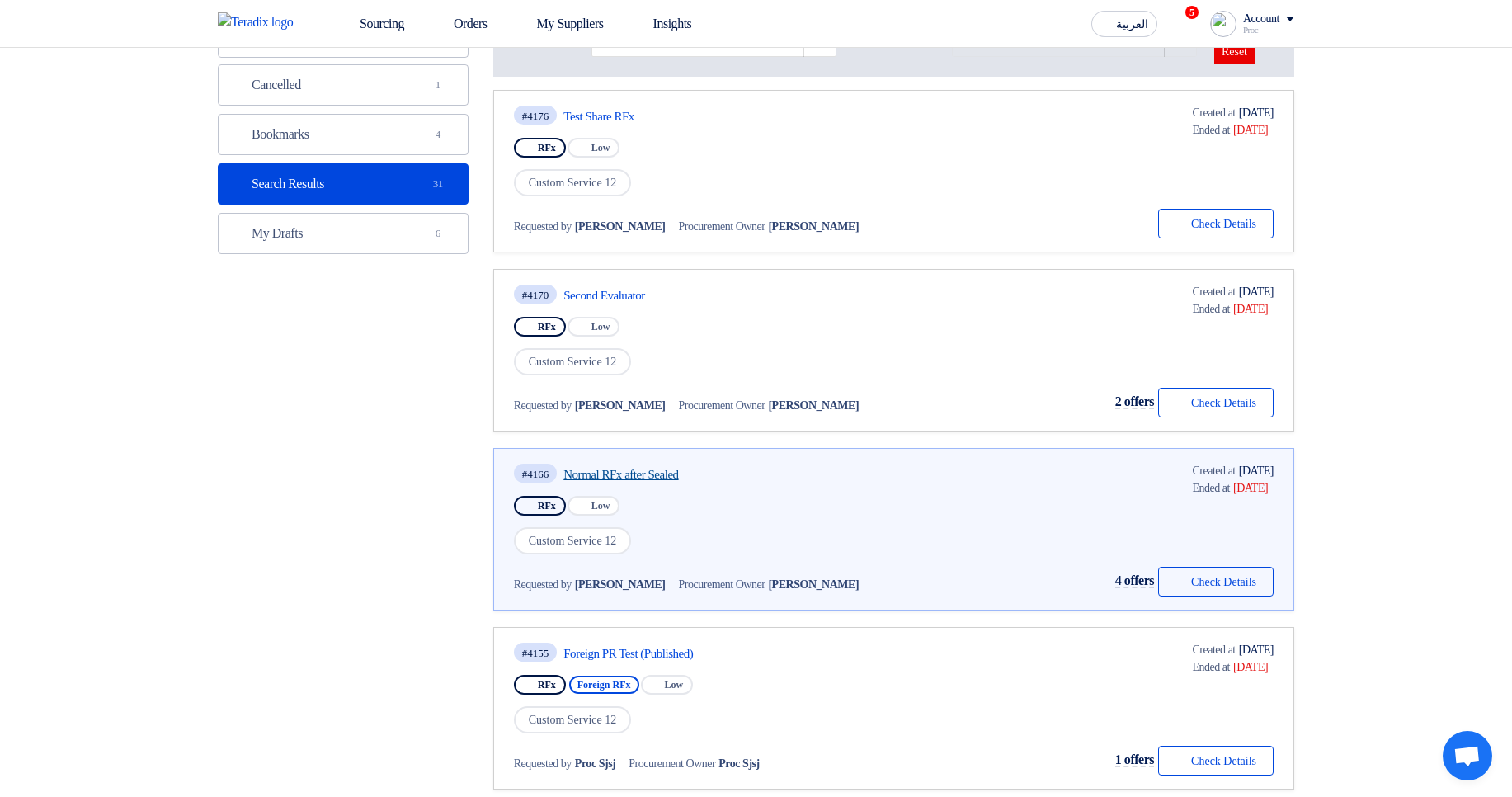
click at [666, 475] on link "Normal RFx after Sealed" at bounding box center [718, 474] width 309 height 15
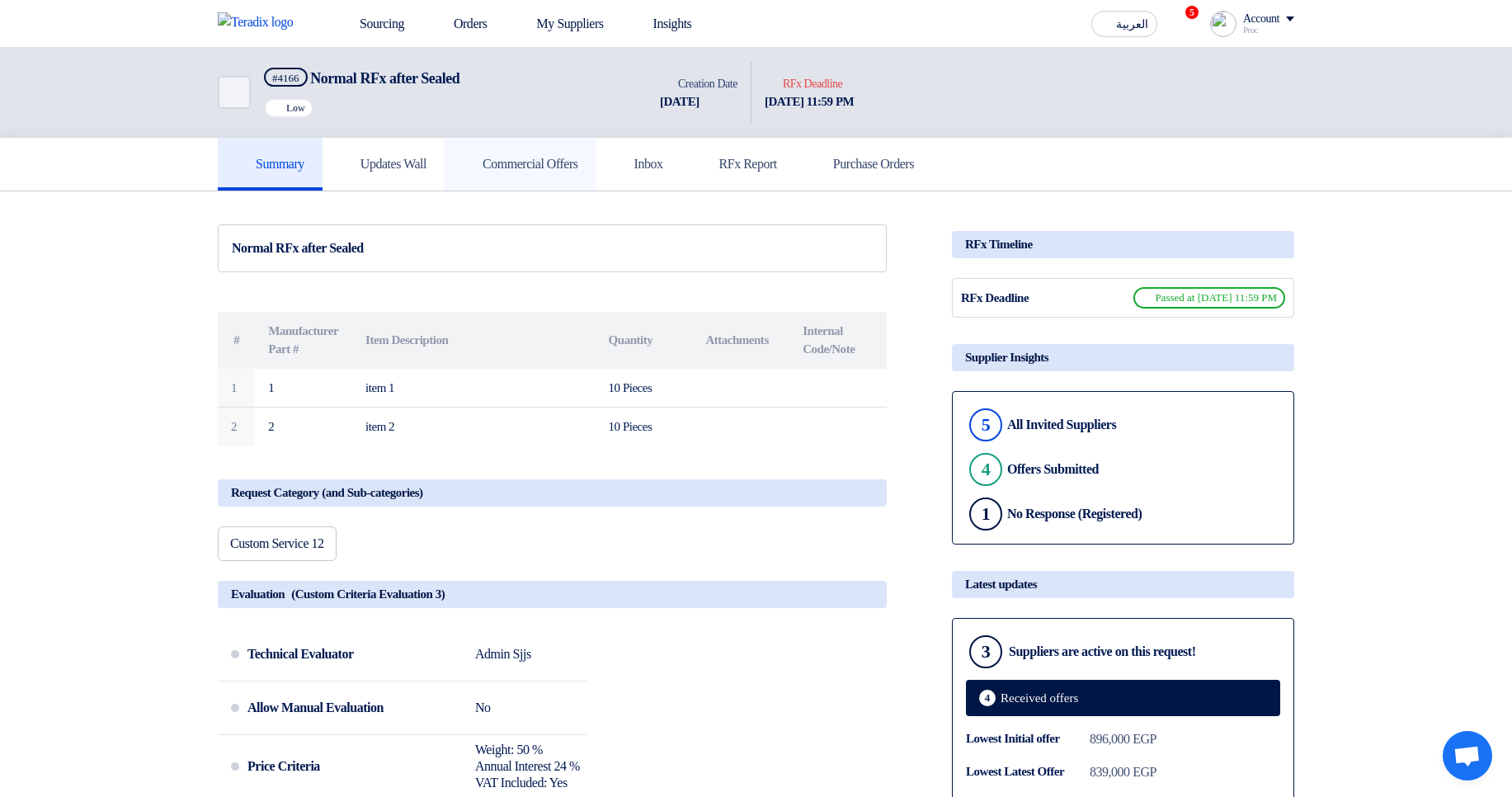
click at [554, 175] on link "Commercial Offers" at bounding box center [521, 164] width 152 height 53
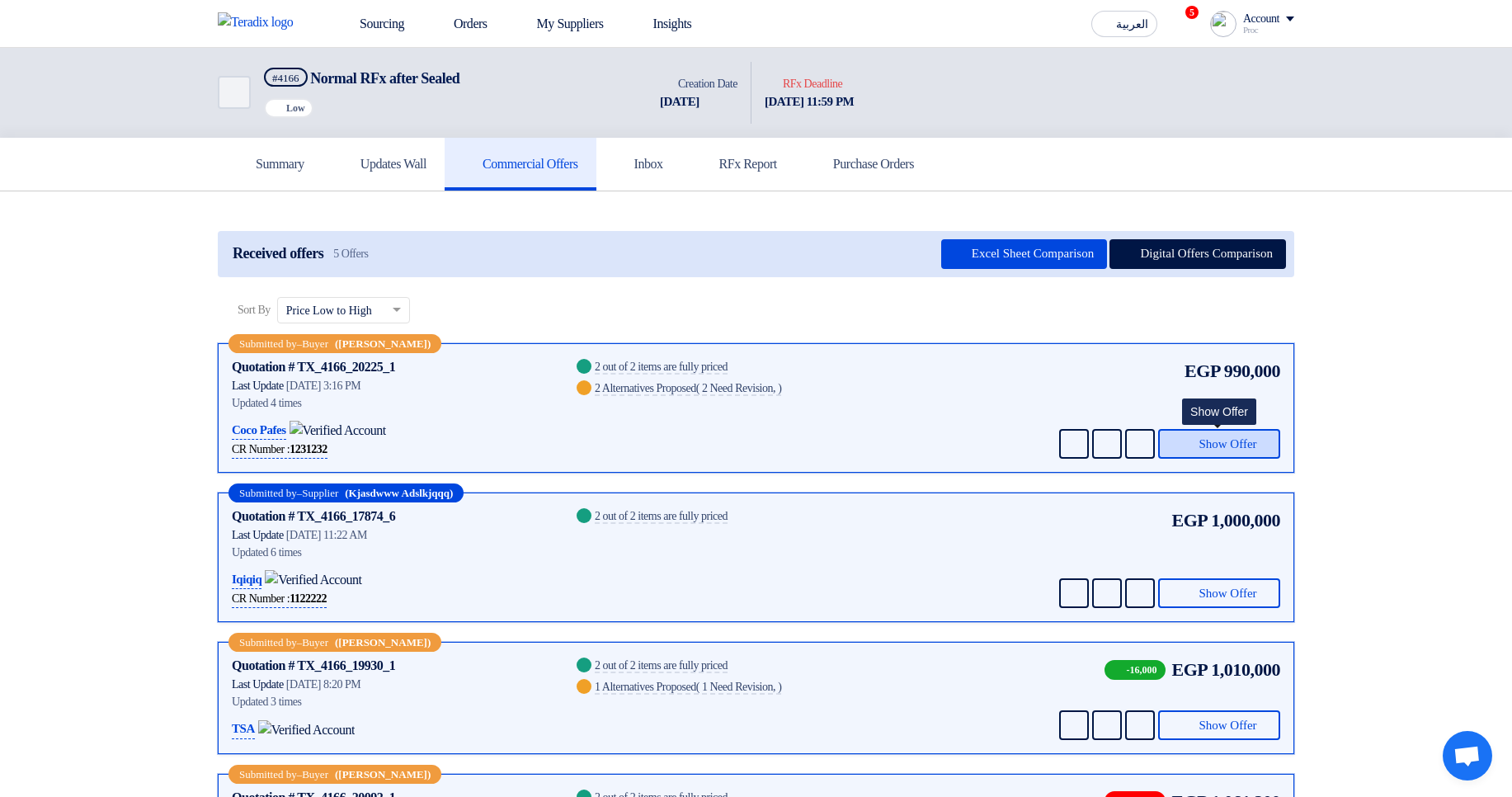
click at [1234, 451] on button "Show Offer" at bounding box center [1219, 444] width 122 height 30
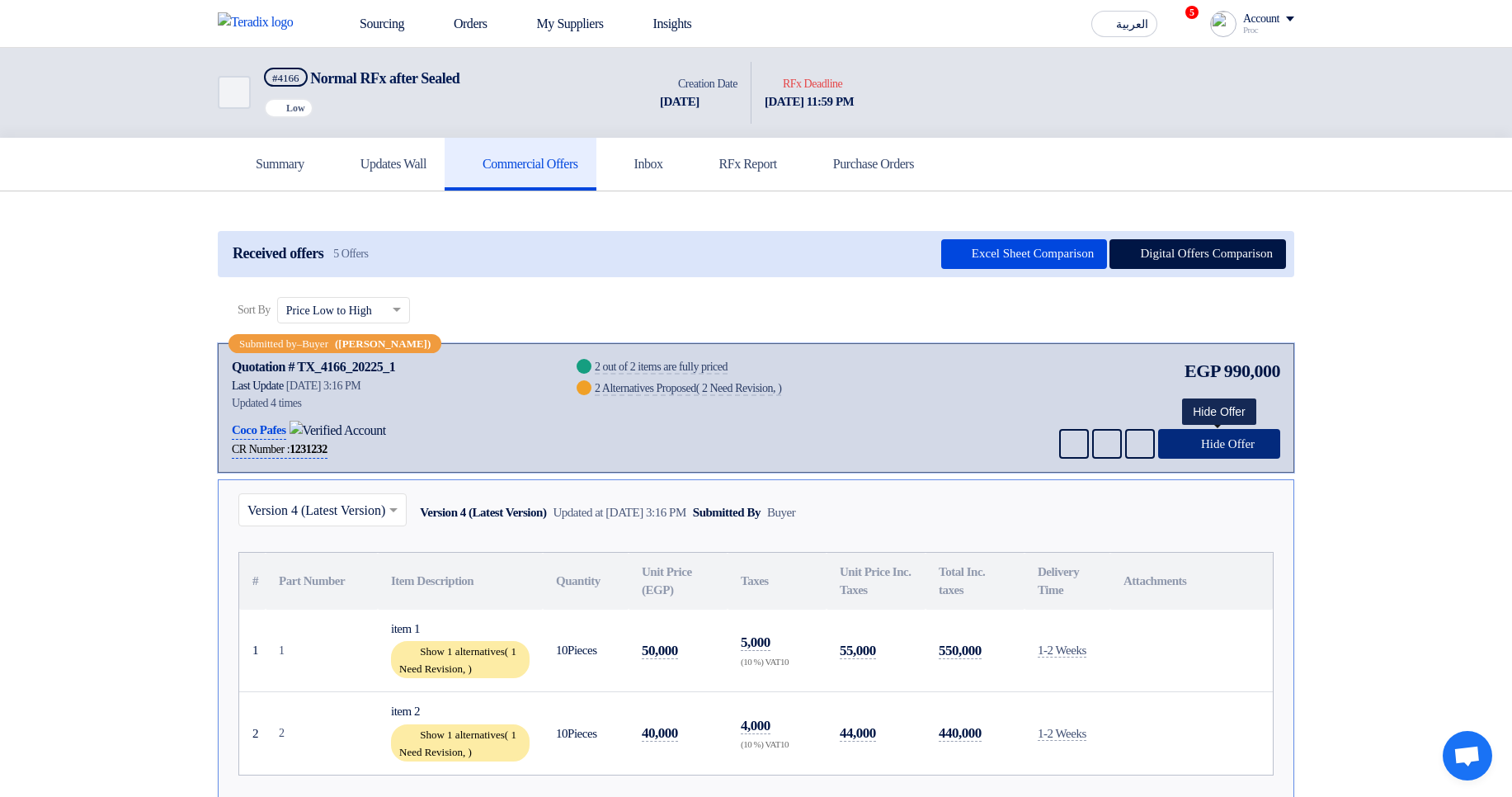
click at [1234, 451] on button "Hide Offer" at bounding box center [1219, 444] width 122 height 30
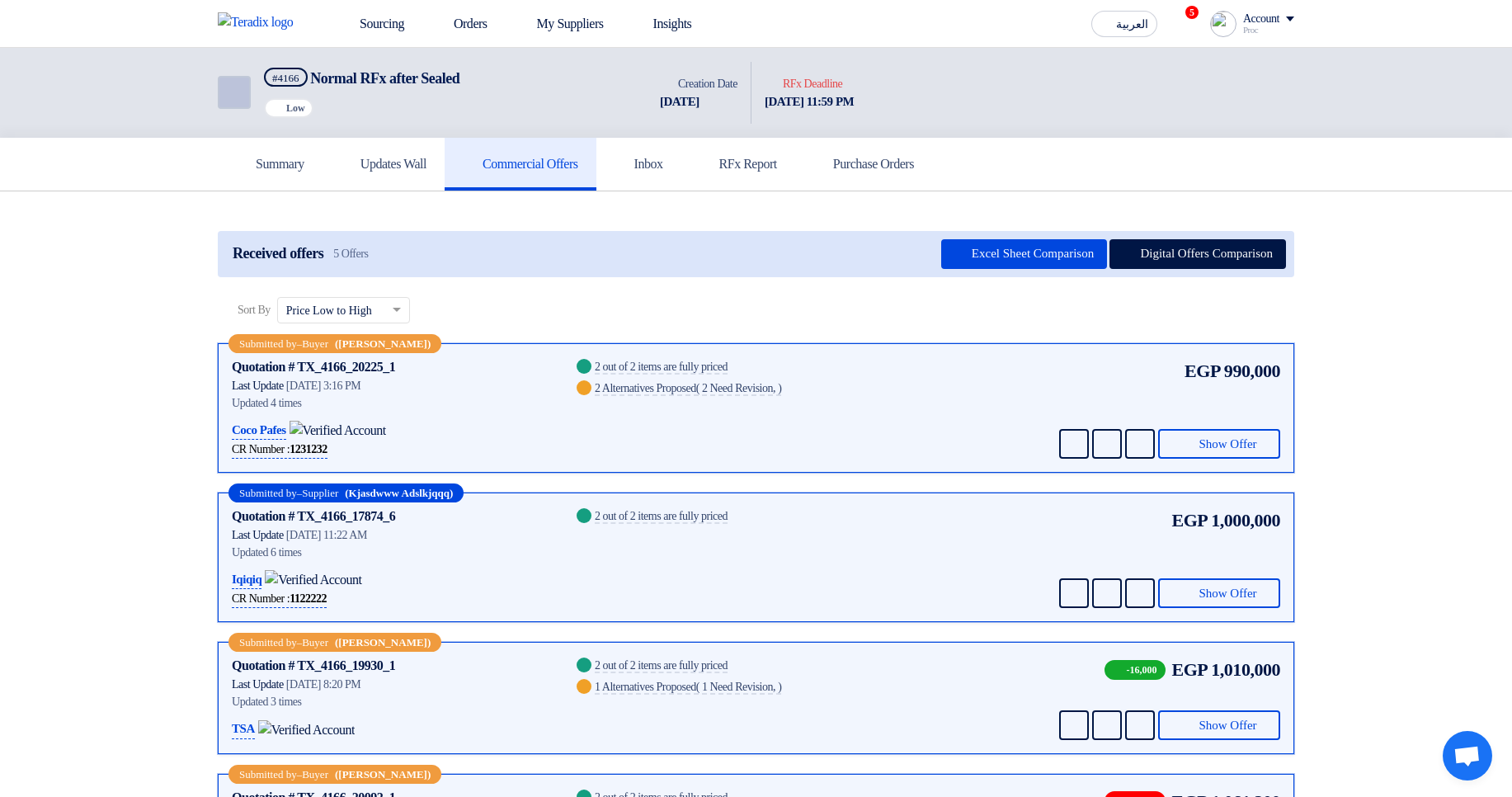
click at [218, 82] on link "Back" at bounding box center [234, 92] width 33 height 33
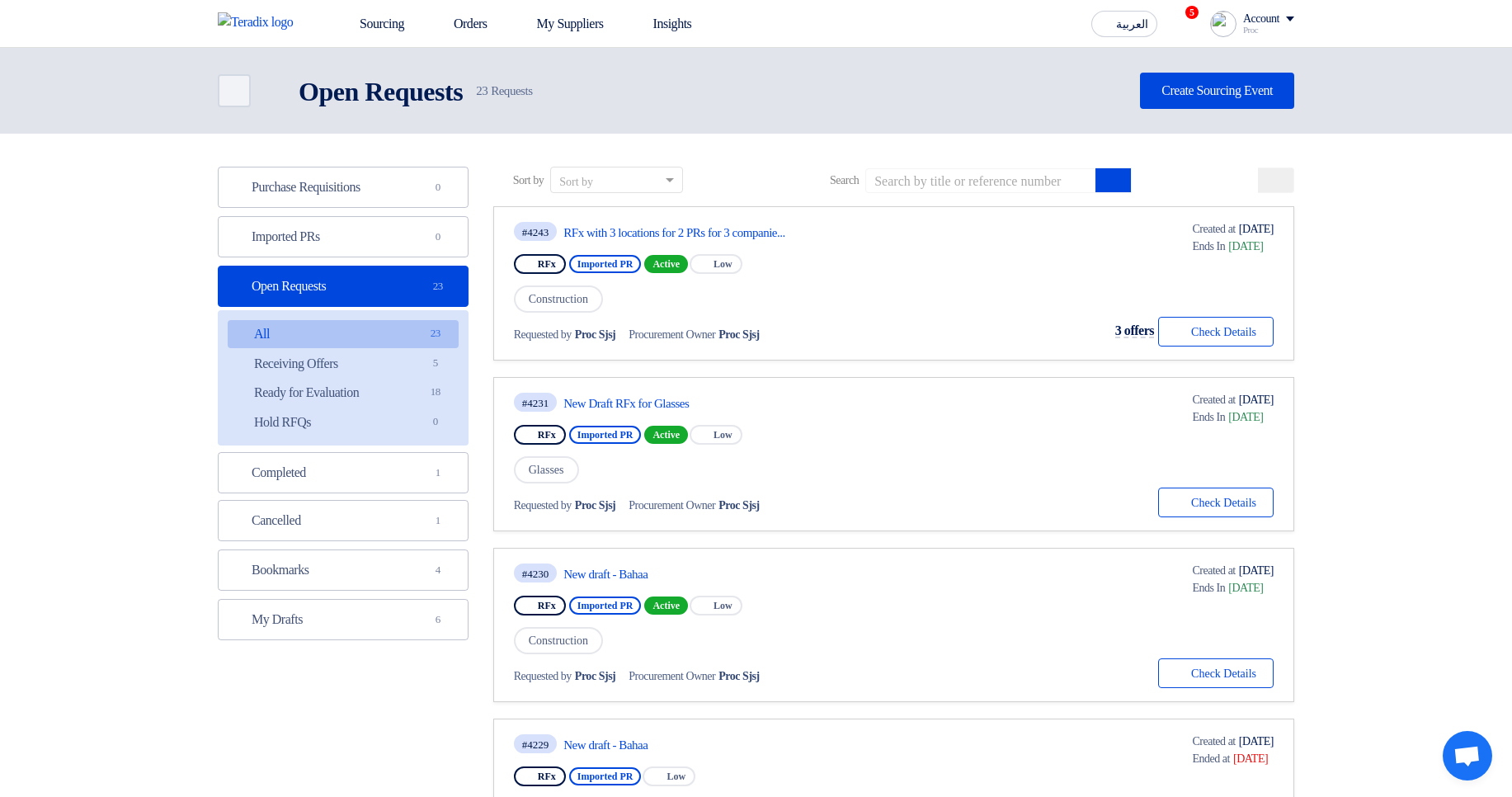
click at [1269, 189] on icon at bounding box center [1275, 184] width 13 height 13
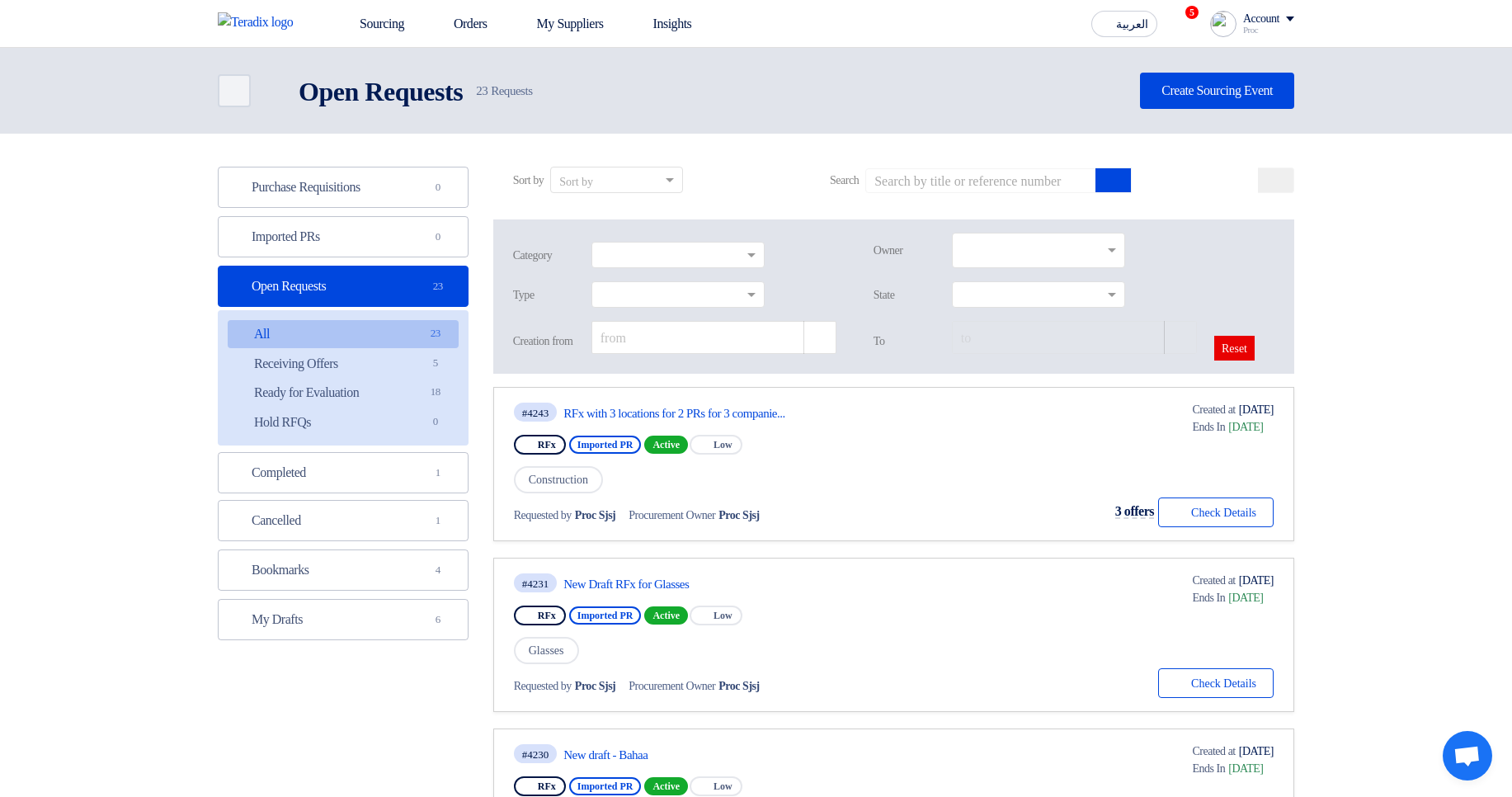
click at [1102, 243] on input "text" at bounding box center [1040, 252] width 159 height 27
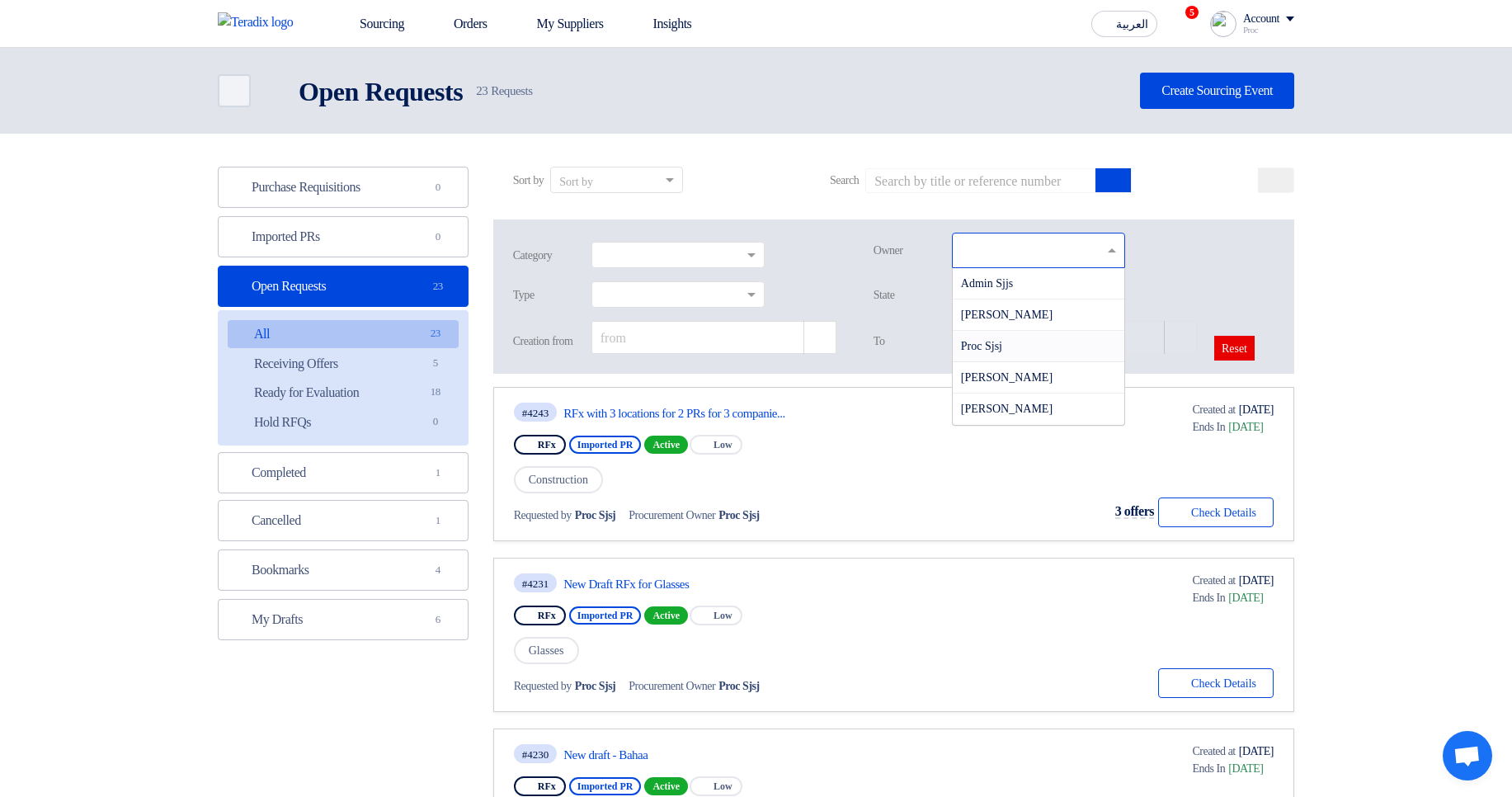
click at [1027, 354] on div "Proc Sjsj" at bounding box center [1038, 347] width 172 height 31
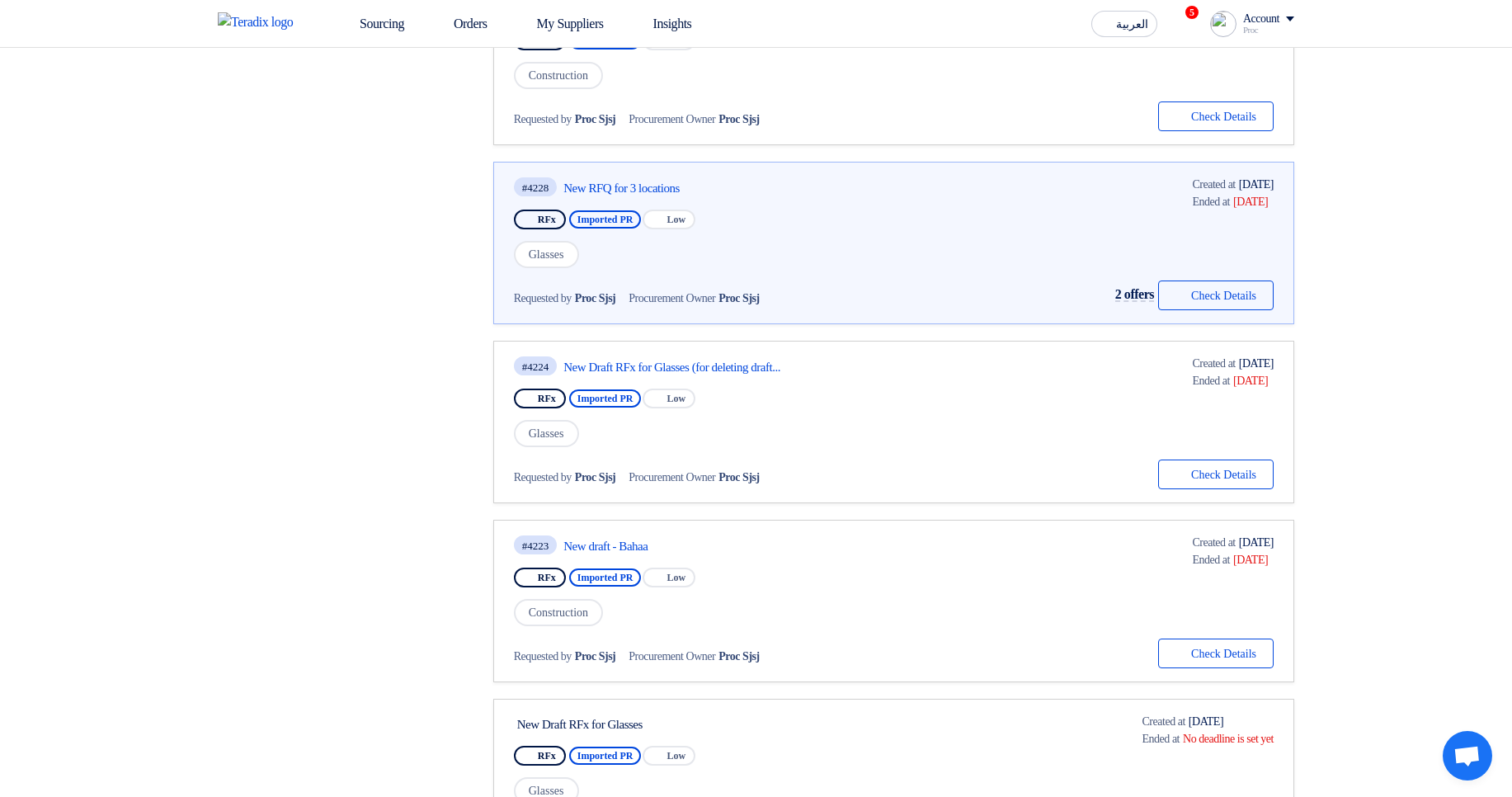
scroll to position [1781, 0]
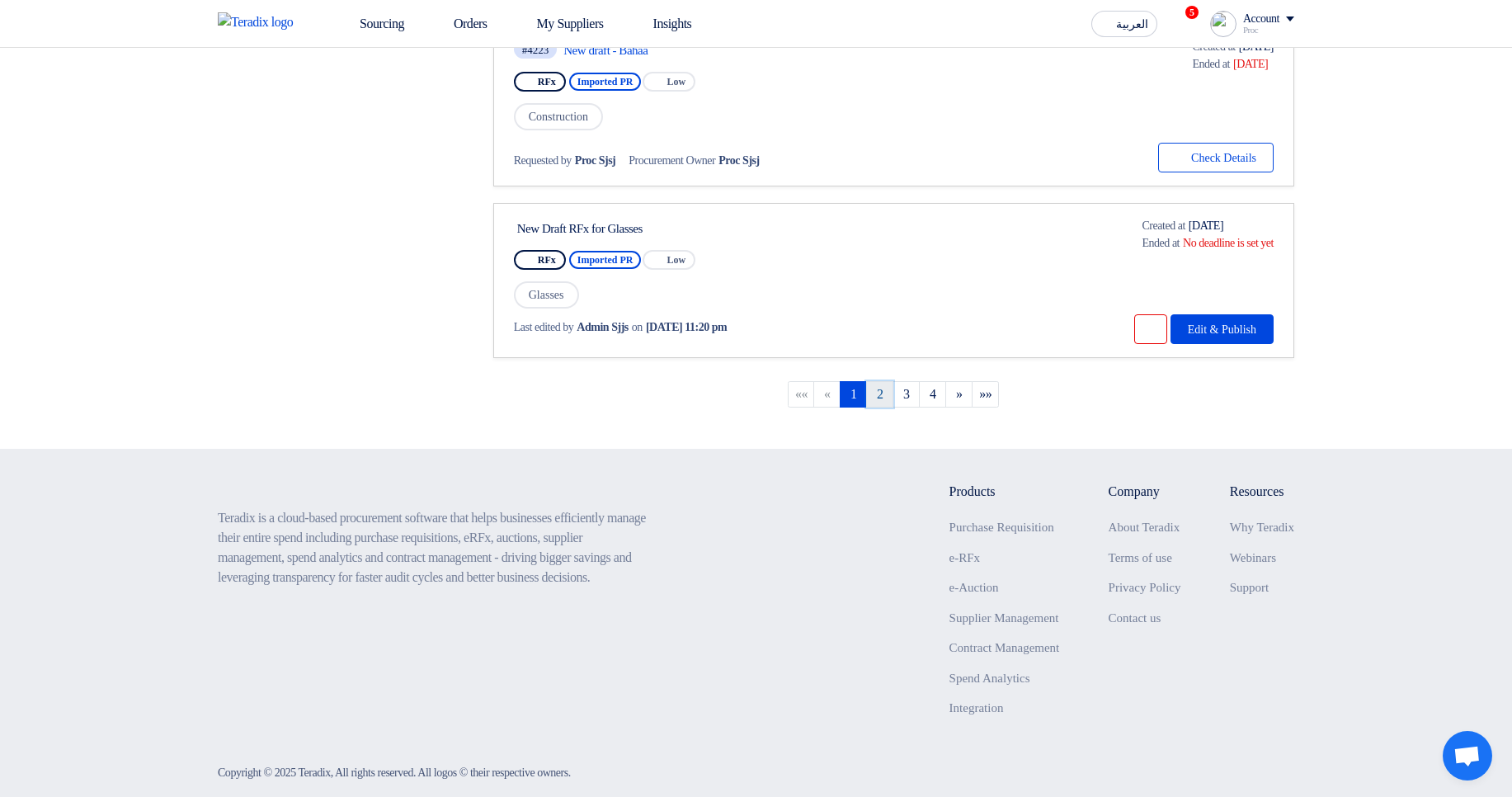
click at [873, 388] on link "2" at bounding box center [879, 394] width 27 height 26
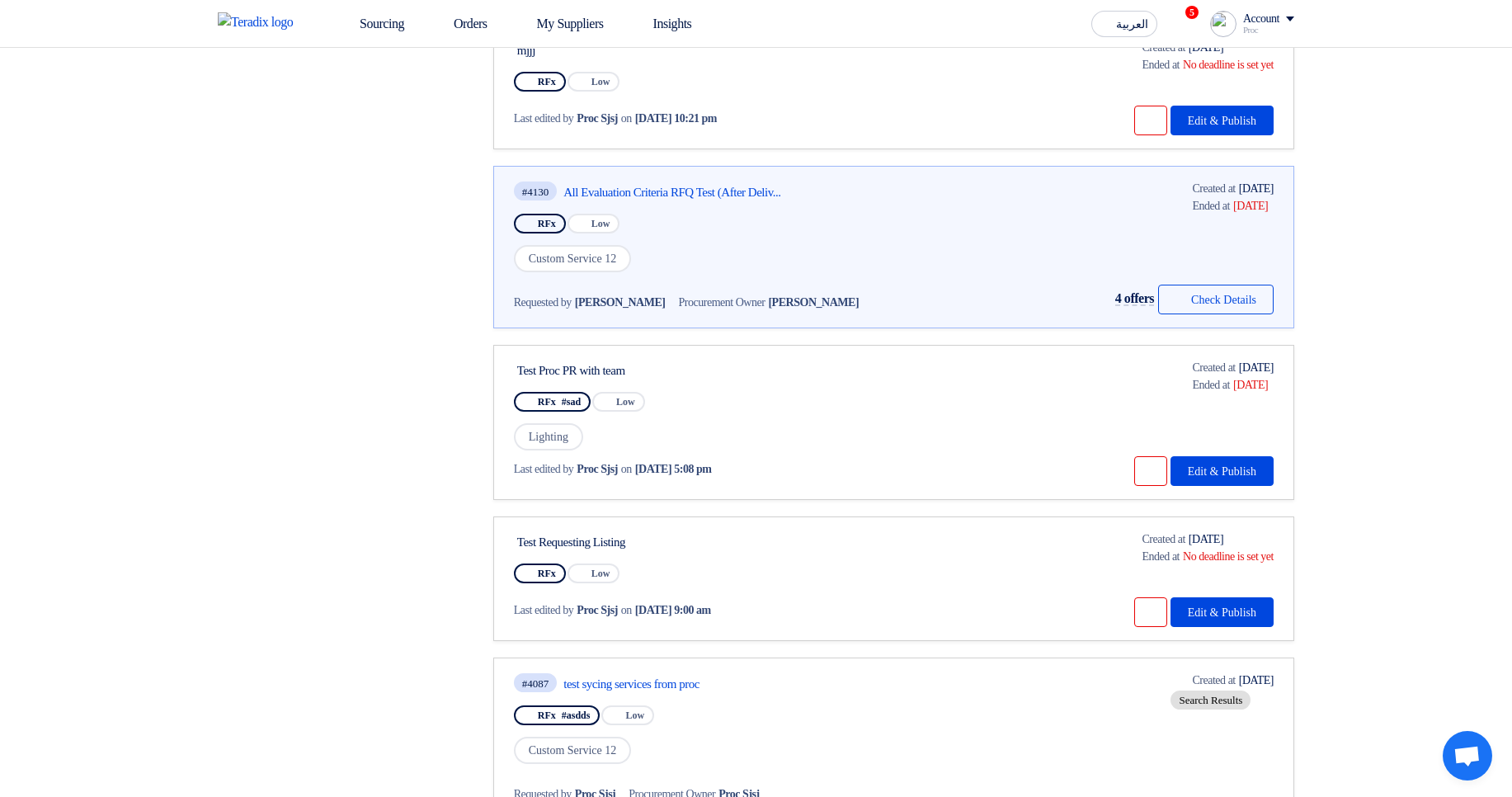
scroll to position [1484, 0]
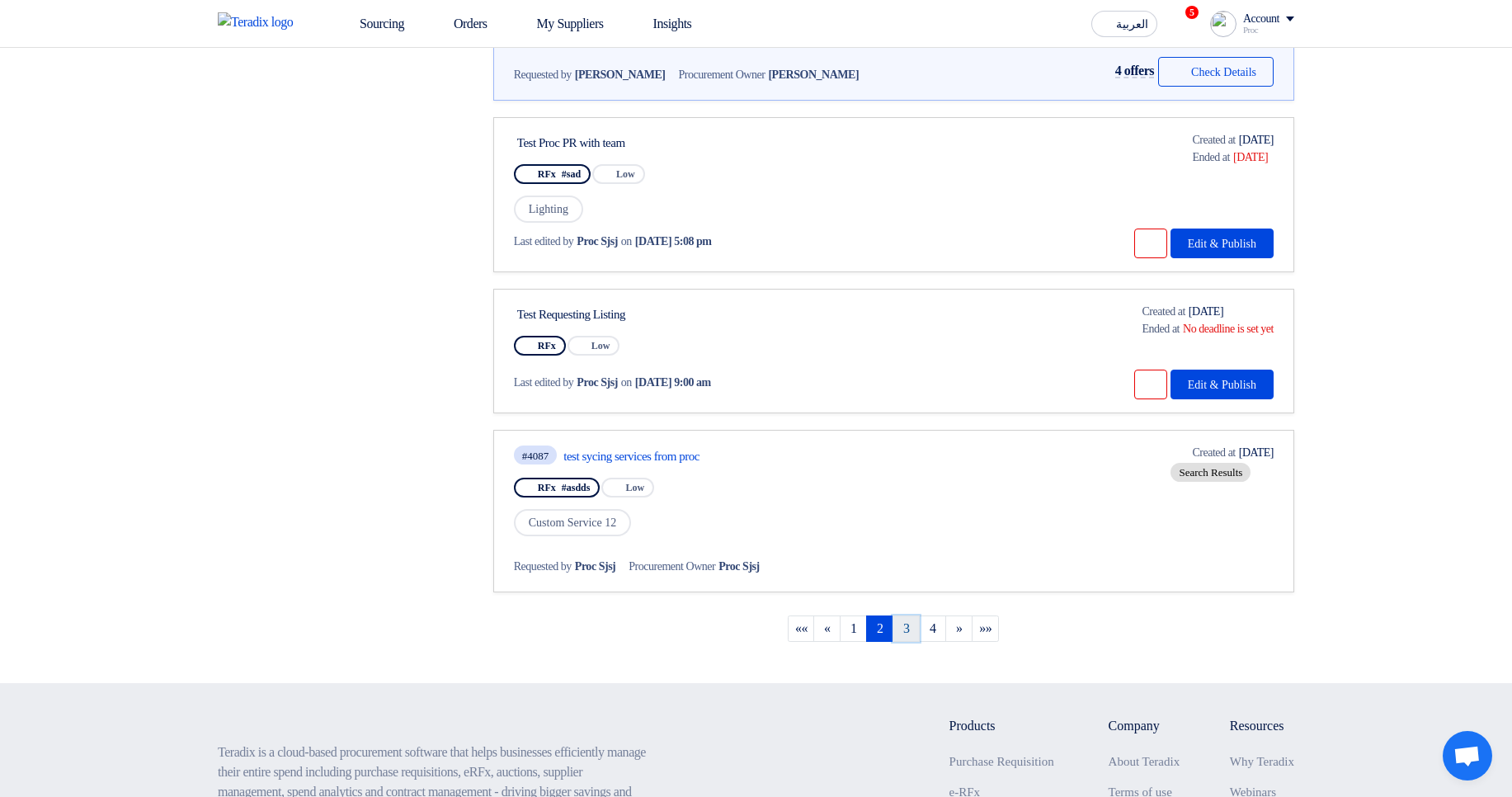
click at [900, 639] on link "3" at bounding box center [905, 629] width 27 height 26
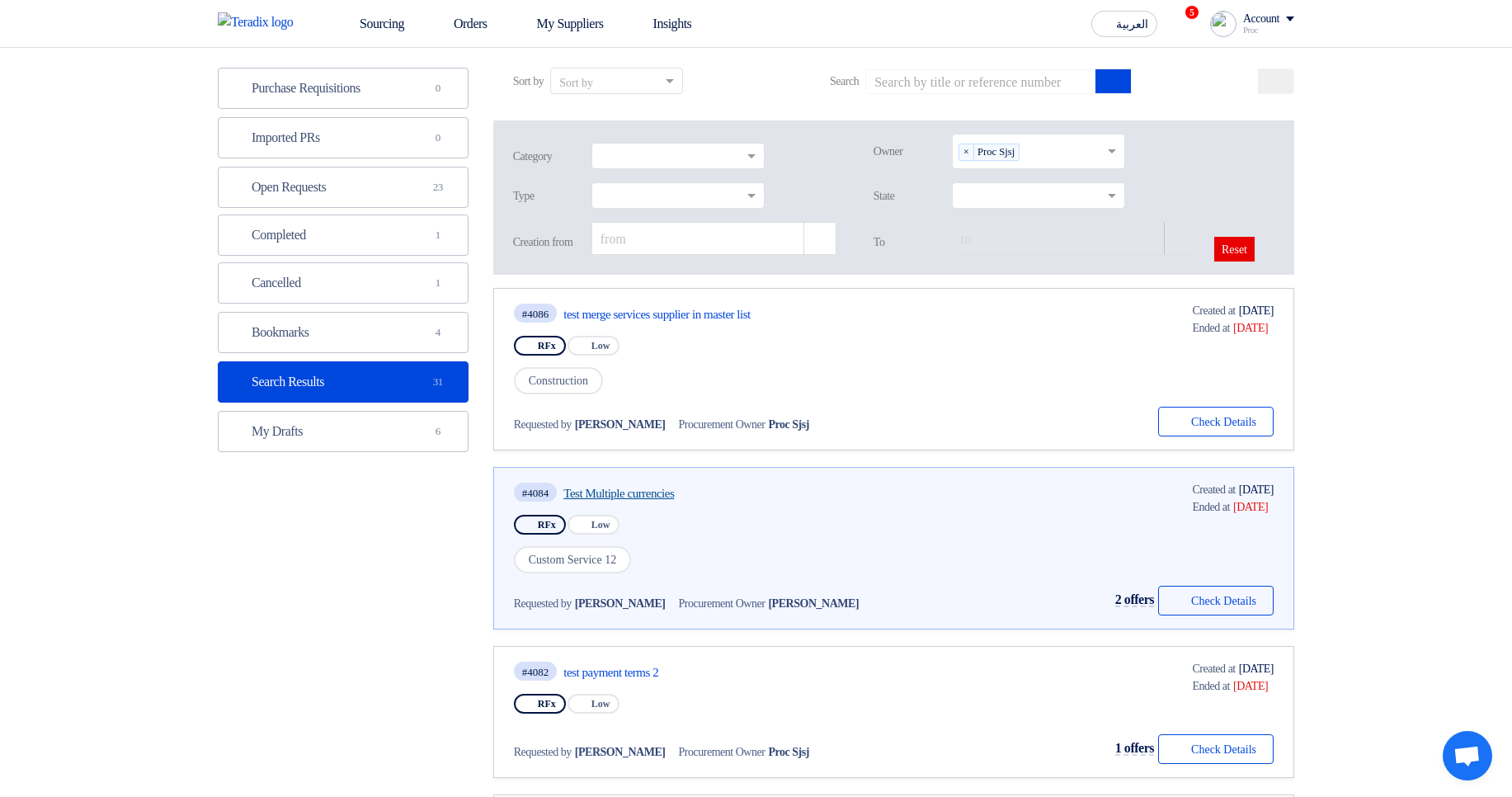
scroll to position [198, 0]
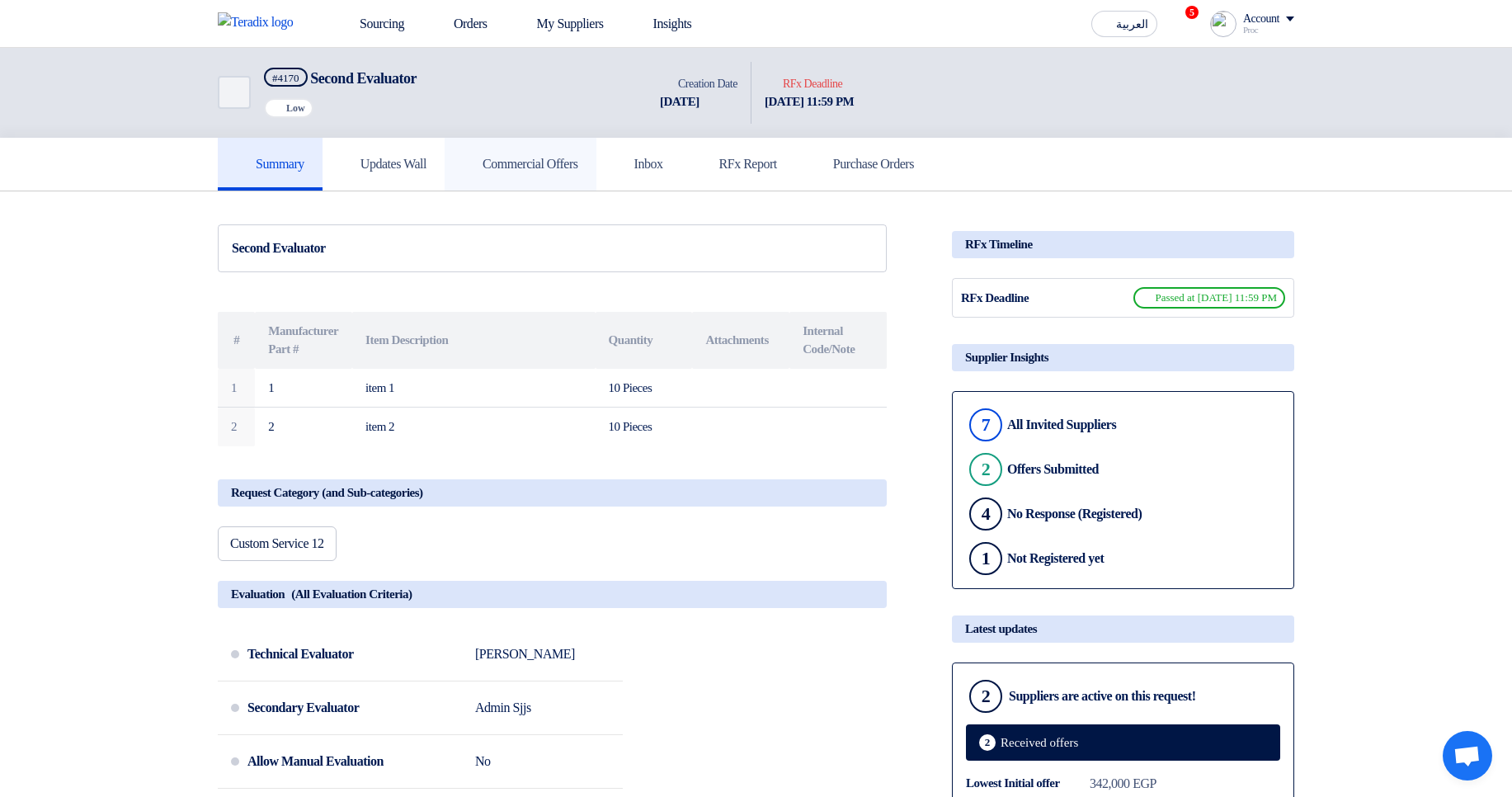
click at [570, 172] on link "Commercial Offers" at bounding box center [521, 164] width 152 height 53
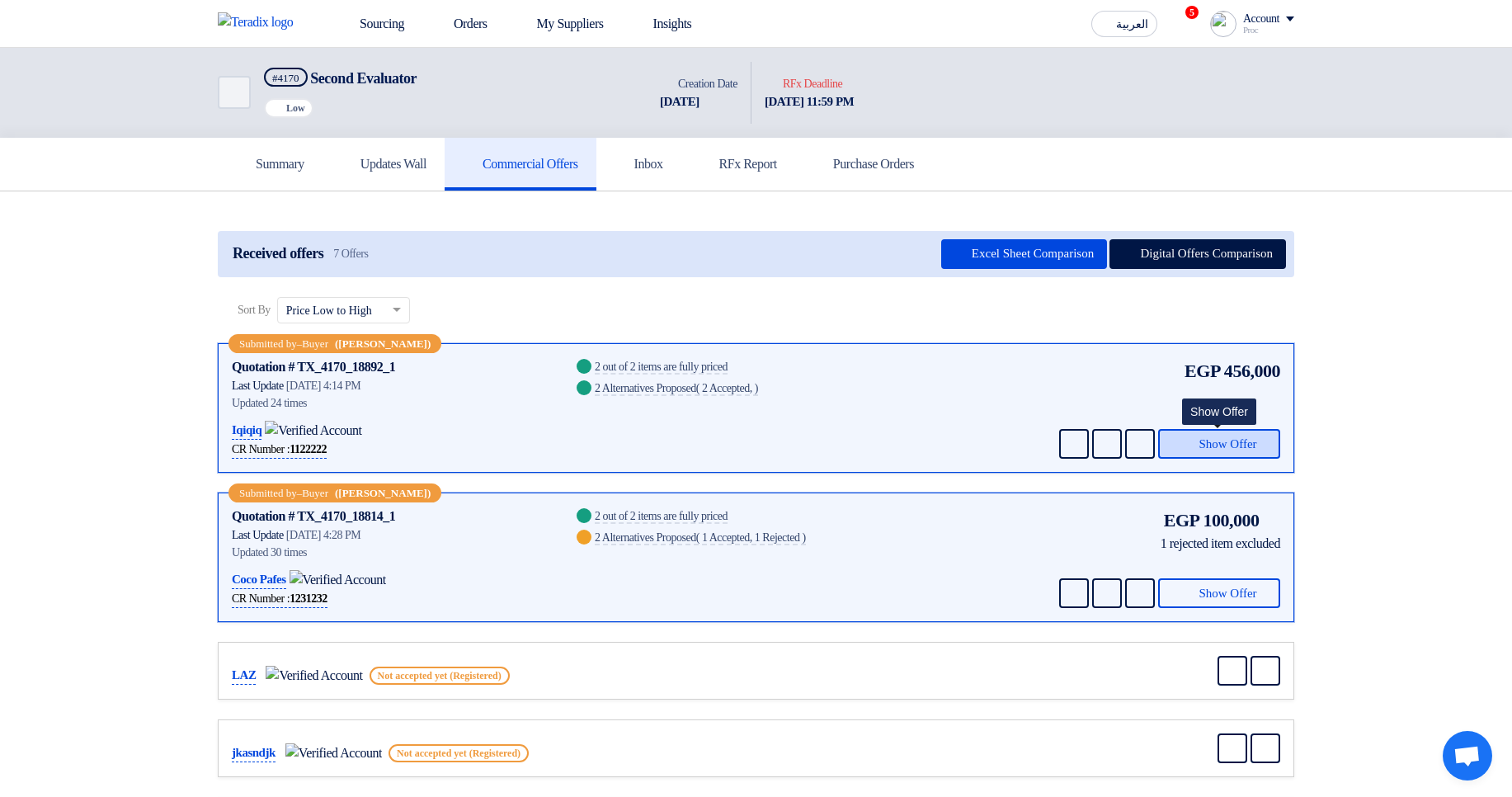
click at [1217, 442] on span "Show Offer" at bounding box center [1227, 444] width 58 height 12
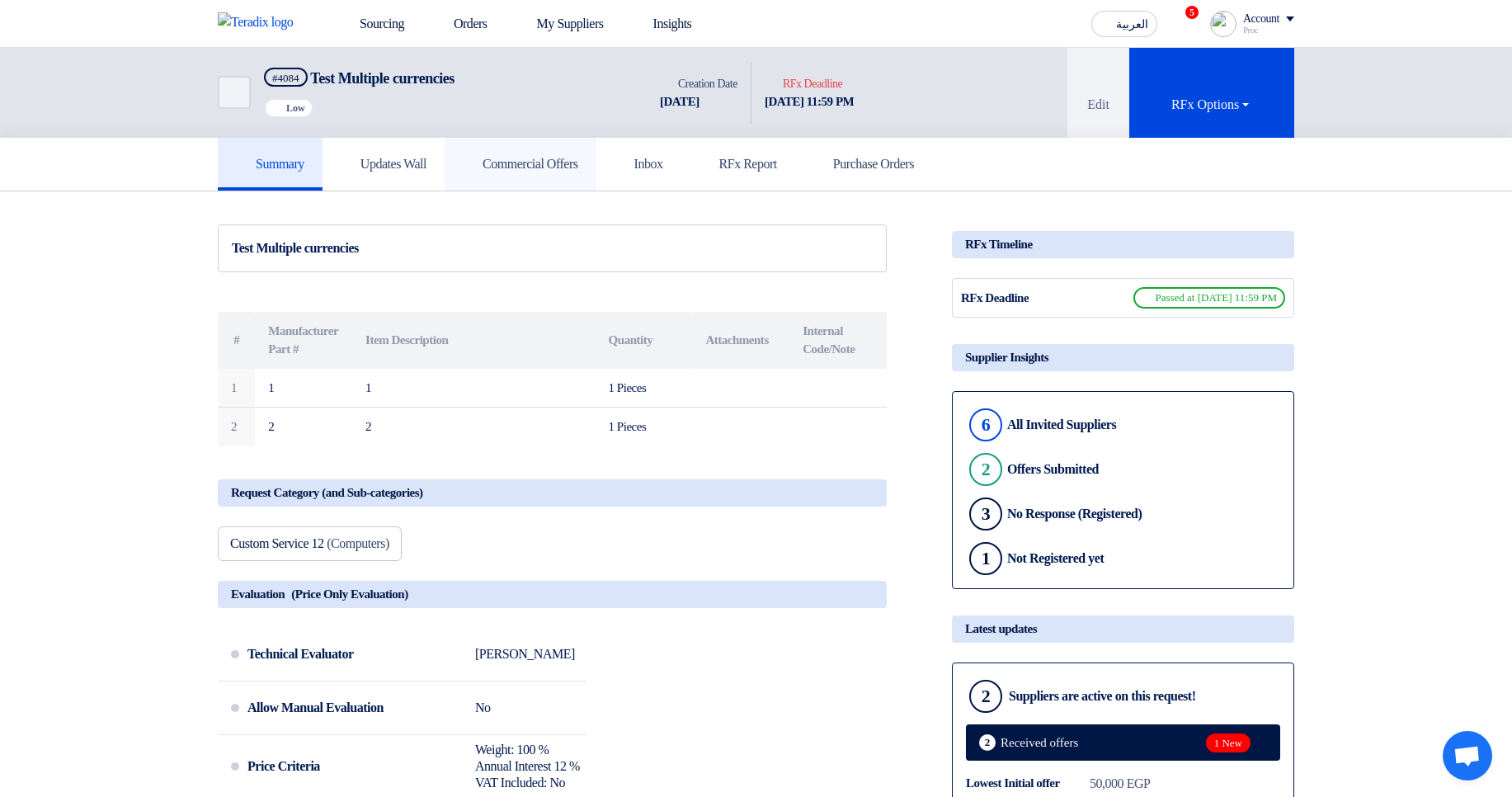
click at [524, 177] on link "Commercial Offers" at bounding box center [521, 164] width 152 height 53
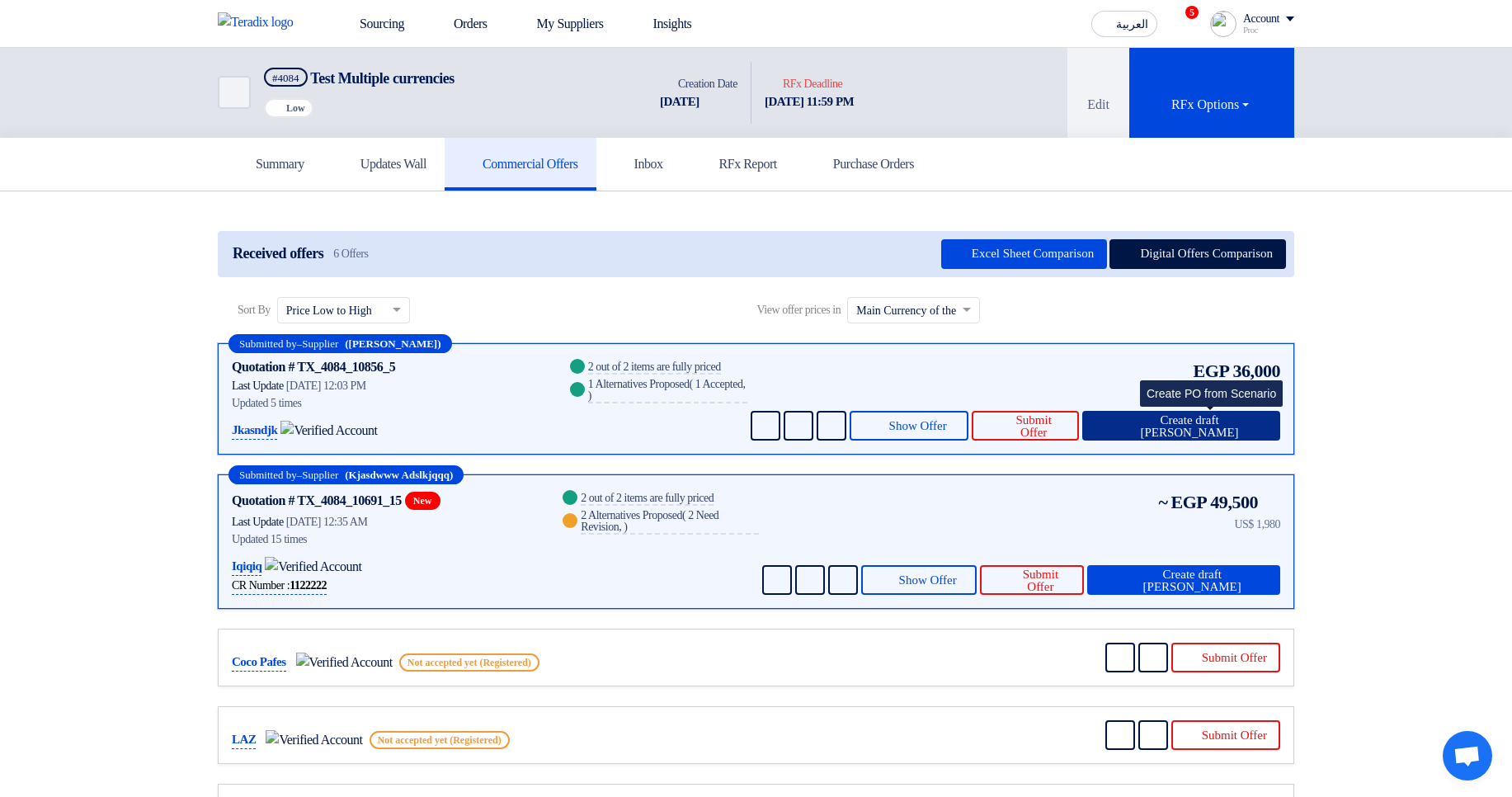
click at [1205, 431] on span "Create draft [PERSON_NAME]" at bounding box center [1189, 427] width 155 height 25
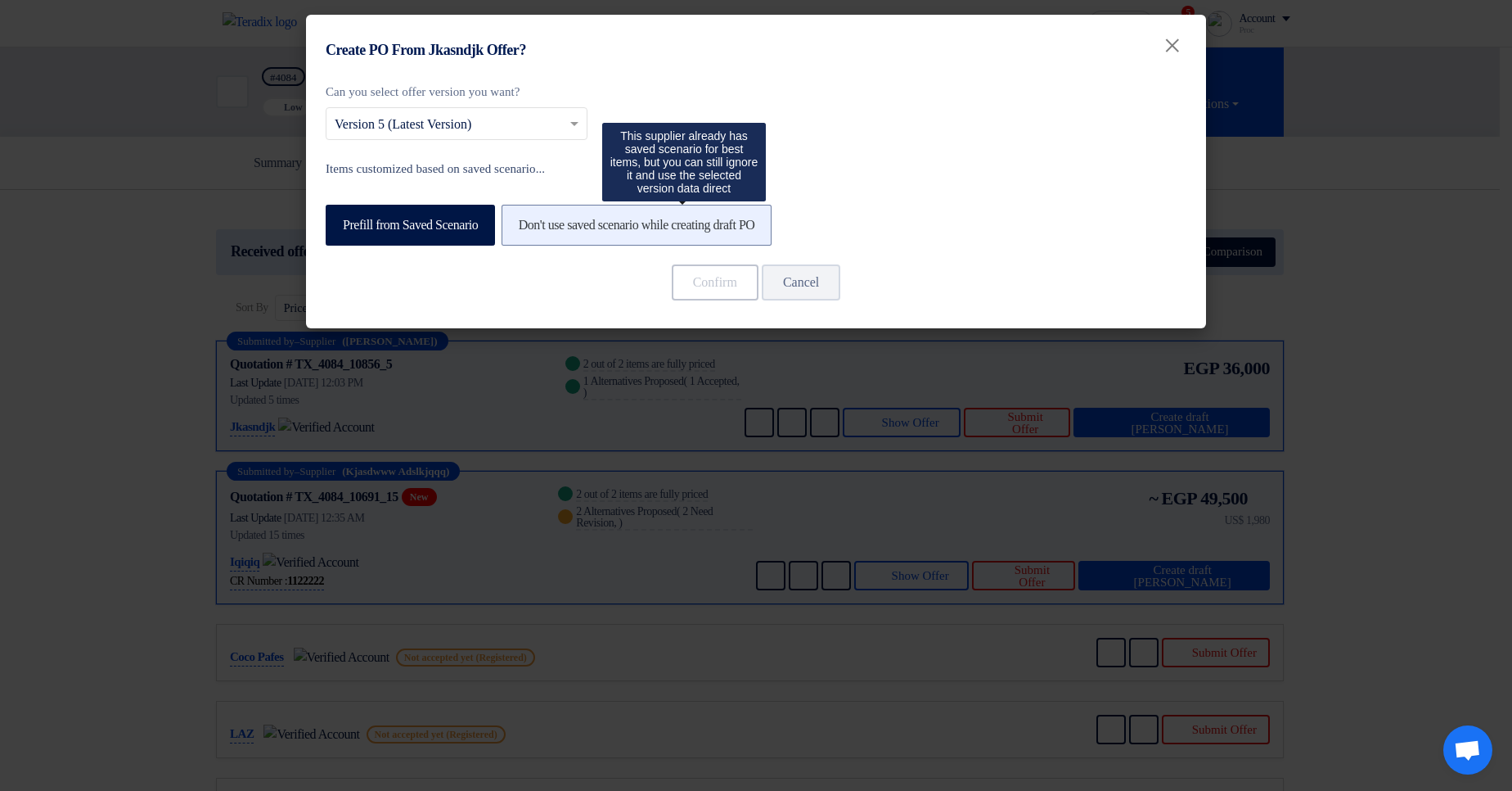
click at [684, 233] on label "Don't use saved scenario while creating draft PO" at bounding box center [637, 225] width 271 height 41
click at [530, 229] on input "Don't use saved scenario while creating draft PO" at bounding box center [524, 224] width 11 height 11
radio input "true"
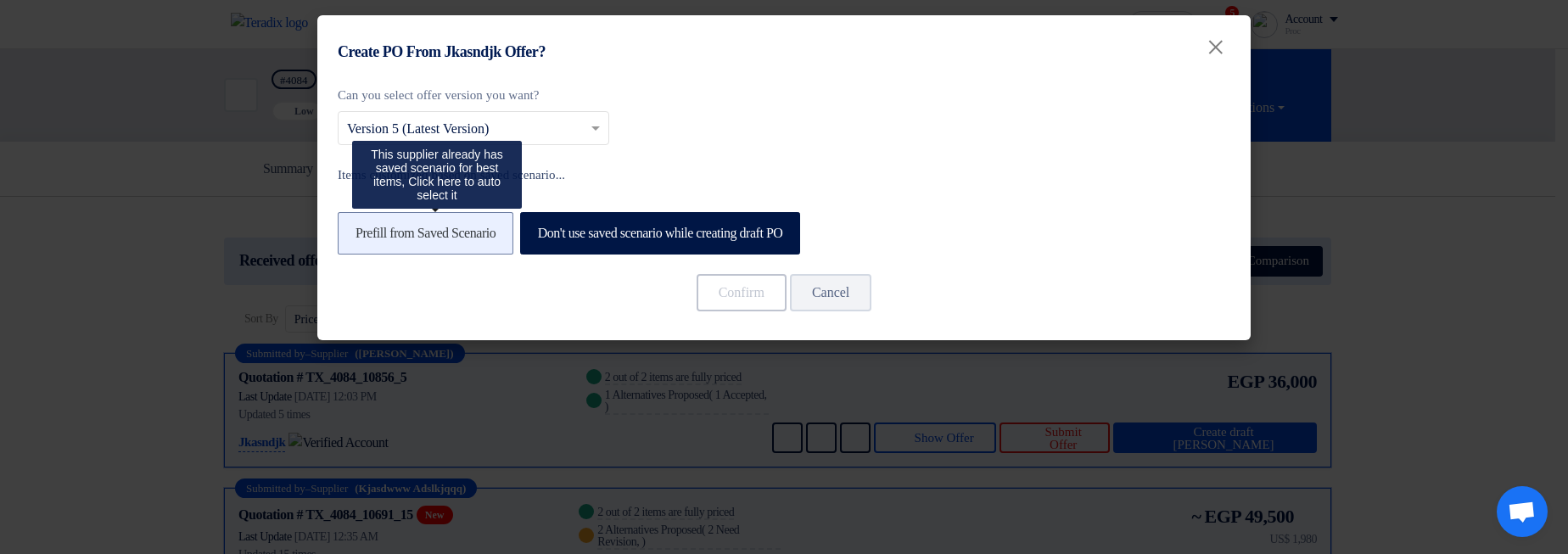
click at [415, 234] on label "Prefill from Saved Scenario" at bounding box center [425, 233] width 176 height 42
click at [367, 234] on input "Prefill from Saved Scenario" at bounding box center [361, 232] width 11 height 11
radio input "true"
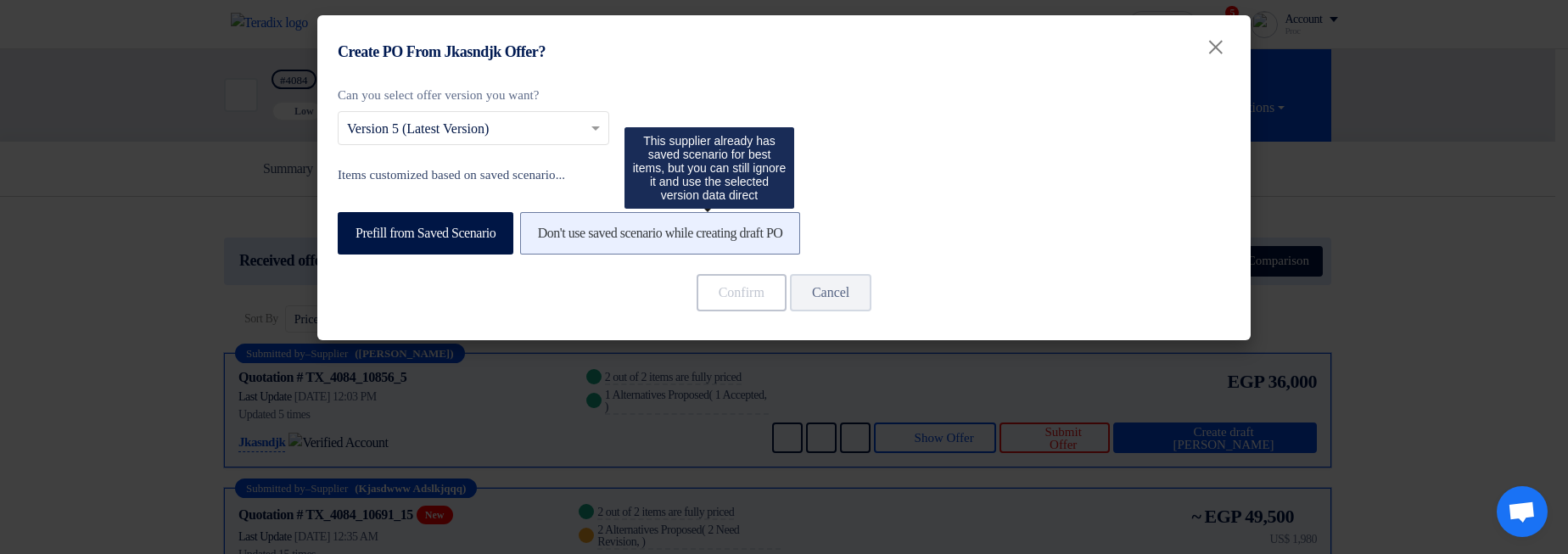
click at [713, 232] on label "Don't use saved scenario while creating draft PO" at bounding box center [660, 233] width 281 height 42
click at [549, 232] on input "Don't use saved scenario while creating draft PO" at bounding box center [543, 232] width 11 height 11
radio input "true"
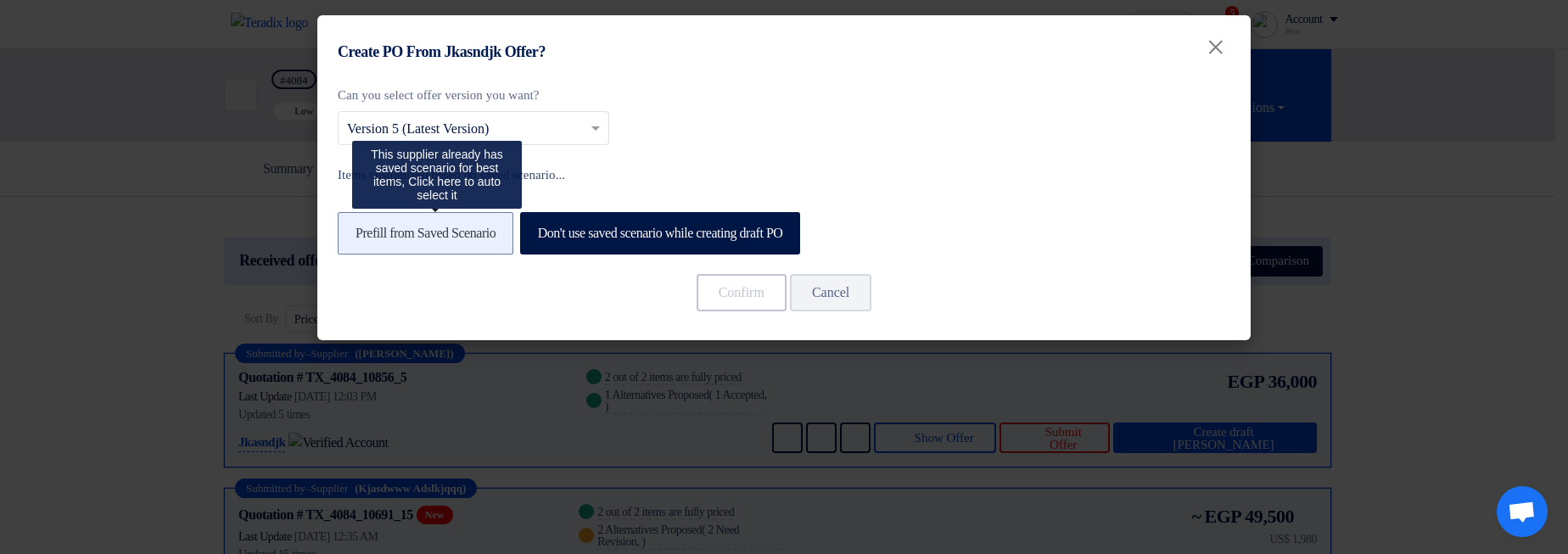
click at [433, 231] on label "Prefill from Saved Scenario" at bounding box center [425, 233] width 176 height 42
click at [367, 231] on input "Prefill from Saved Scenario" at bounding box center [361, 232] width 11 height 11
radio input "true"
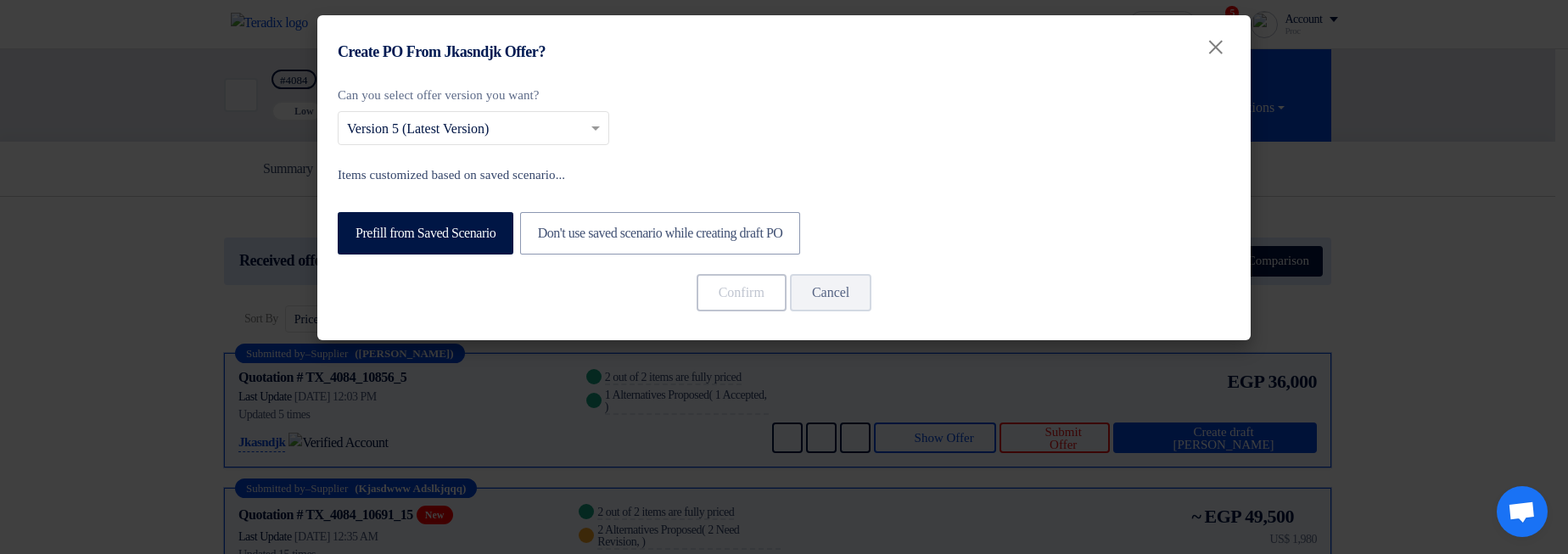
click at [1318, 266] on modal-container "Create PO From Jkasndjk Offer? × Can you select offer version you want? Select …" at bounding box center [784, 277] width 1568 height 554
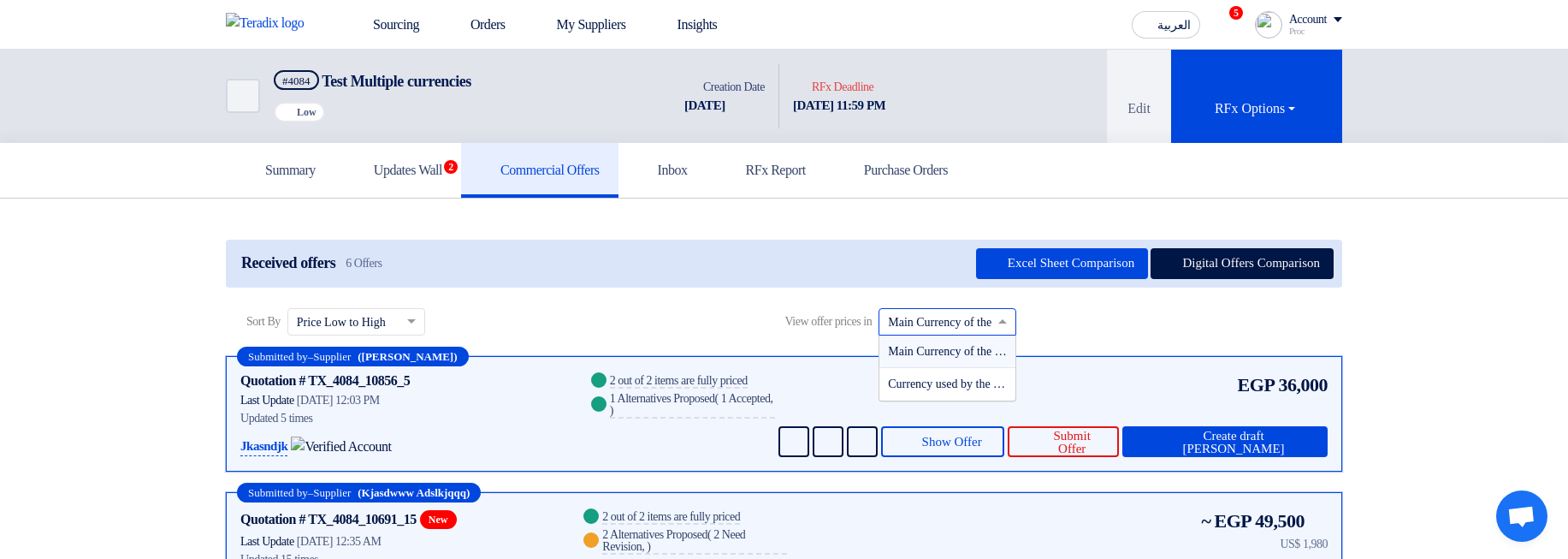
scroll to position [1, 0]
click at [942, 321] on input "text" at bounding box center [938, 322] width 102 height 28
drag, startPoint x: 1483, startPoint y: 271, endPoint x: 1475, endPoint y: 271, distance: 8.0
click at [389, 312] on div "Sort by × Price Low to High" at bounding box center [338, 321] width 100 height 18
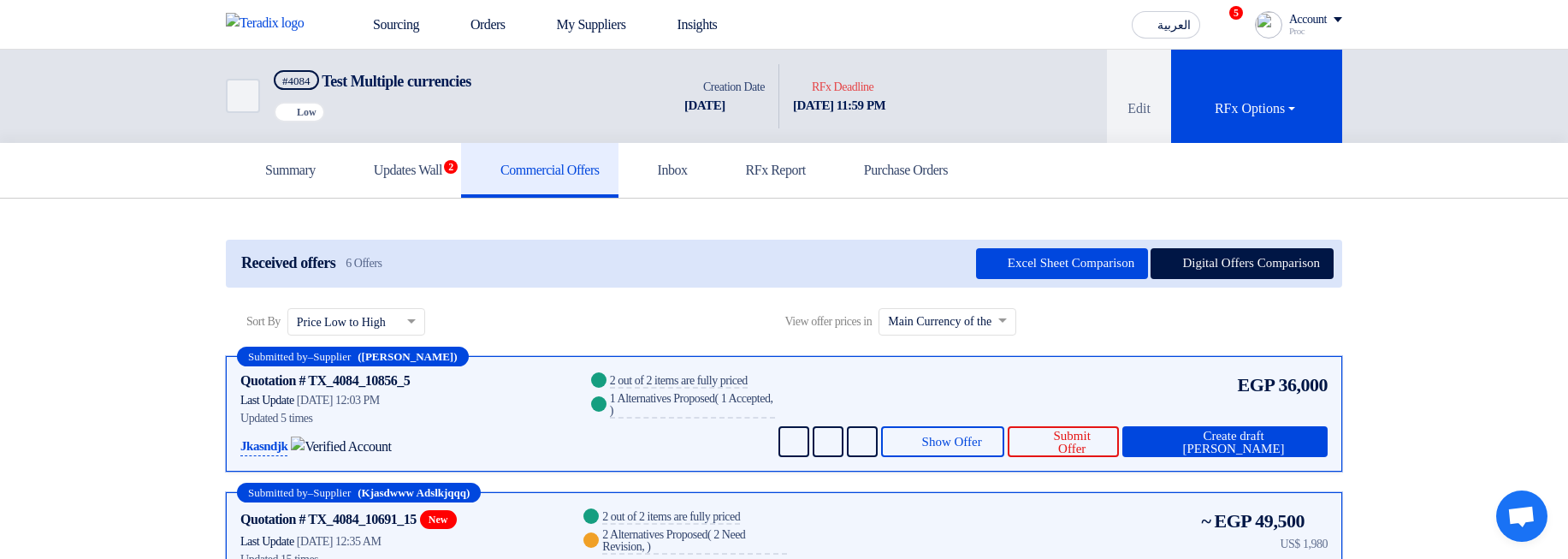
click at [687, 325] on div "Sort By Sort by × Price Low to High × View offer prices in × Main Currency of t…" at bounding box center [784, 332] width 1116 height 48
click at [428, 166] on h5 "Updates Wall 2" at bounding box center [398, 170] width 89 height 17
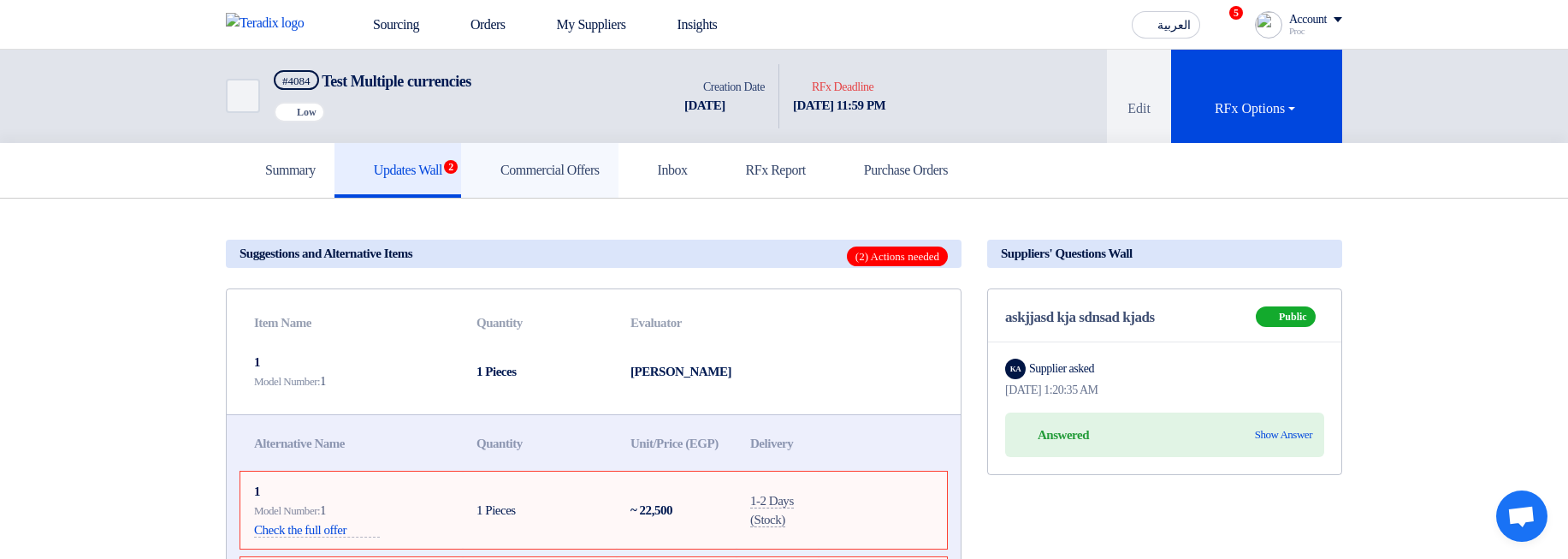
click at [580, 175] on h5 "Commercial Offers" at bounding box center [540, 170] width 120 height 17
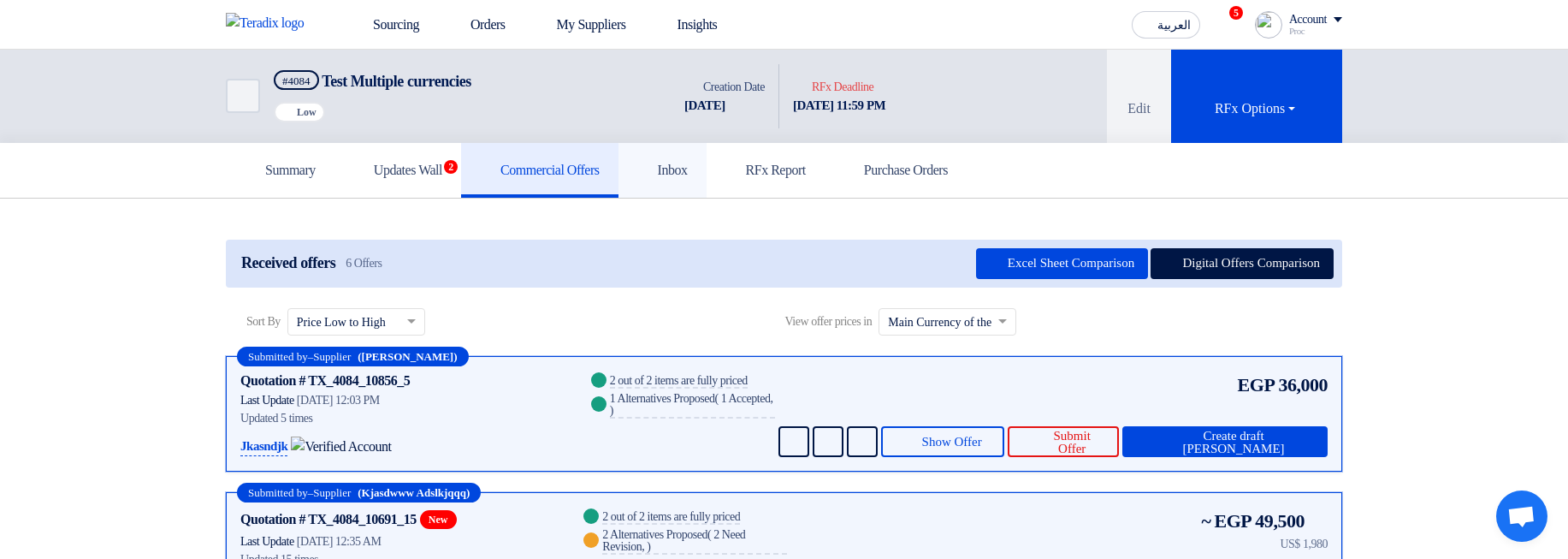
click at [707, 180] on link "Inbox" at bounding box center [662, 170] width 88 height 55
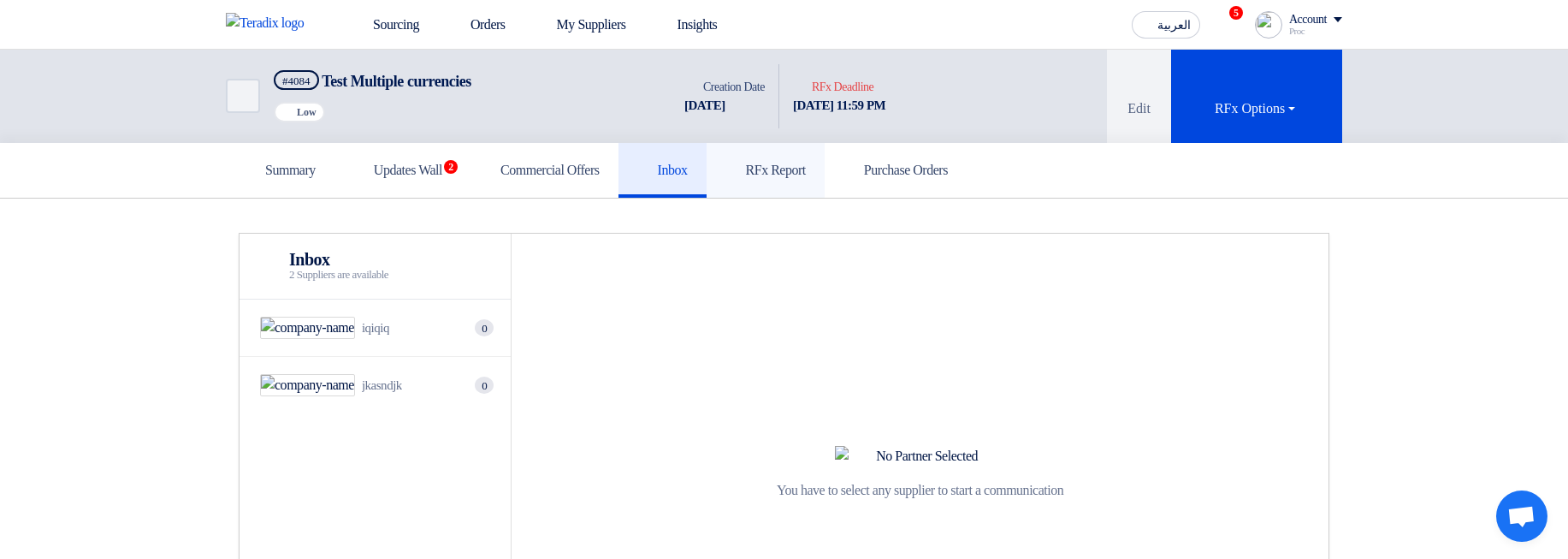
click at [825, 181] on link "RFx Report" at bounding box center [766, 170] width 118 height 55
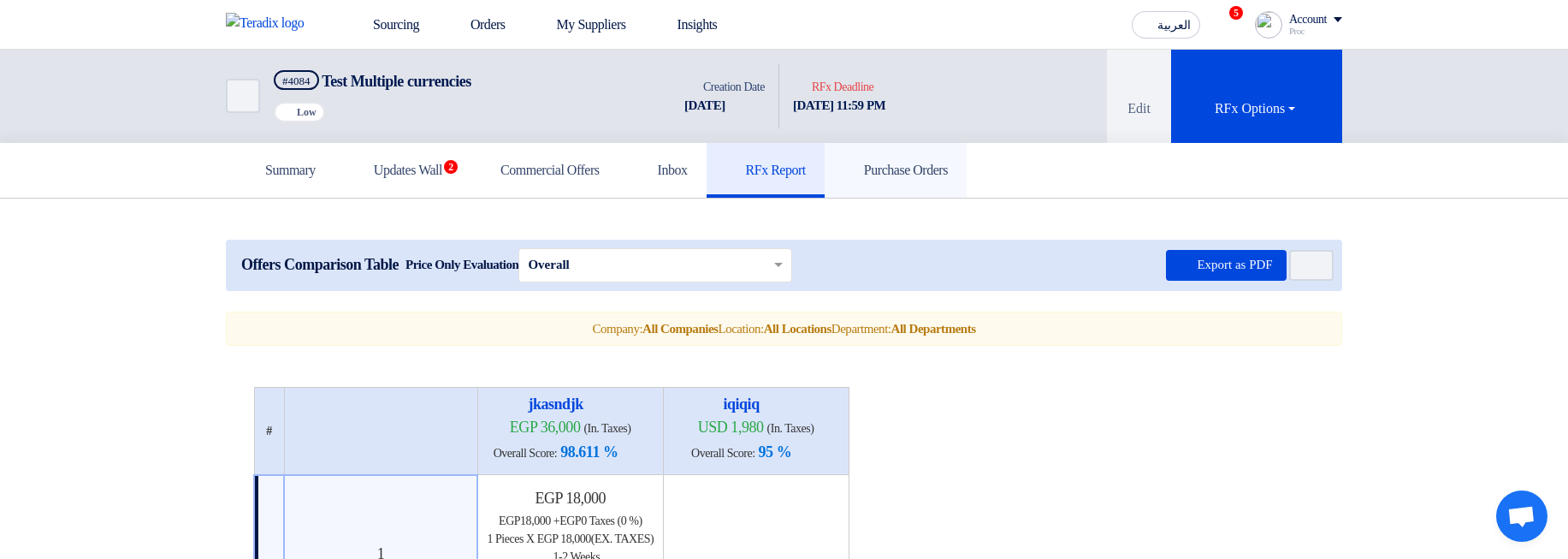
click at [966, 177] on link "Purchase Orders" at bounding box center [896, 170] width 142 height 55
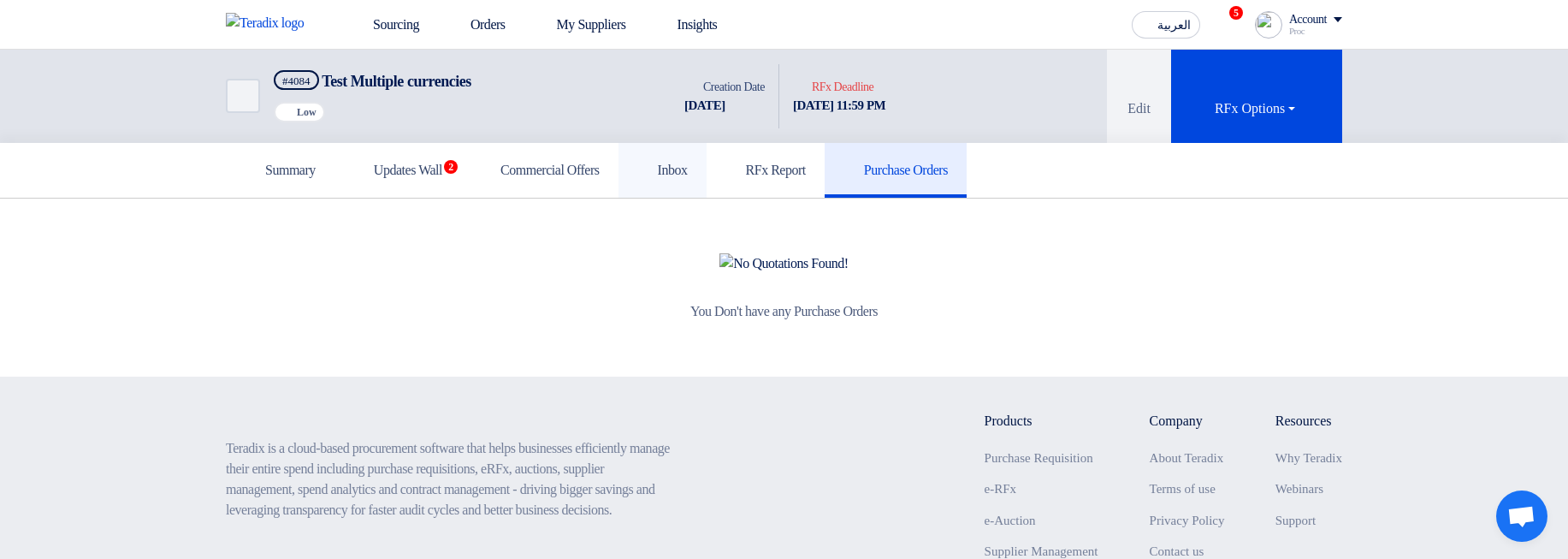
click at [707, 181] on link "Inbox" at bounding box center [662, 170] width 88 height 55
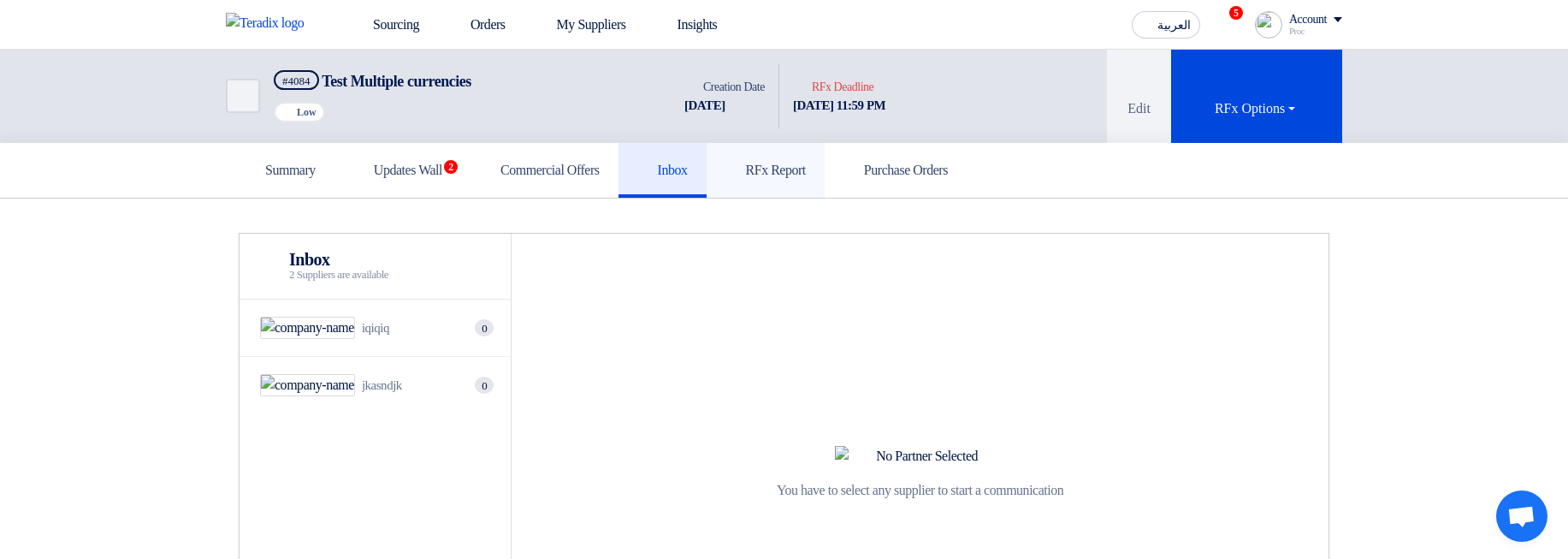
click at [823, 181] on link "RFx Report" at bounding box center [766, 170] width 118 height 55
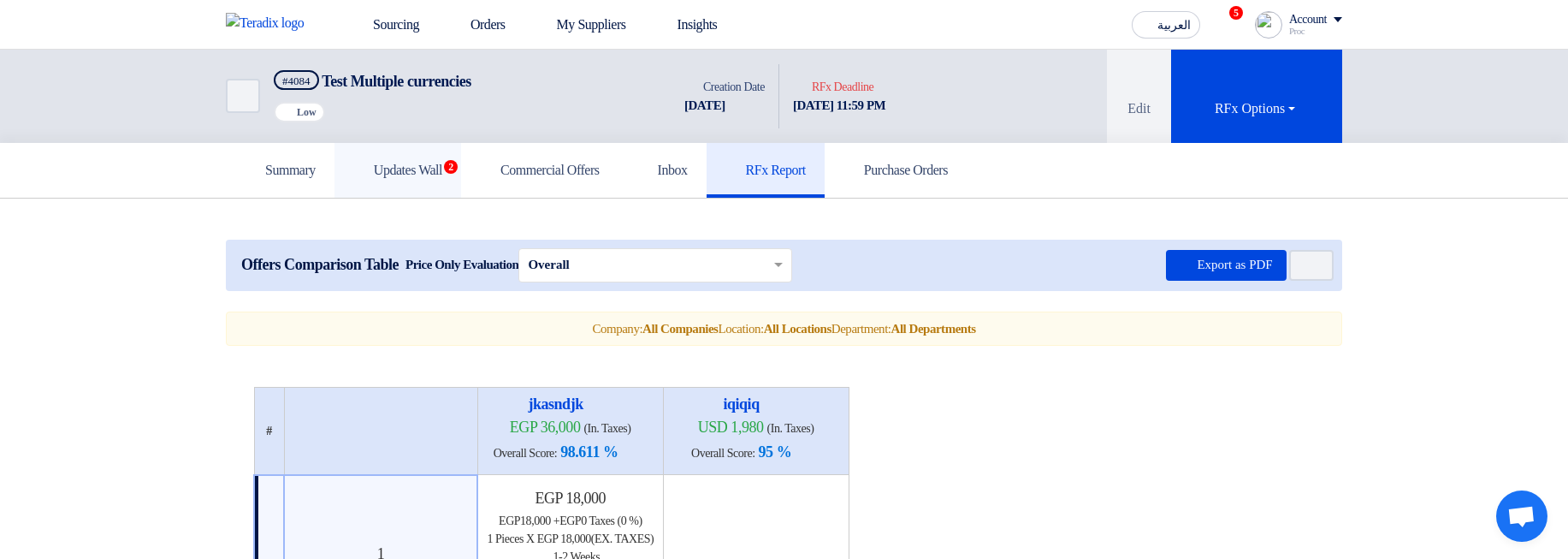
click at [461, 180] on link "Updates Wall 2" at bounding box center [398, 170] width 127 height 55
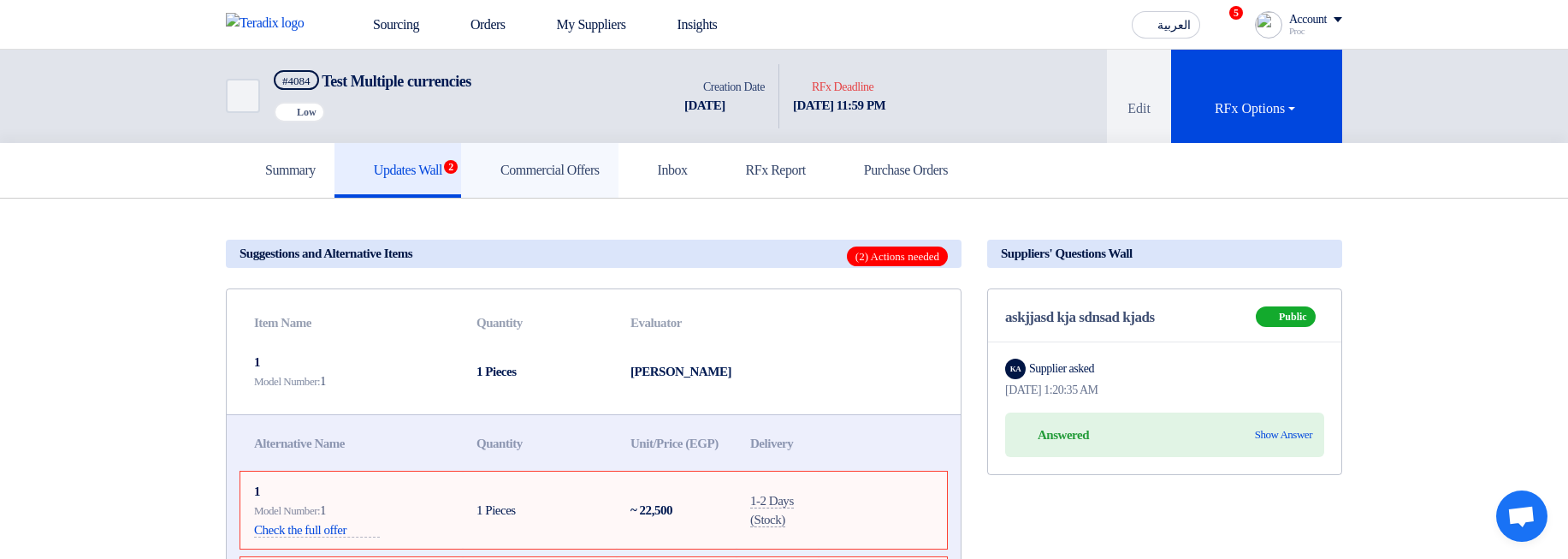
click at [587, 173] on h5 "Commercial Offers" at bounding box center [540, 170] width 120 height 17
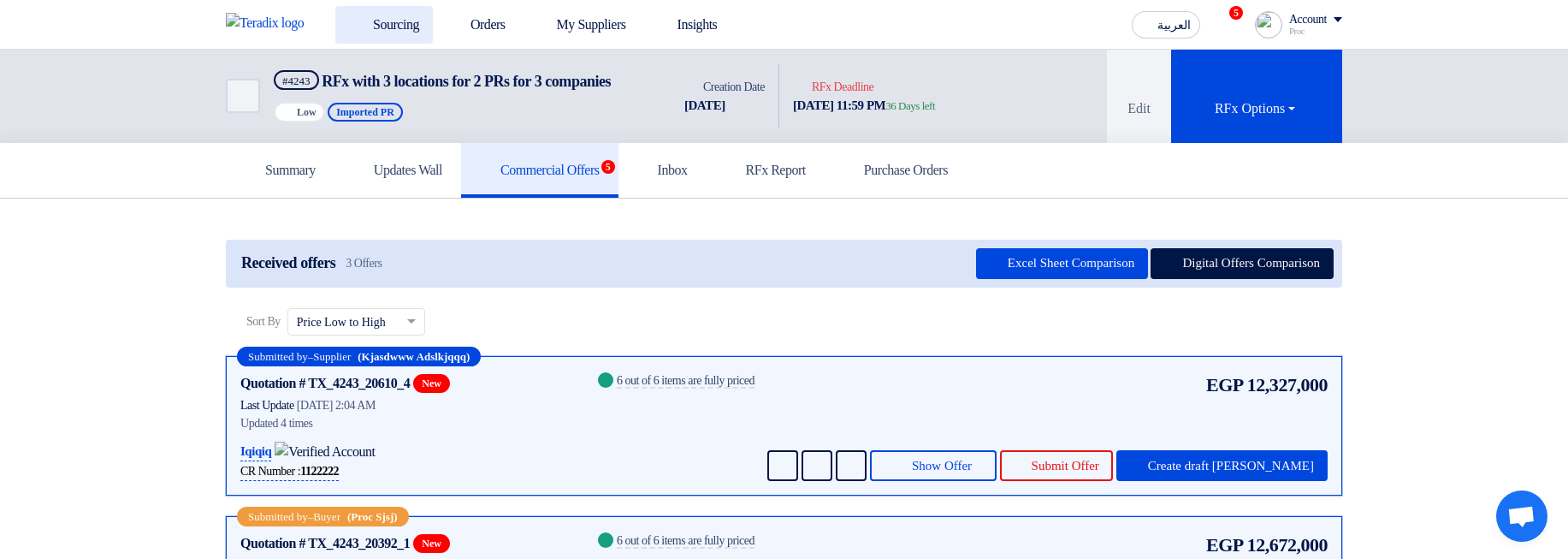
click at [397, 22] on link "Sourcing" at bounding box center [384, 25] width 98 height 38
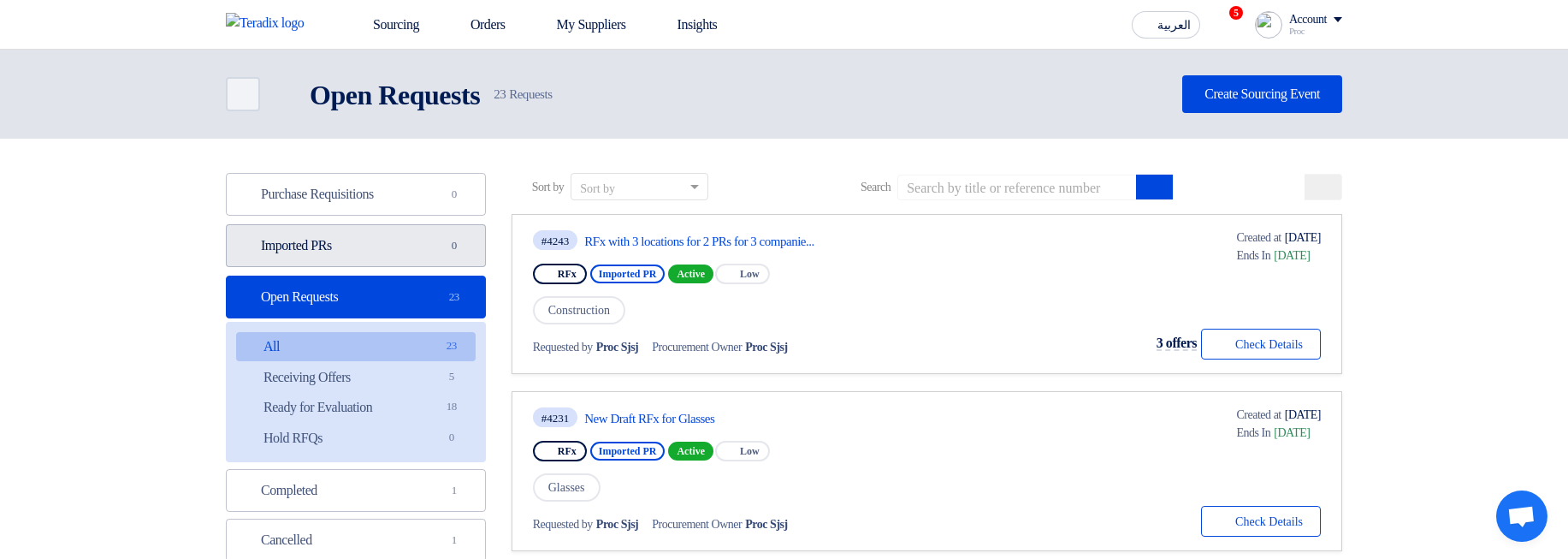
click at [364, 251] on link "Imported PRs Imported PRs 0" at bounding box center [356, 246] width 260 height 43
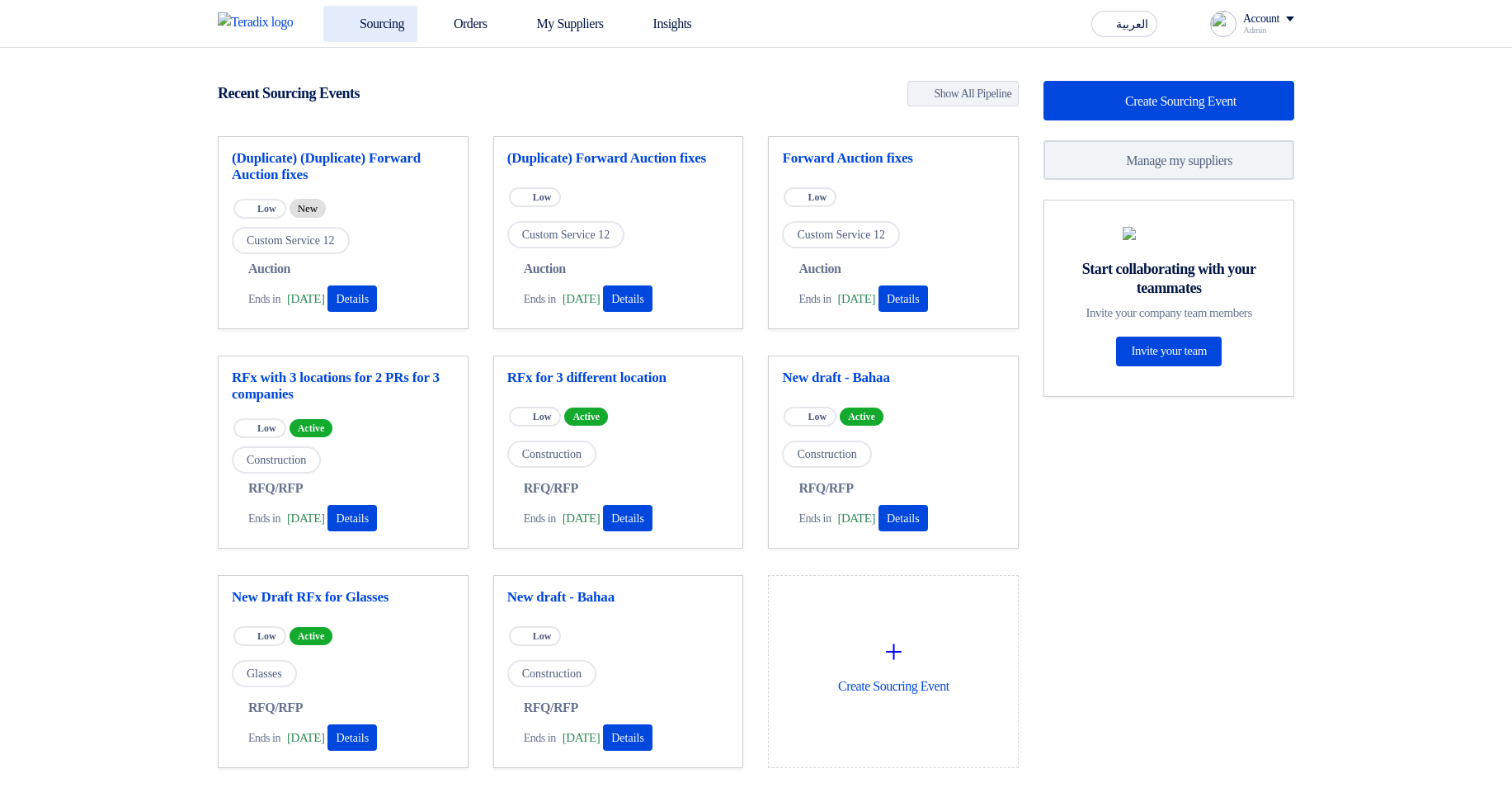
click at [389, 32] on link "Sourcing" at bounding box center [371, 24] width 94 height 36
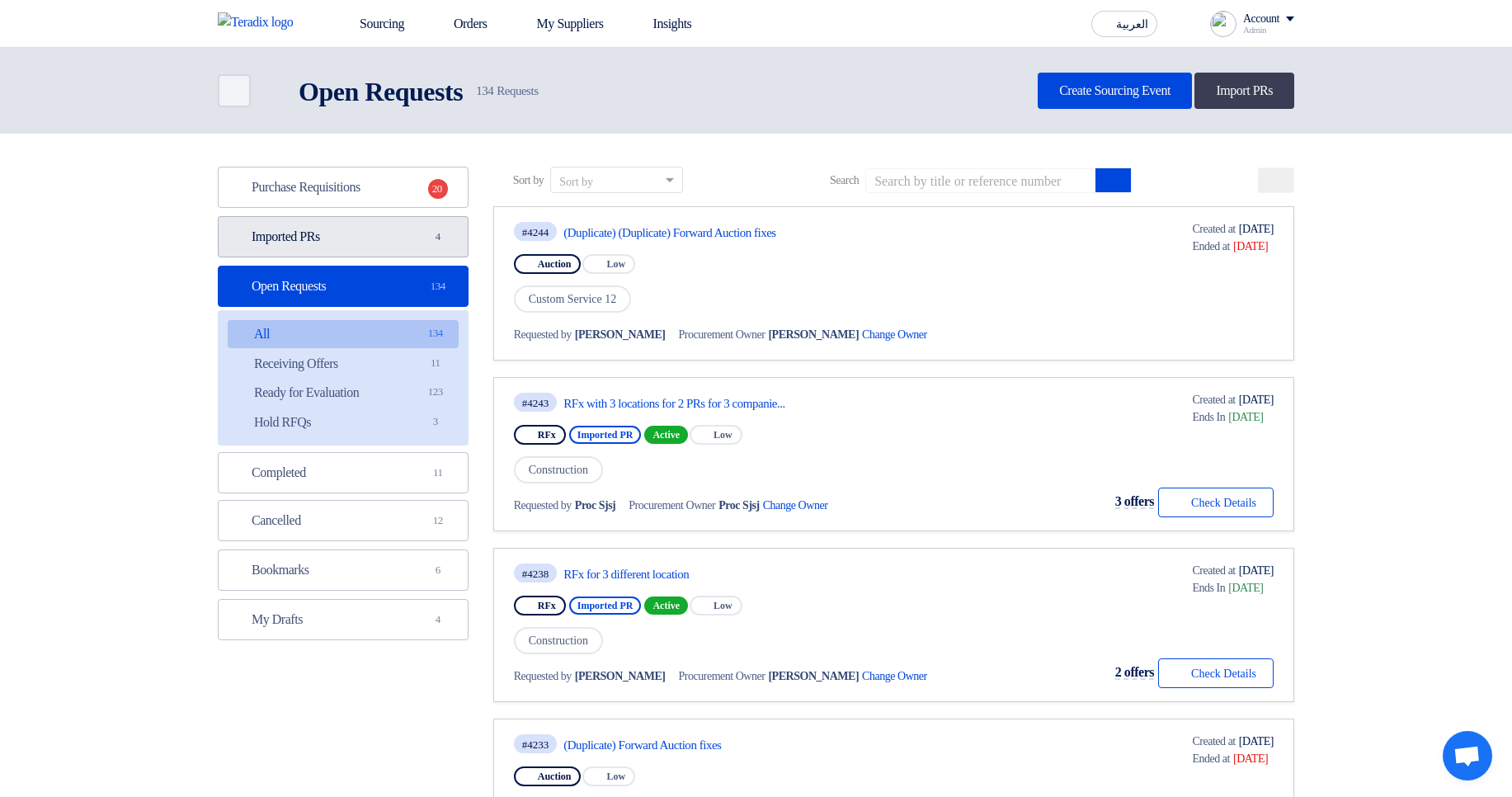
click at [419, 235] on link "Imported PRs Imported PRs 4" at bounding box center [343, 237] width 251 height 41
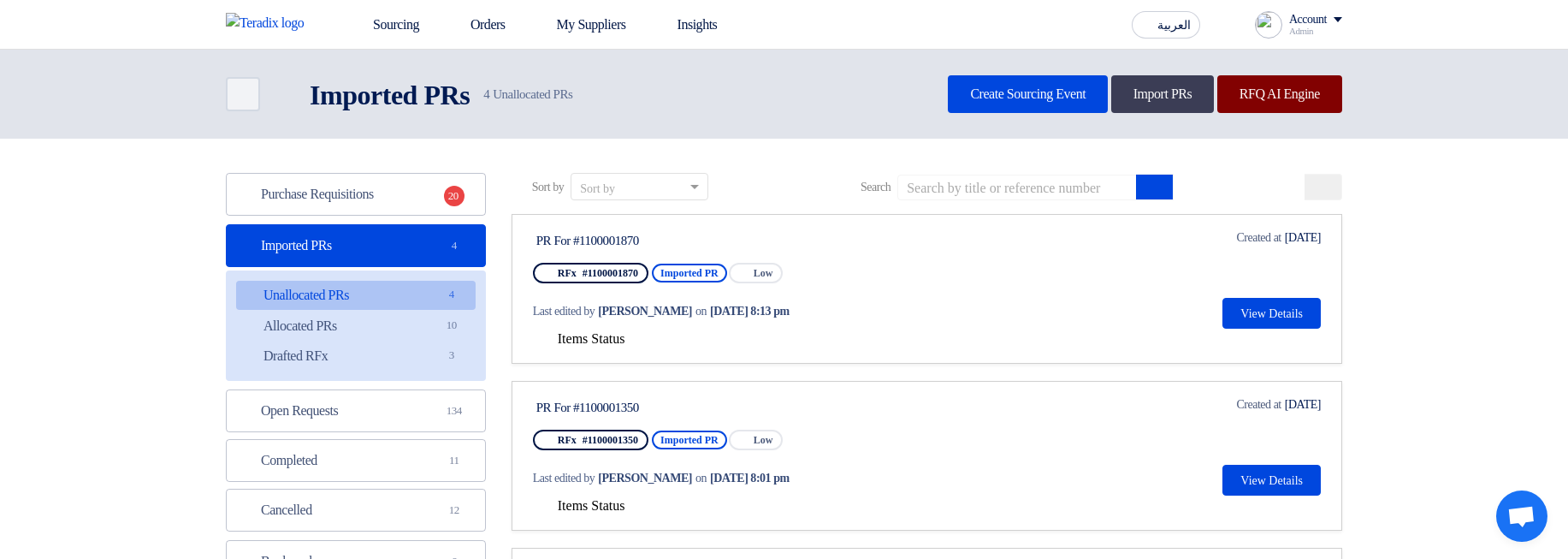
click at [1321, 100] on link "RFQ AI Engine" at bounding box center [1280, 94] width 125 height 38
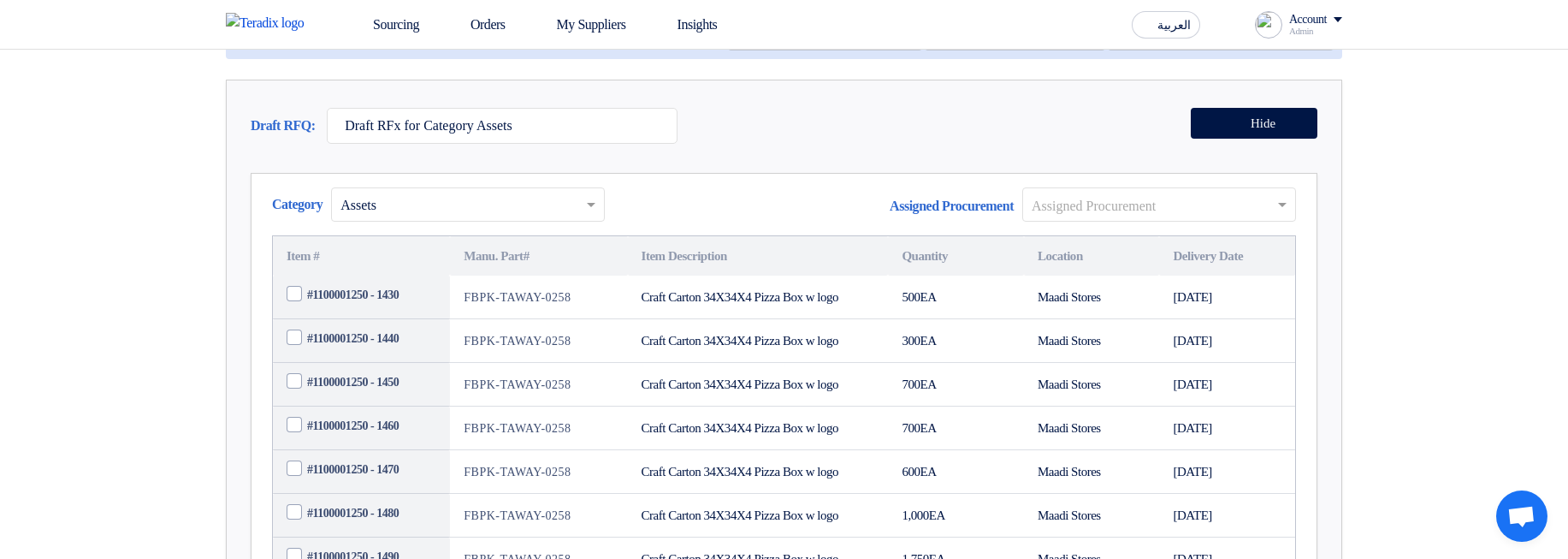
scroll to position [308, 0]
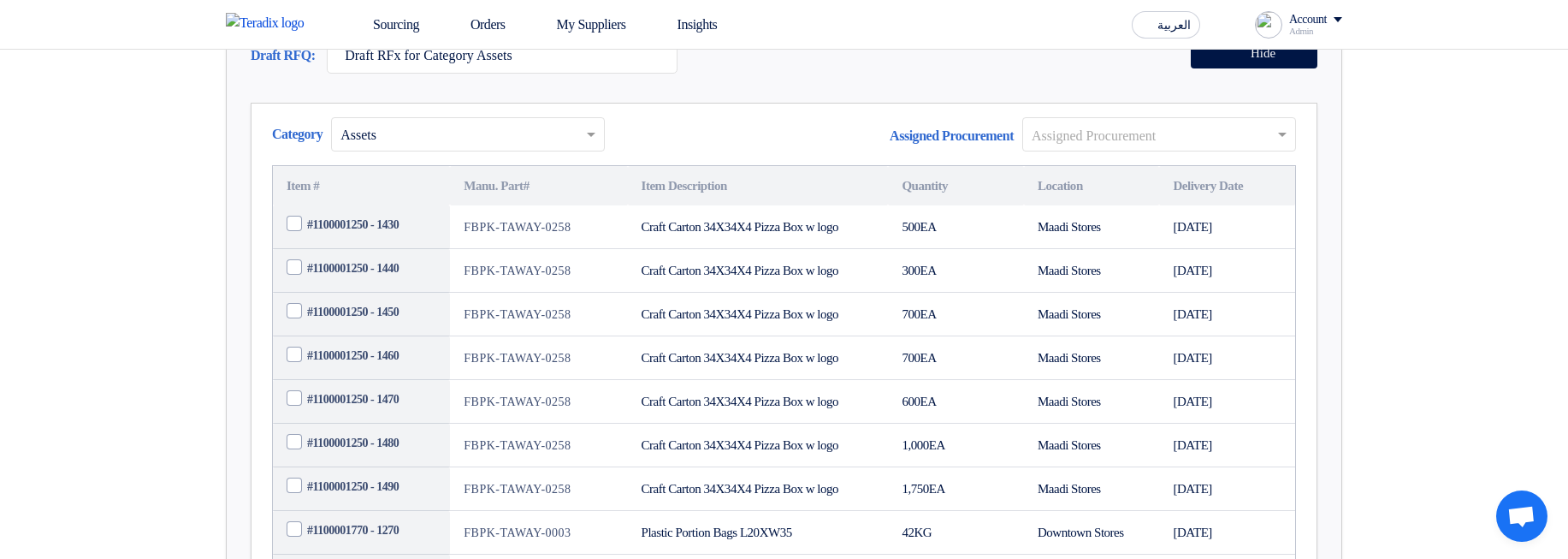
click at [1106, 150] on input "text" at bounding box center [1150, 135] width 238 height 28
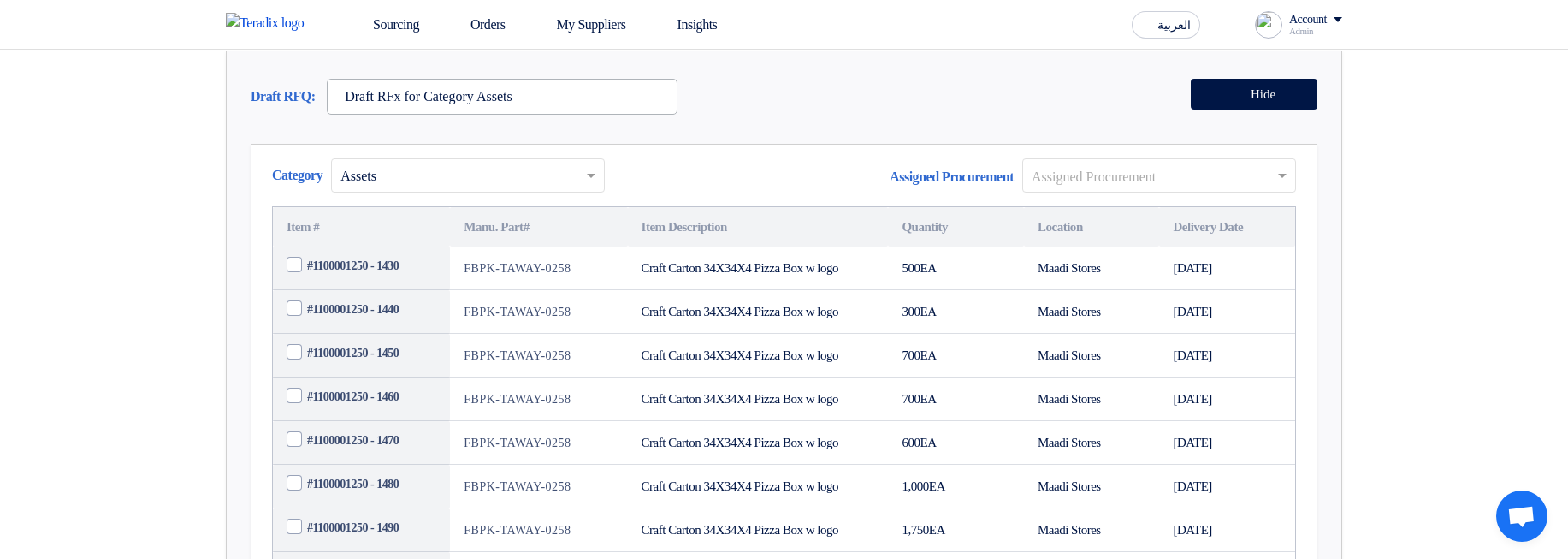
scroll to position [0, 0]
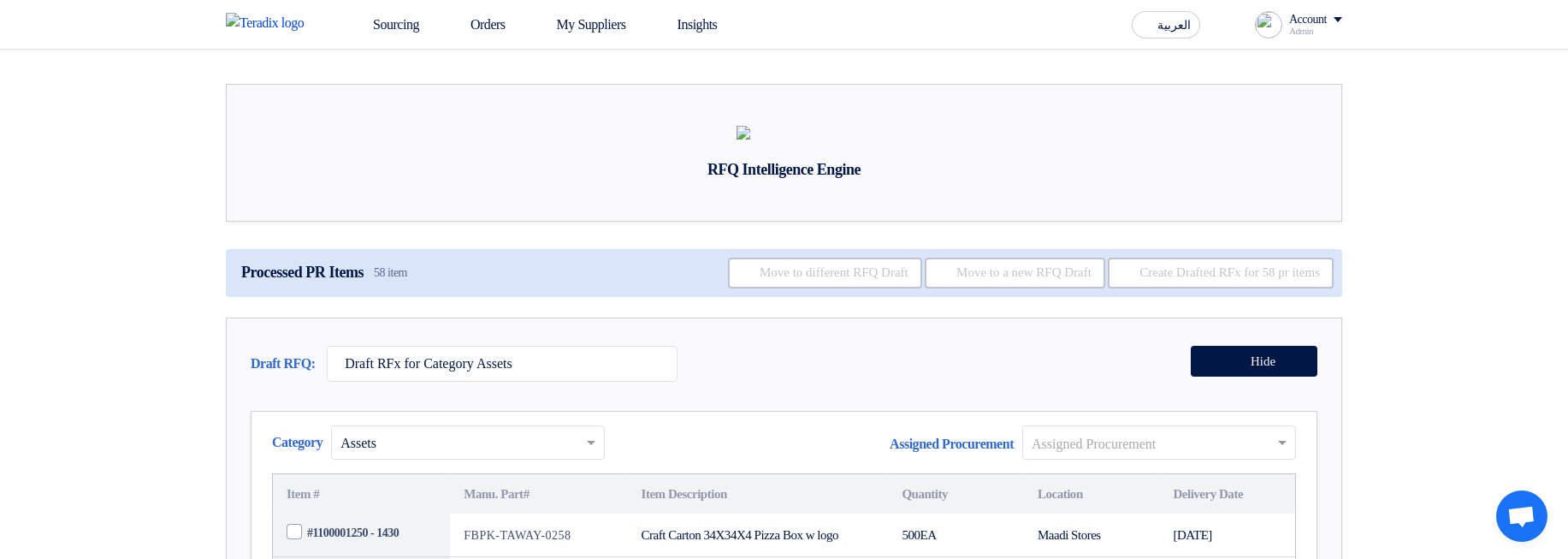
click at [705, 390] on div "Draft RFQ: Draft RFx for Category Assets Hide" at bounding box center [784, 368] width 1066 height 45
click at [830, 390] on div "Draft RFQ: Draft RFx for Category Assets Hide" at bounding box center [784, 368] width 1066 height 45
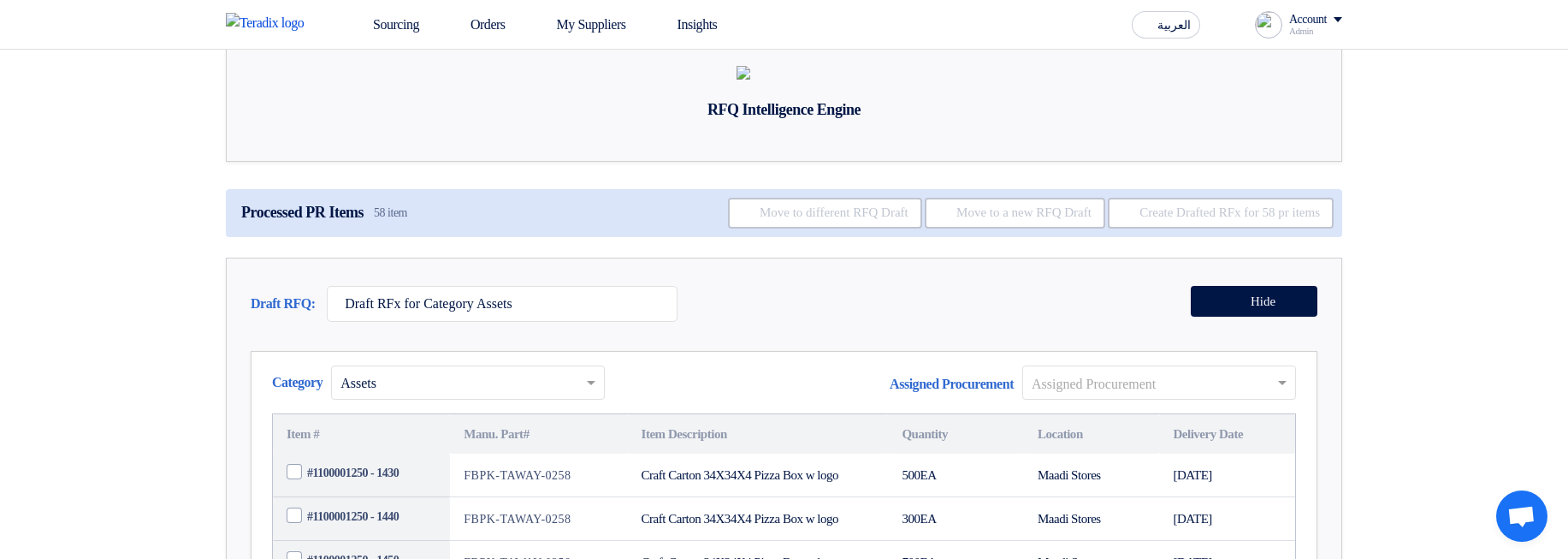
scroll to position [205, 0]
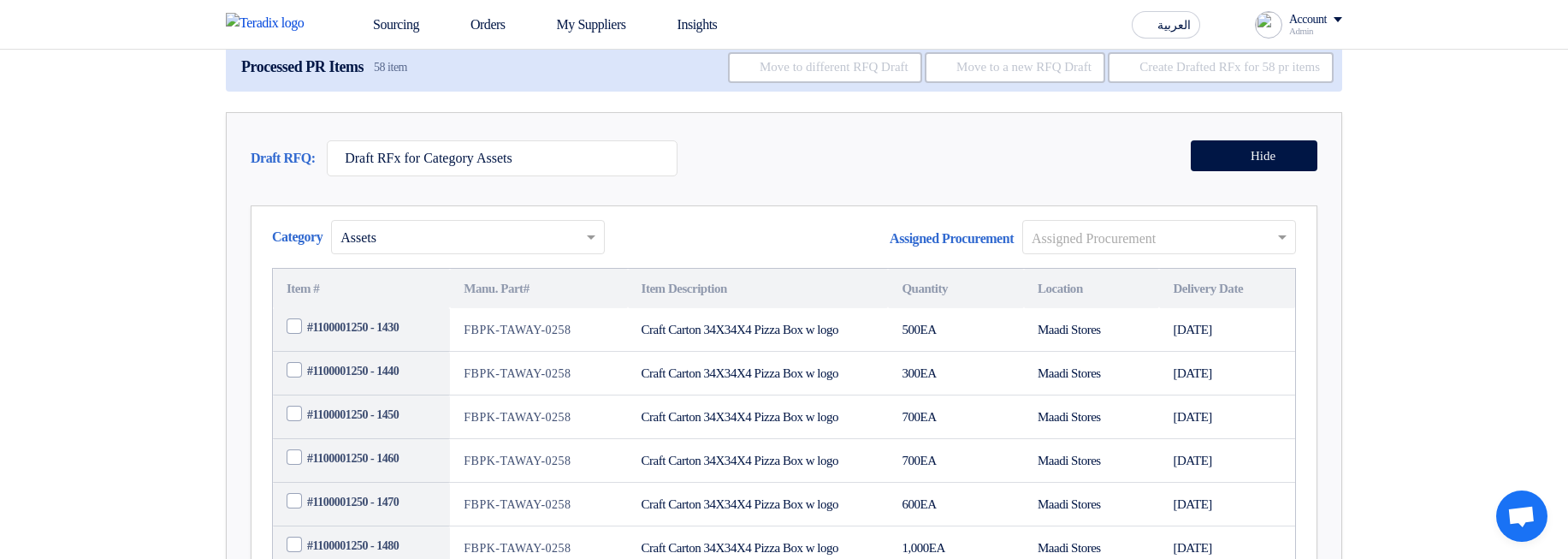
click at [1099, 253] on input "text" at bounding box center [1150, 238] width 238 height 28
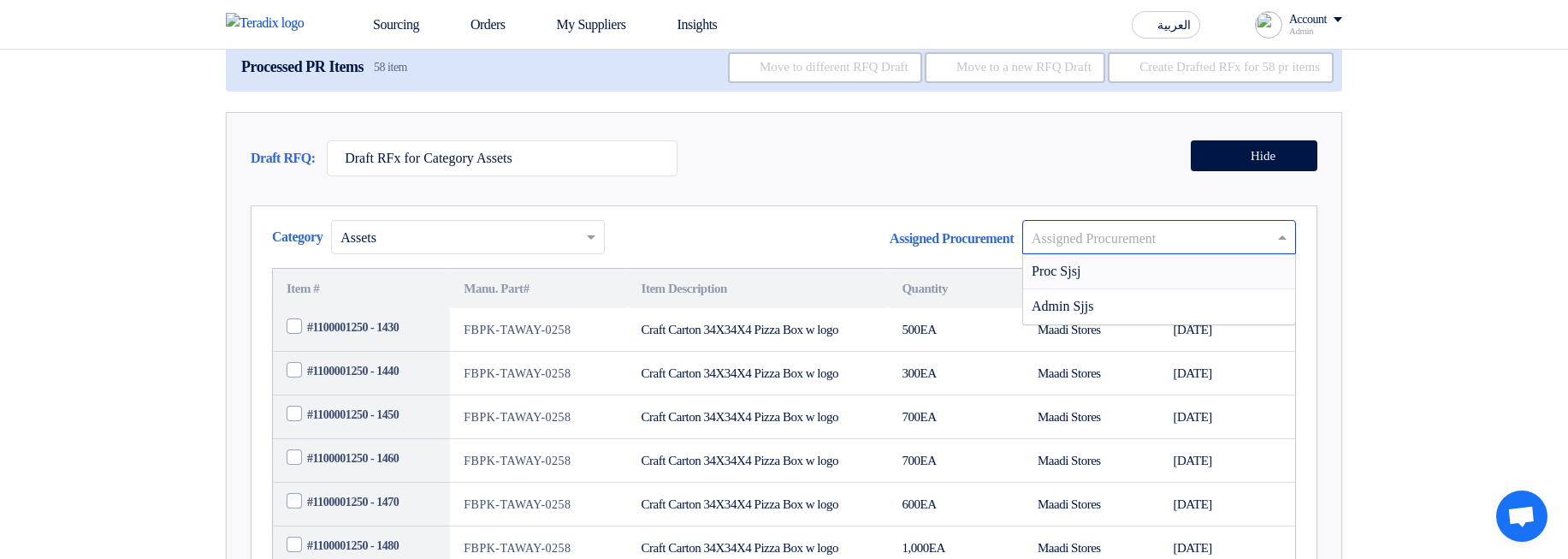
click at [1094, 289] on div "Proc Sjsj" at bounding box center [1159, 271] width 272 height 35
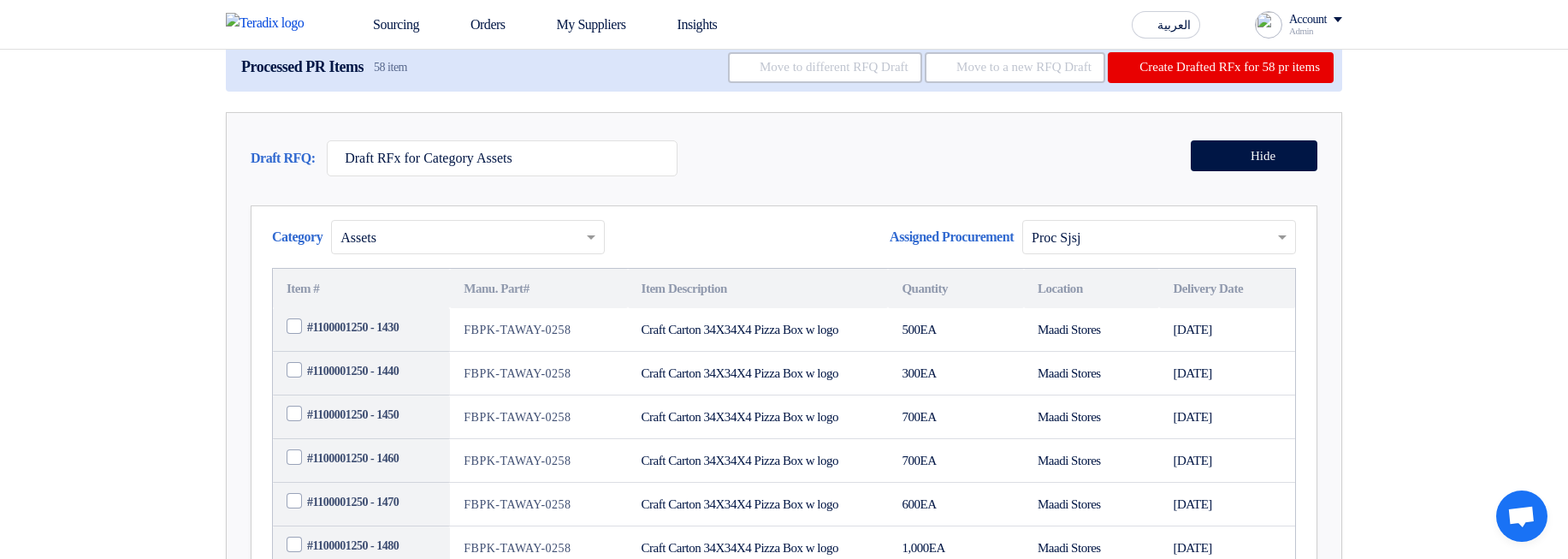
click at [906, 185] on div "Draft RFQ: Draft RFx for Category Assets Hide" at bounding box center [784, 163] width 1066 height 45
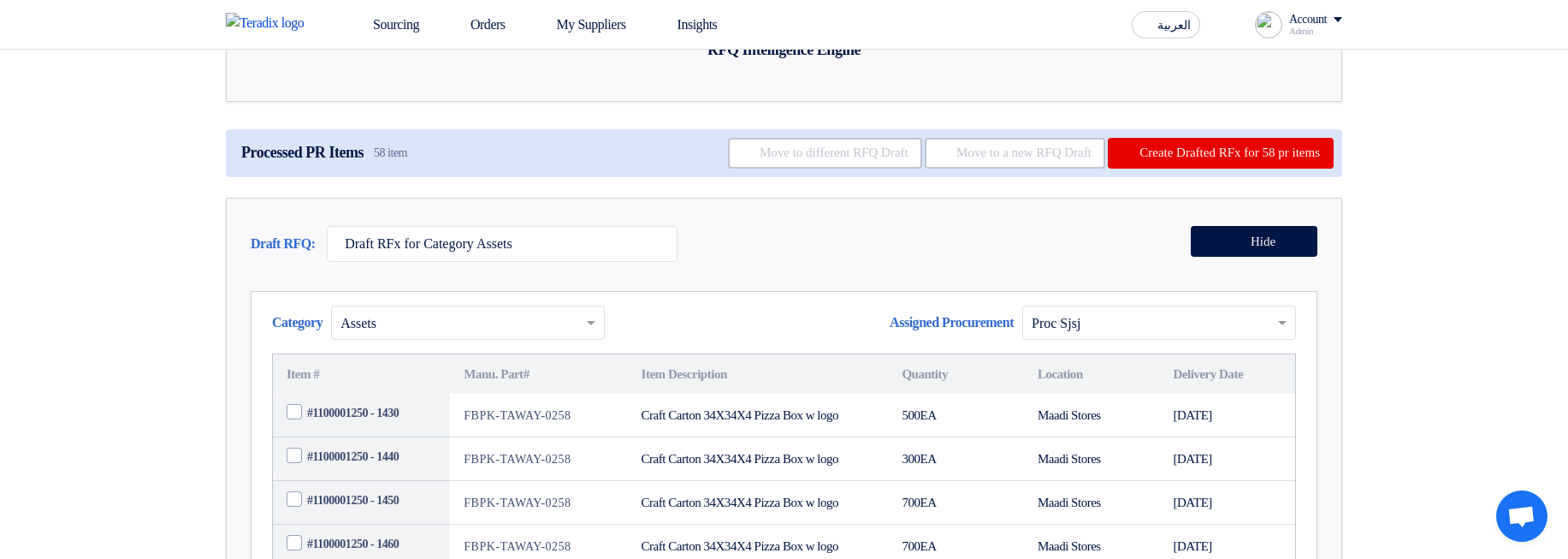
scroll to position [0, 0]
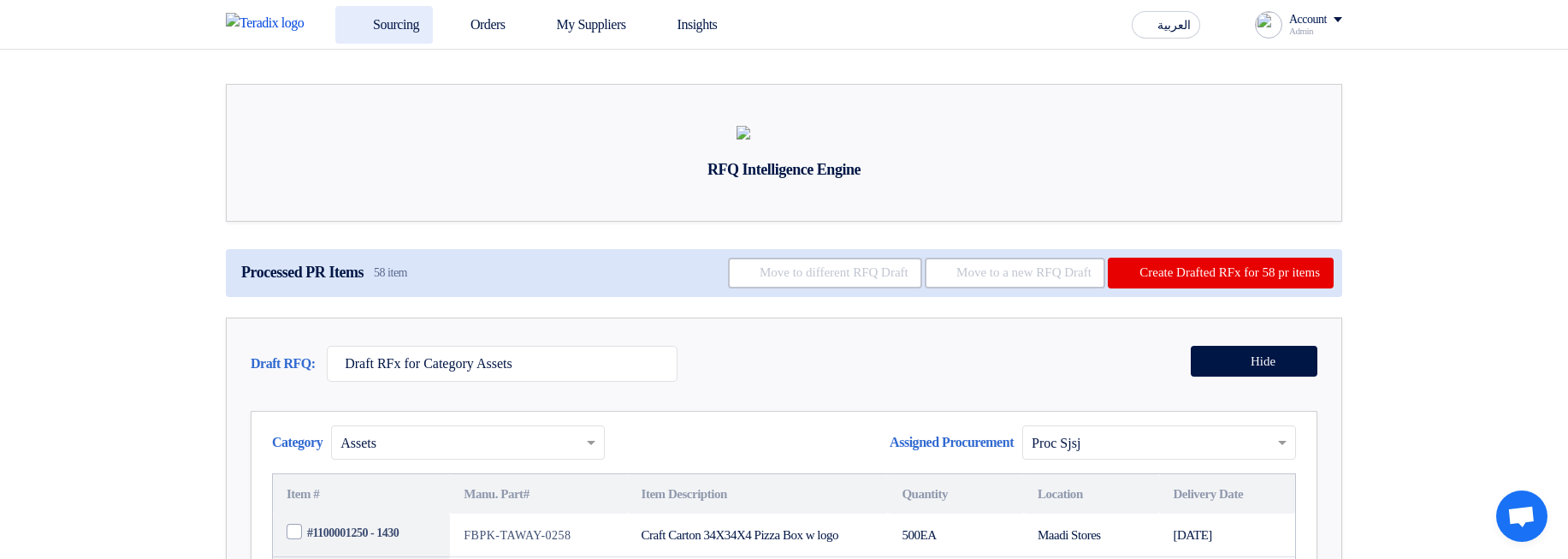
click at [374, 25] on link "Sourcing" at bounding box center [384, 25] width 98 height 38
